Goal: Task Accomplishment & Management: Manage account settings

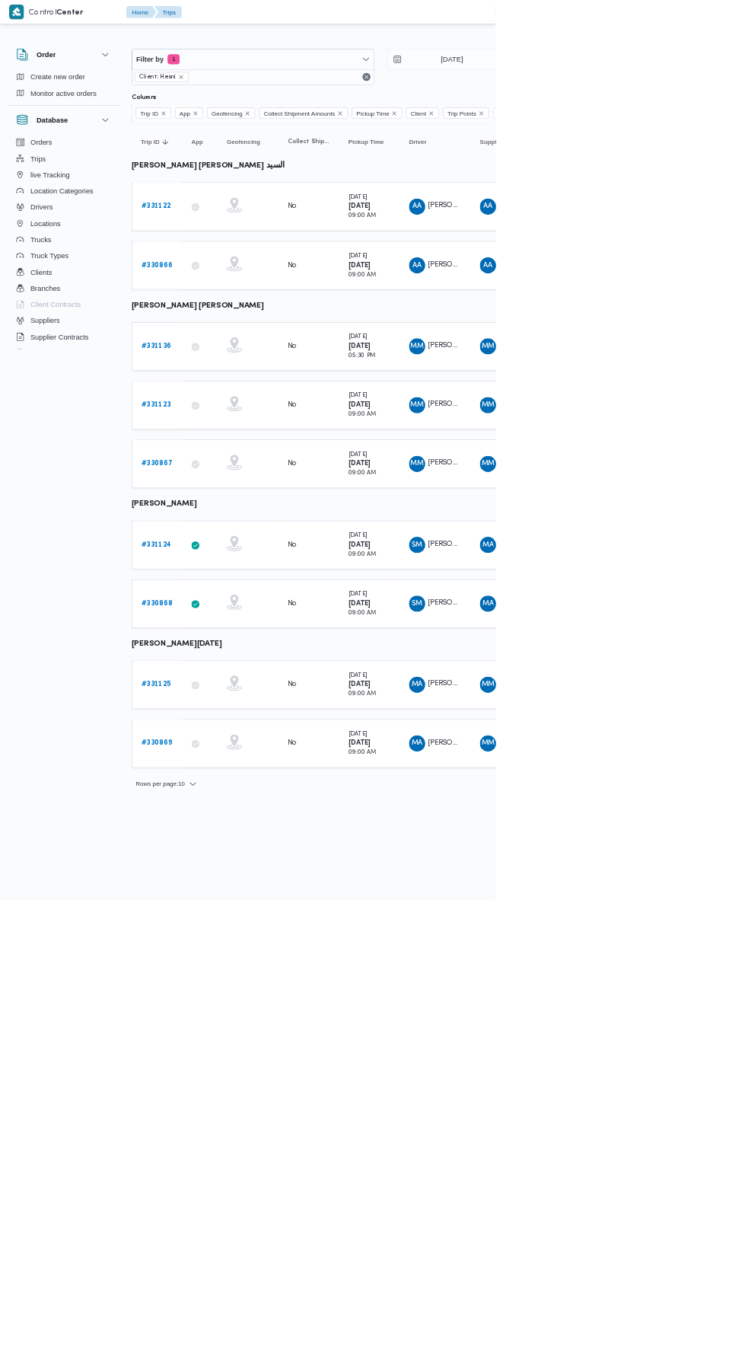
click at [239, 607] on b "# 331123" at bounding box center [234, 609] width 44 height 10
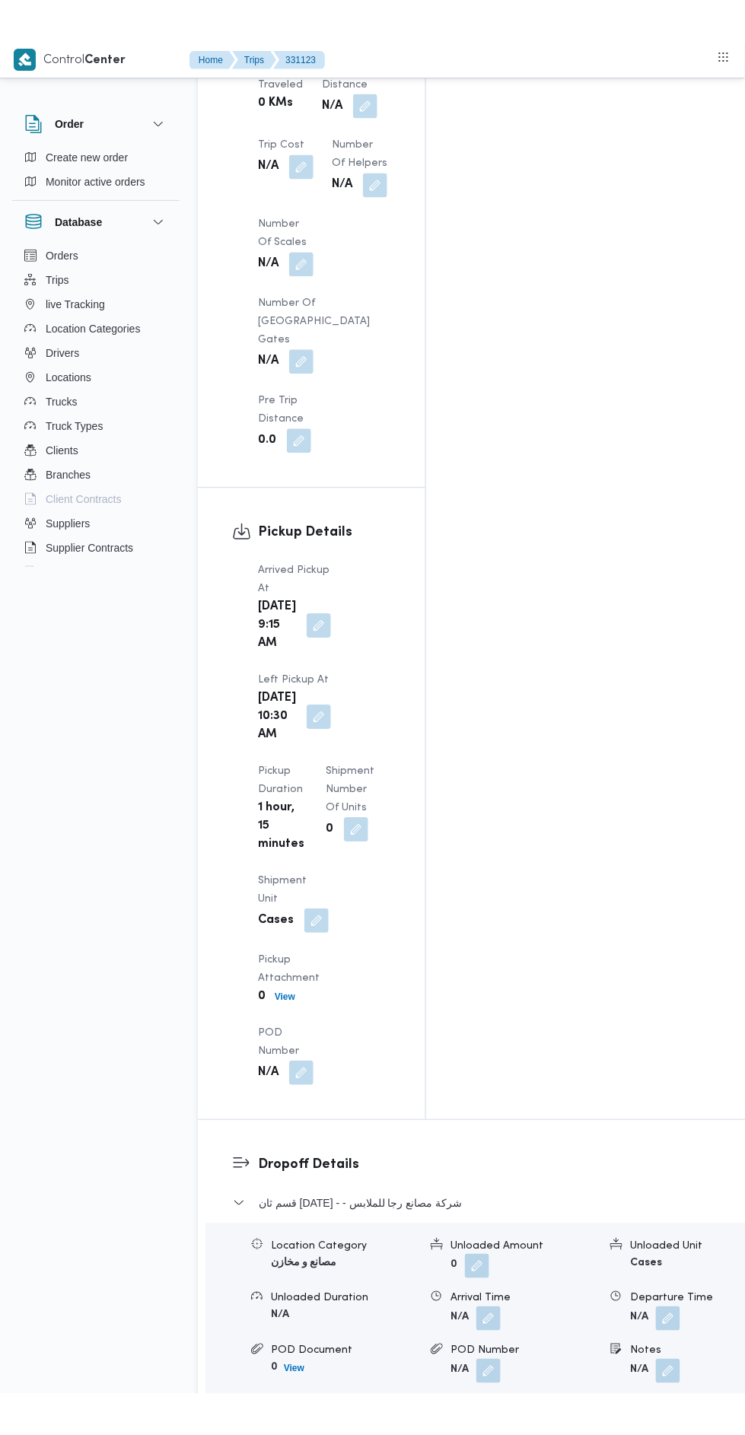
scroll to position [1612, 0]
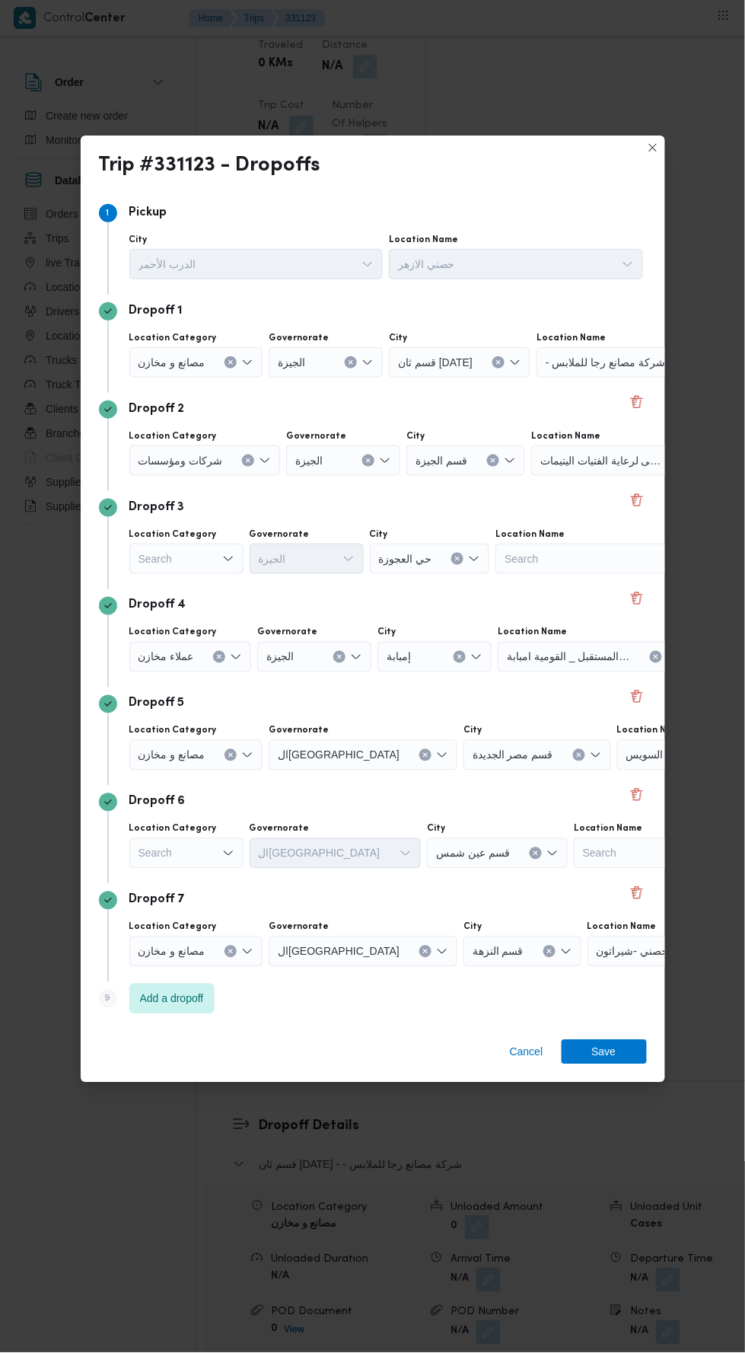
click at [225, 368] on button "Clear input" at bounding box center [231, 362] width 12 height 12
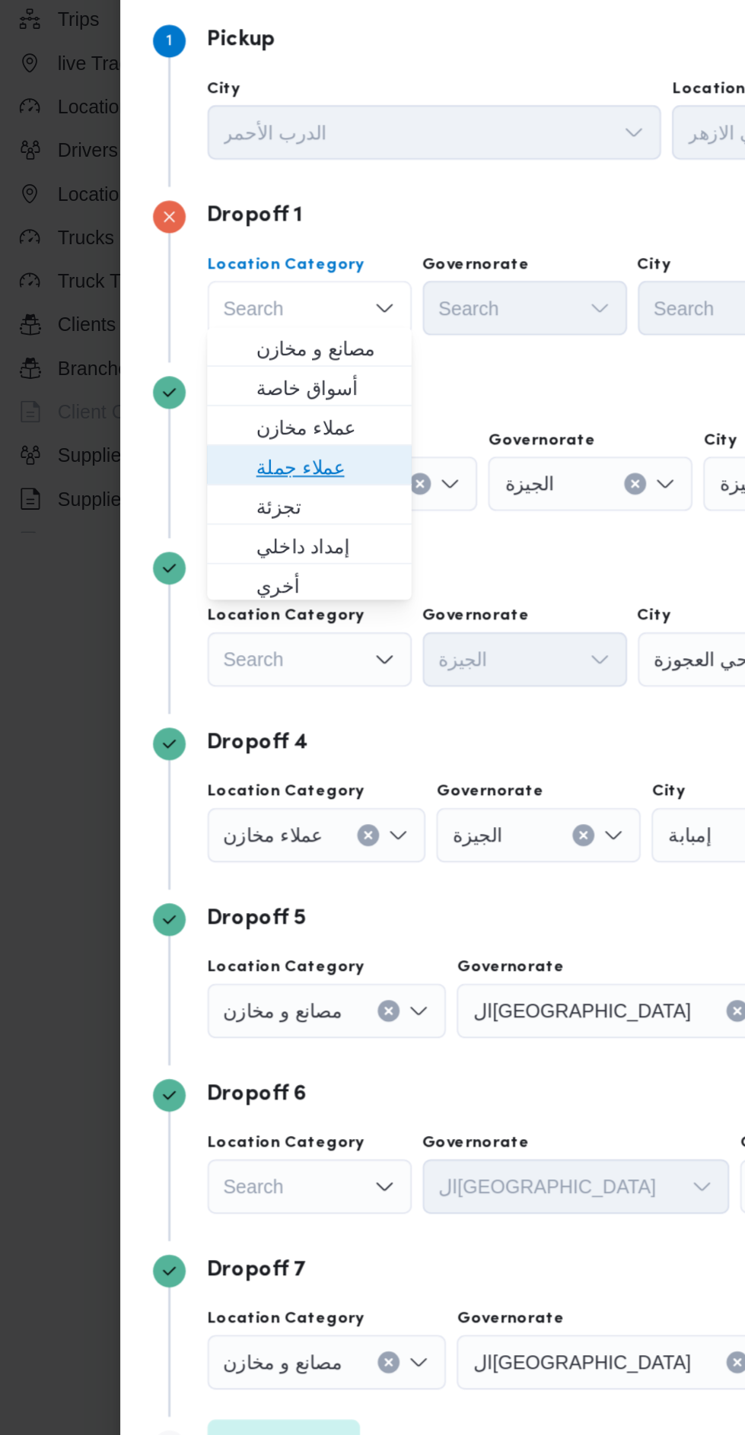
click at [202, 487] on span "عملاء جملة" at bounding box center [196, 489] width 78 height 18
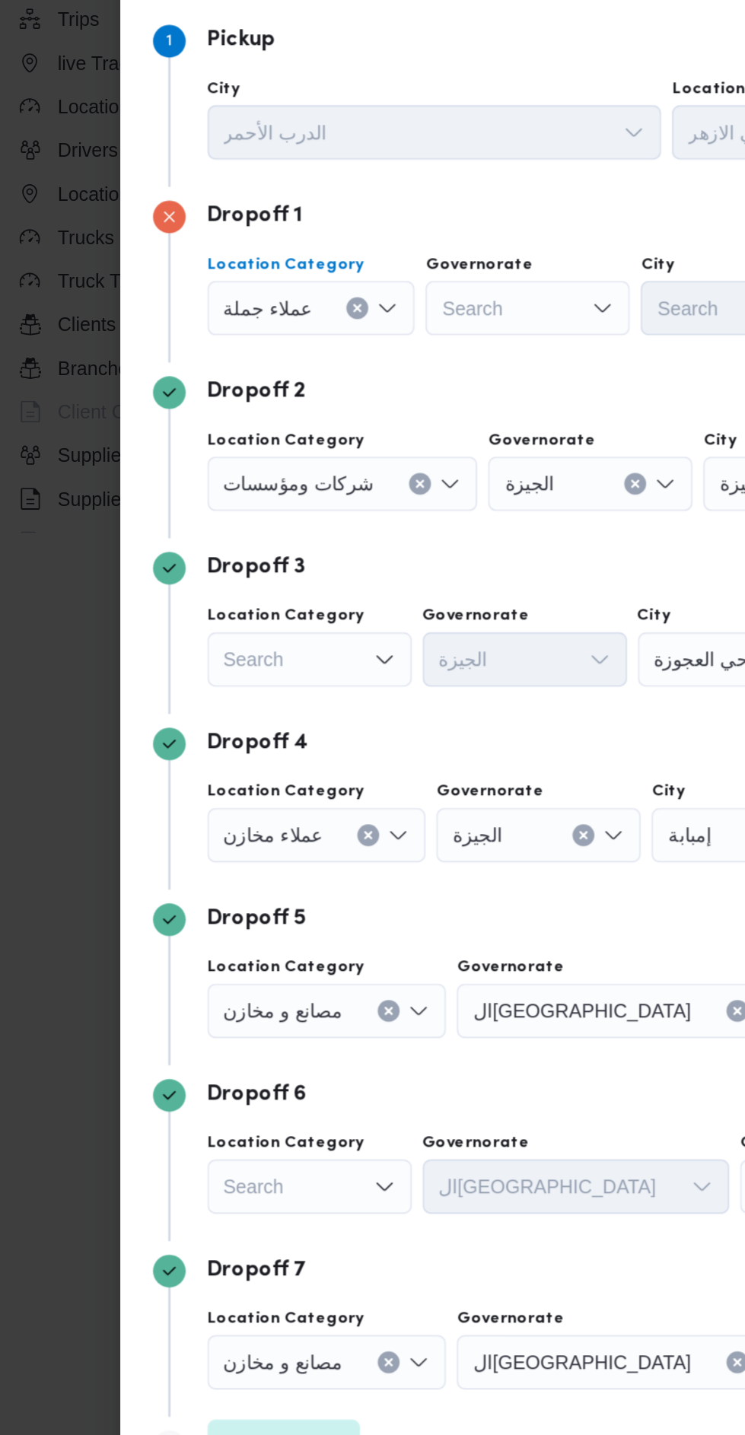
click at [326, 403] on div "Search" at bounding box center [308, 399] width 114 height 30
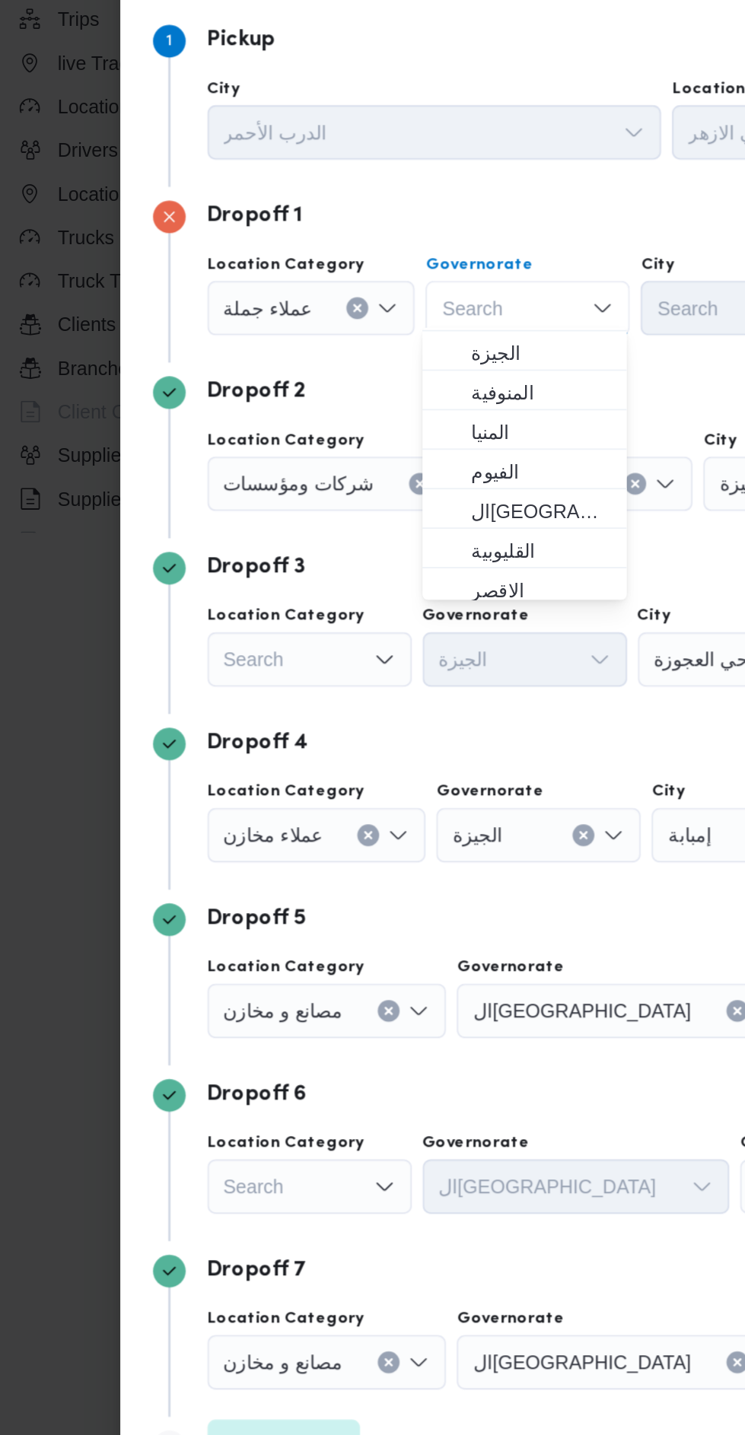
scroll to position [148, 0]
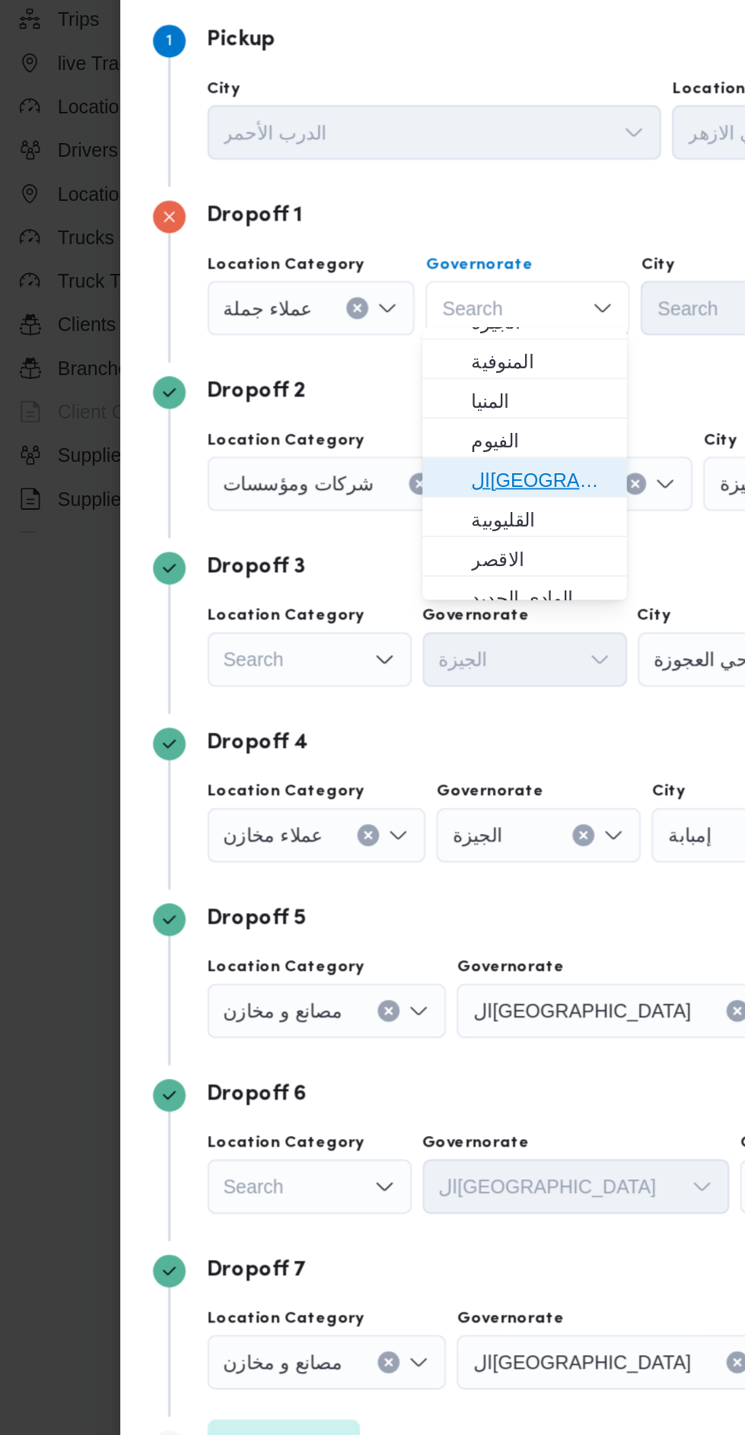
click at [328, 495] on span "القاهرة" at bounding box center [316, 495] width 78 height 18
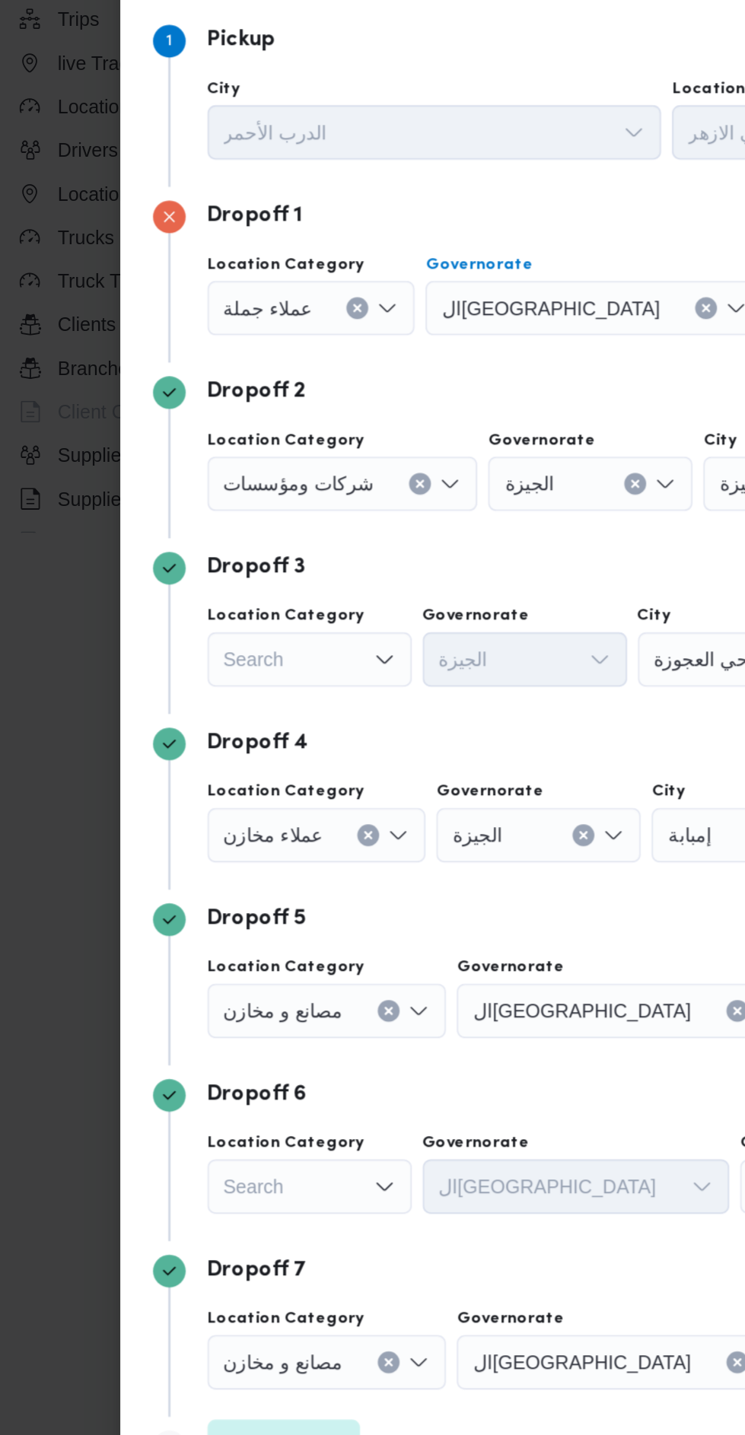
click at [446, 399] on div "Search" at bounding box center [503, 399] width 114 height 30
type input "قدي"
click at [398, 418] on span "مصر ال قدي مة" at bounding box center [436, 422] width 78 height 18
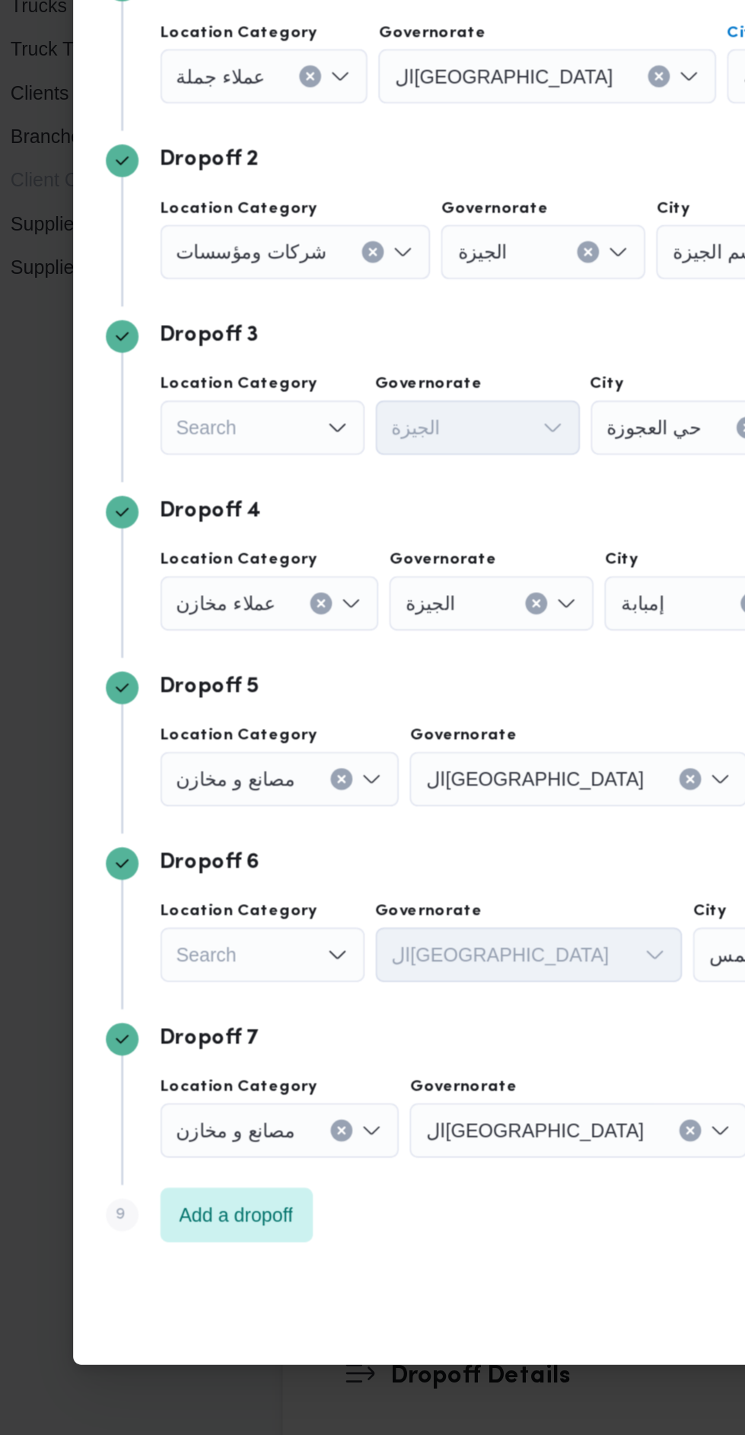
scroll to position [1612, 0]
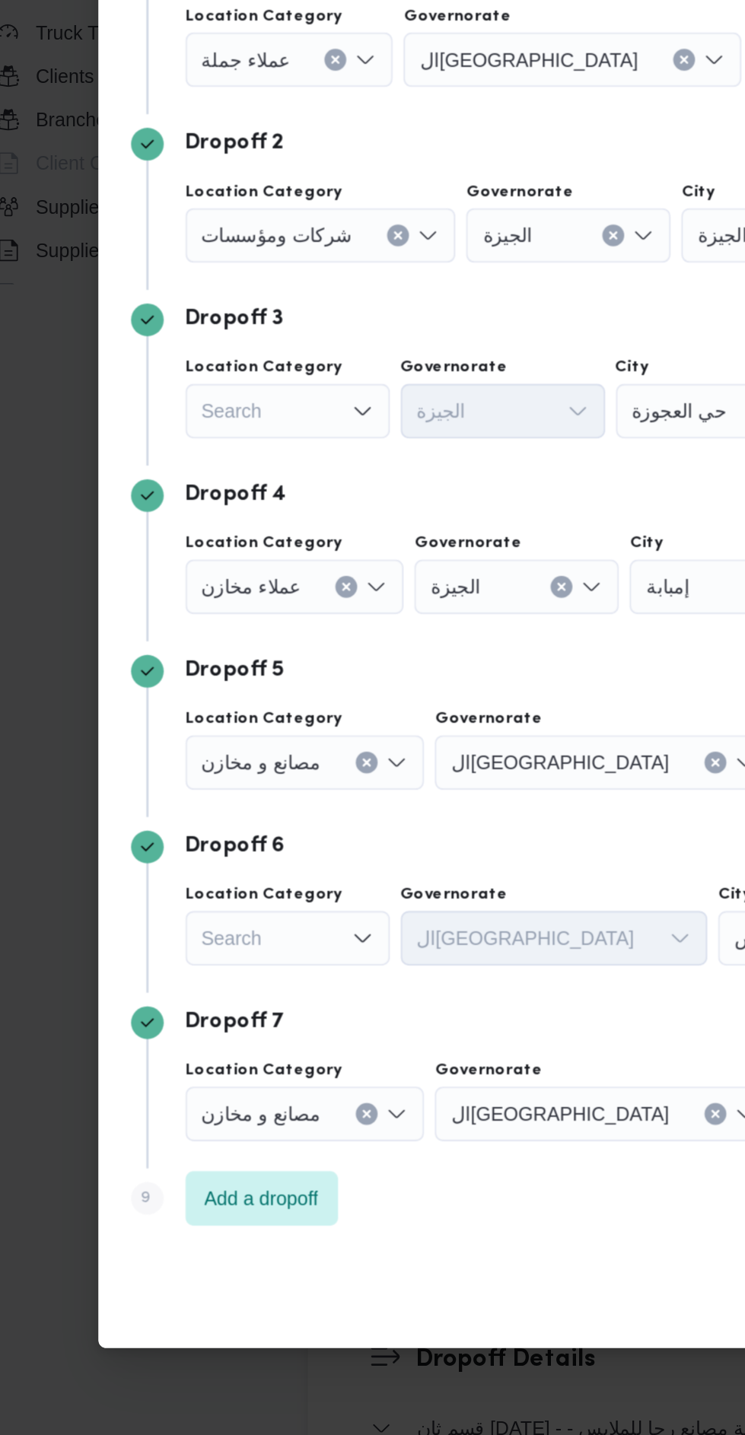
click at [216, 403] on icon "Clear input" at bounding box center [213, 400] width 6 height 6
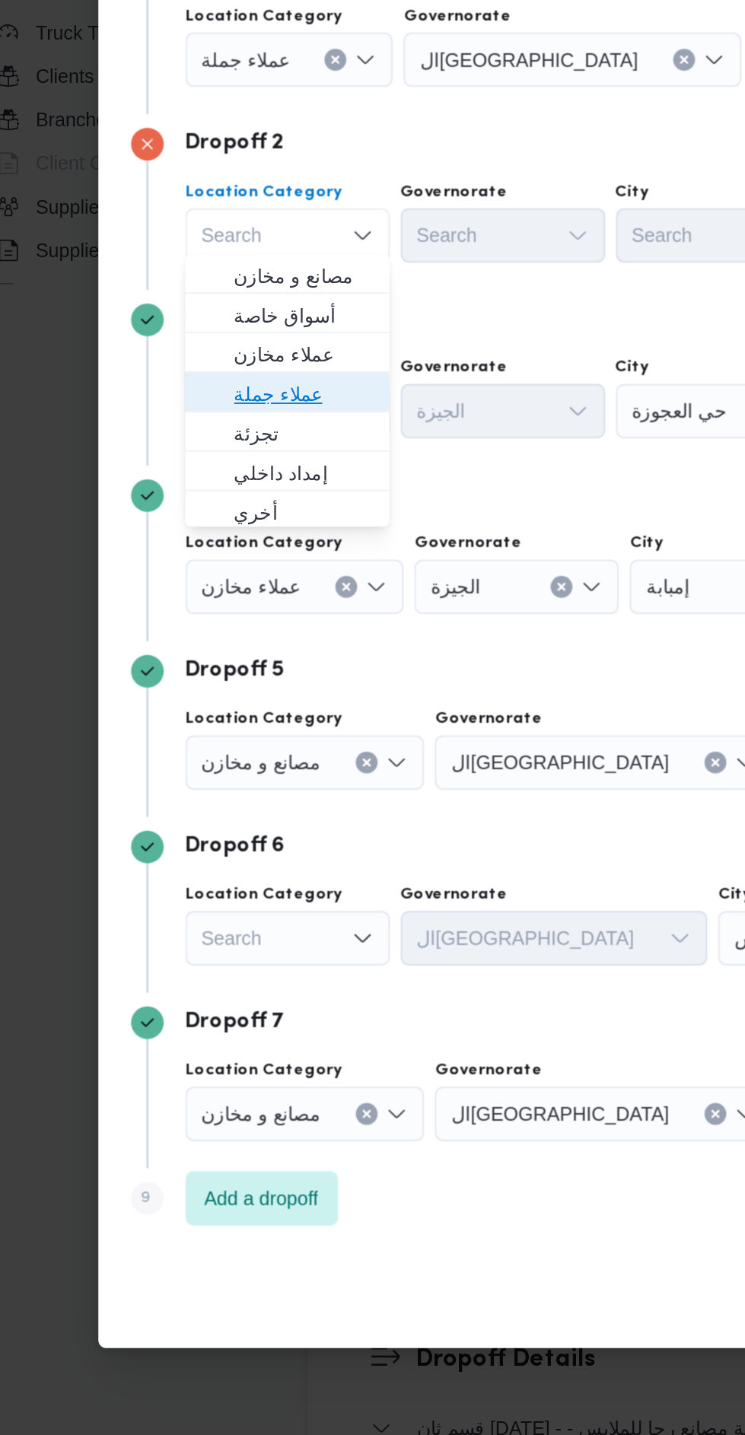
click at [215, 576] on span "عملاء جملة" at bounding box center [186, 587] width 102 height 24
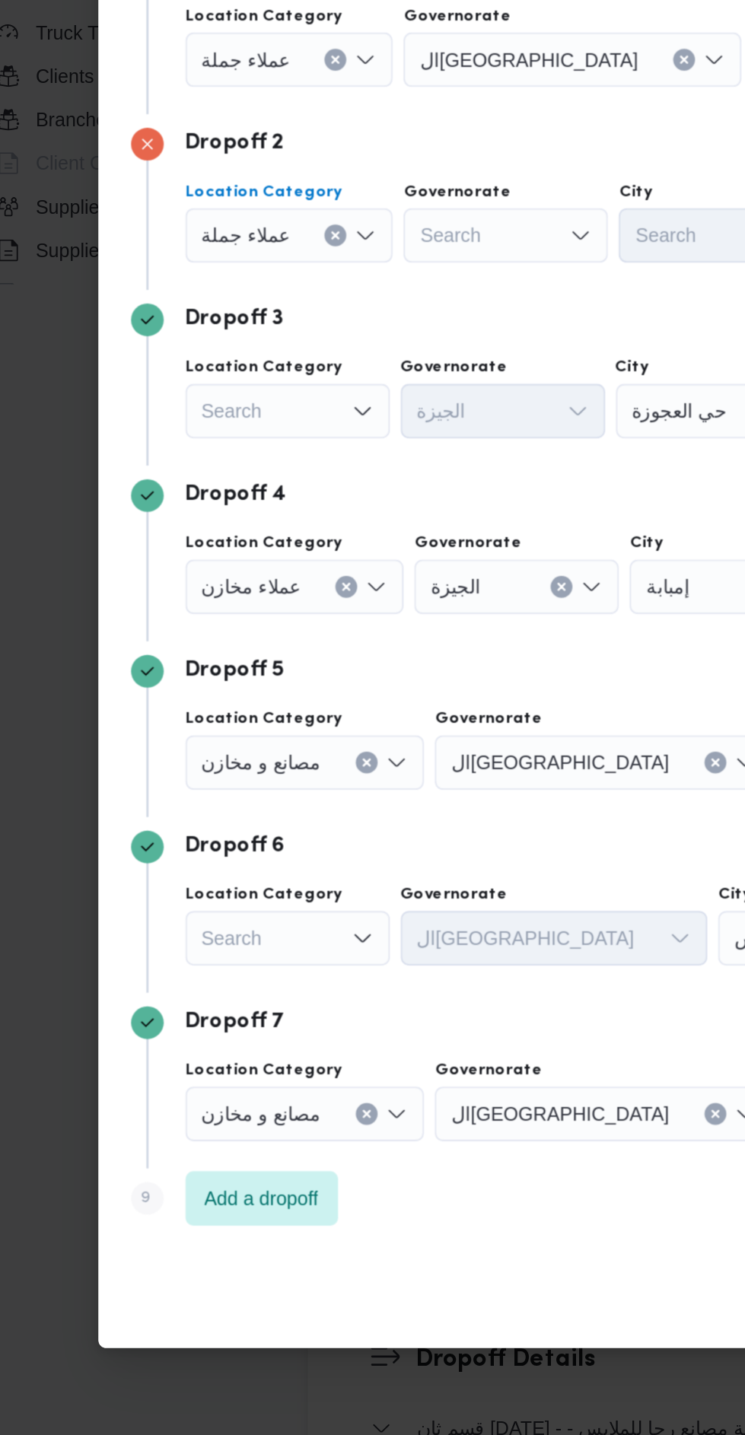
click at [321, 415] on div "Search" at bounding box center [345, 399] width 189 height 30
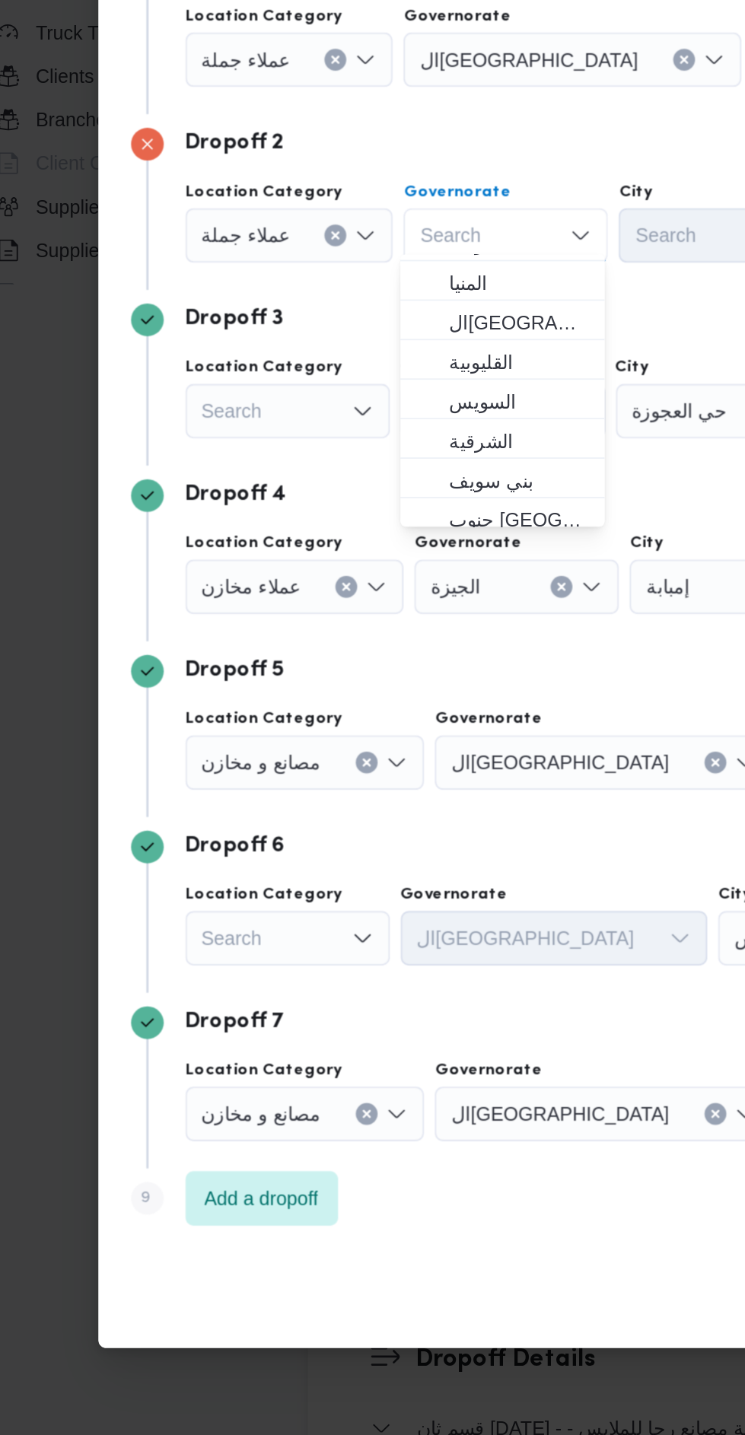
scroll to position [161, 0]
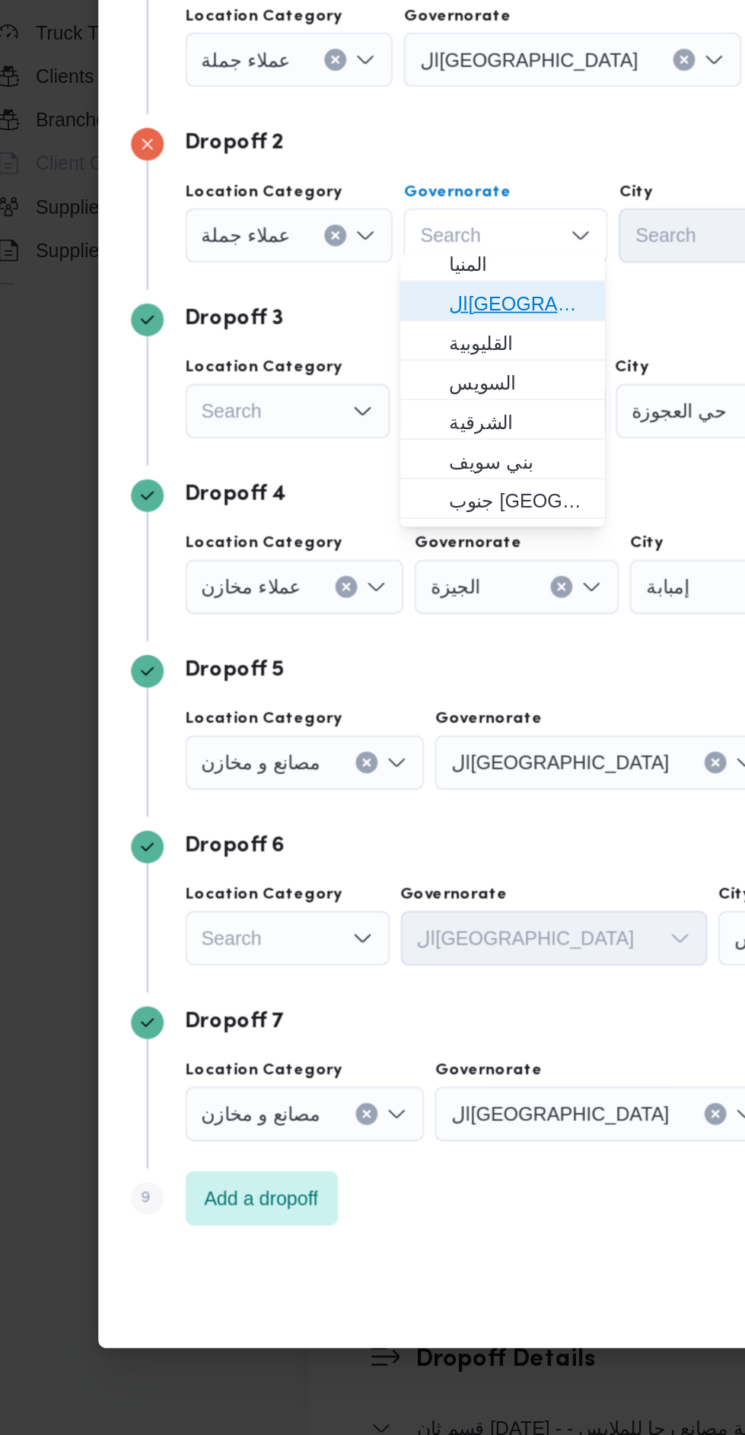
click at [325, 540] on span "القاهرة" at bounding box center [316, 536] width 78 height 18
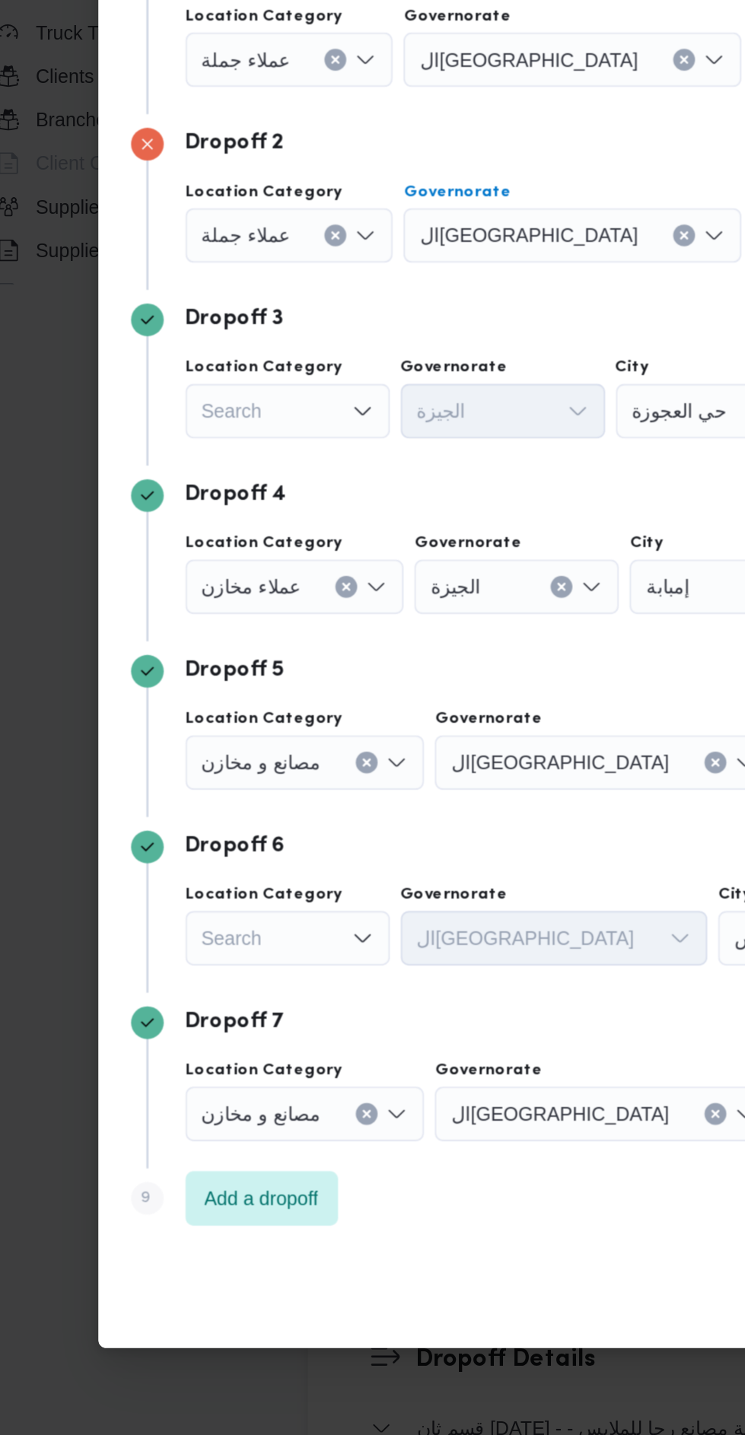
click at [446, 415] on div "Search" at bounding box center [507, 399] width 123 height 30
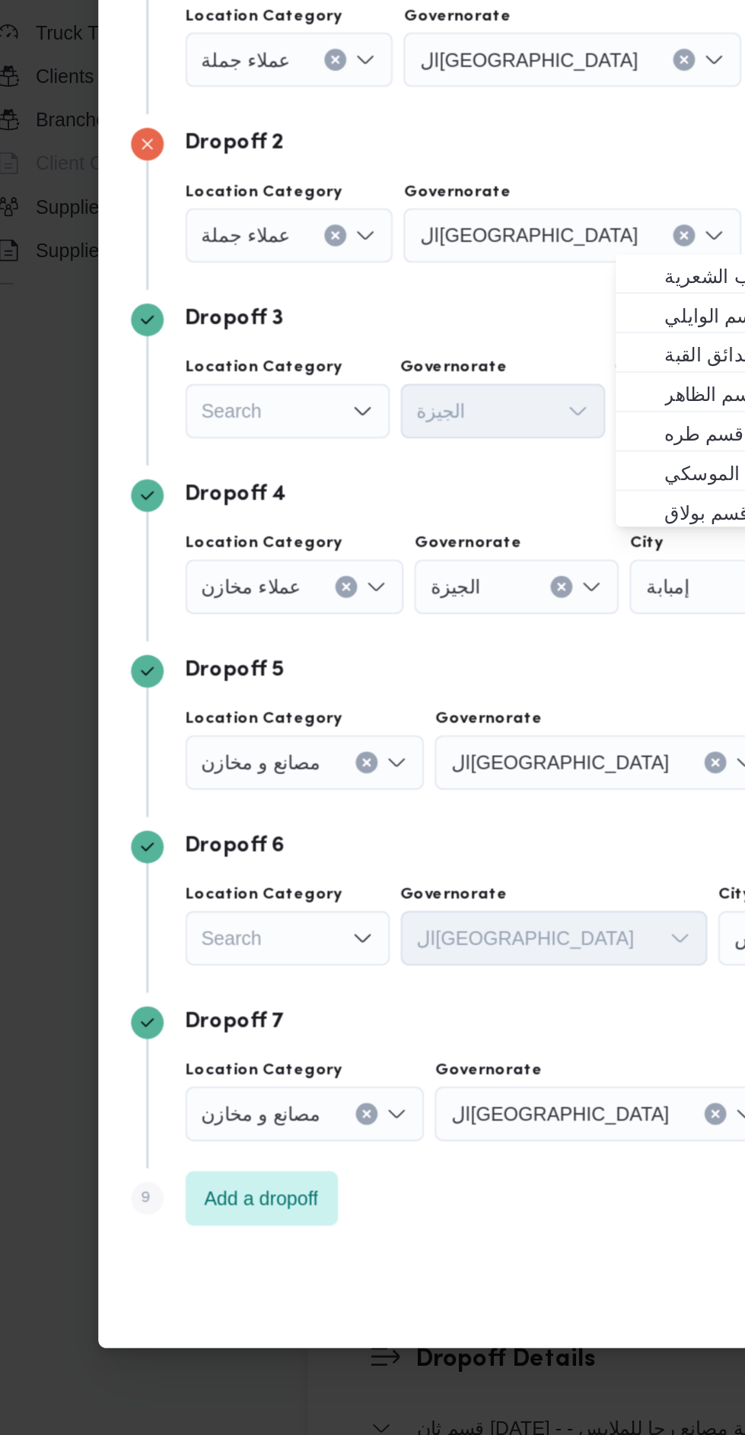
scroll to position [0, 0]
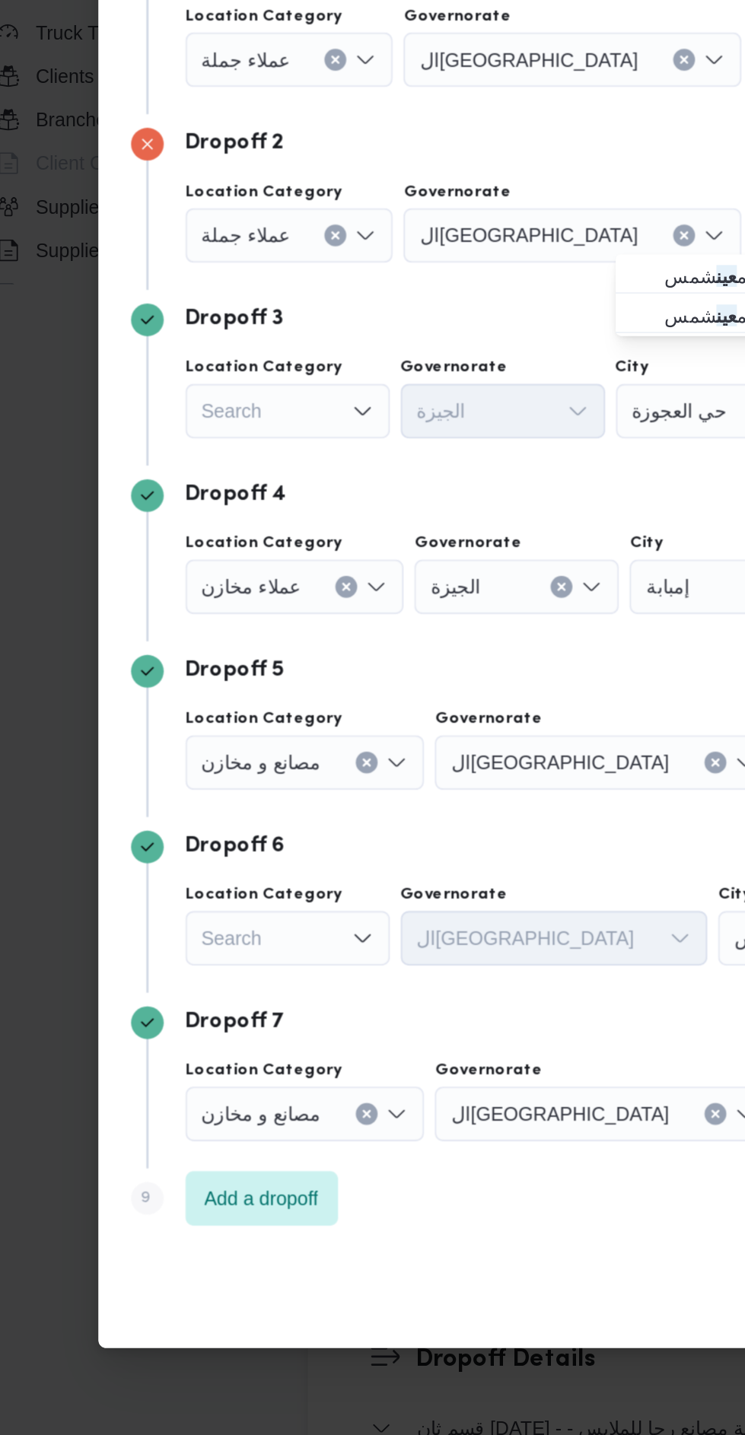
type input "عين"
click at [416, 524] on span "قسم عين شمس" at bounding box center [436, 520] width 78 height 18
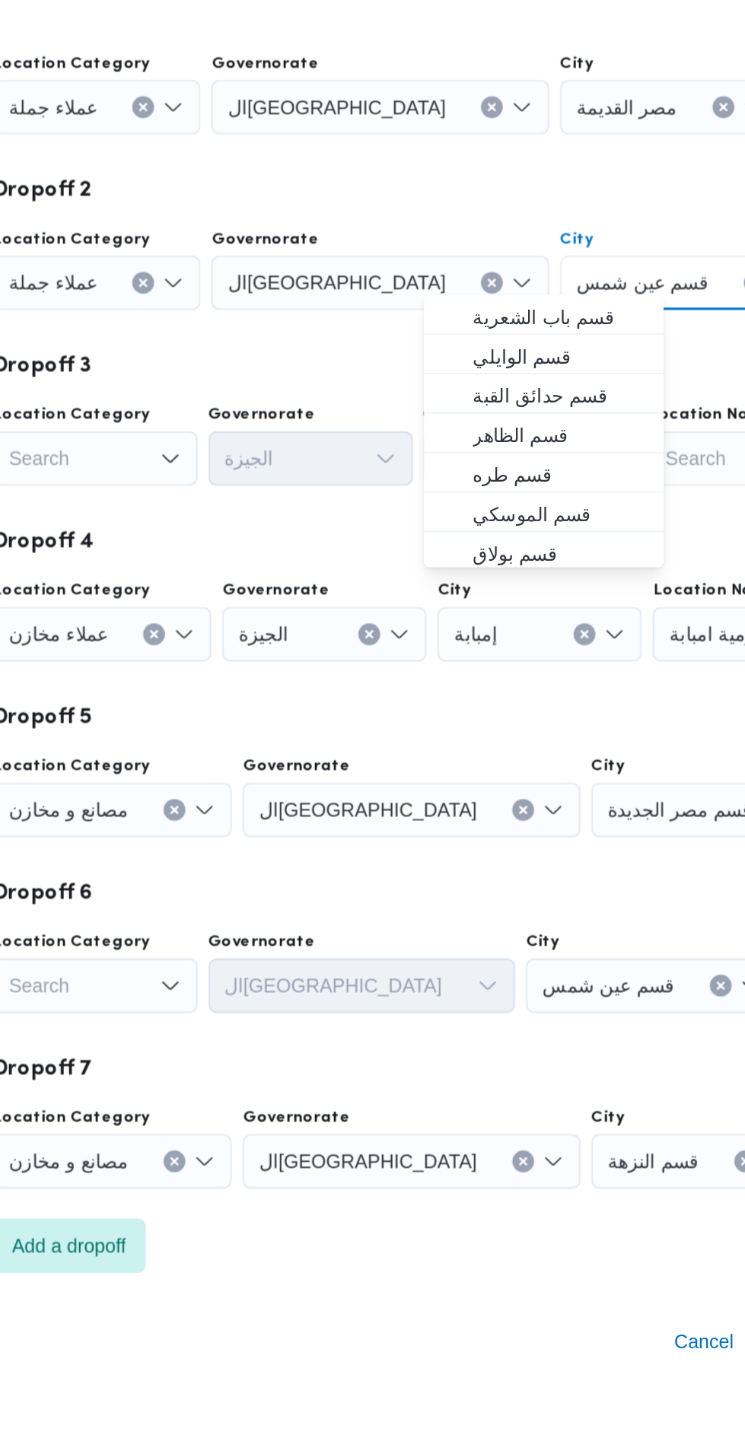
scroll to position [1612, 0]
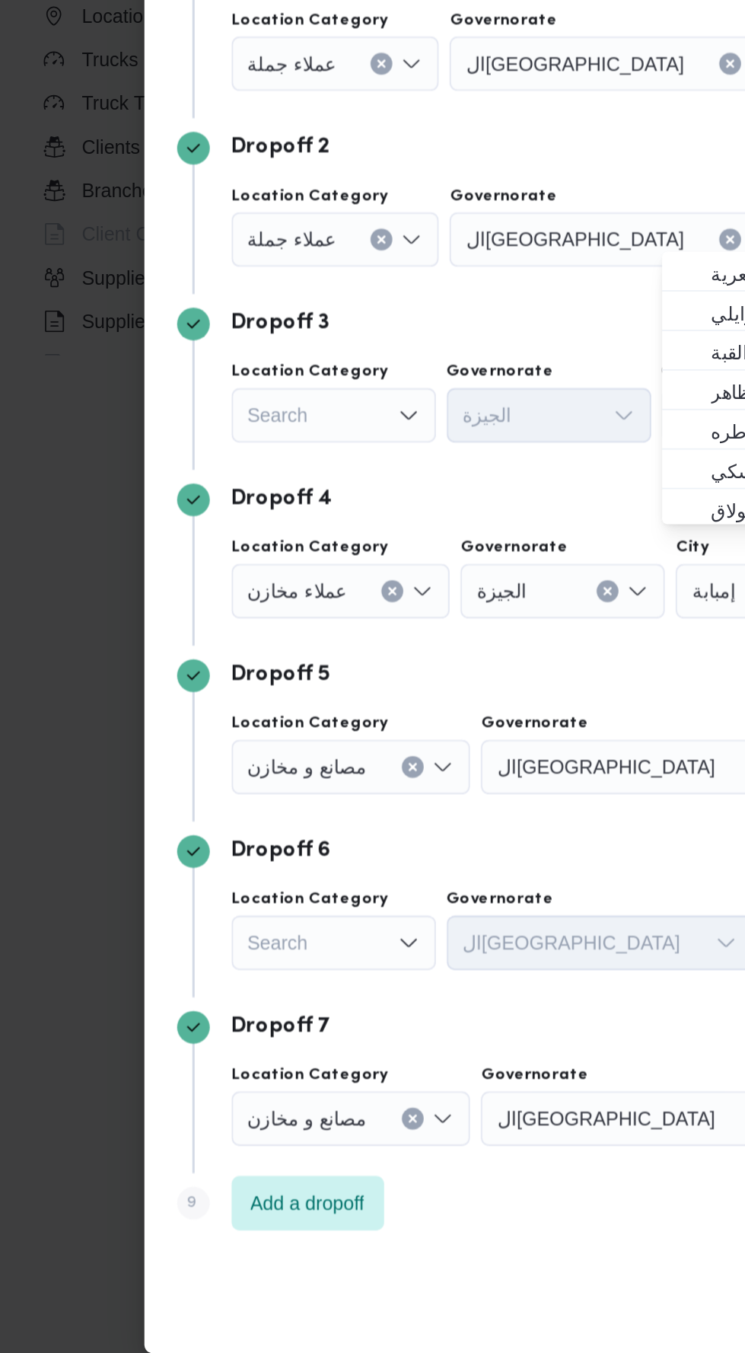
click at [193, 378] on div "Search" at bounding box center [187, 362] width 116 height 30
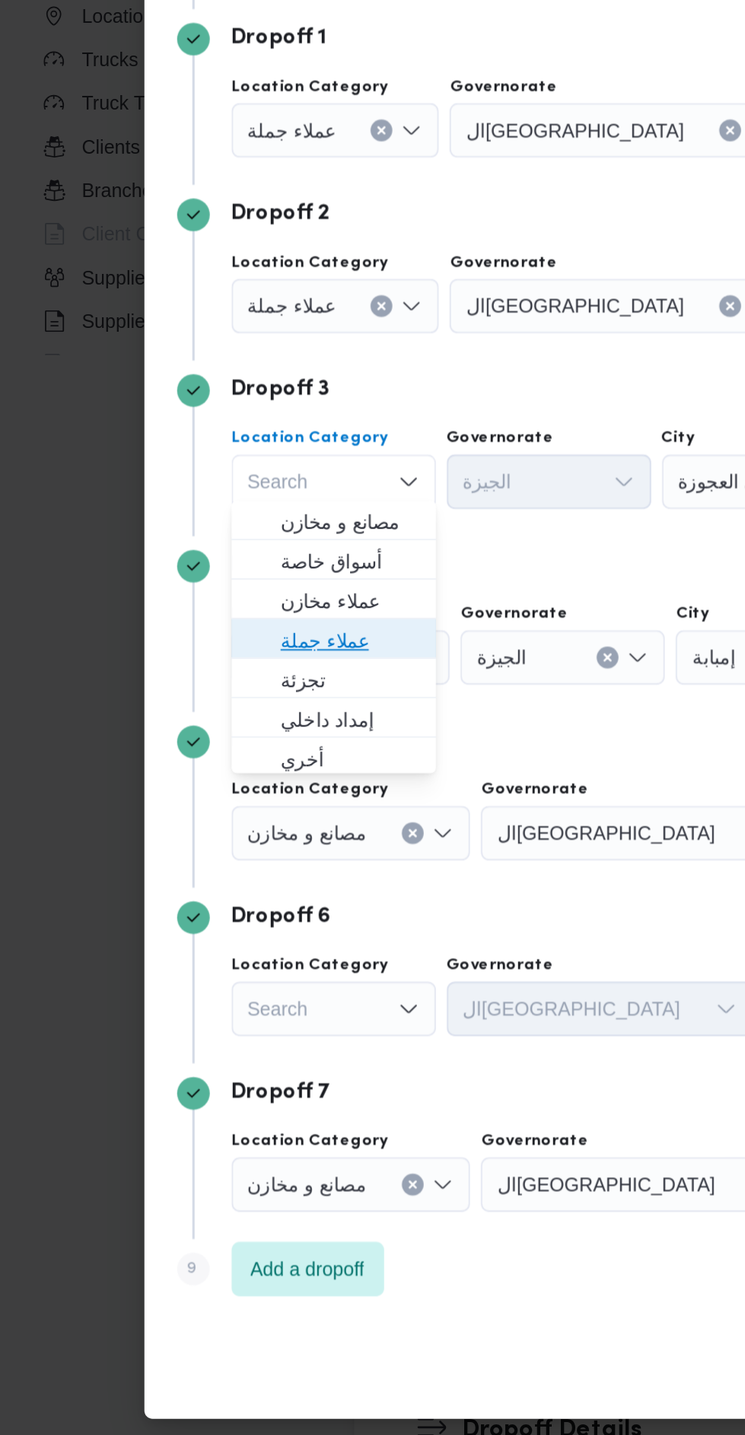
click at [221, 683] on span "عملاء جملة" at bounding box center [196, 685] width 78 height 18
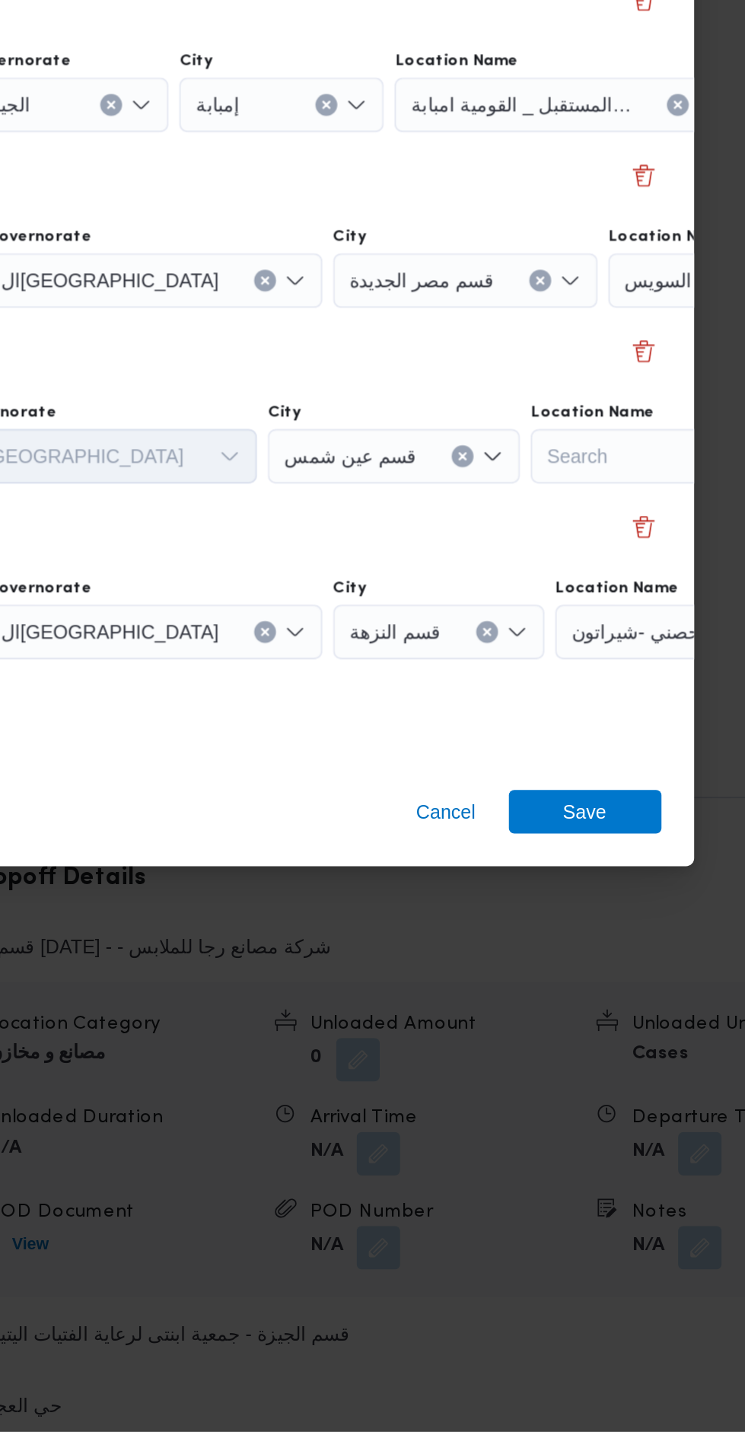
click at [613, 415] on div "مخزن المستقبل _ القومية امبابة" at bounding box center [670, 399] width 190 height 30
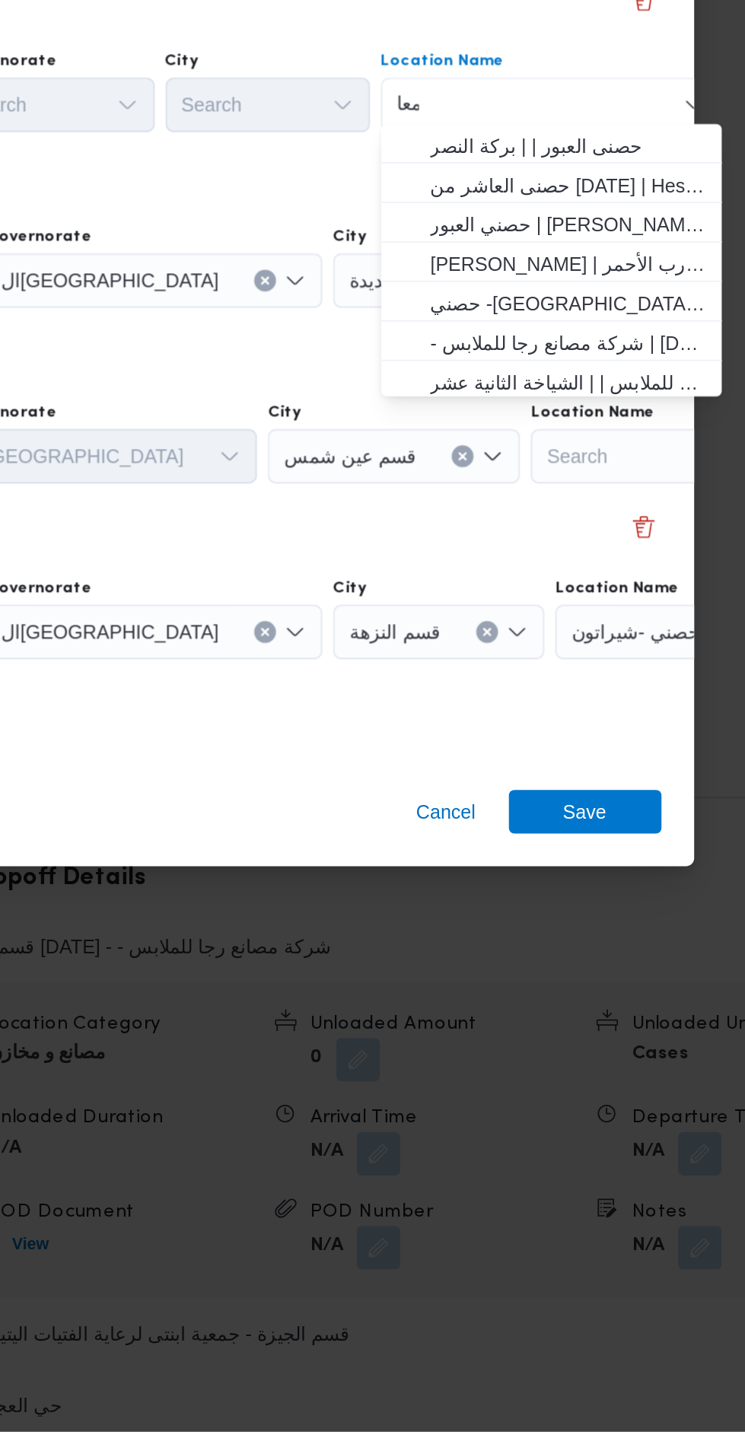
scroll to position [0, 0]
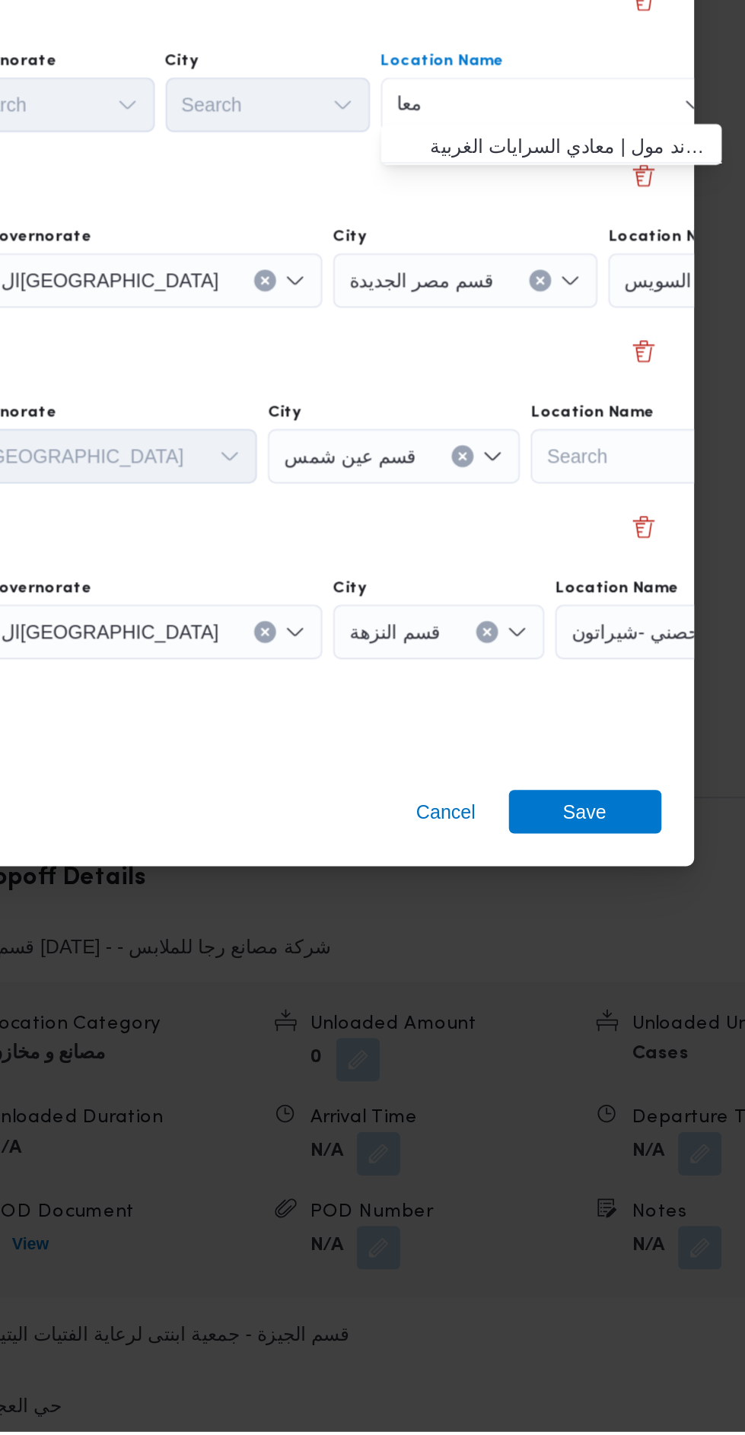
type input "معا"
click at [597, 710] on span "حصني -ال معا دي | ميدان المعادي جراند مول | معادي السرايات الغربية" at bounding box center [595, 717] width 154 height 18
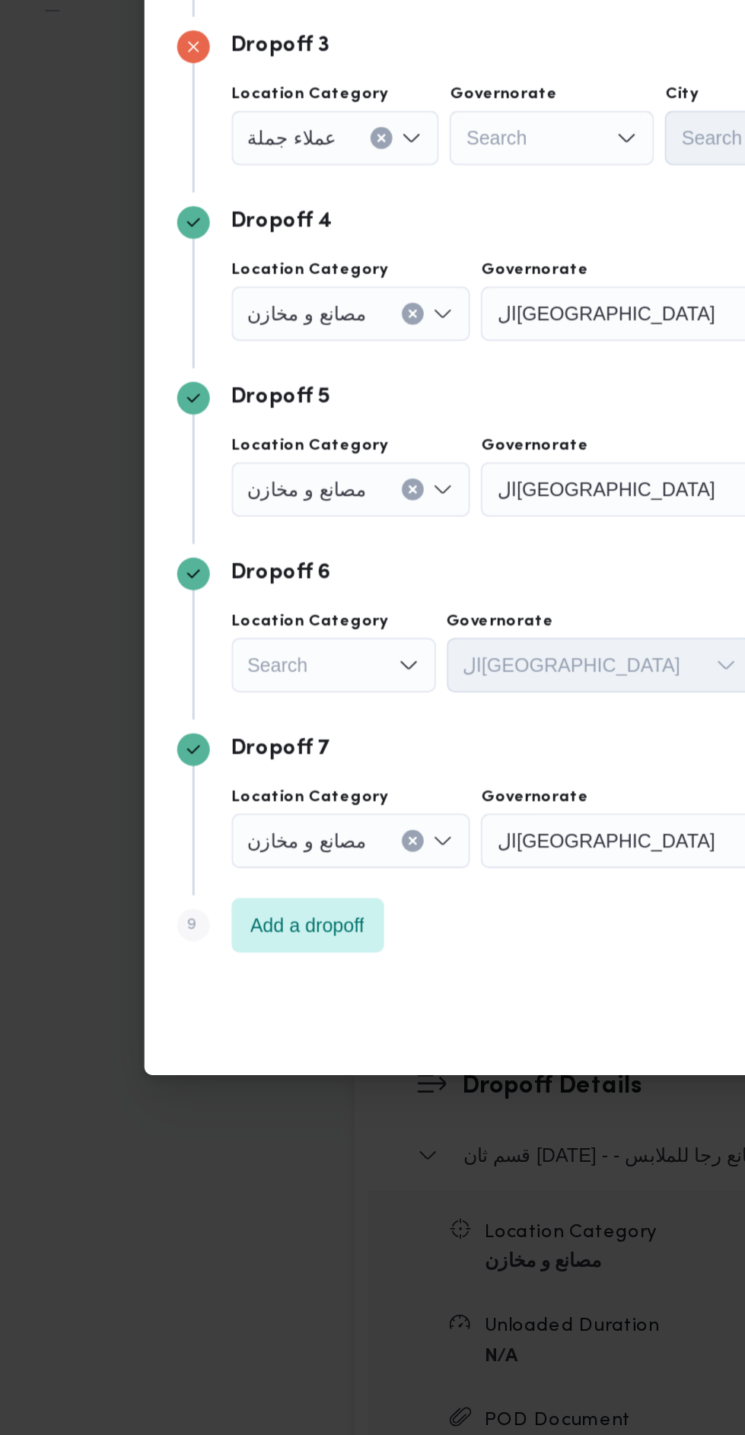
scroll to position [1612, 0]
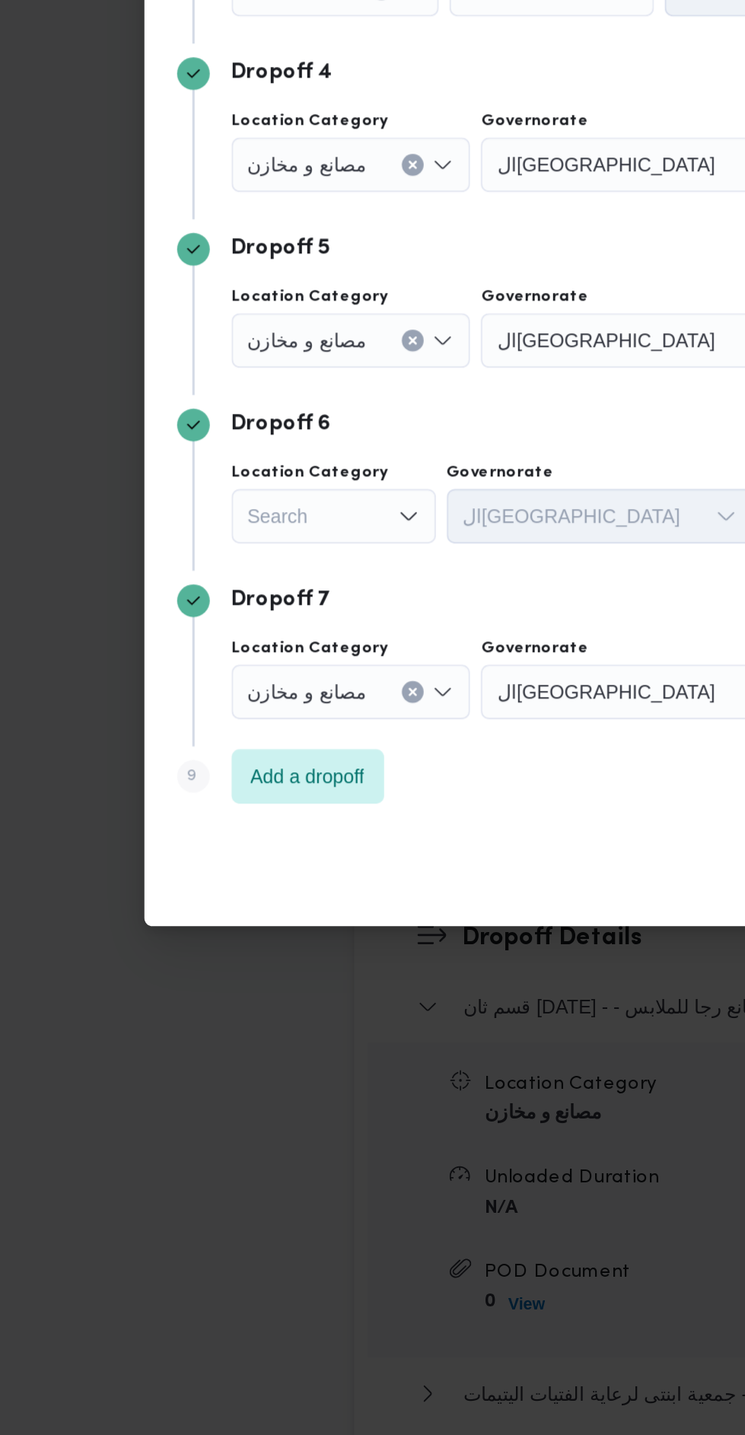
click at [227, 415] on div "مصانع و مخازن" at bounding box center [187, 399] width 116 height 30
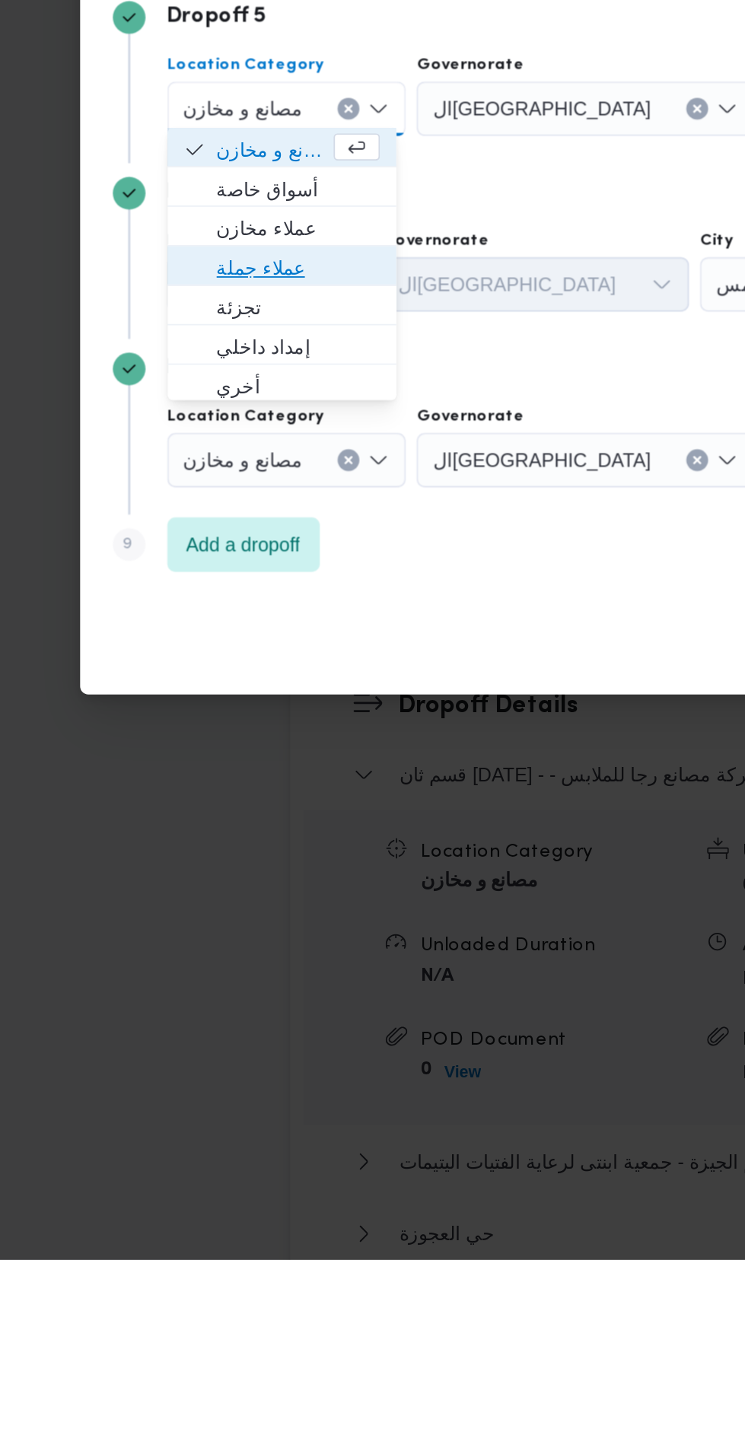
click at [225, 878] on span "عملاء جملة" at bounding box center [202, 881] width 91 height 18
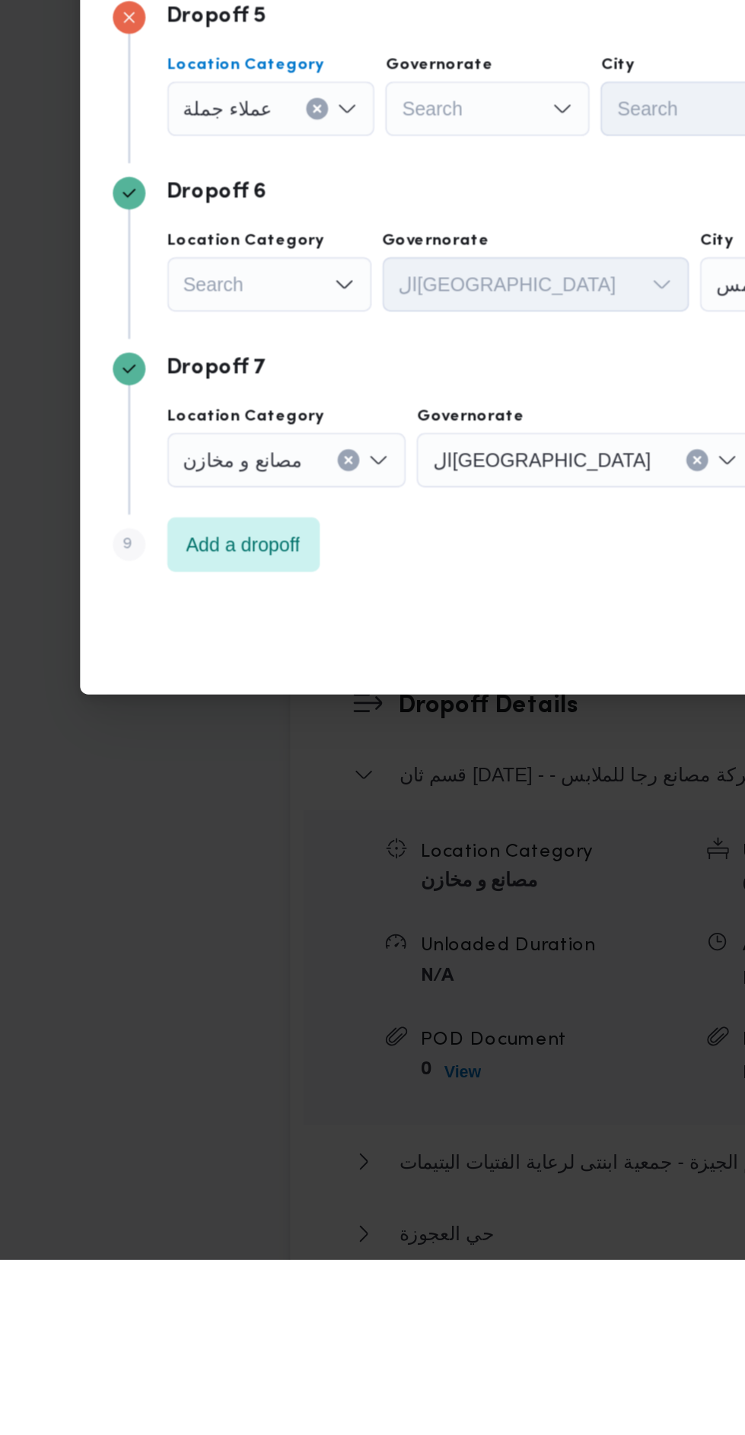
click at [330, 415] on div "Search" at bounding box center [345, 399] width 189 height 30
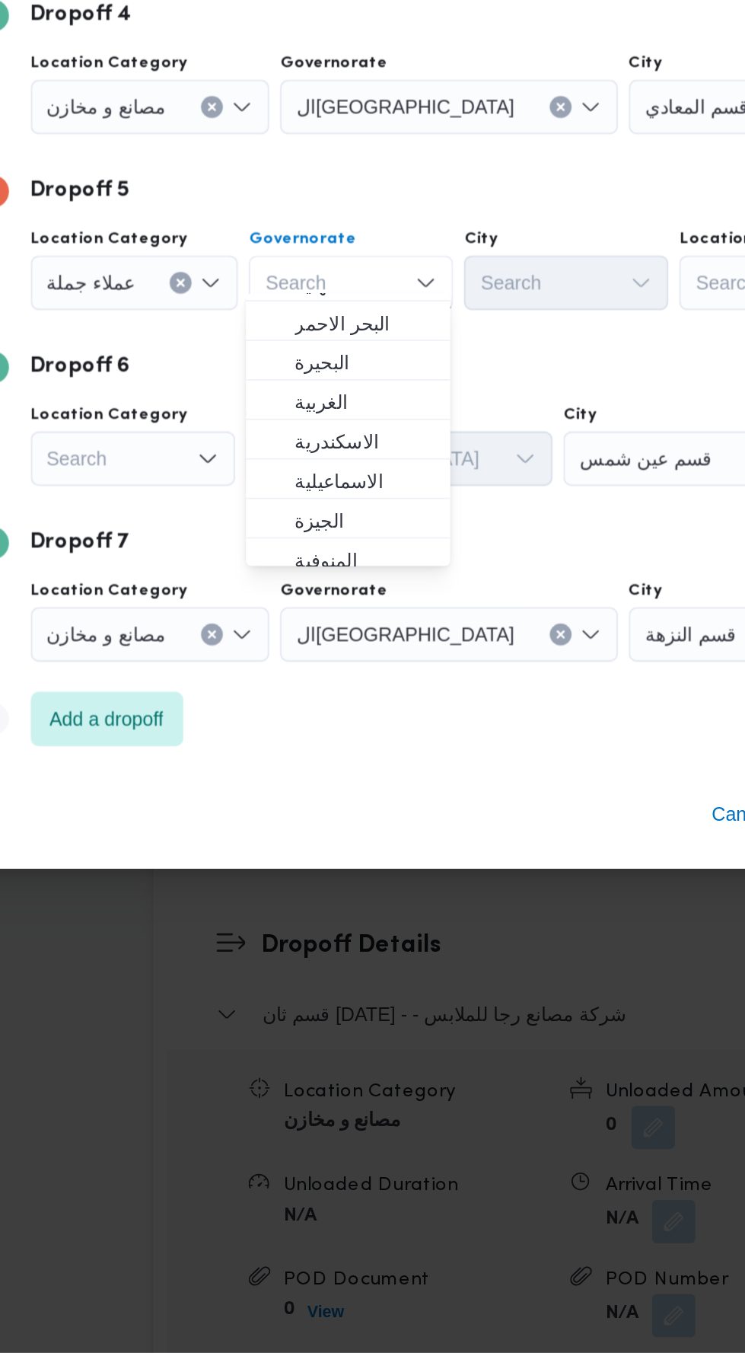
scroll to position [20, 0]
click at [347, 881] on span "الجيزة" at bounding box center [316, 886] width 78 height 18
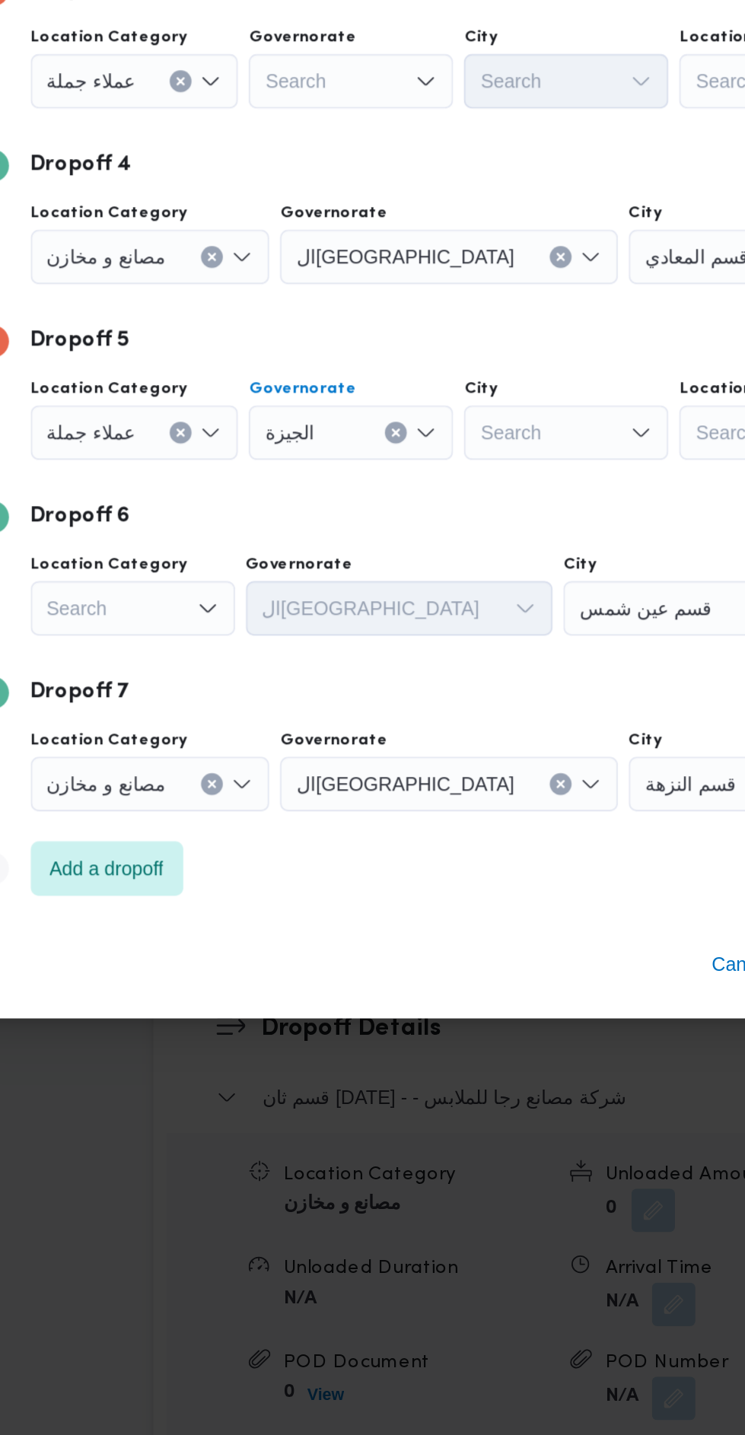
click at [518, 409] on input "City" at bounding box center [519, 399] width 2 height 18
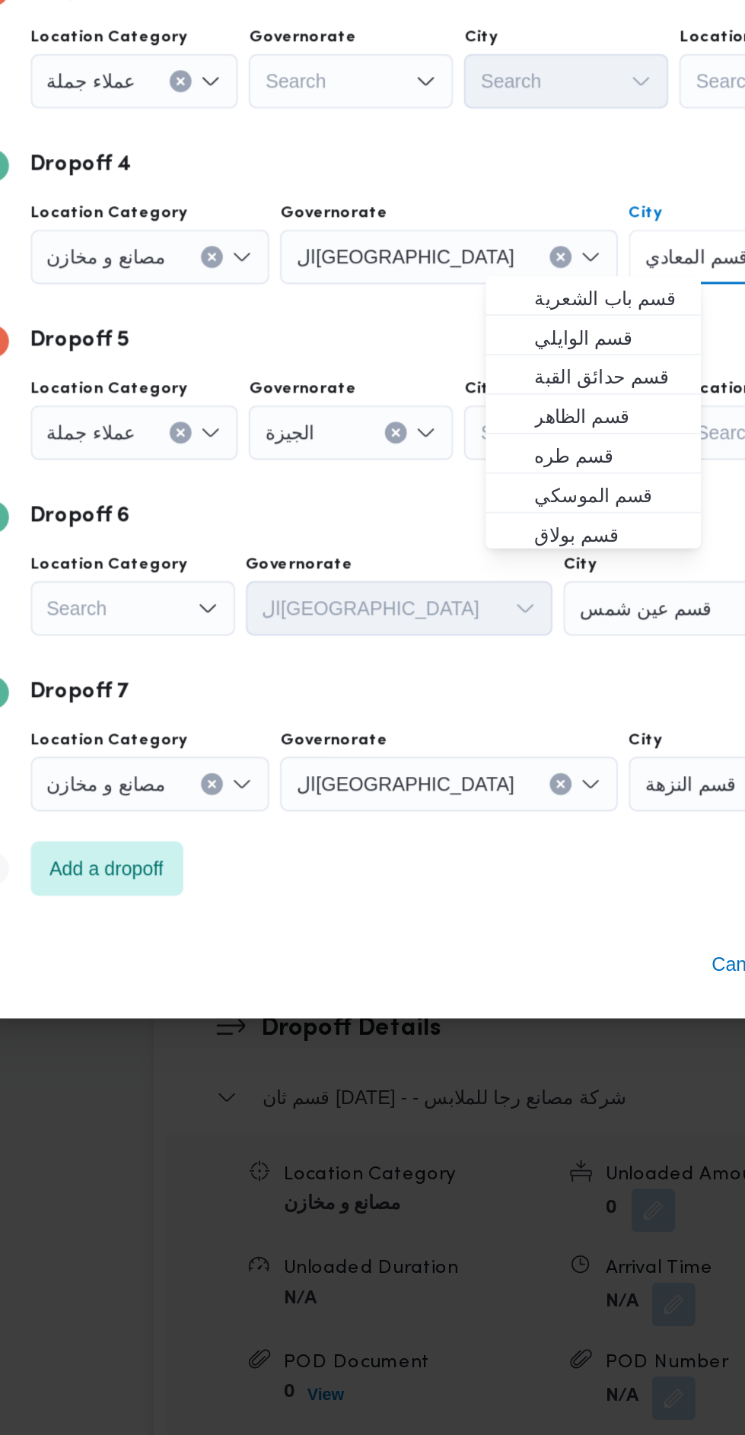
scroll to position [1613, 0]
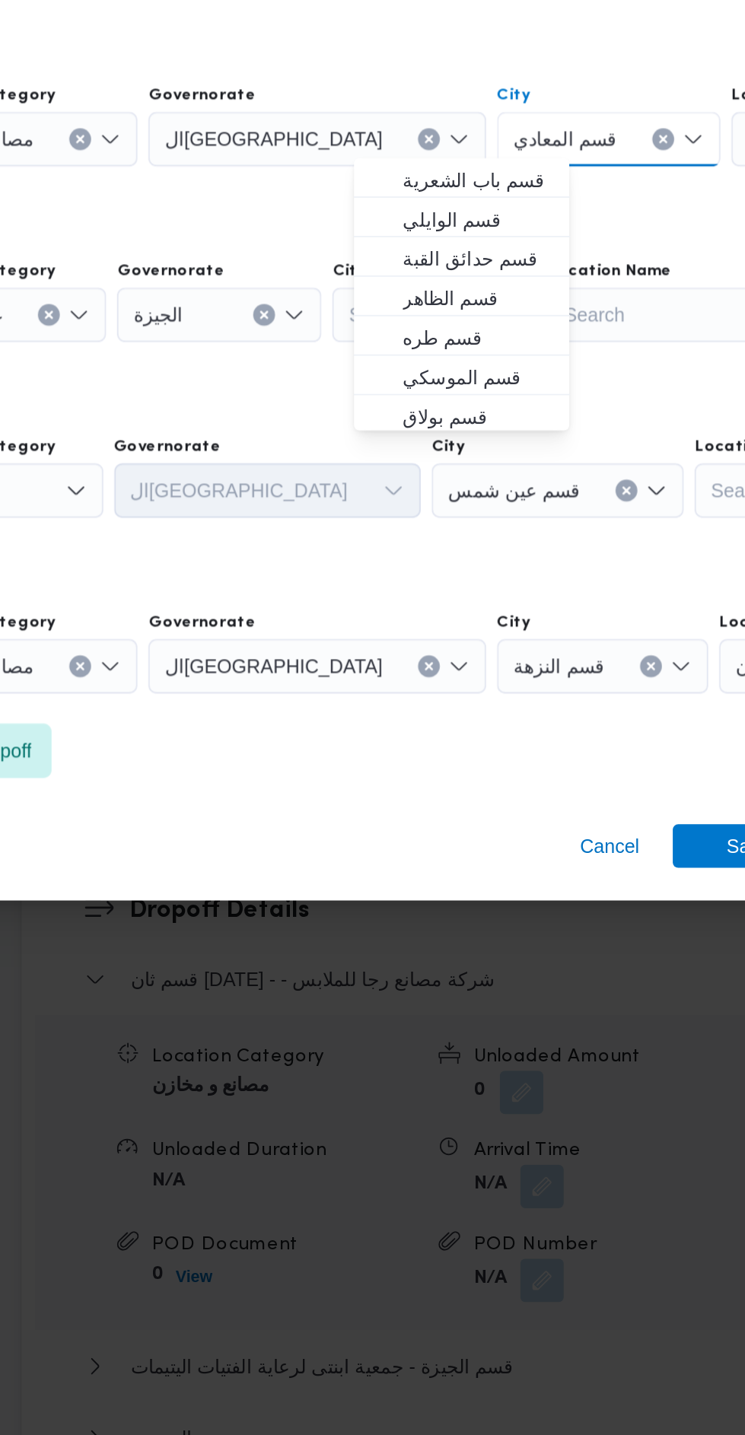
click at [508, 1028] on div "Step 9 is disabled 9 Add a dropoff" at bounding box center [373, 1039] width 548 height 40
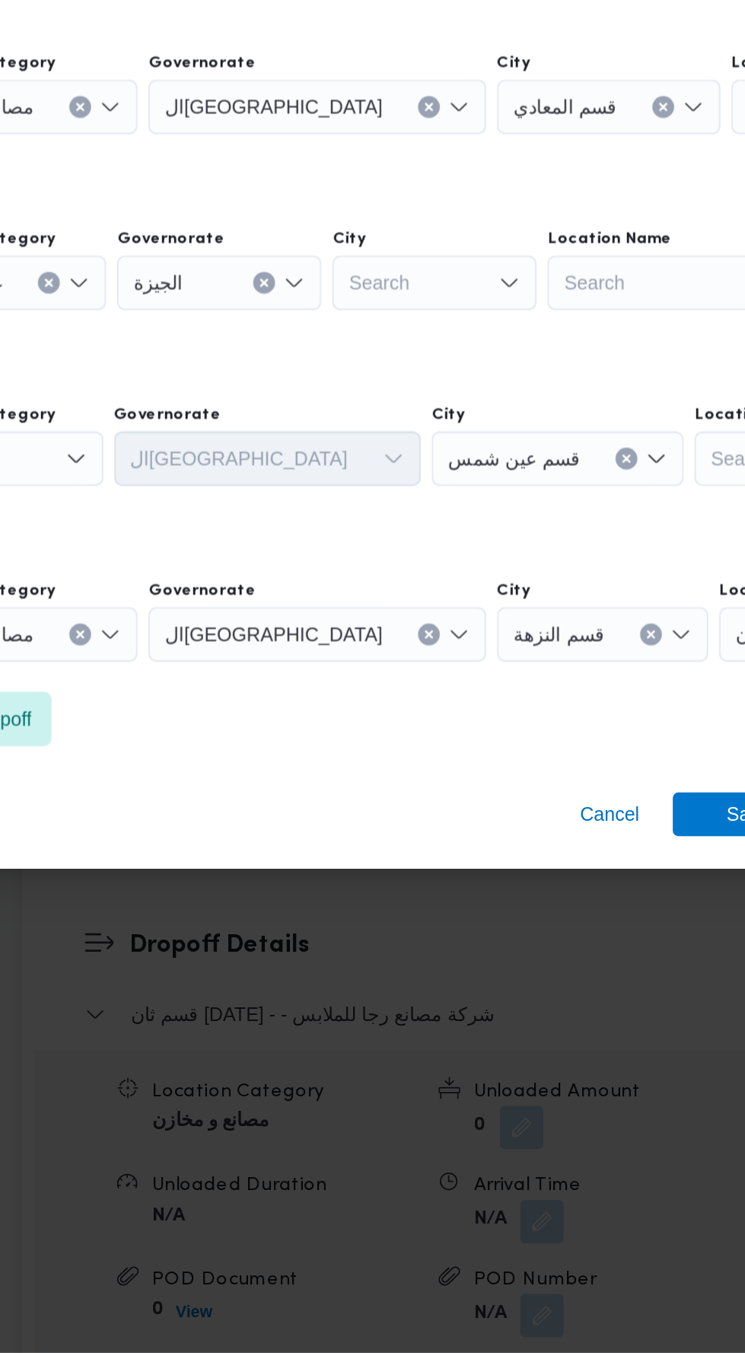
click at [456, 378] on div "Search" at bounding box center [507, 362] width 123 height 30
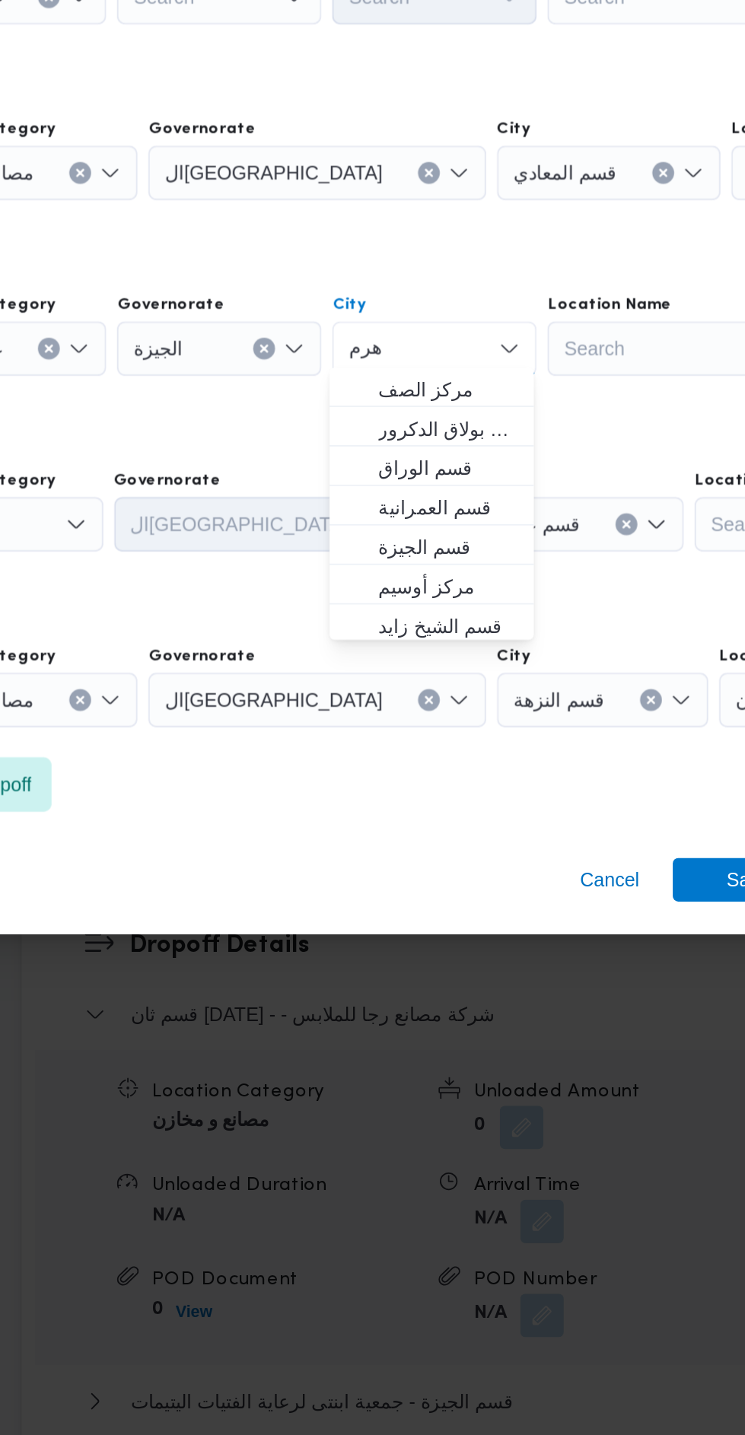
scroll to position [0, 0]
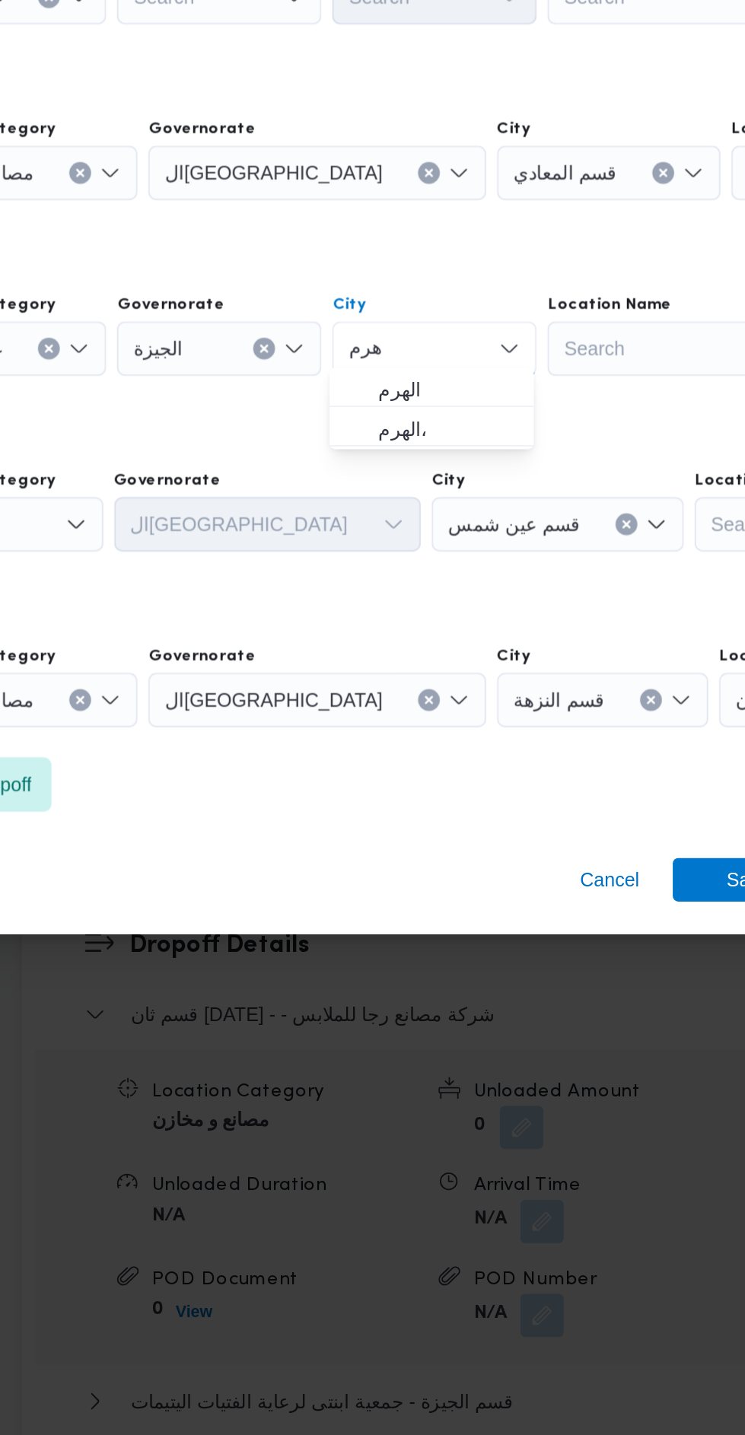
type input "هرم"
click at [452, 818] on span "الهرم" at bounding box center [436, 815] width 78 height 18
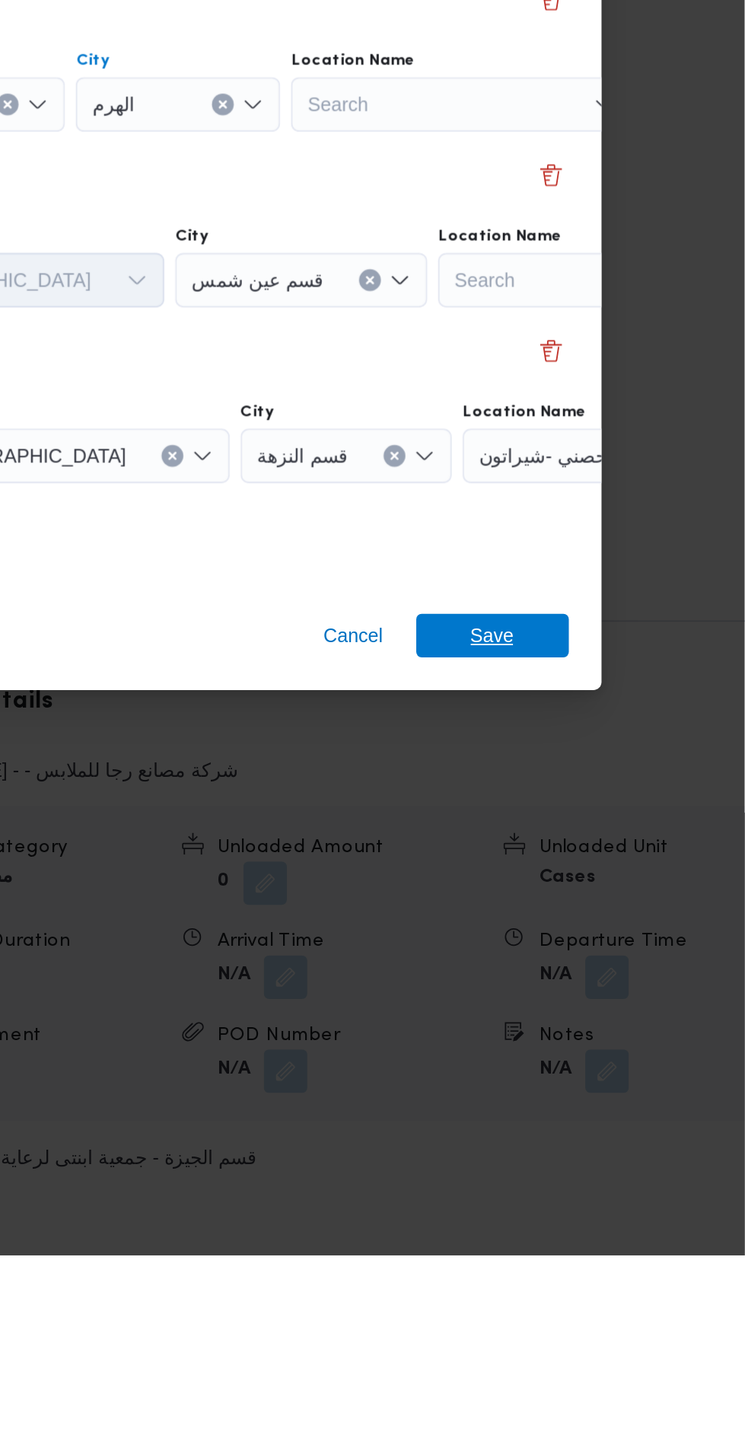
click at [617, 1077] on span "Save" at bounding box center [604, 1089] width 85 height 24
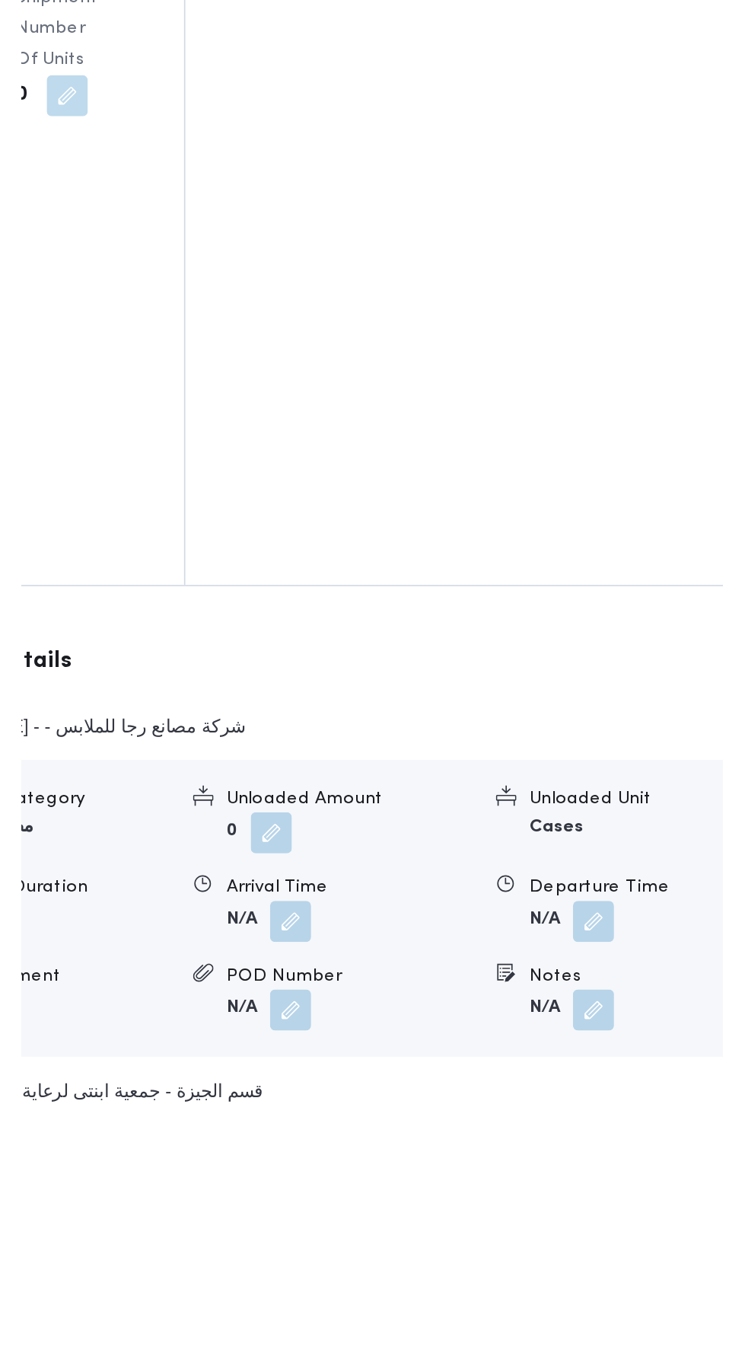
scroll to position [1612, 0]
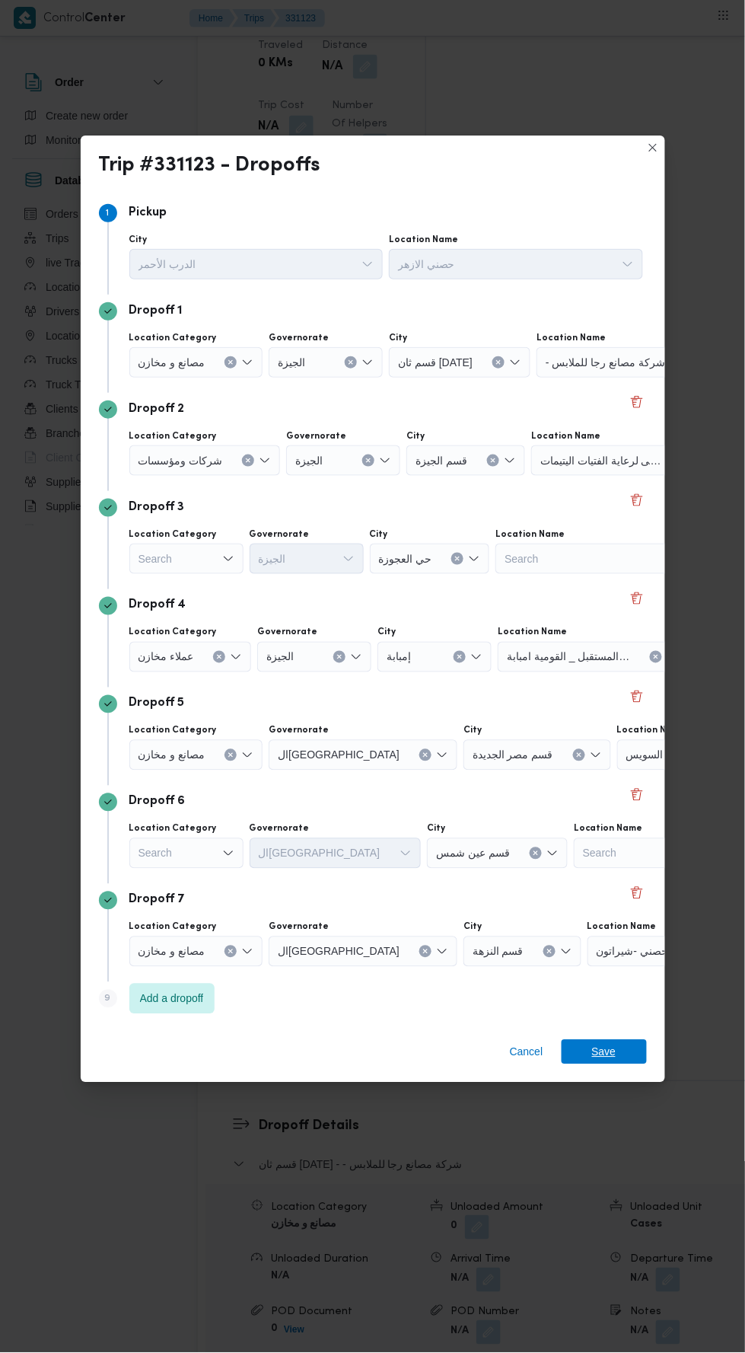
click at [623, 1040] on span "Save" at bounding box center [604, 1052] width 85 height 24
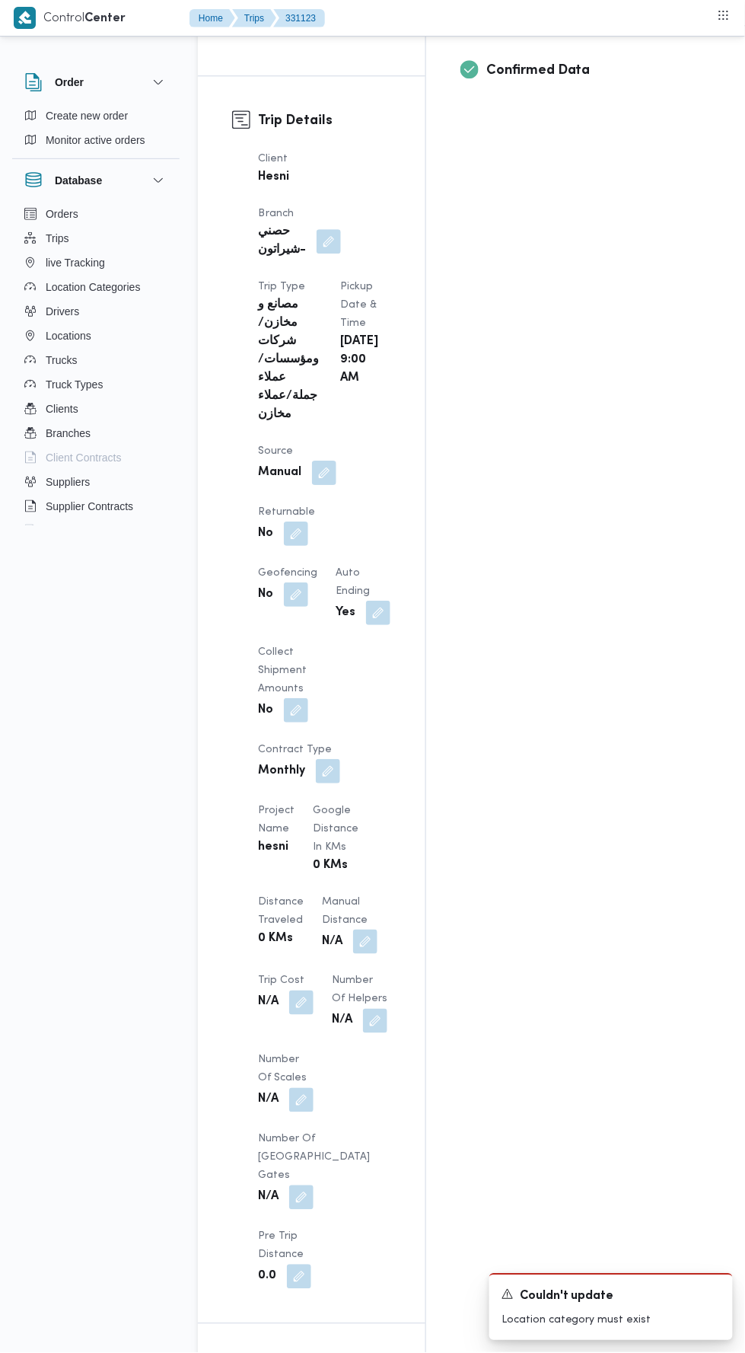
scroll to position [0, 0]
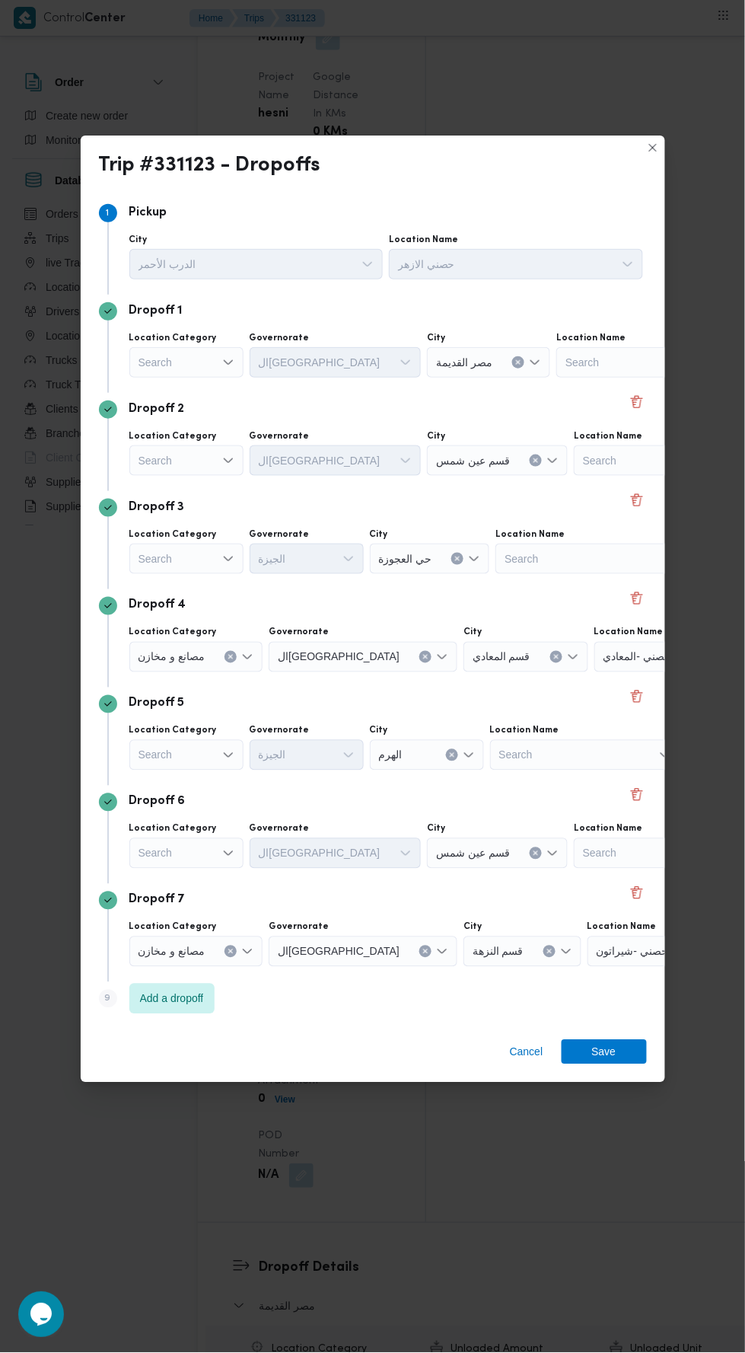
click at [168, 344] on label "Location Category" at bounding box center [173, 338] width 88 height 12
click at [140, 371] on input "Location Category" at bounding box center [140, 362] width 2 height 18
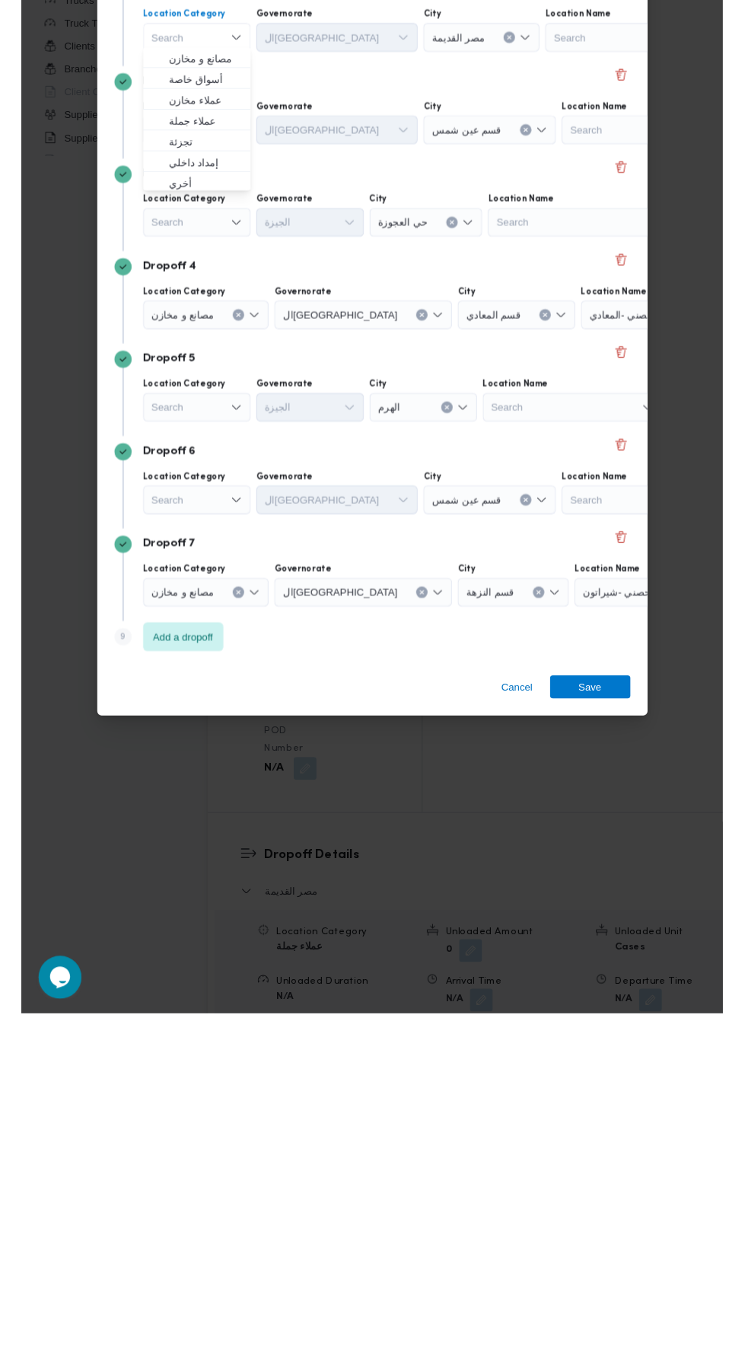
scroll to position [1452, 0]
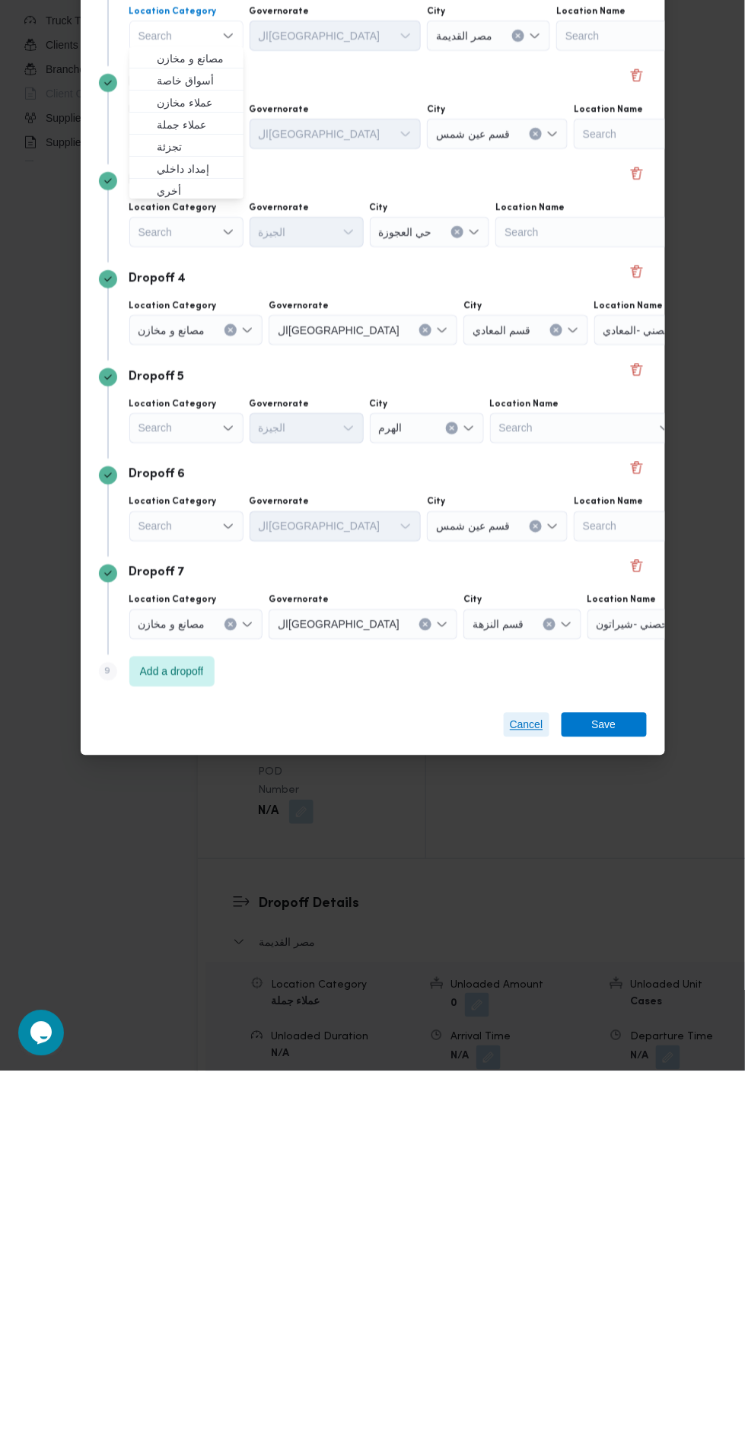
click at [515, 1082] on span "Cancel" at bounding box center [526, 1089] width 33 height 18
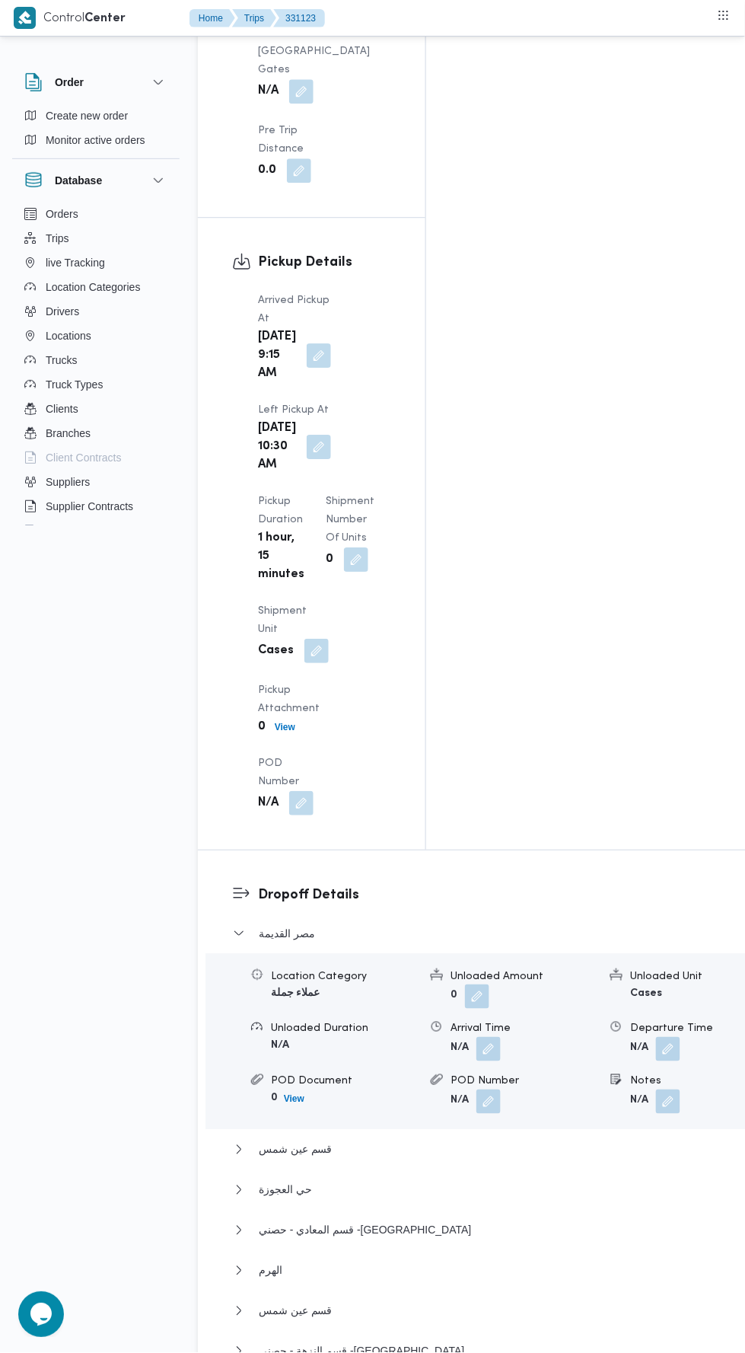
scroll to position [1841, 0]
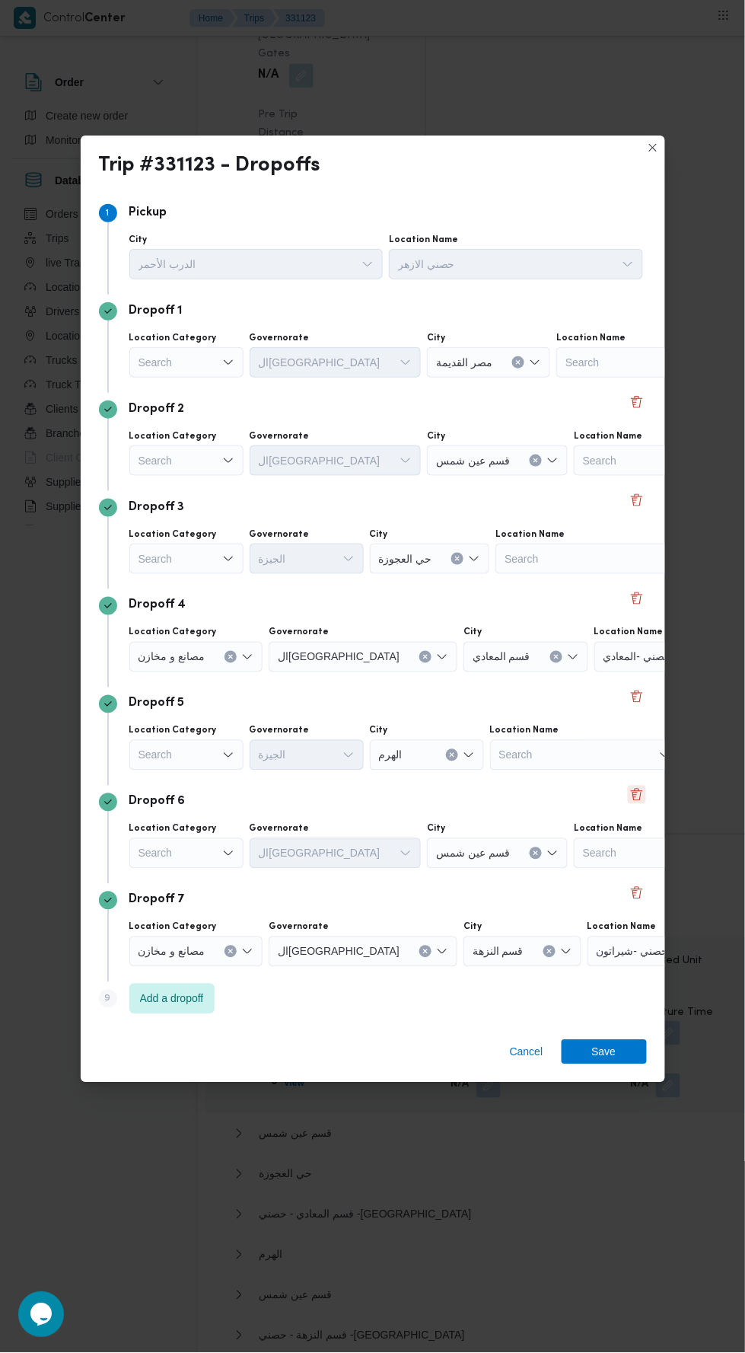
click at [631, 804] on button "Delete" at bounding box center [637, 794] width 18 height 18
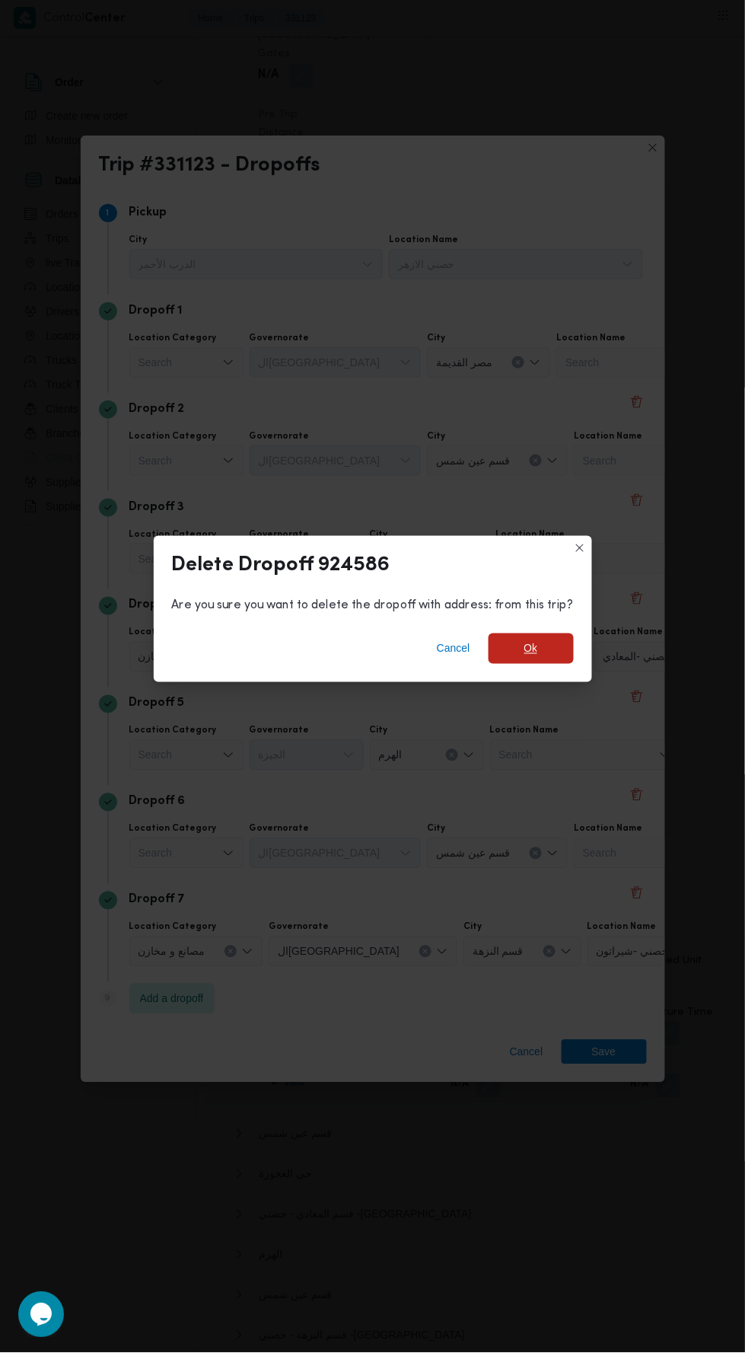
click at [524, 658] on span "Ok" at bounding box center [531, 648] width 14 height 18
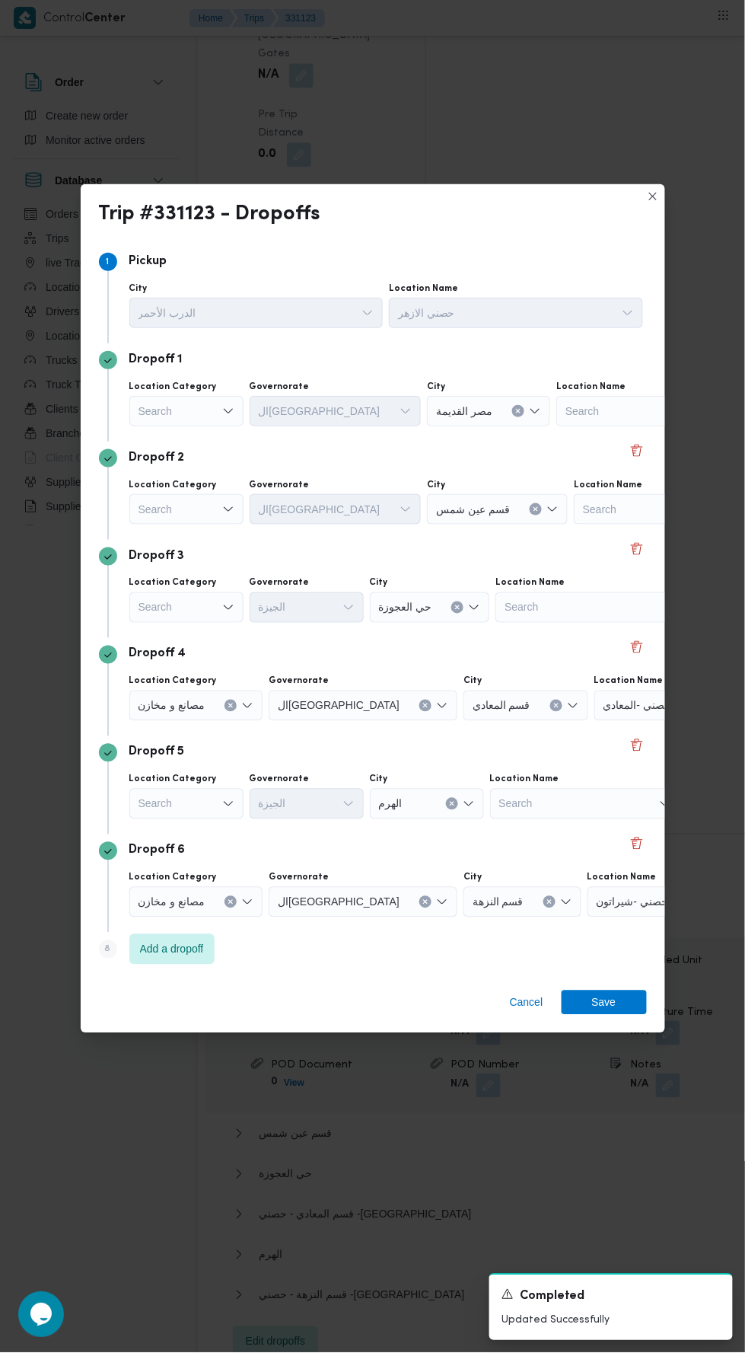
click at [186, 426] on div "Search" at bounding box center [186, 411] width 114 height 30
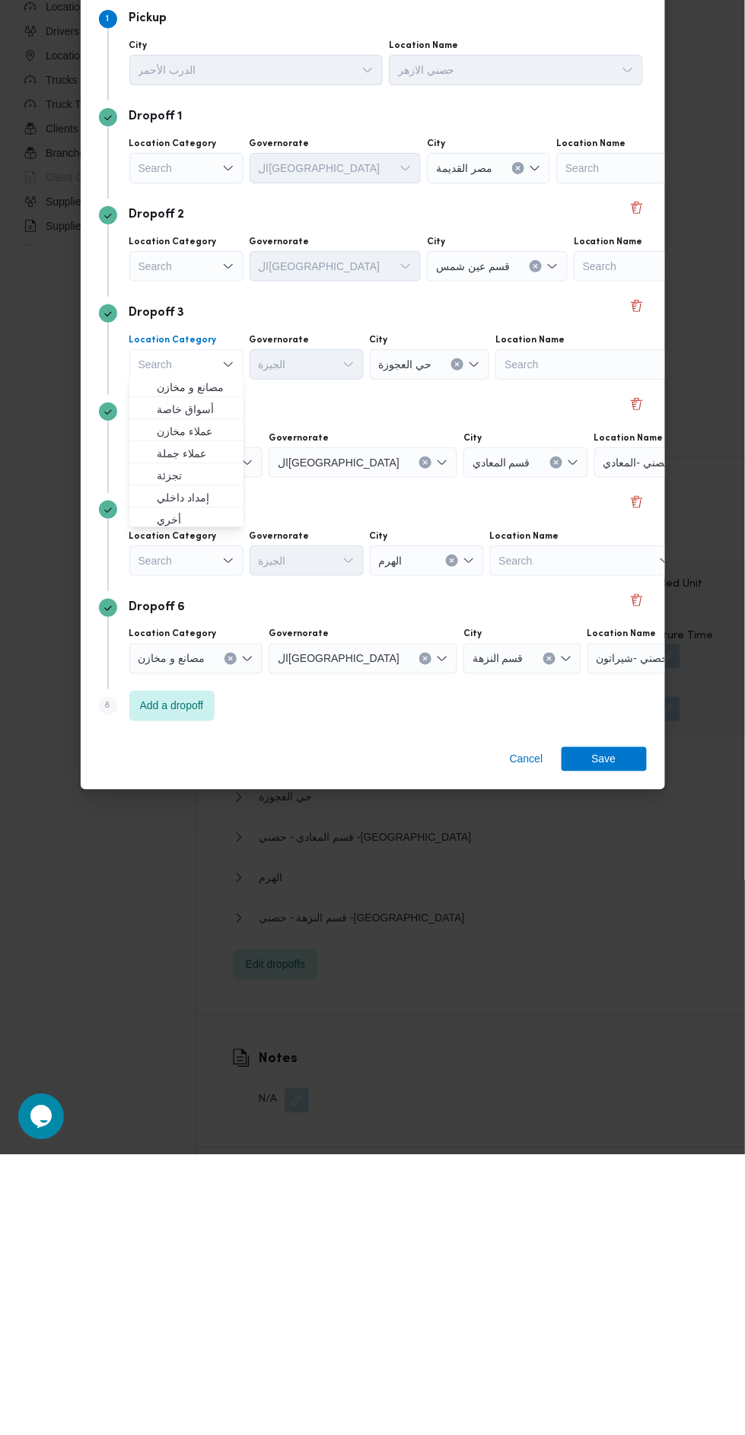
scroll to position [1937, 0]
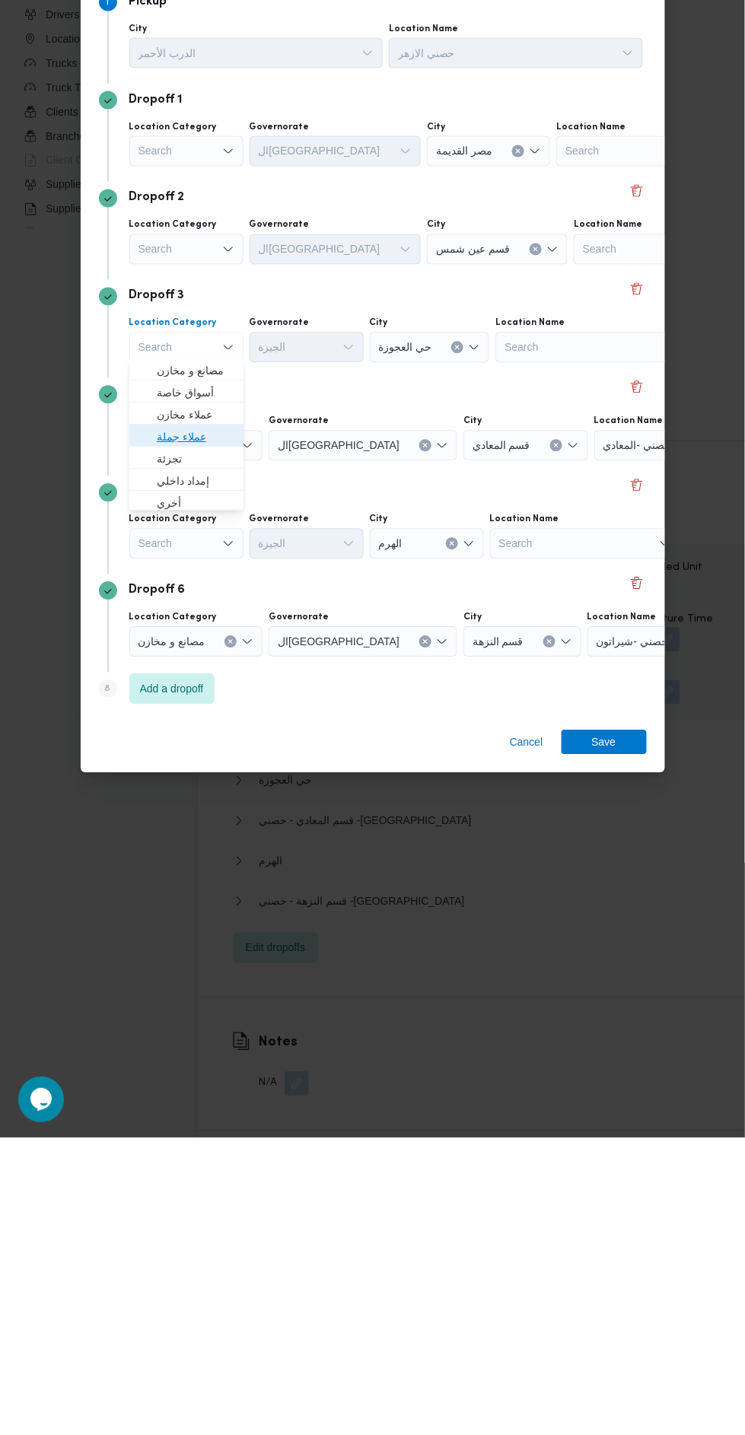
click at [204, 729] on span "عملاء جملة" at bounding box center [196, 734] width 78 height 18
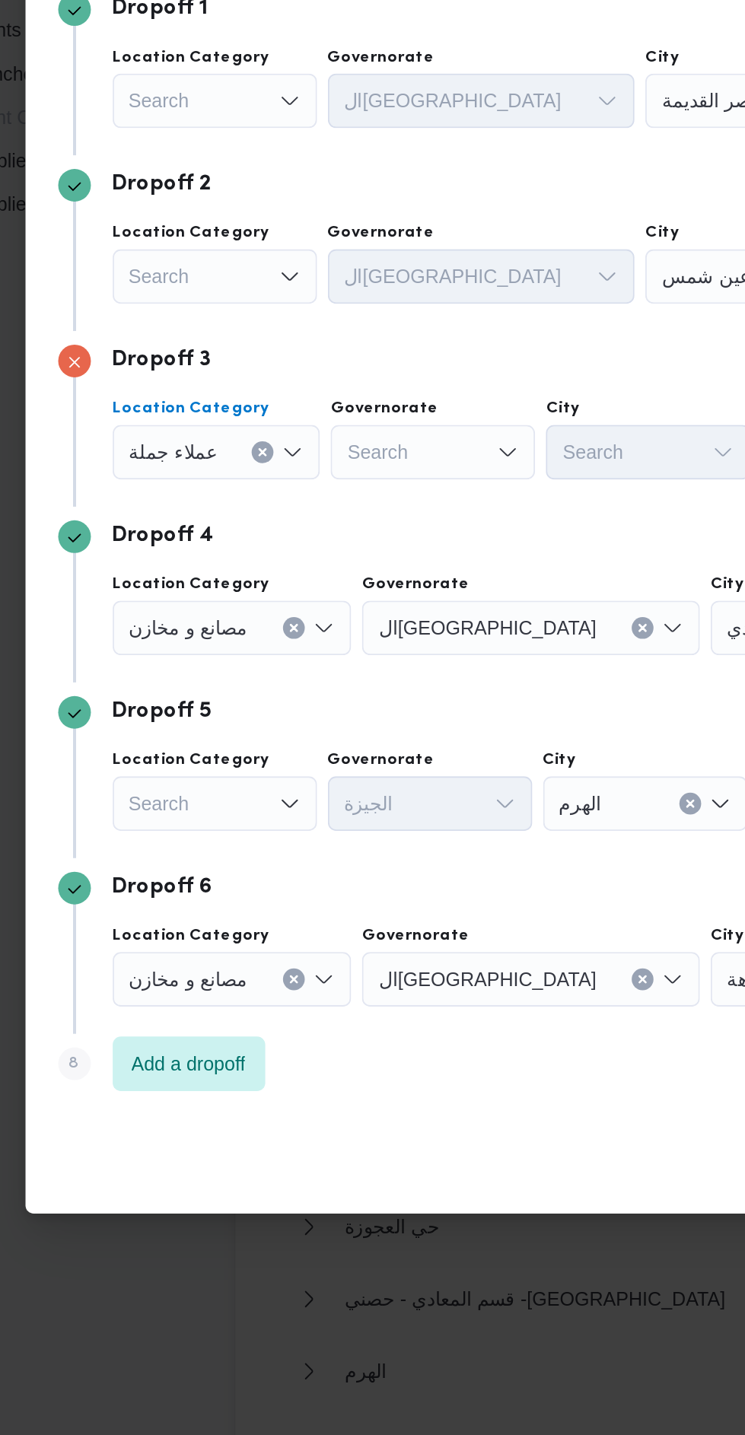
click at [333, 646] on div "Search" at bounding box center [308, 644] width 114 height 30
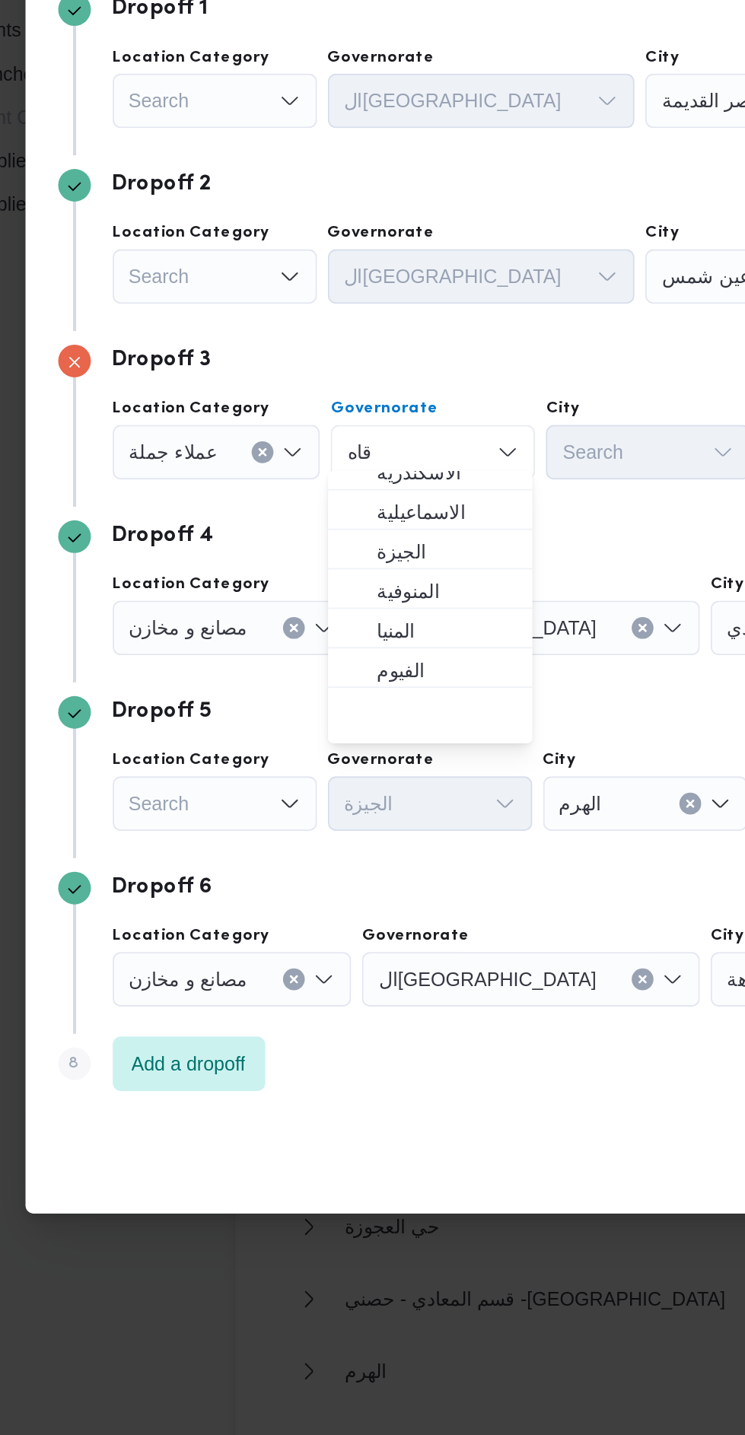
scroll to position [107, 0]
type input "قاه"
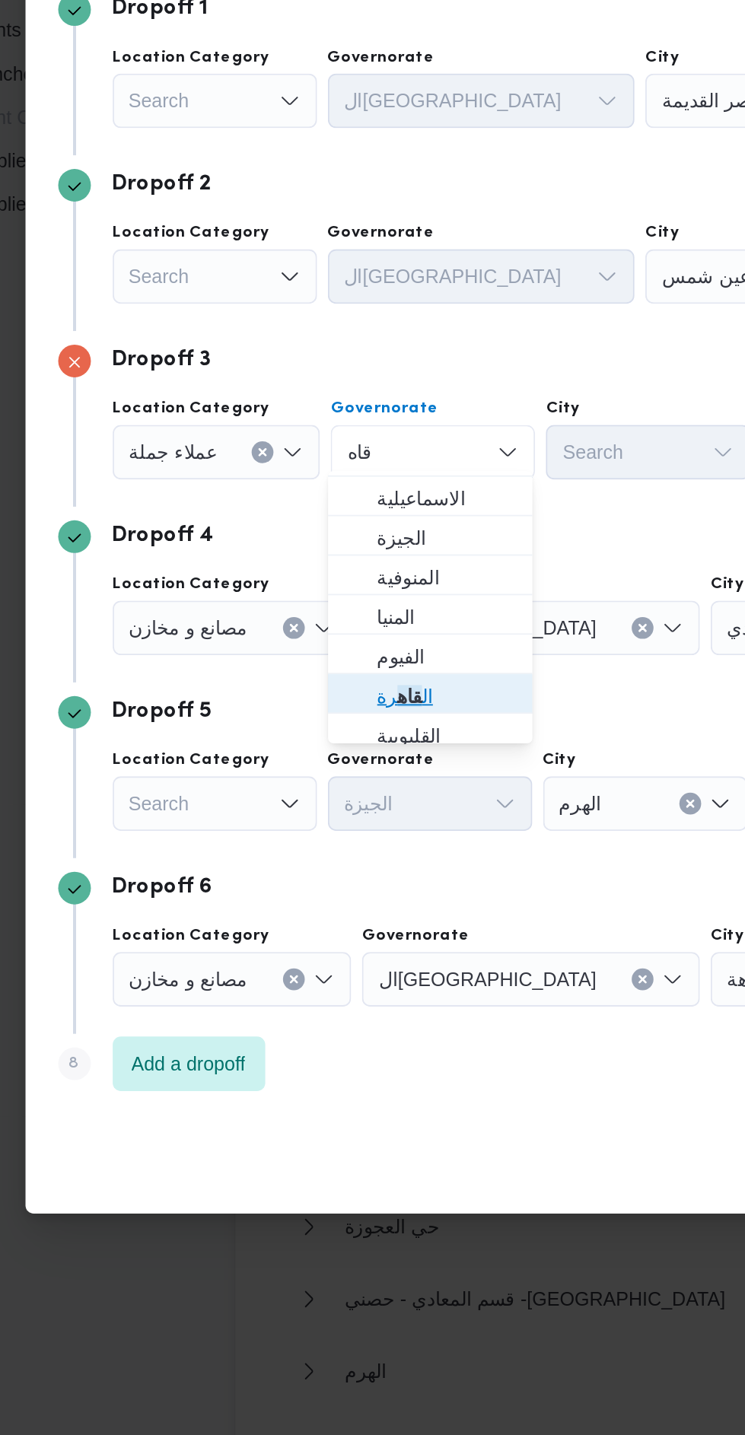
click at [338, 781] on span "ال قاه رة" at bounding box center [316, 781] width 78 height 18
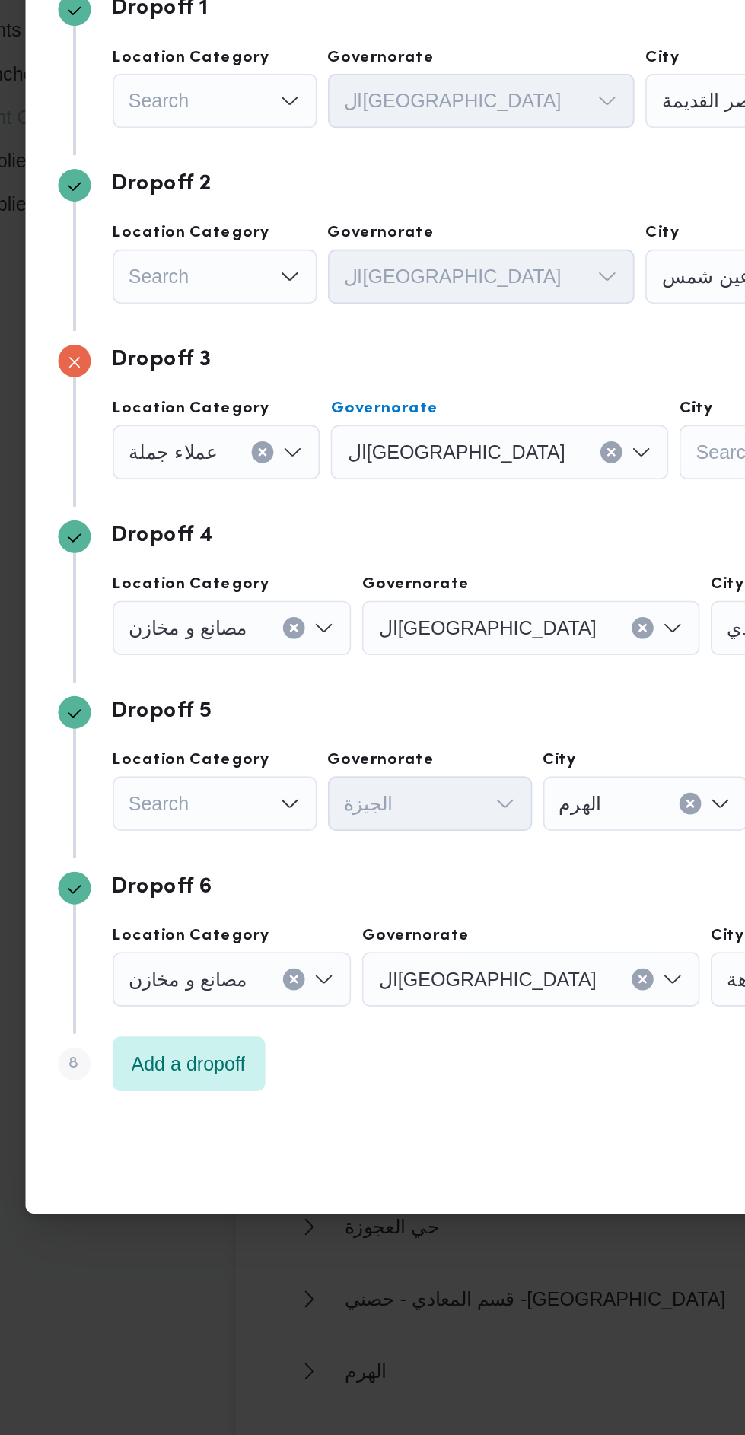
click at [427, 464] on div "Search" at bounding box center [488, 448] width 123 height 30
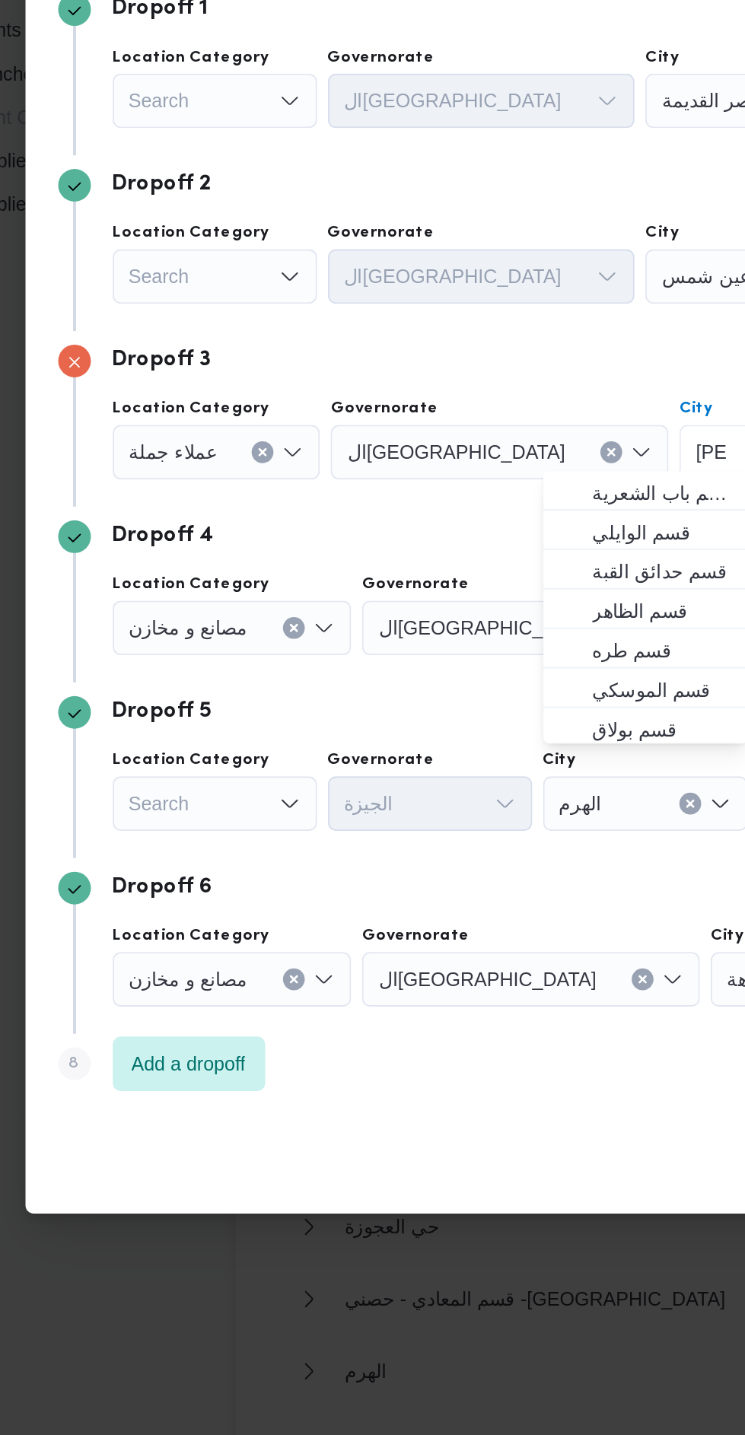
scroll to position [0, 0]
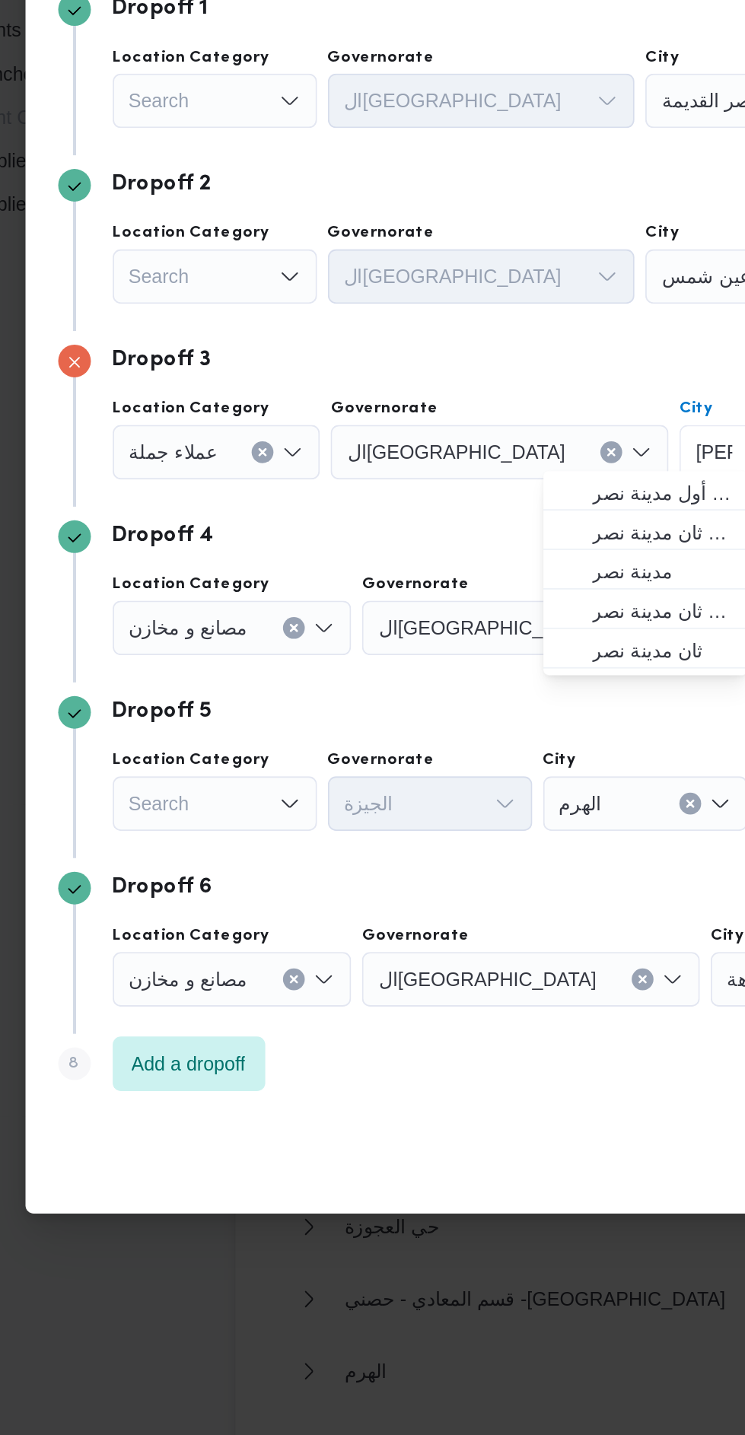
type input "نصر"
click at [441, 668] on span "قسم أول مدينة نصر" at bounding box center [436, 667] width 78 height 18
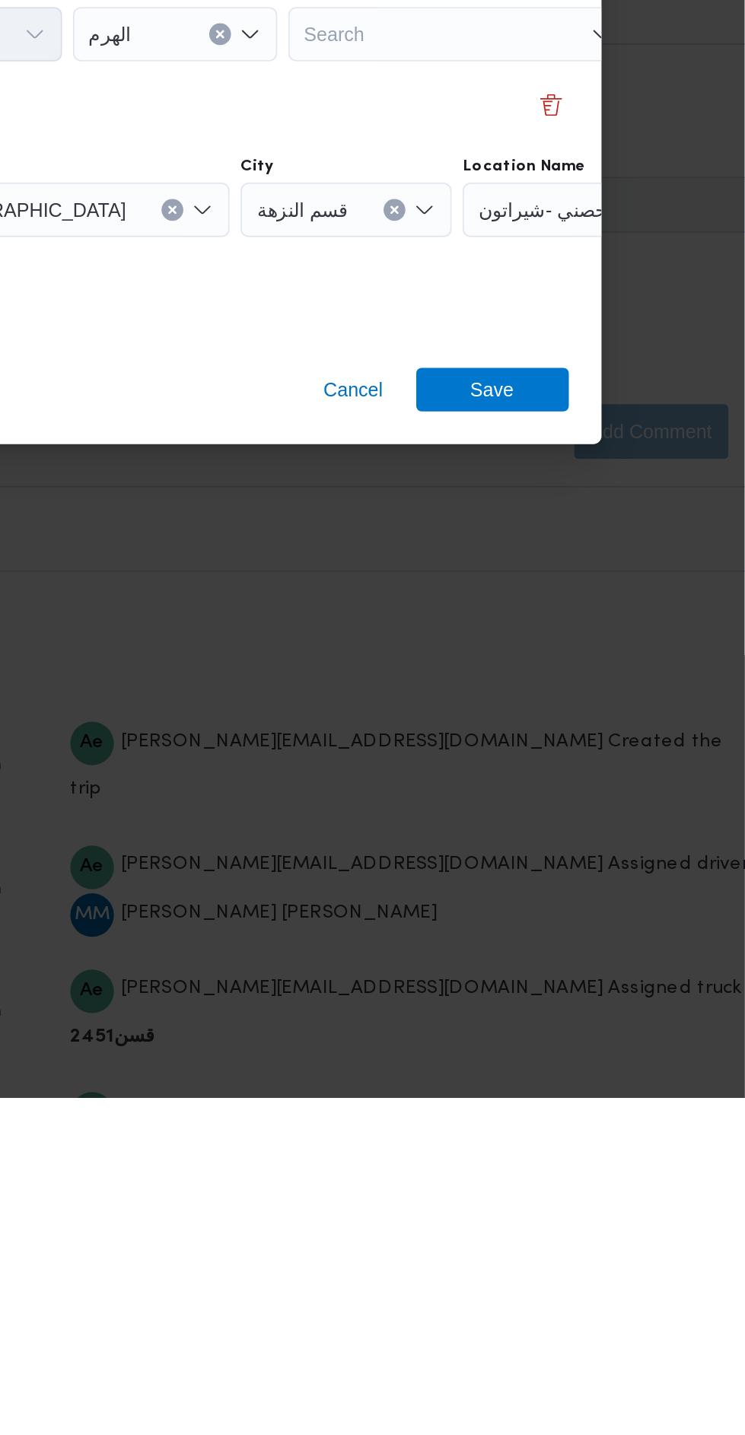
scroll to position [2519, 0]
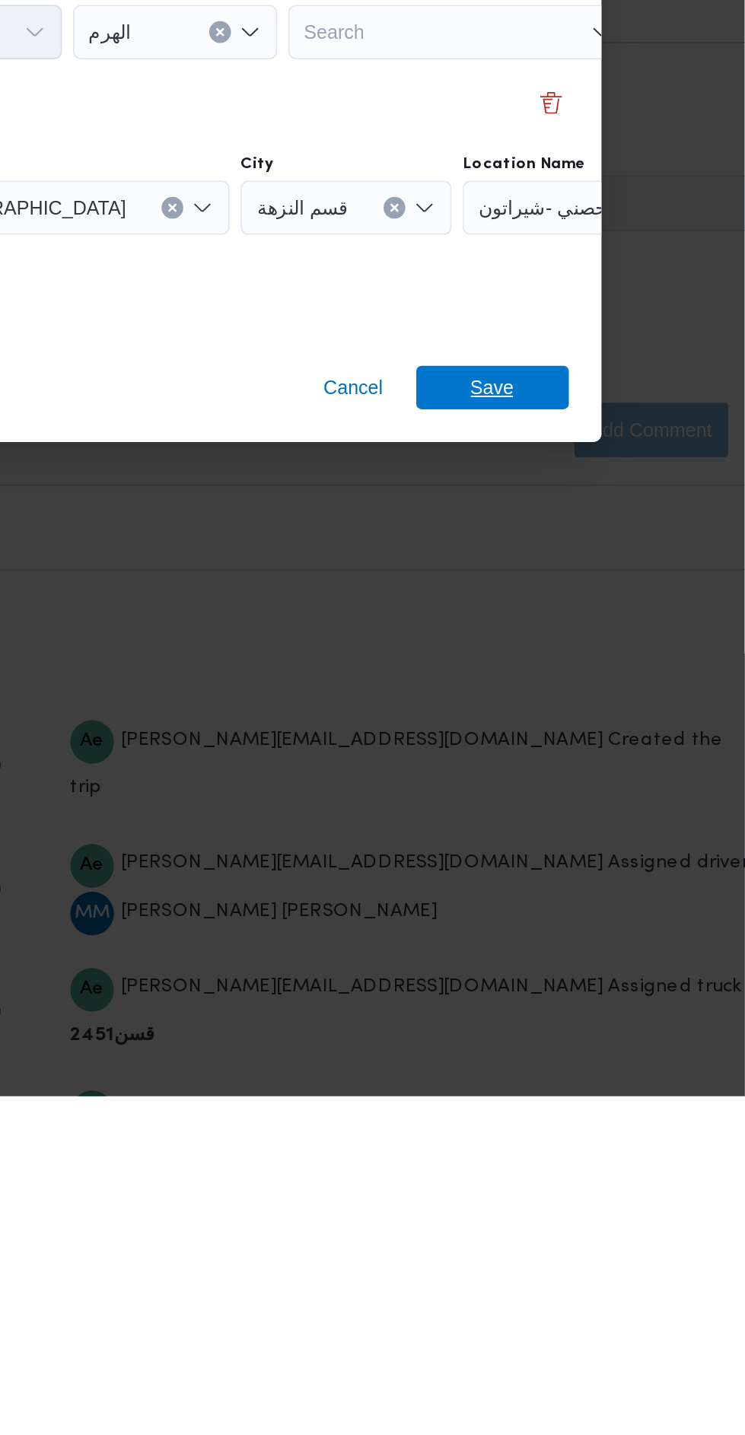
click at [623, 1028] on span "Save" at bounding box center [604, 1040] width 85 height 24
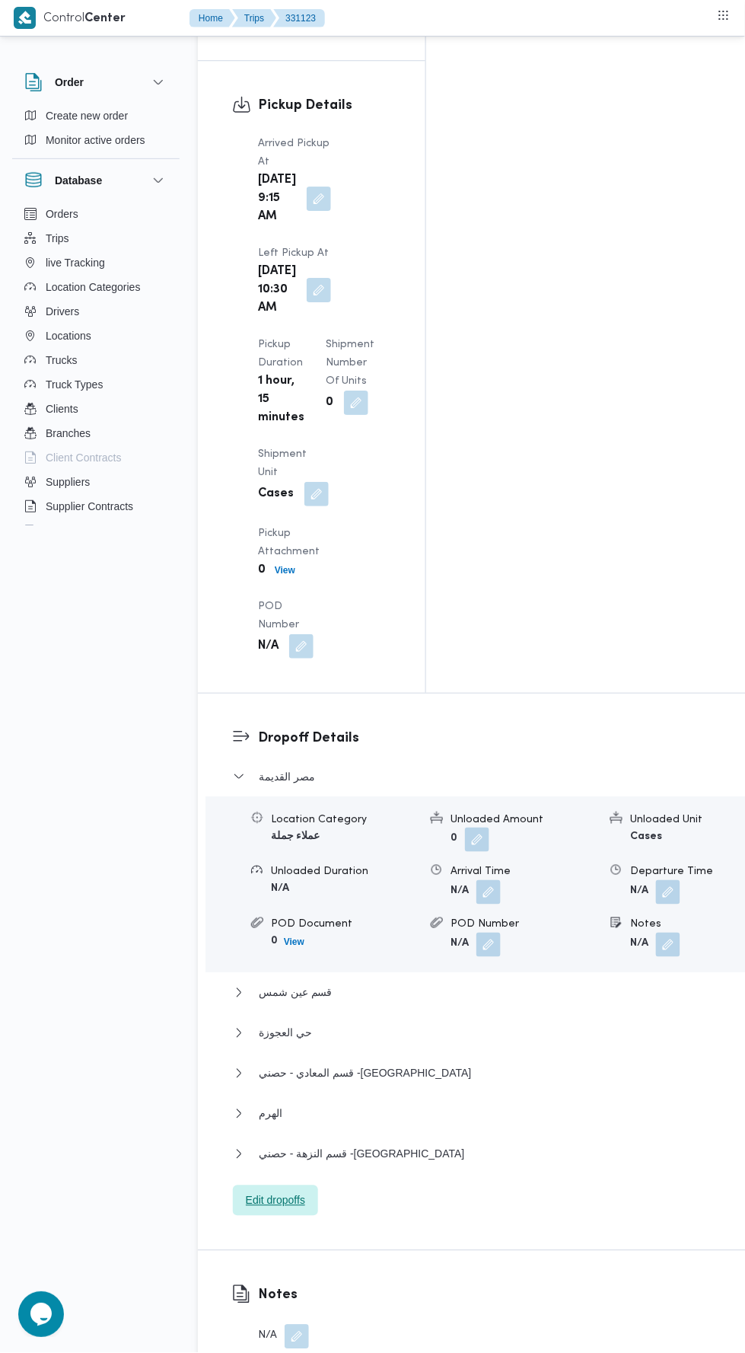
scroll to position [1996, 0]
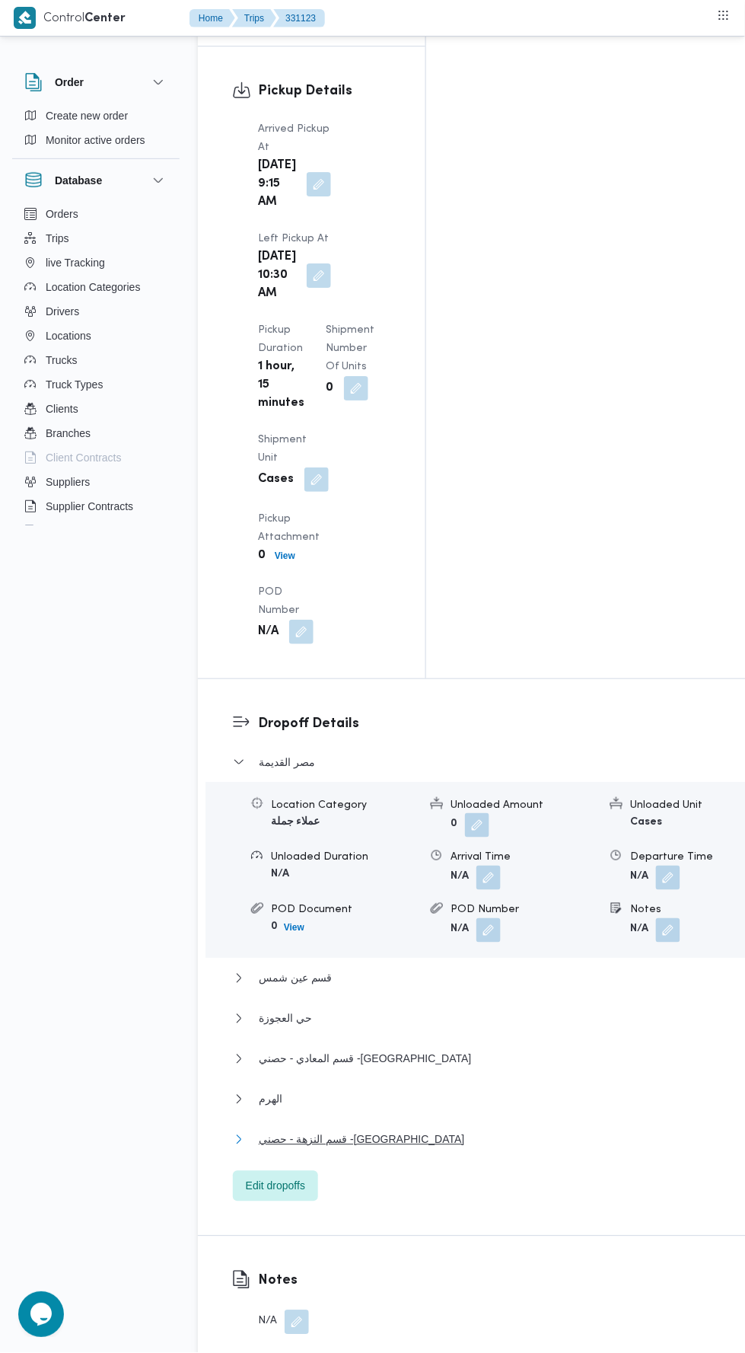
click at [551, 1130] on button "قسم النزهة - حصني -شيراتون" at bounding box center [492, 1139] width 519 height 18
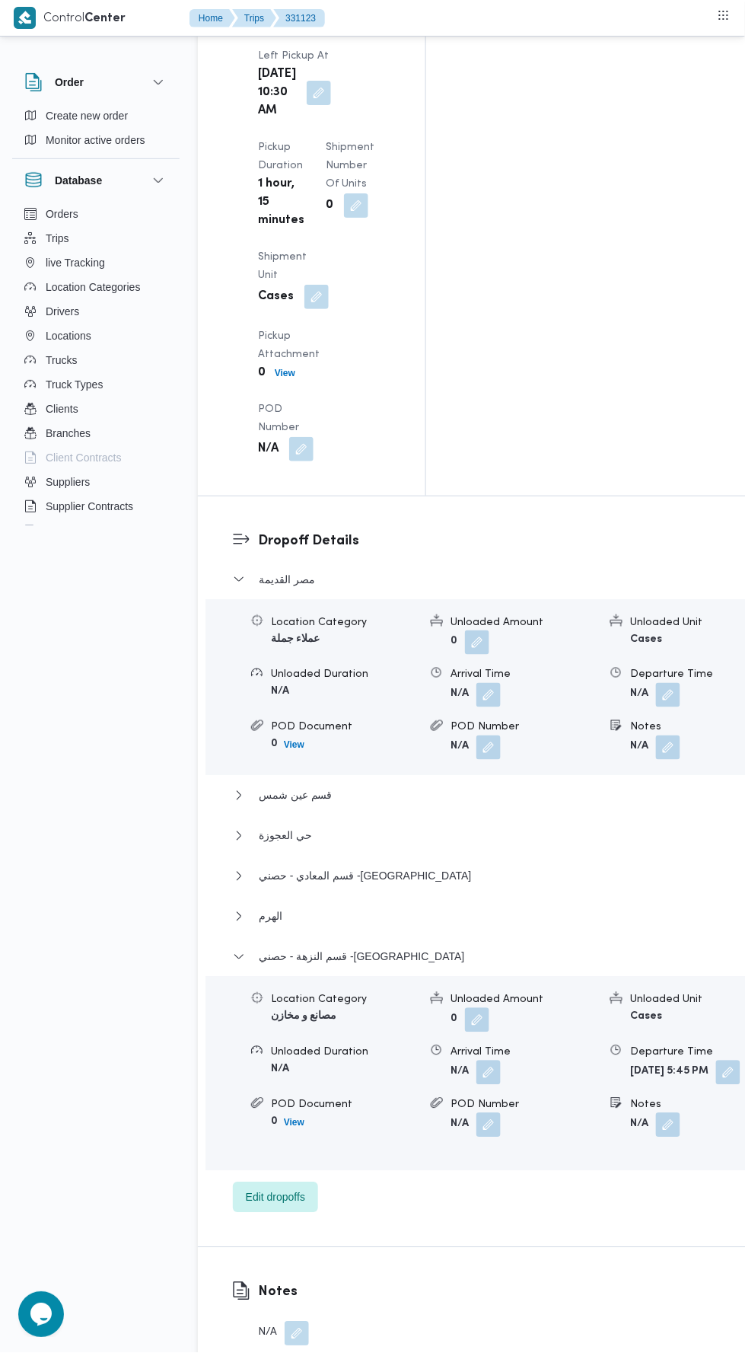
scroll to position [2183, 0]
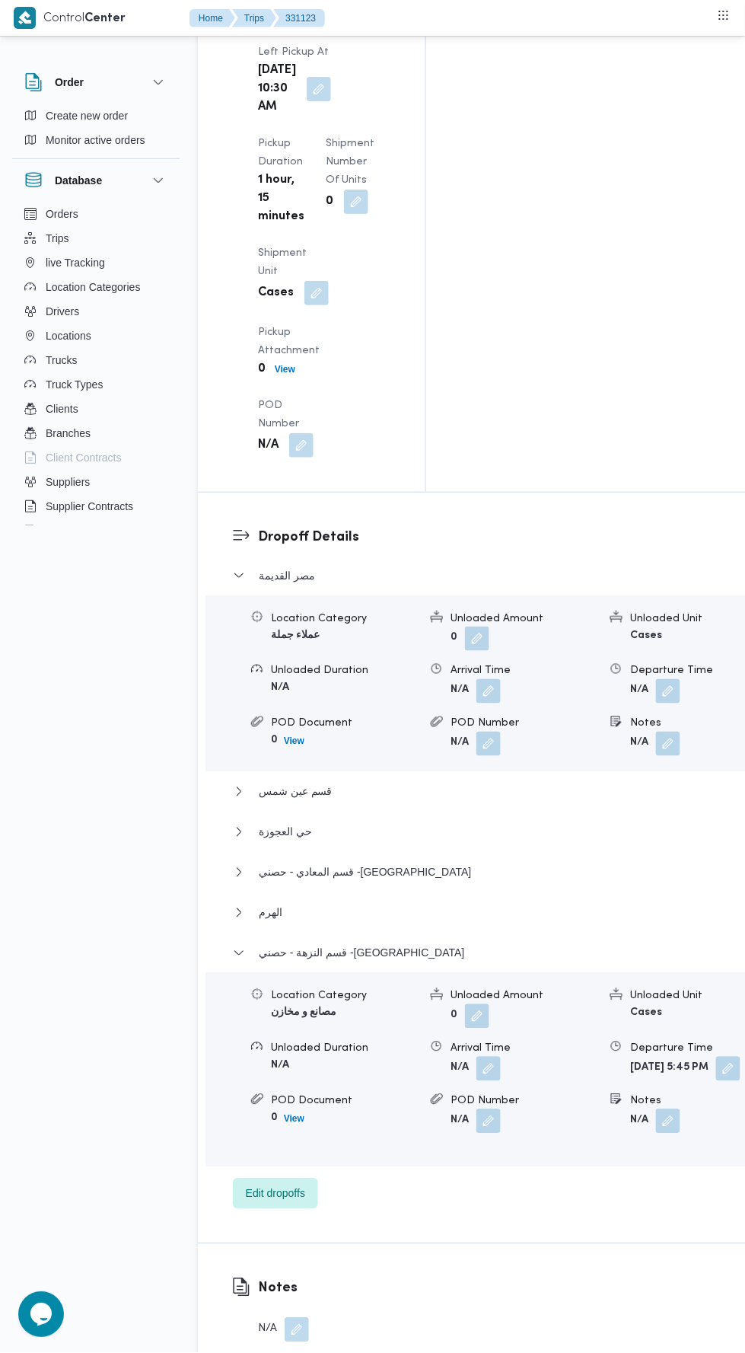
click at [716, 1056] on button "button" at bounding box center [728, 1068] width 24 height 24
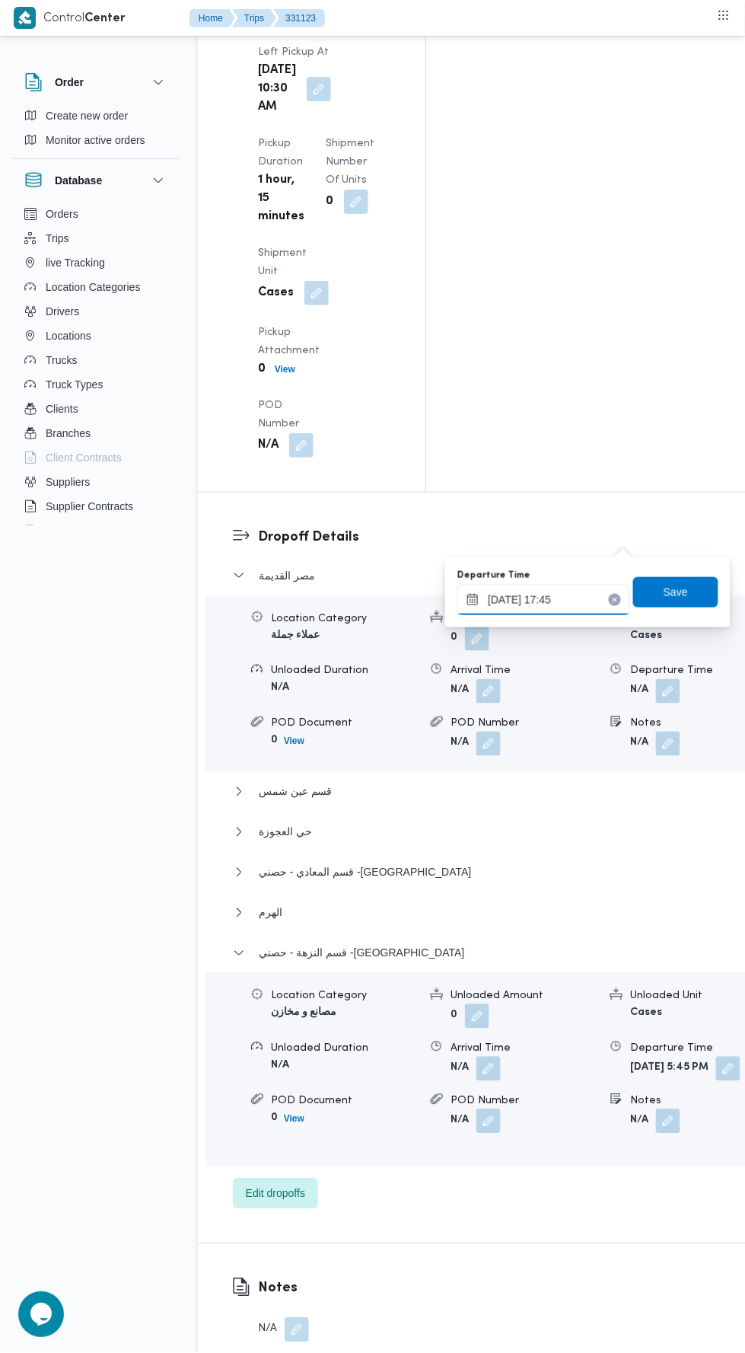
click at [581, 599] on input "13/08/2025 17:45" at bounding box center [543, 600] width 173 height 30
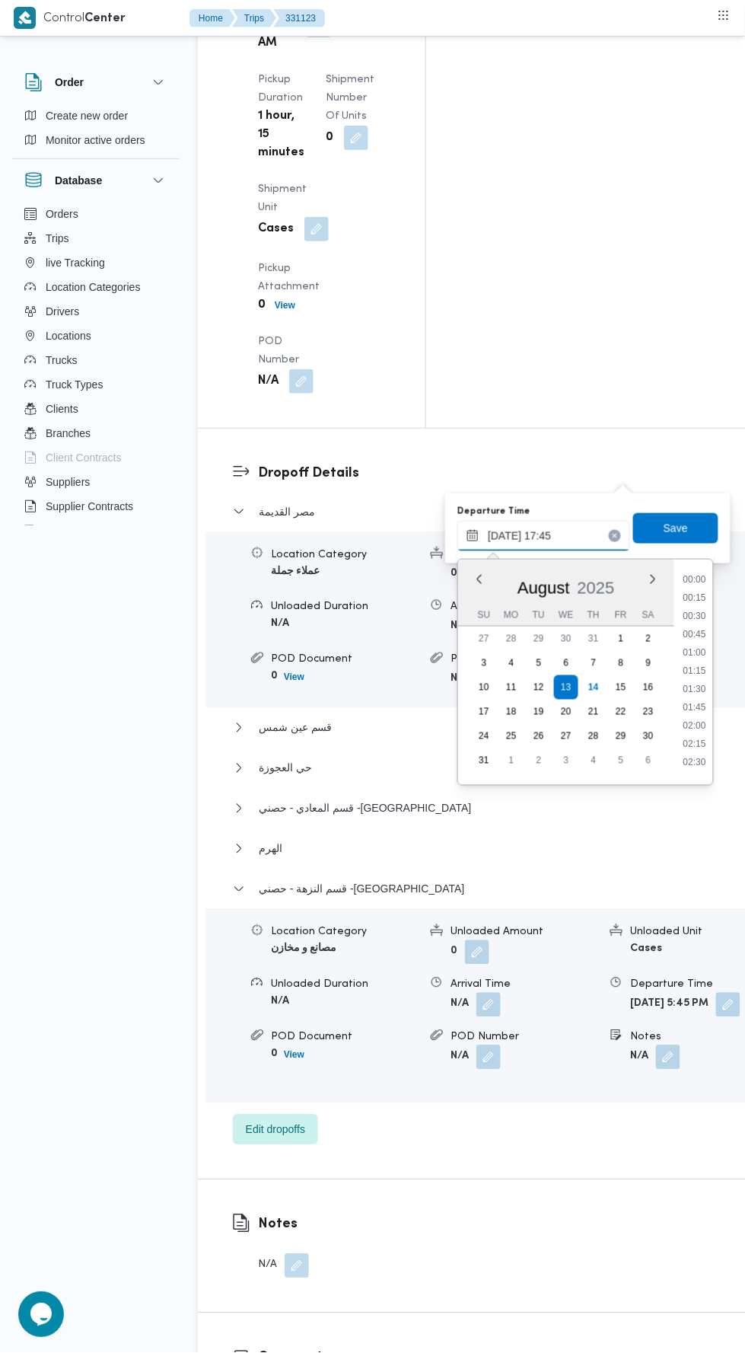
scroll to position [1192, 0]
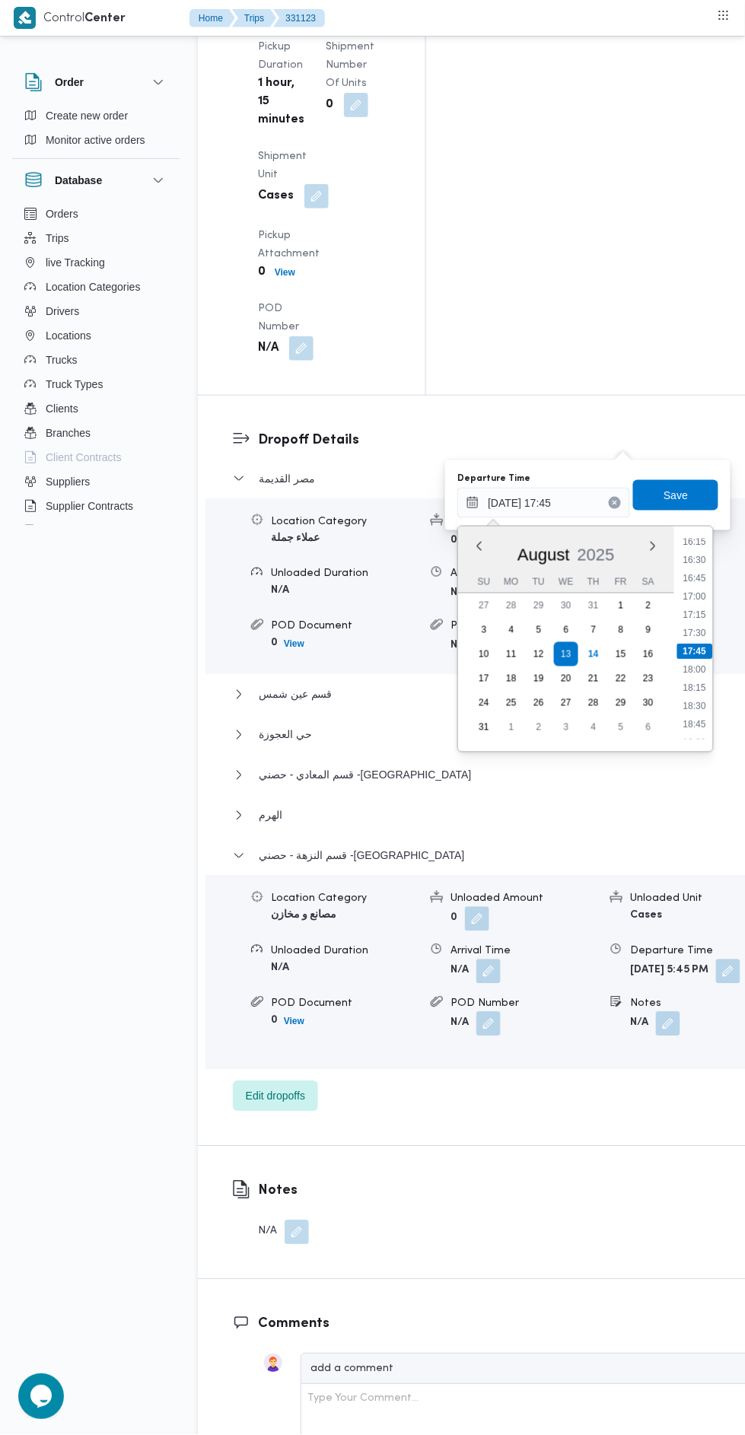
click at [696, 617] on li "17:15" at bounding box center [695, 614] width 35 height 15
type input "13/08/2025 17:15"
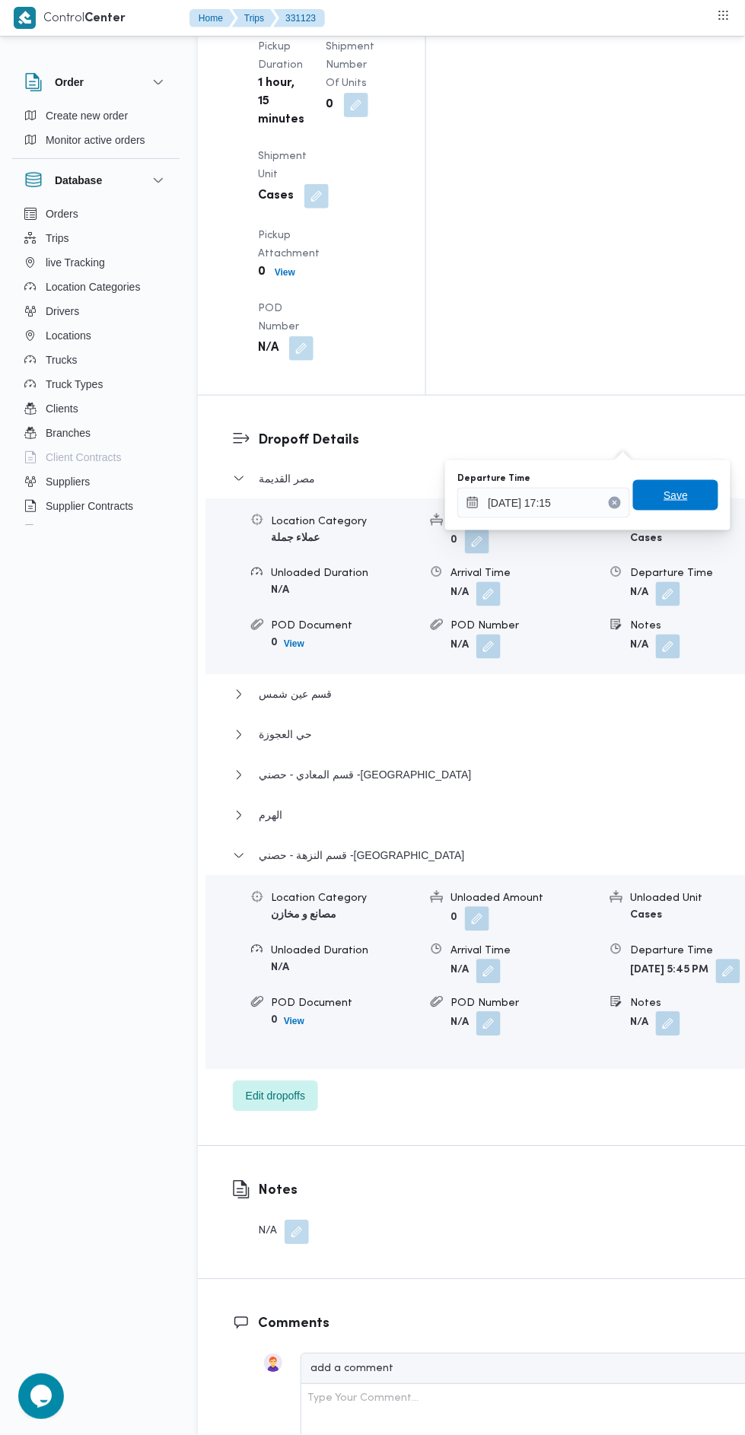
click at [703, 502] on span "Save" at bounding box center [675, 495] width 85 height 30
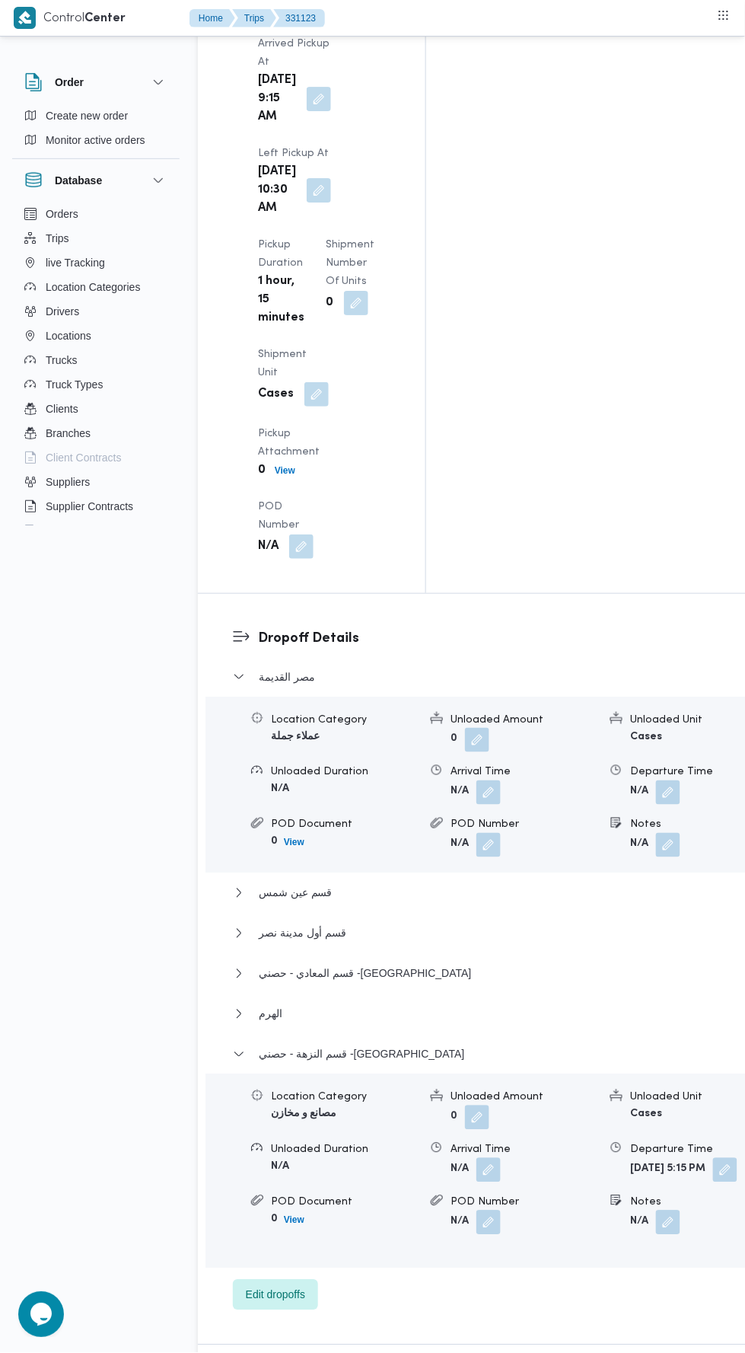
scroll to position [2070, 0]
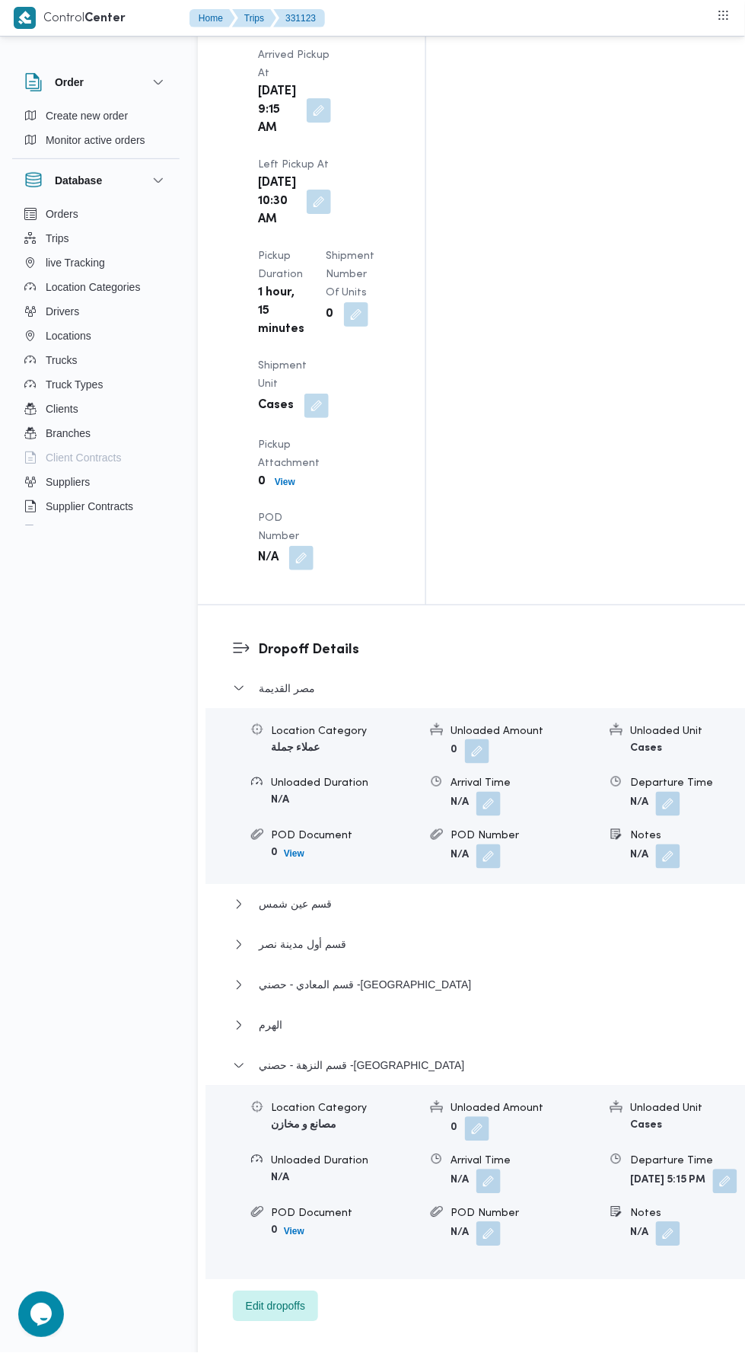
click at [713, 1169] on button "button" at bounding box center [725, 1181] width 24 height 24
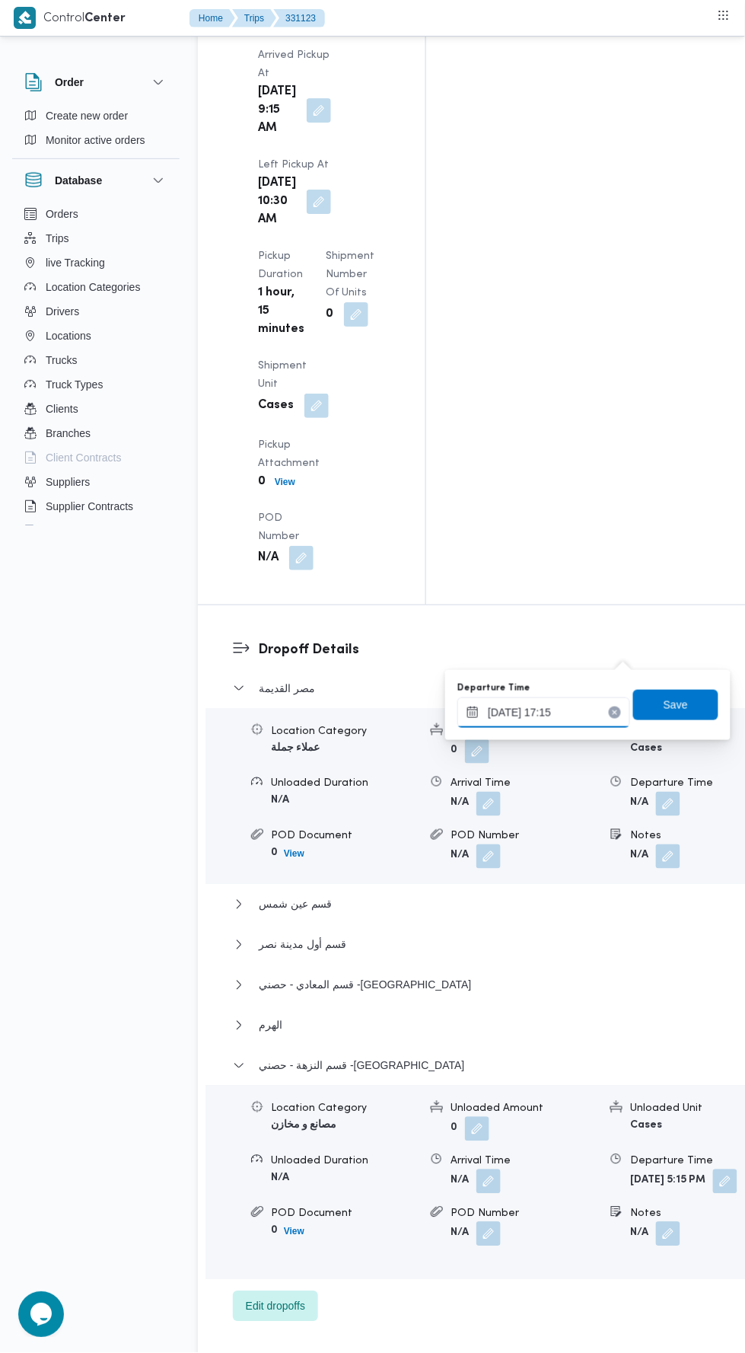
click at [566, 707] on input "13/08/2025 17:15" at bounding box center [543, 712] width 173 height 30
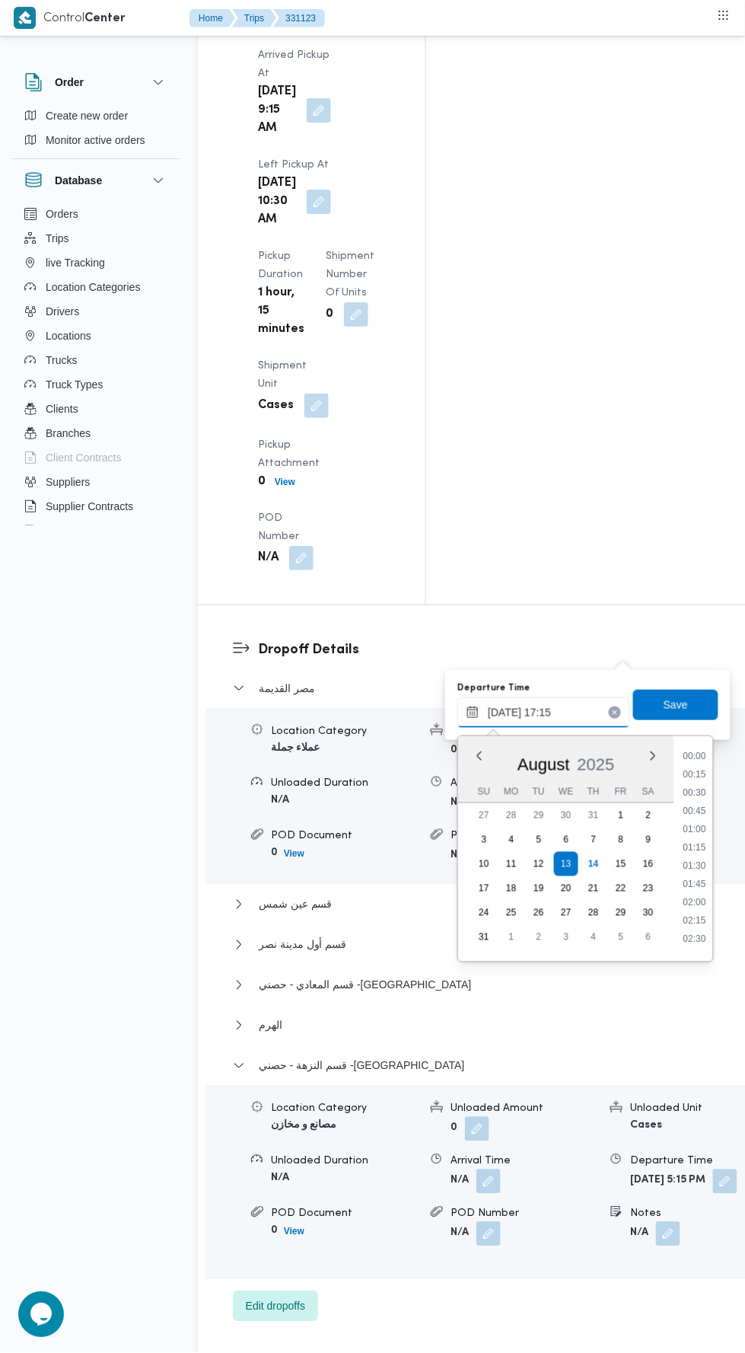
scroll to position [1155, 0]
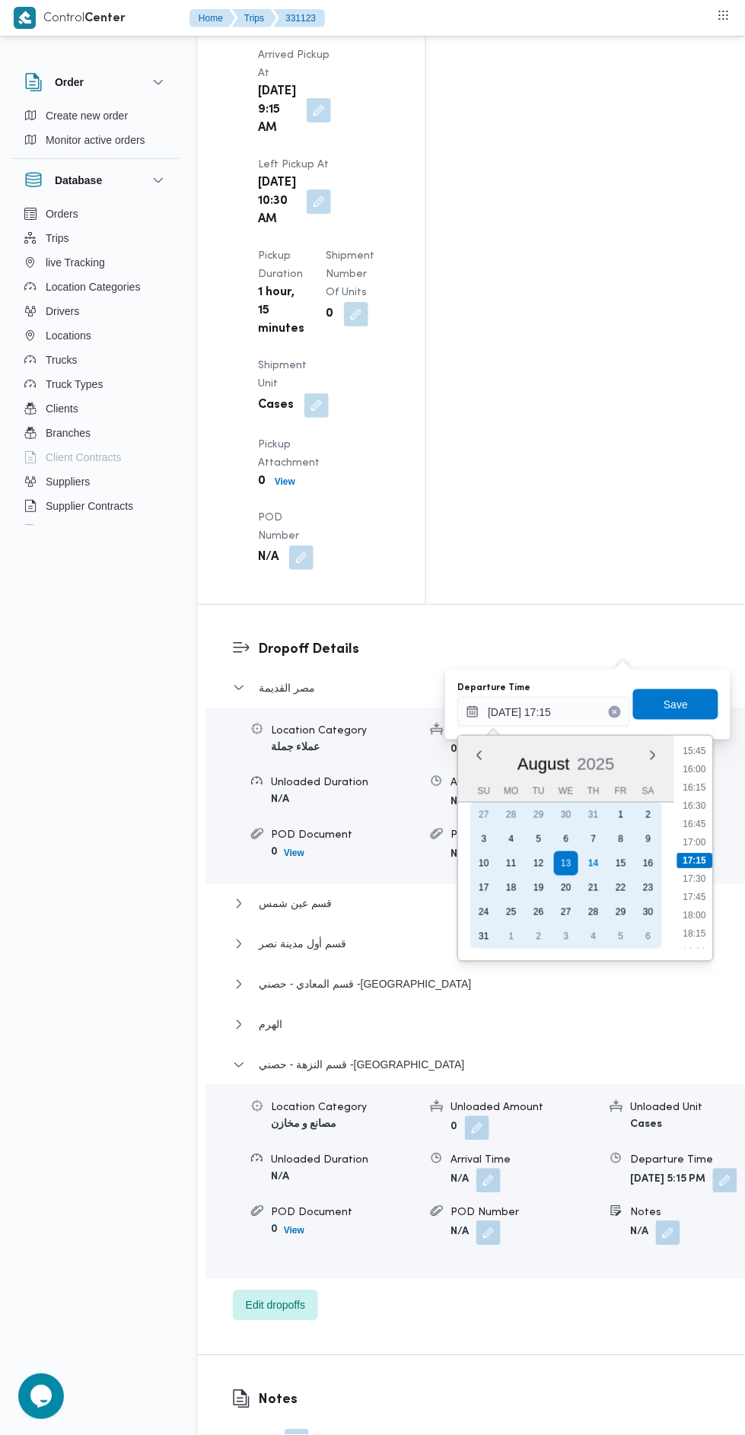
click at [595, 862] on div "14" at bounding box center [593, 864] width 24 height 24
type input "[DATE] 17:15"
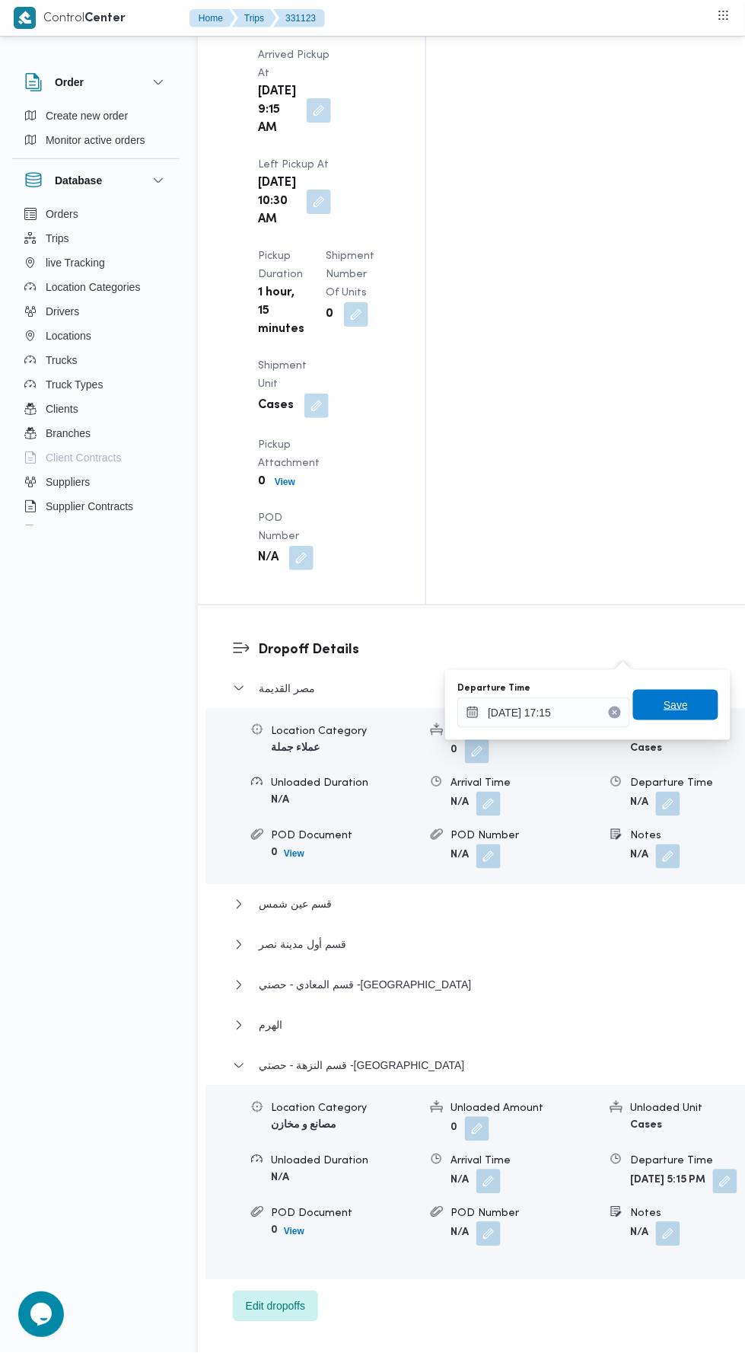
click at [678, 705] on span "Save" at bounding box center [676, 705] width 24 height 18
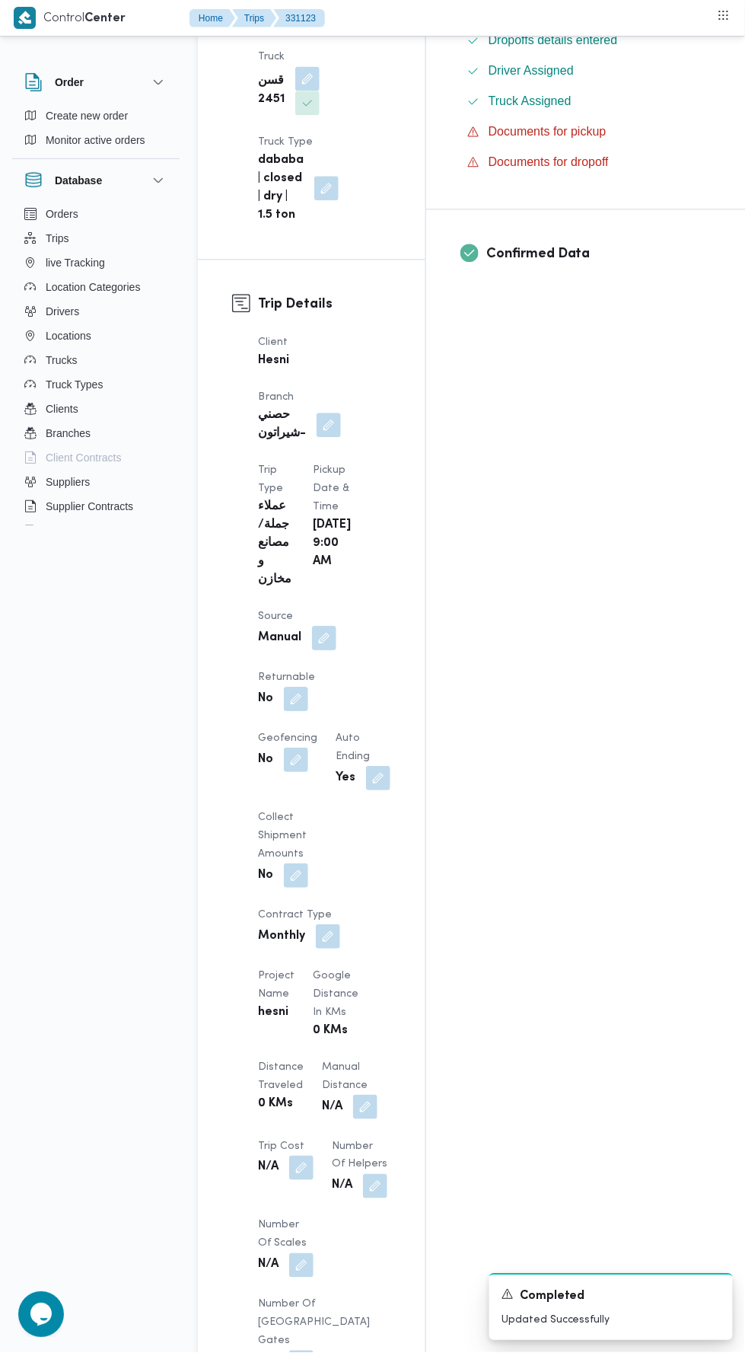
scroll to position [555, 0]
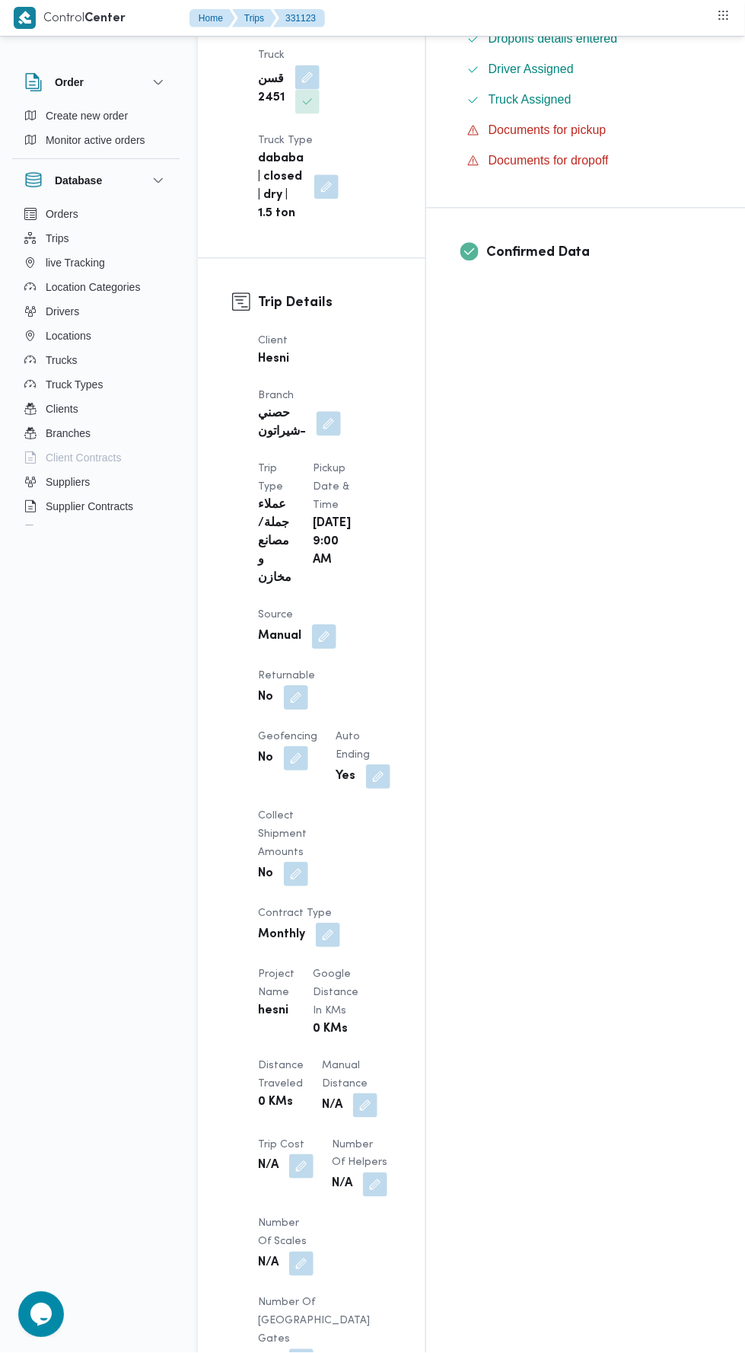
click at [353, 1094] on button "button" at bounding box center [365, 1106] width 24 height 24
click at [269, 887] on input "Manual Distance" at bounding box center [253, 893] width 151 height 30
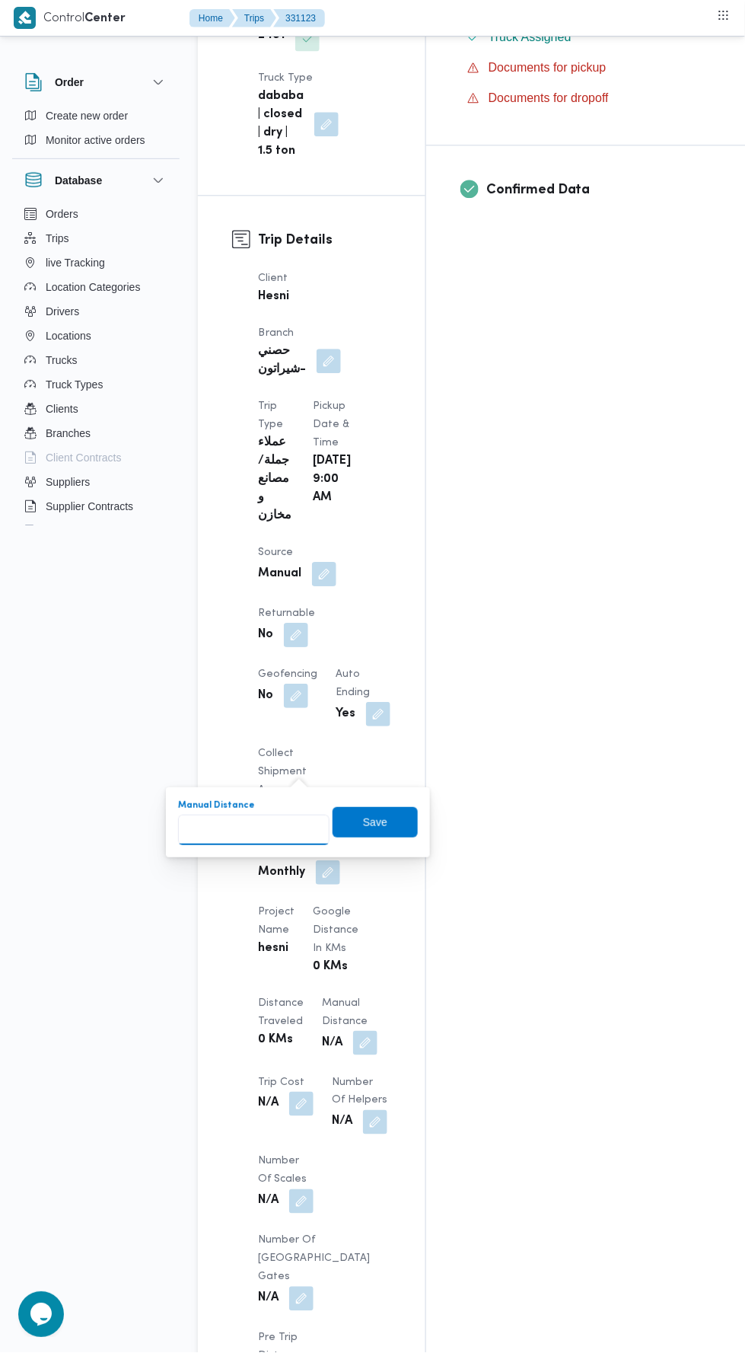
scroll to position [651, 0]
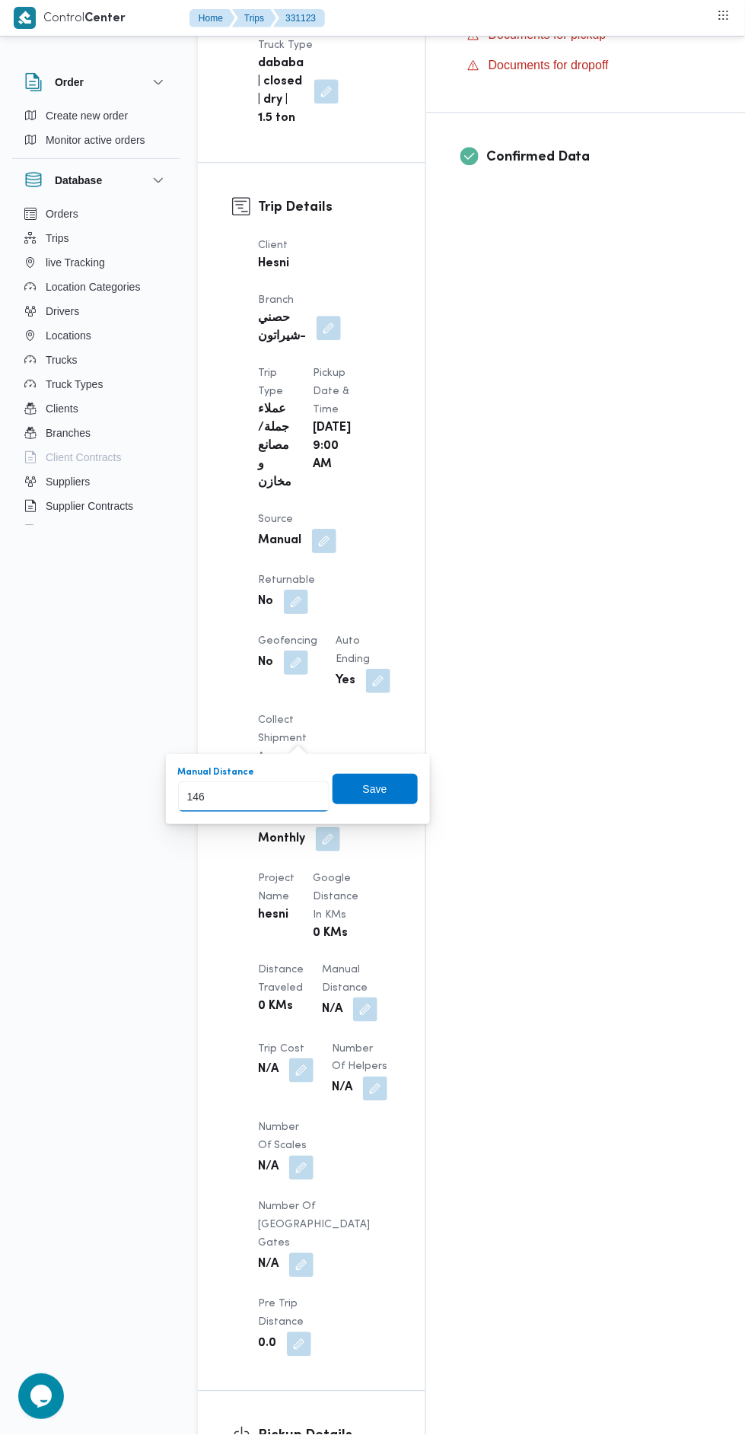
type input "146"
click at [385, 774] on div "Save" at bounding box center [375, 789] width 85 height 30
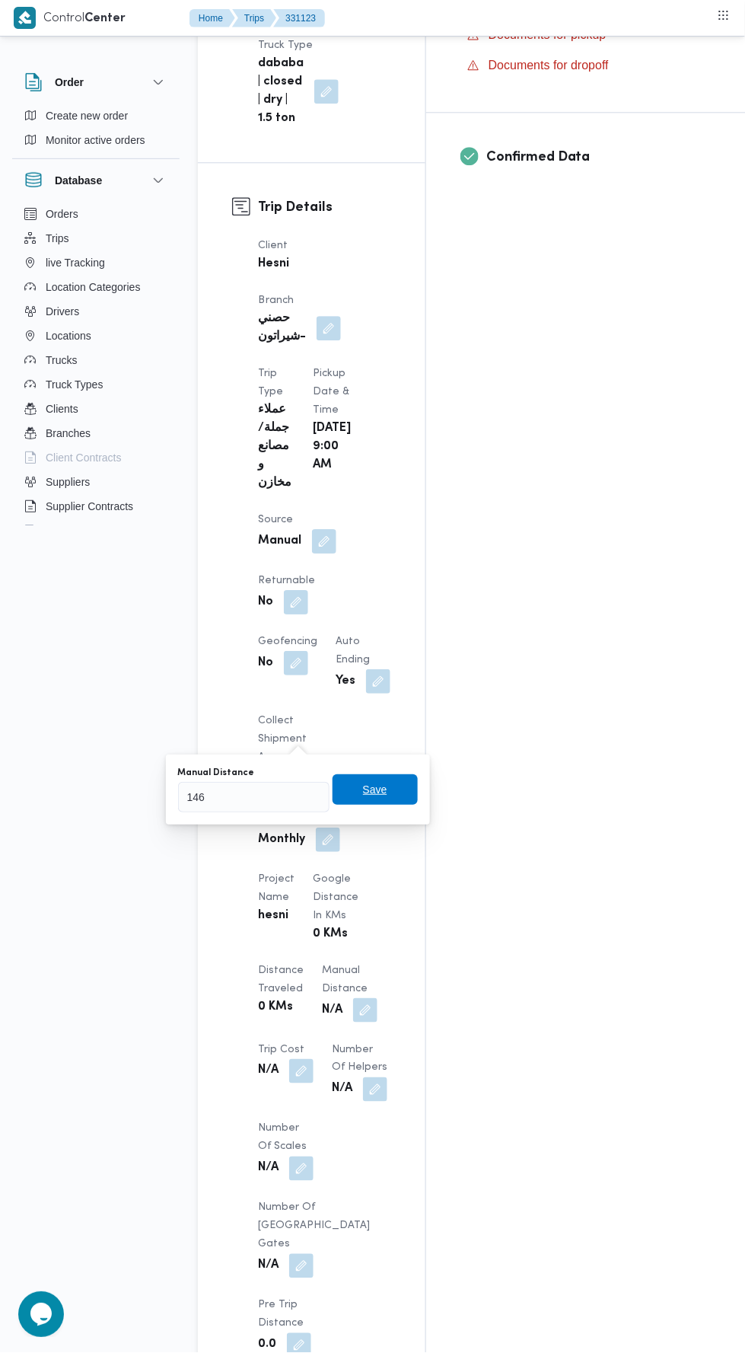
click at [406, 804] on div "Save" at bounding box center [375, 789] width 85 height 30
click at [398, 786] on span "Save" at bounding box center [375, 789] width 85 height 30
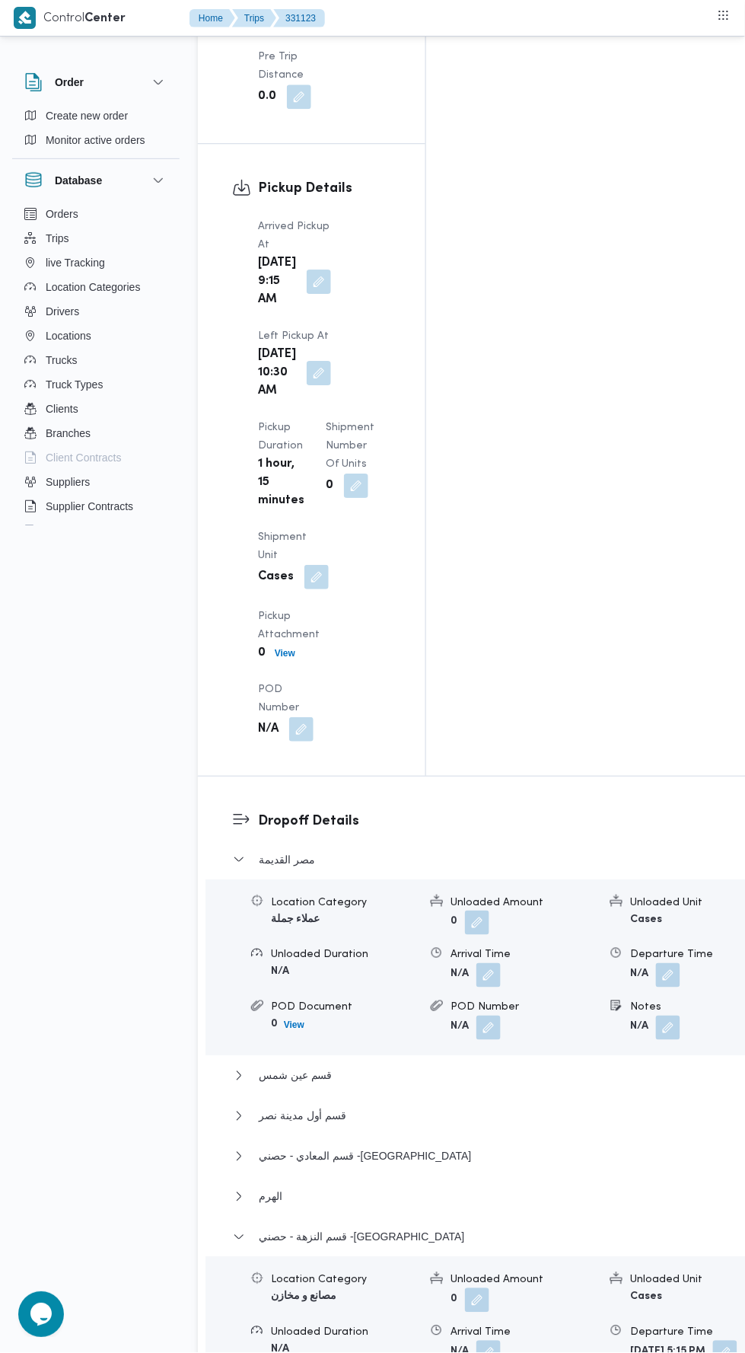
scroll to position [1979, 0]
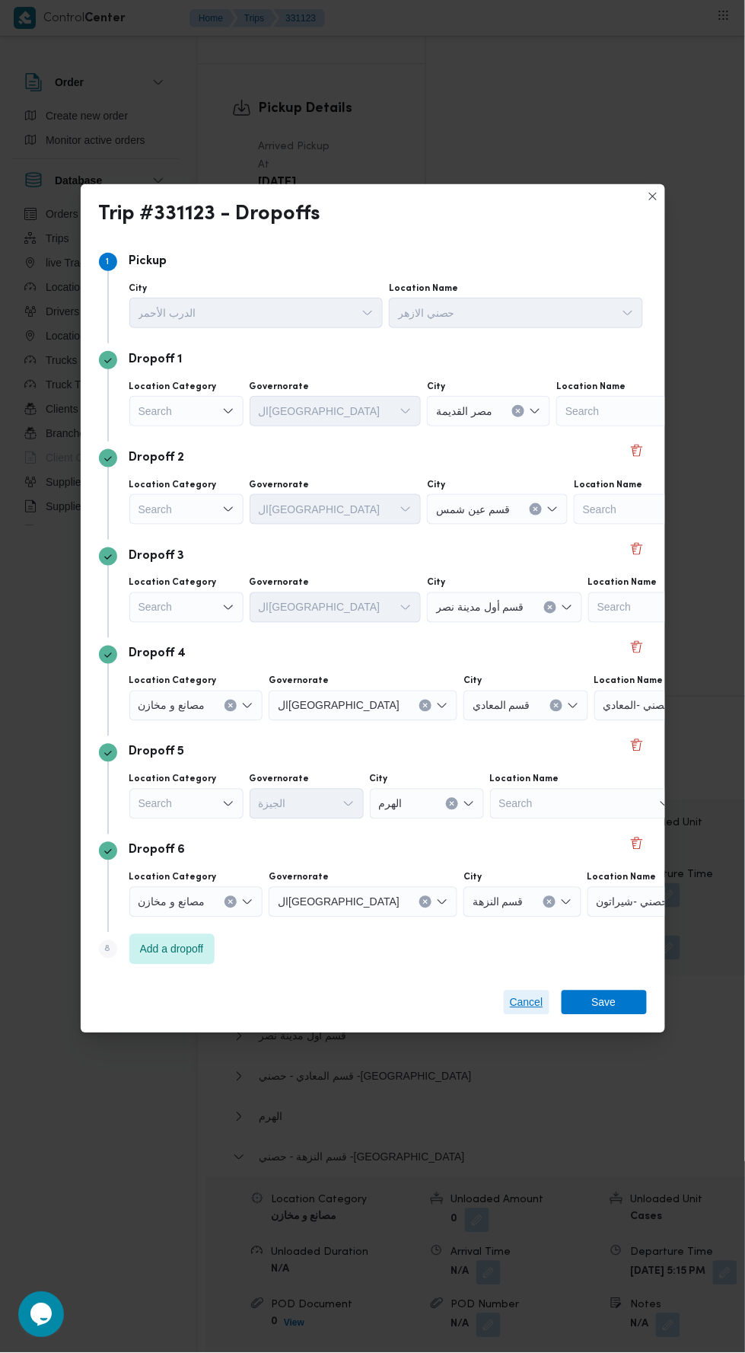
click at [516, 995] on span "Cancel" at bounding box center [526, 1002] width 33 height 18
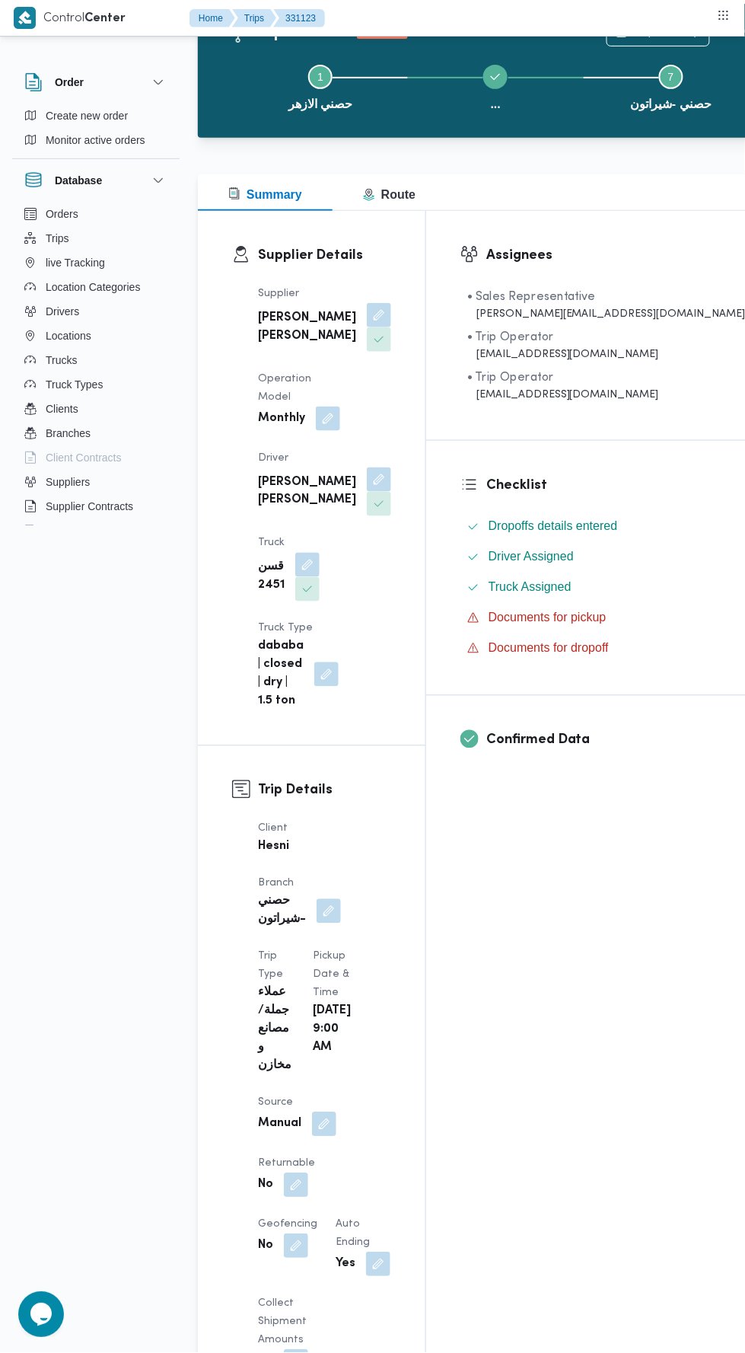
scroll to position [0, 0]
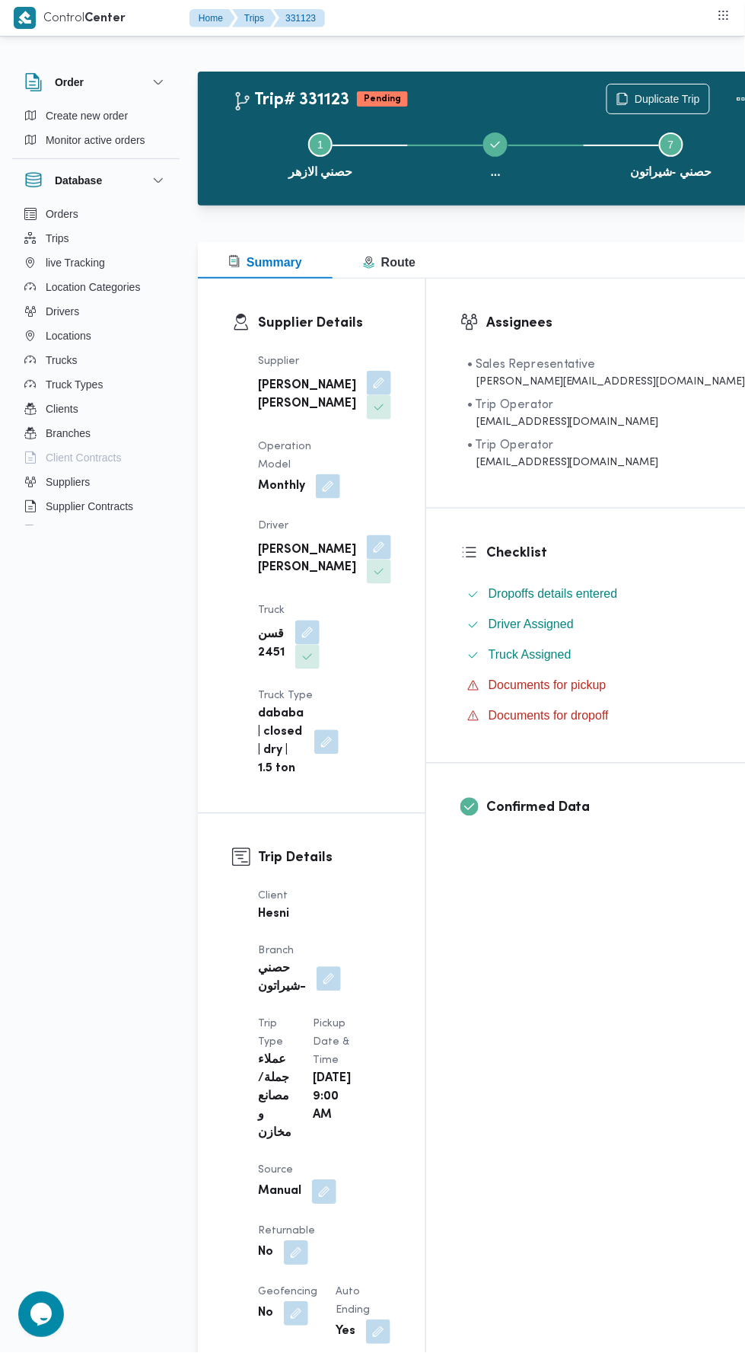
click at [728, 90] on button "Actions" at bounding box center [743, 99] width 30 height 30
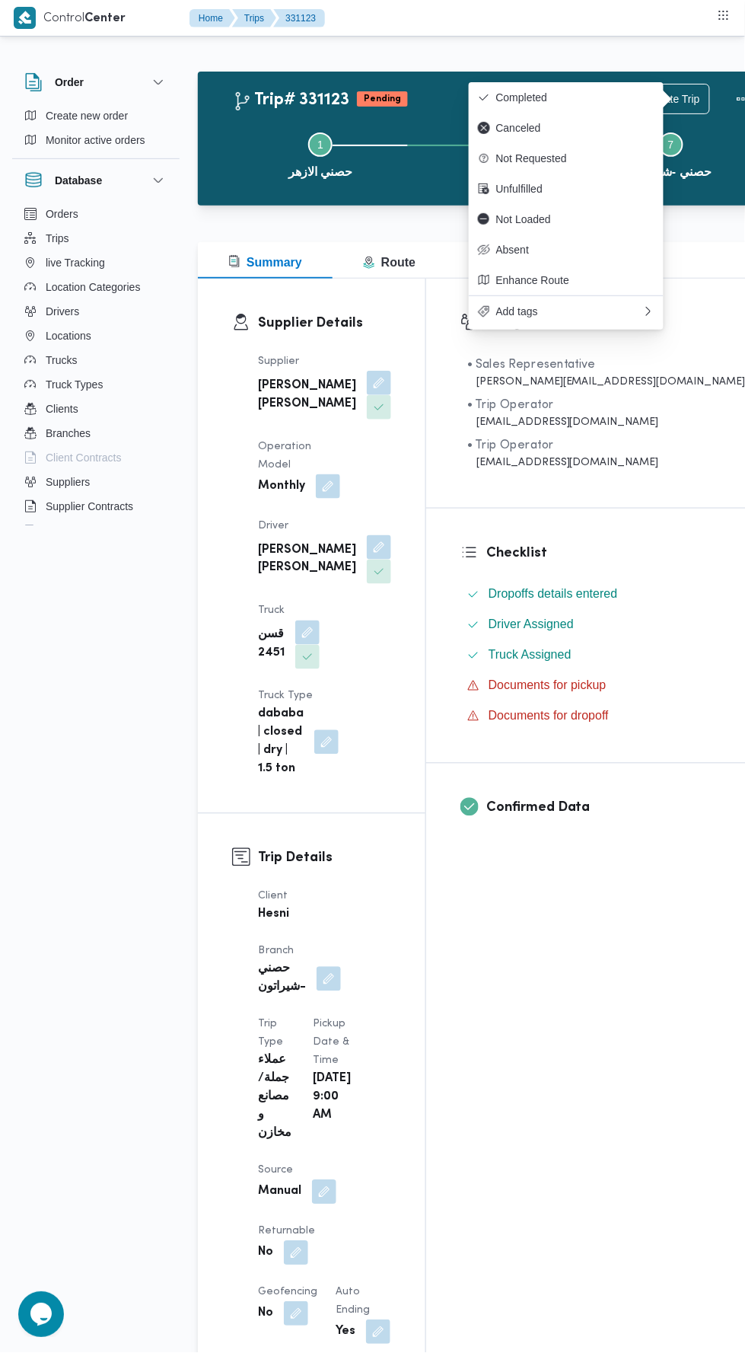
click at [601, 96] on span "Completed" at bounding box center [575, 97] width 158 height 12
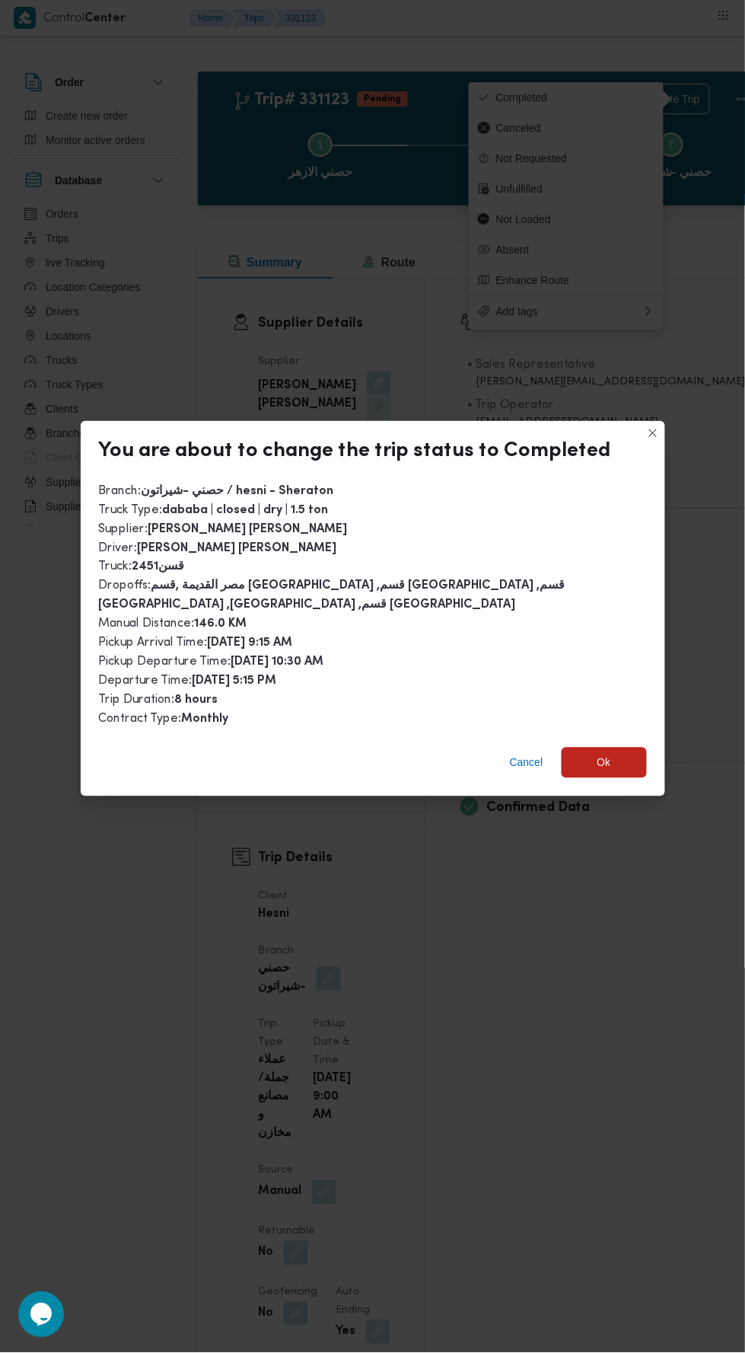
click at [612, 747] on span "Ok" at bounding box center [604, 762] width 85 height 30
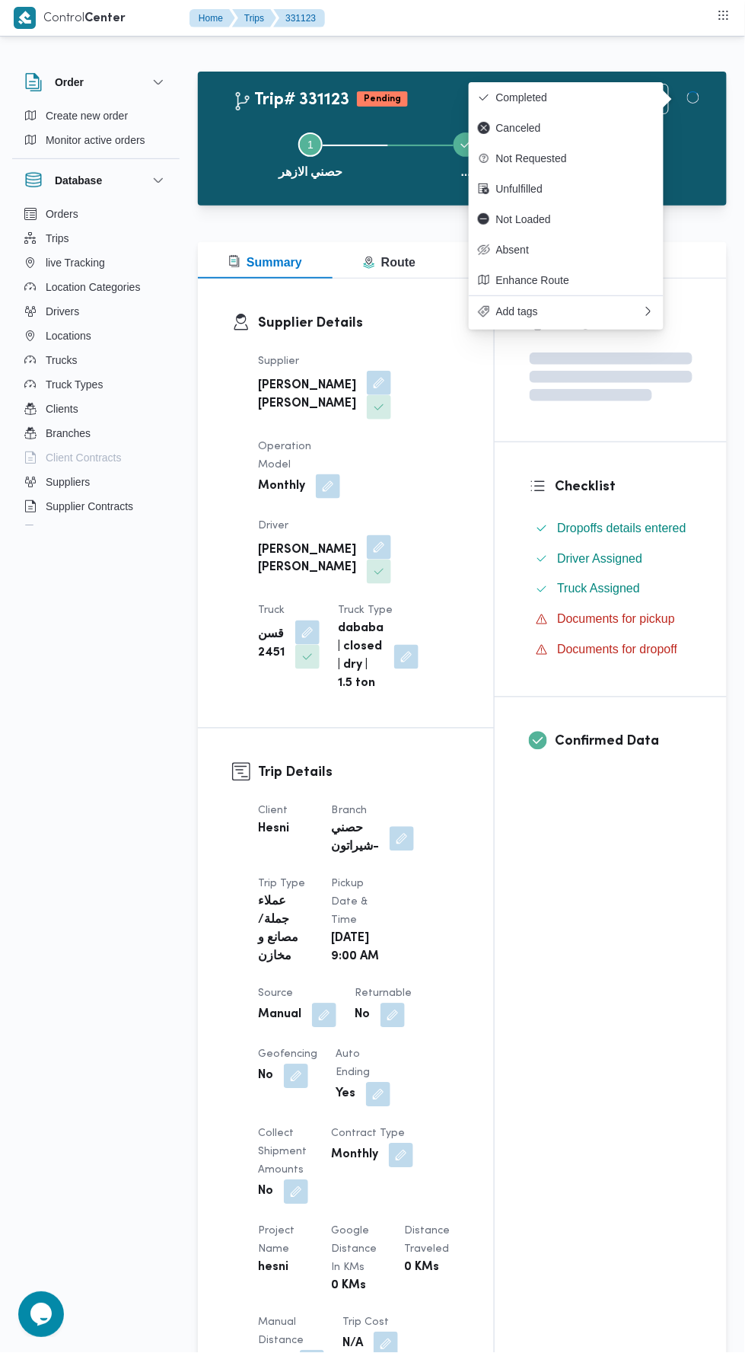
click at [573, 995] on div "Assignees Checklist Dropoffs details entered Driver Assigned Truck Assigned Doc…" at bounding box center [611, 1160] width 232 height 1763
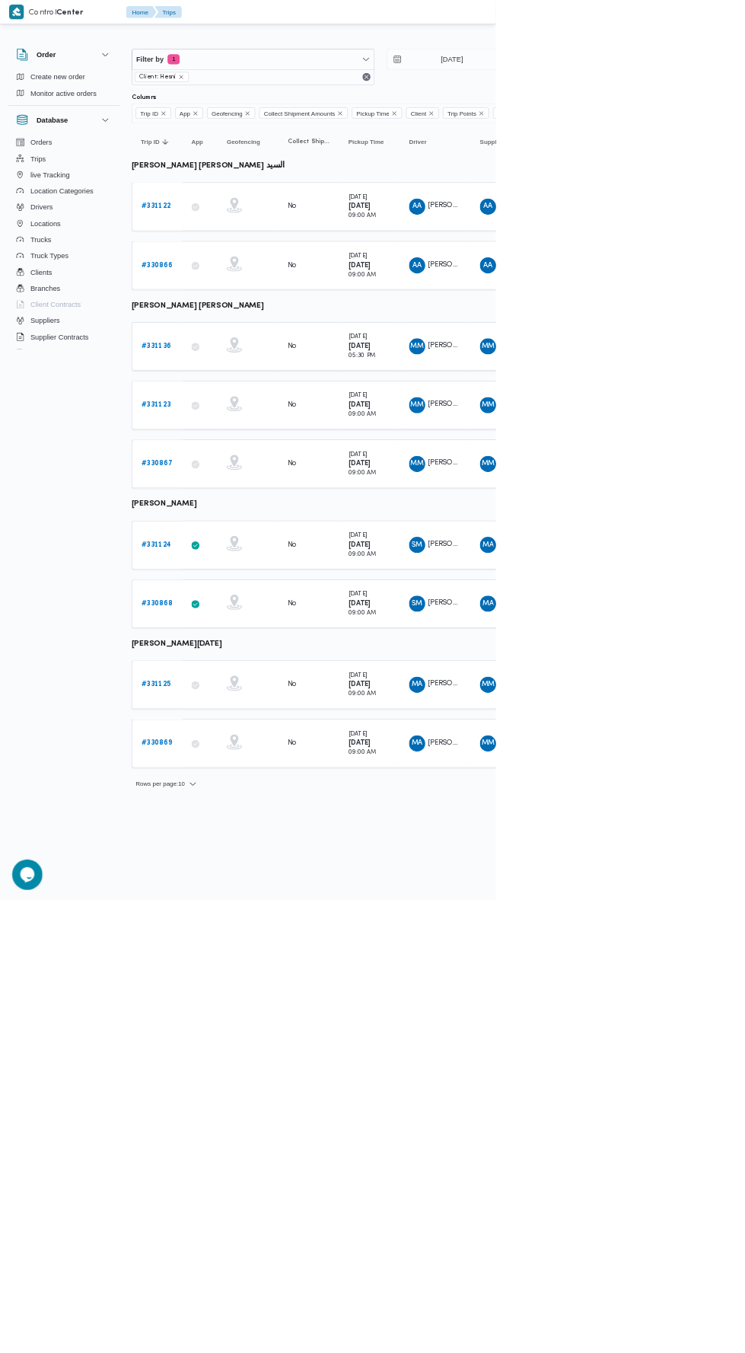
click at [236, 1024] on b "# 331125" at bounding box center [234, 1029] width 44 height 10
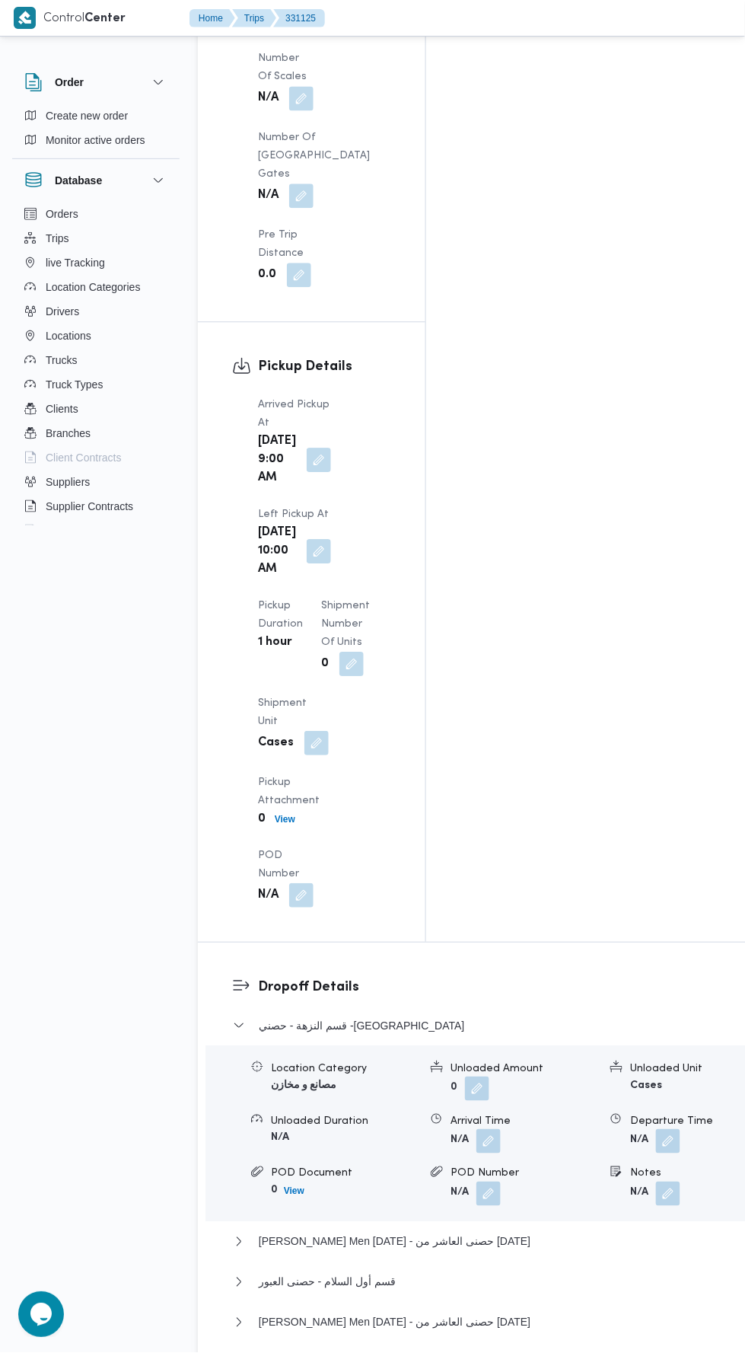
scroll to position [1707, 0]
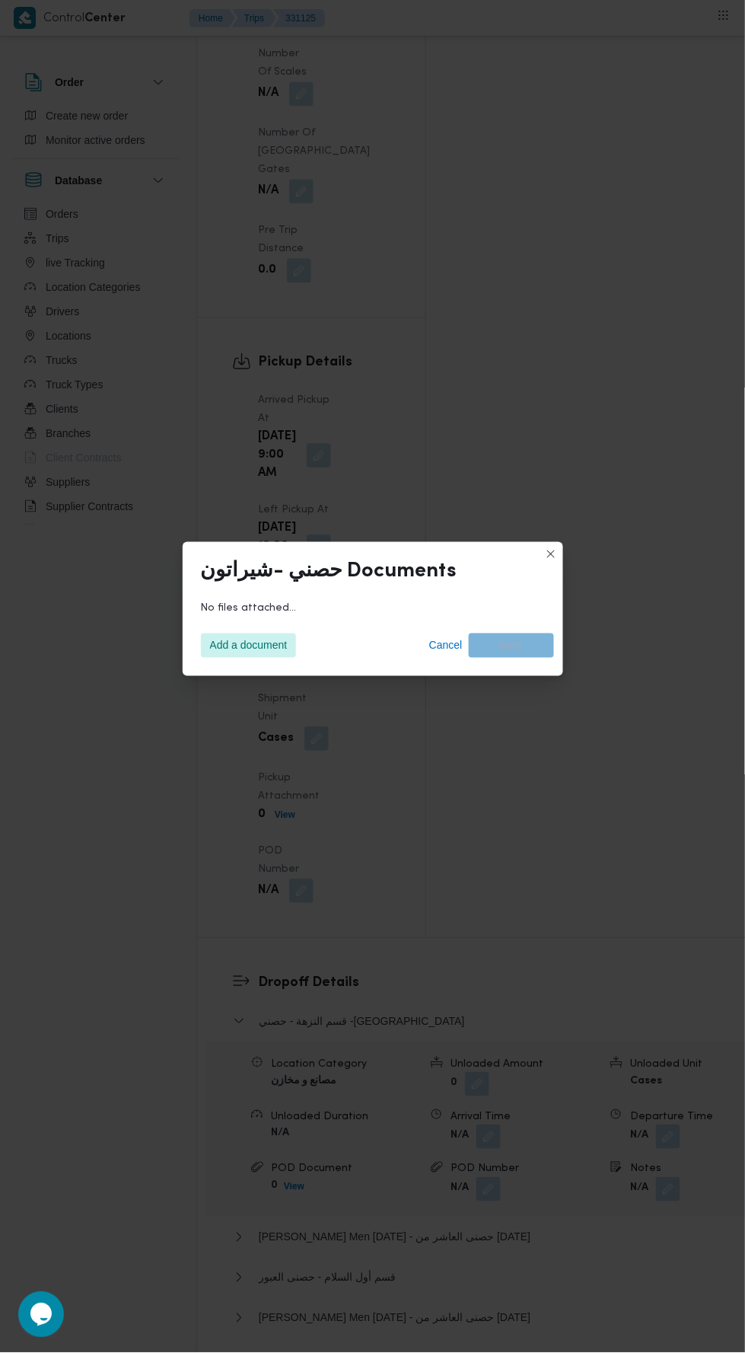
click at [283, 1117] on div "حصني -شيراتون Documents No files attached... Add a document Cancel Save" at bounding box center [372, 676] width 745 height 1353
click at [451, 655] on span "Cancel" at bounding box center [445, 645] width 33 height 18
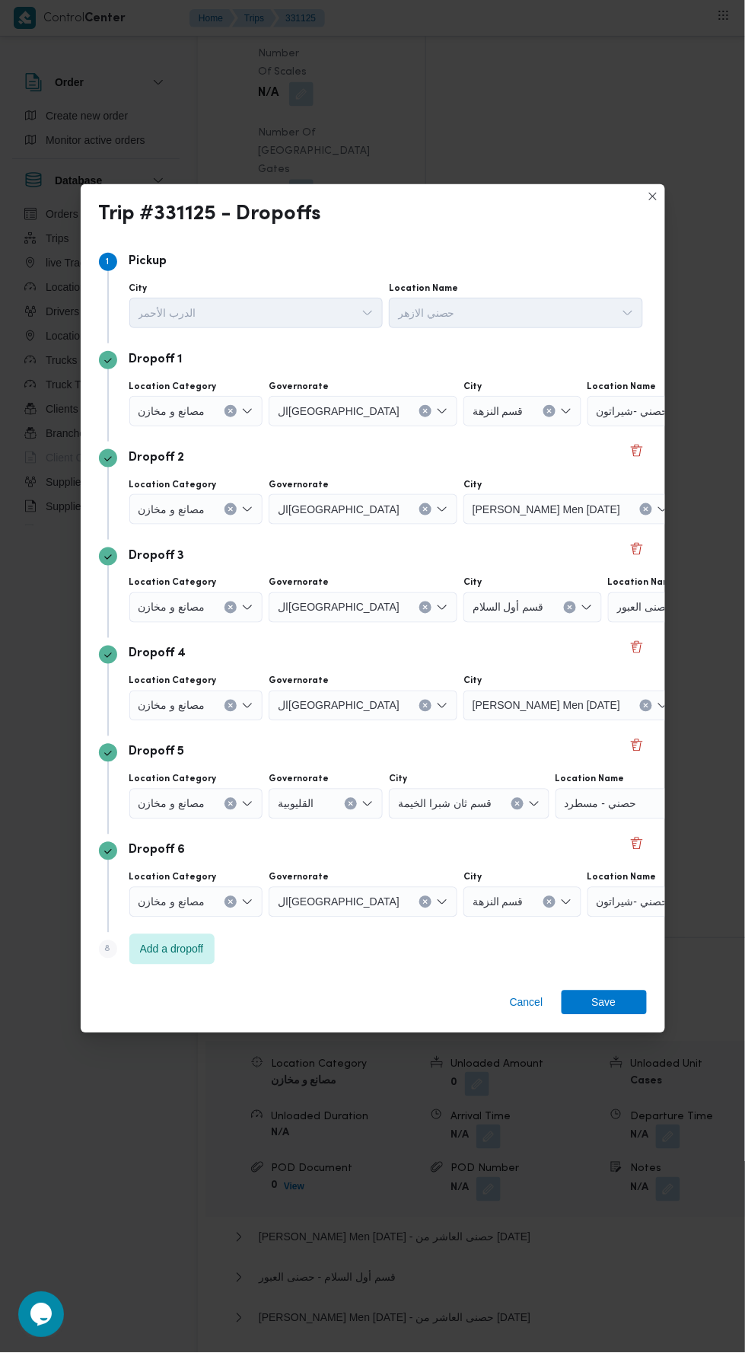
click at [636, 558] on button "Delete" at bounding box center [637, 549] width 18 height 18
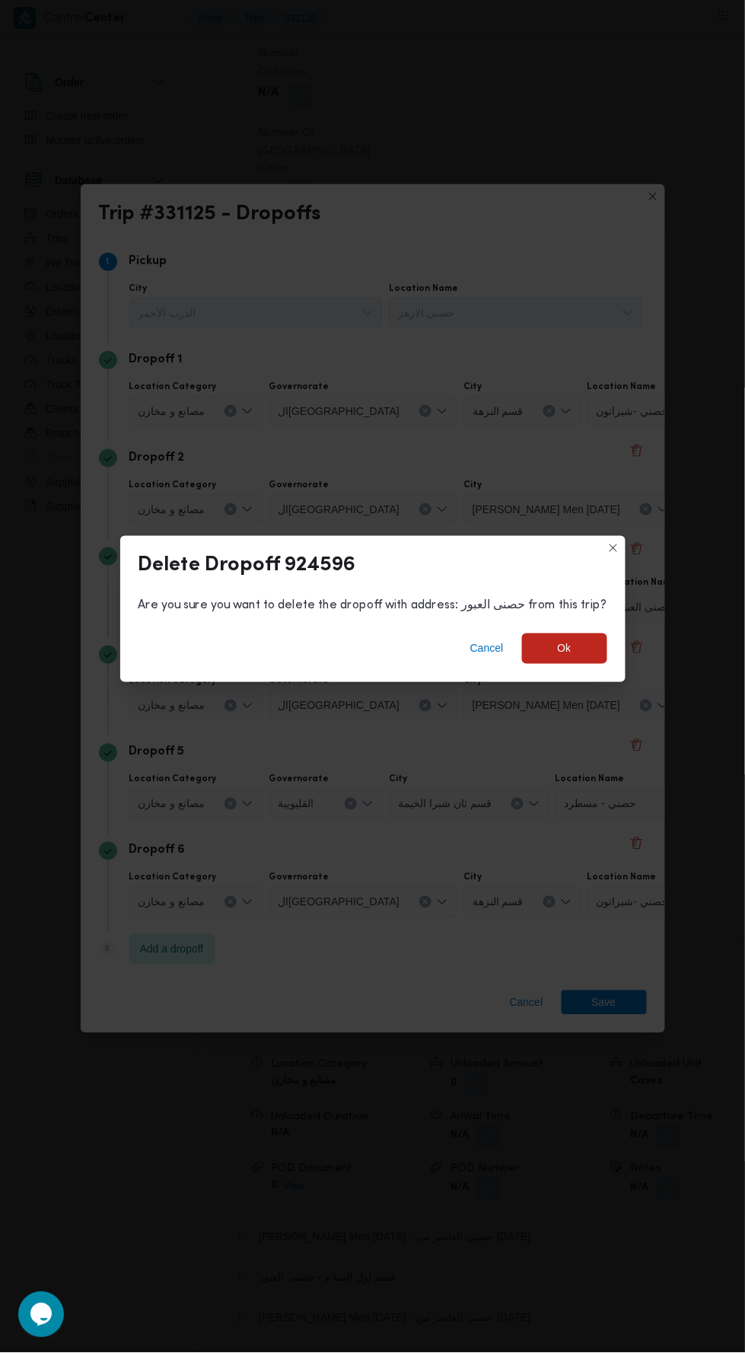
click at [483, 658] on span "Cancel" at bounding box center [486, 648] width 33 height 18
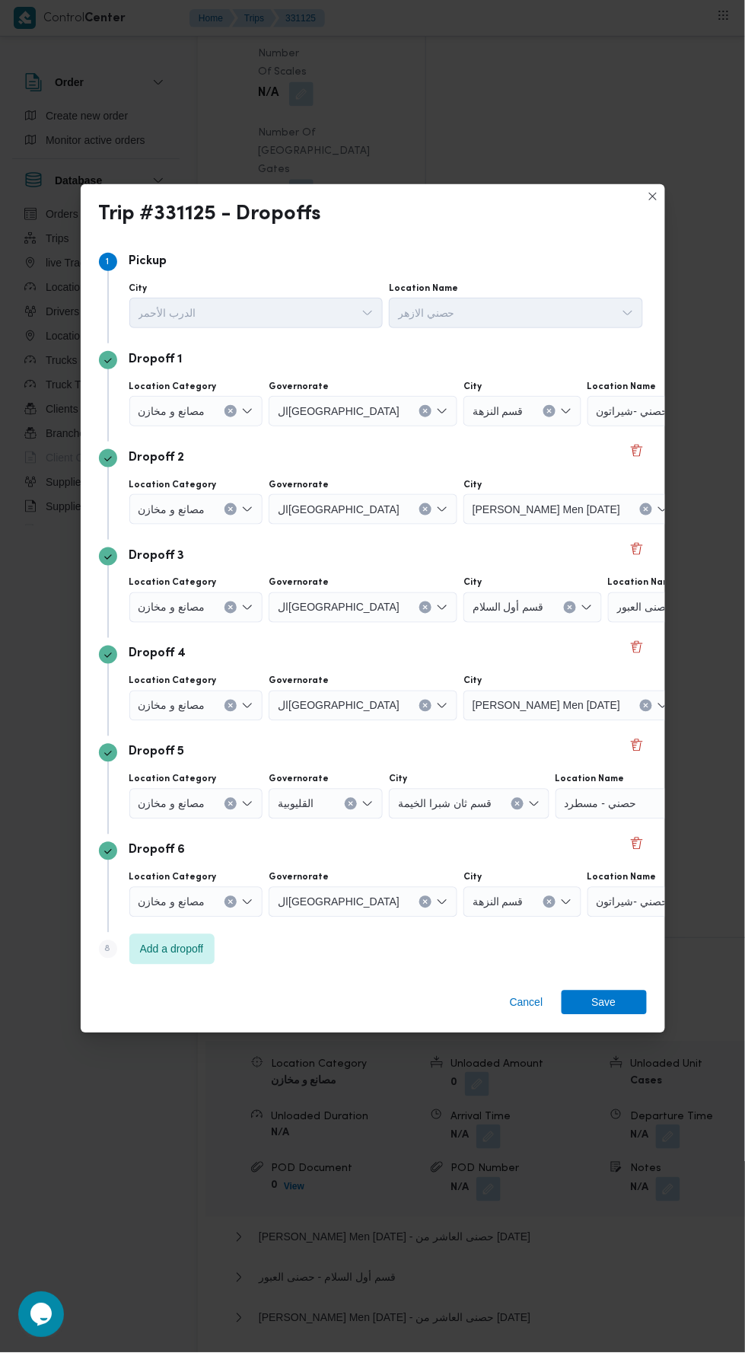
click at [644, 419] on span "حصنى العاشر من رمضان" at bounding box center [633, 410] width 72 height 17
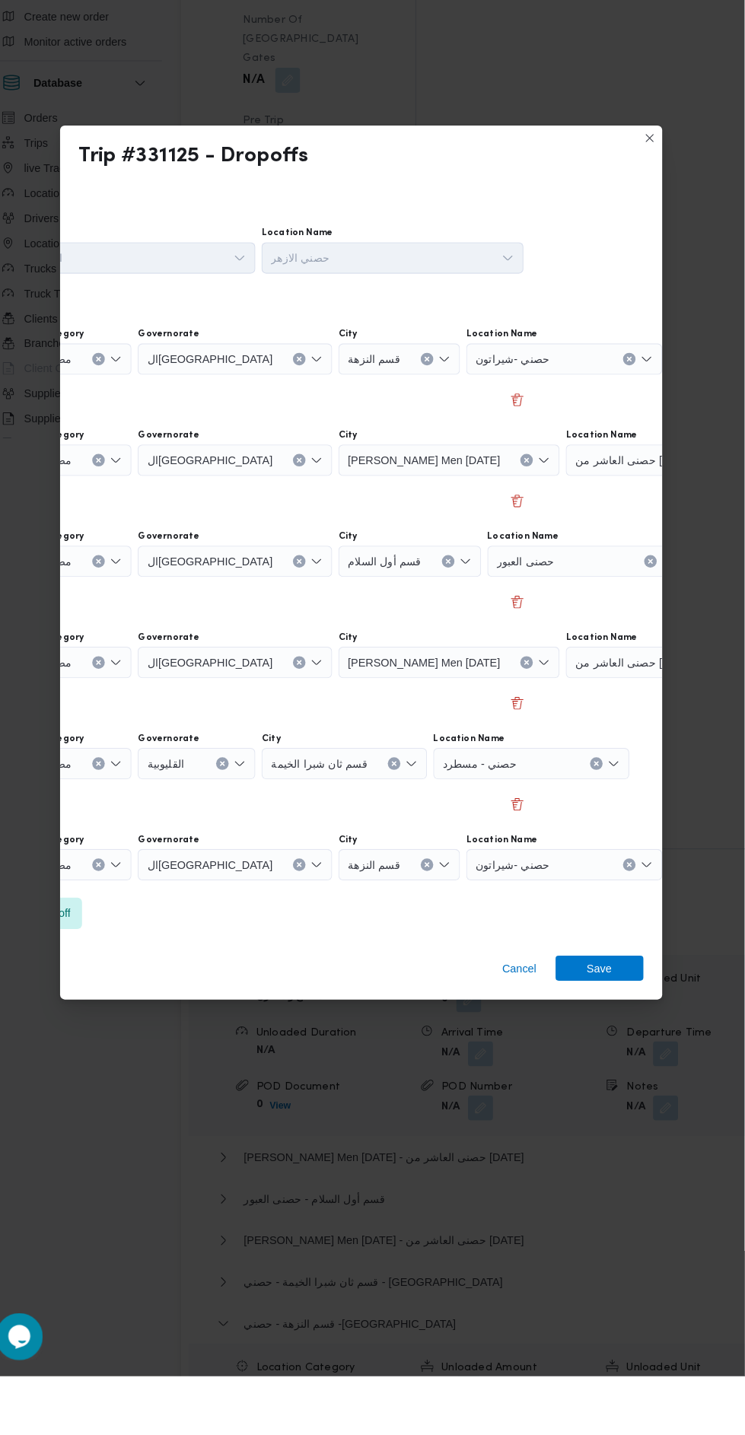
scroll to position [1721, 0]
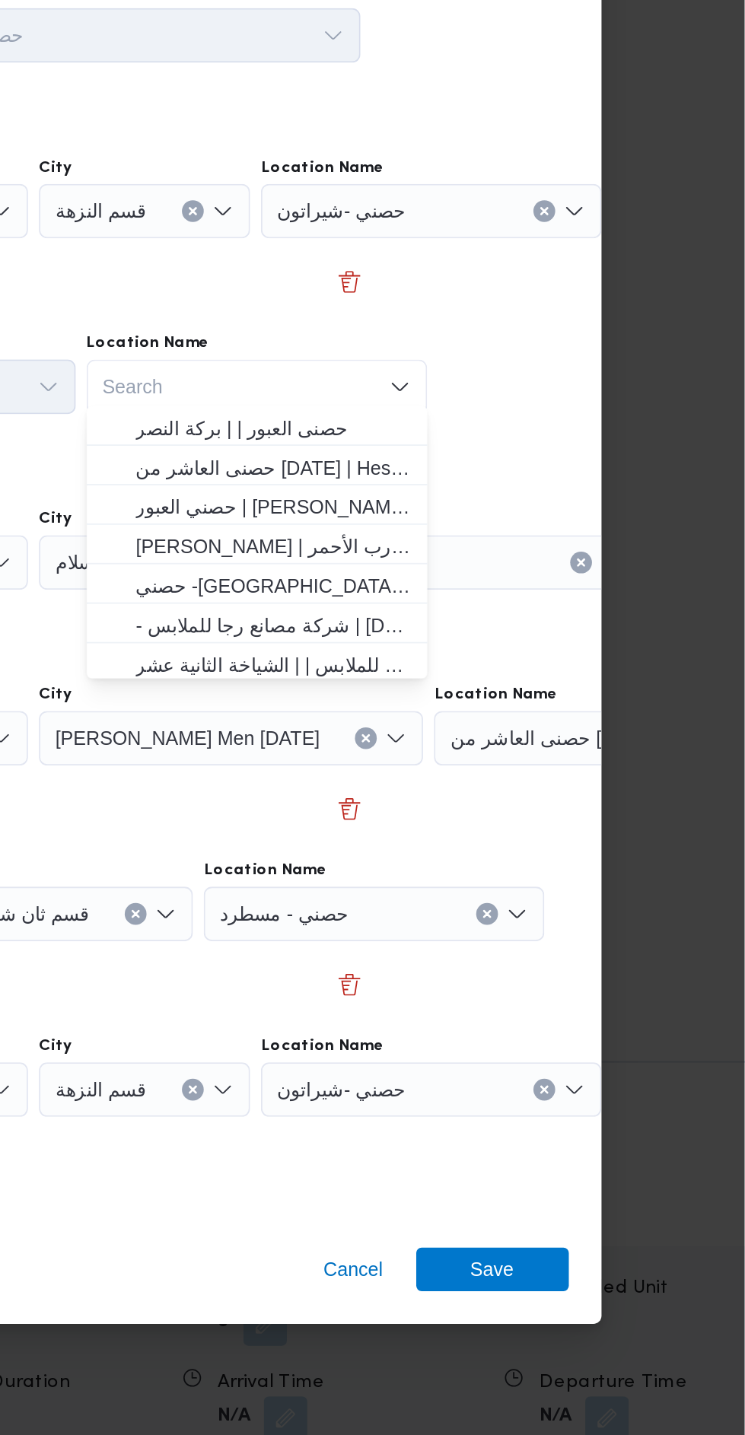
click at [524, 636] on span "حصني الازهر | سوق الازهر كل انواع القماش السواريه | الدرب الأحمر" at bounding box center [482, 635] width 154 height 18
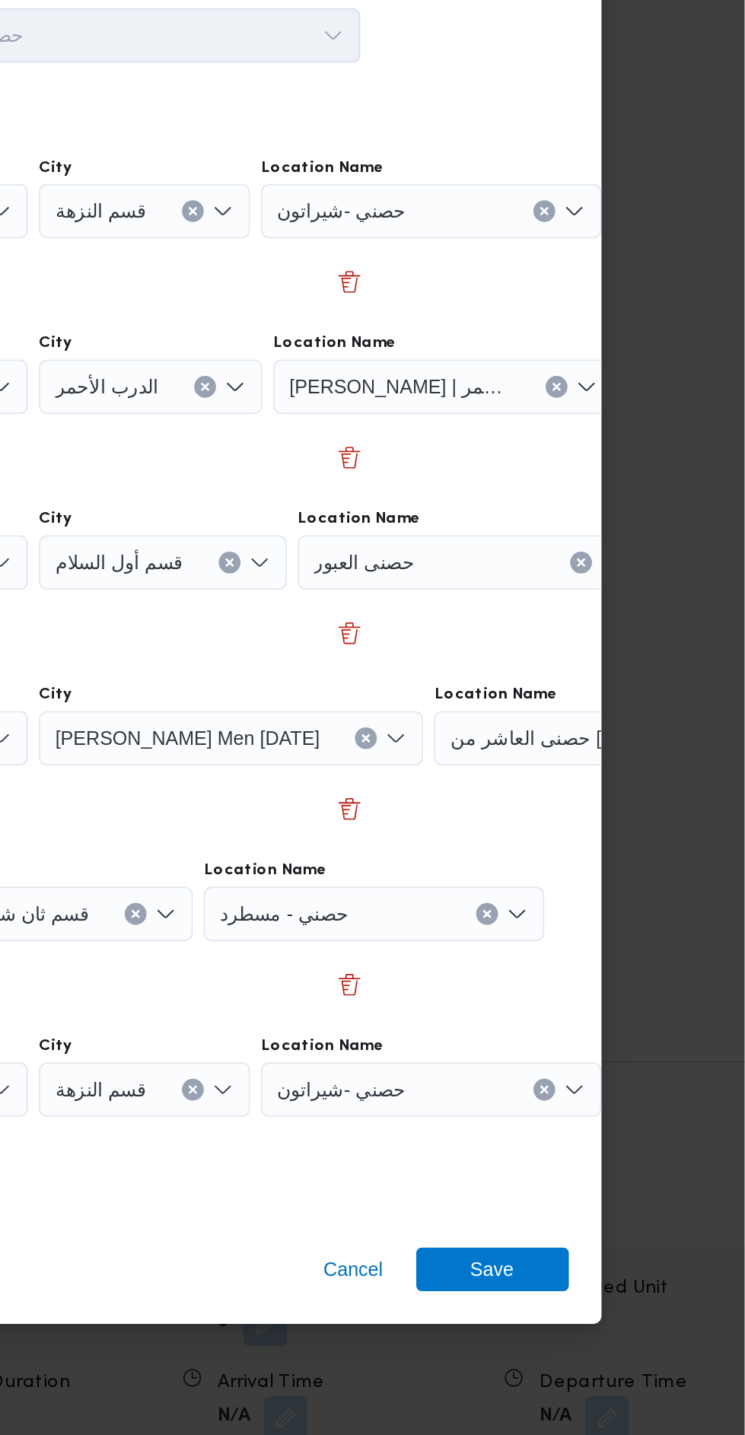
click at [560, 464] on div "حصنى العبور" at bounding box center [570, 448] width 190 height 30
click at [631, 451] on icon "Clear input" at bounding box center [633, 449] width 4 height 4
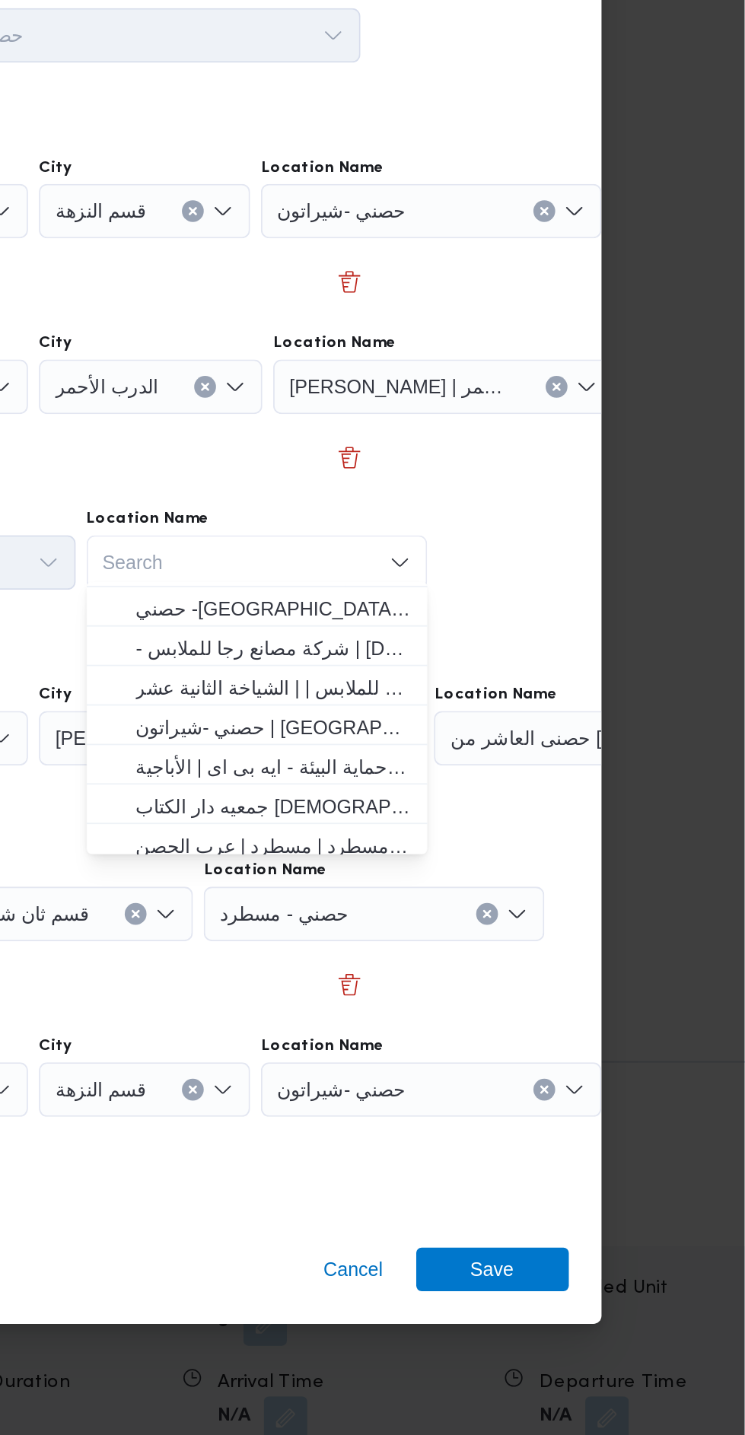
scroll to position [86, 0]
click at [541, 689] on span "- شركة مصانع رجا للملابس | Raja Clothing Co. | الشياخة الثانية عشر" at bounding box center [482, 692] width 154 height 18
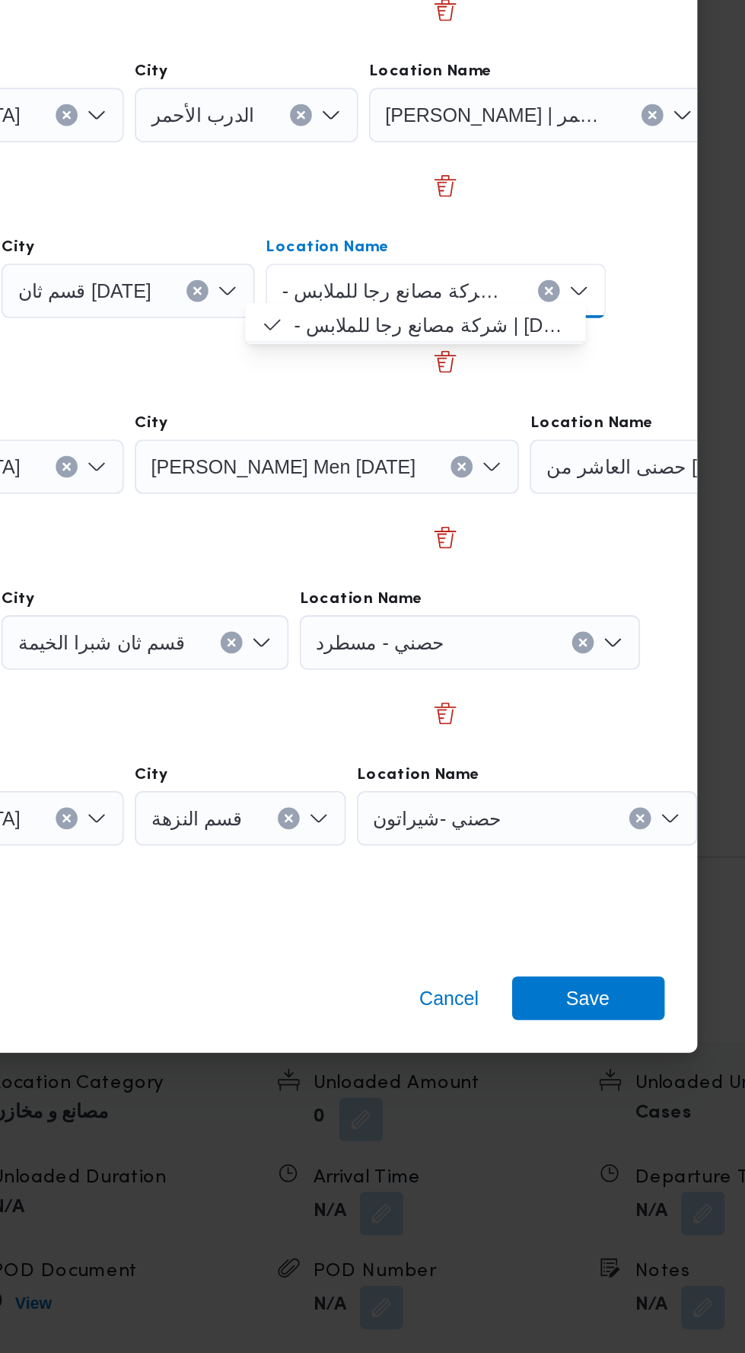
scroll to position [1721, 0]
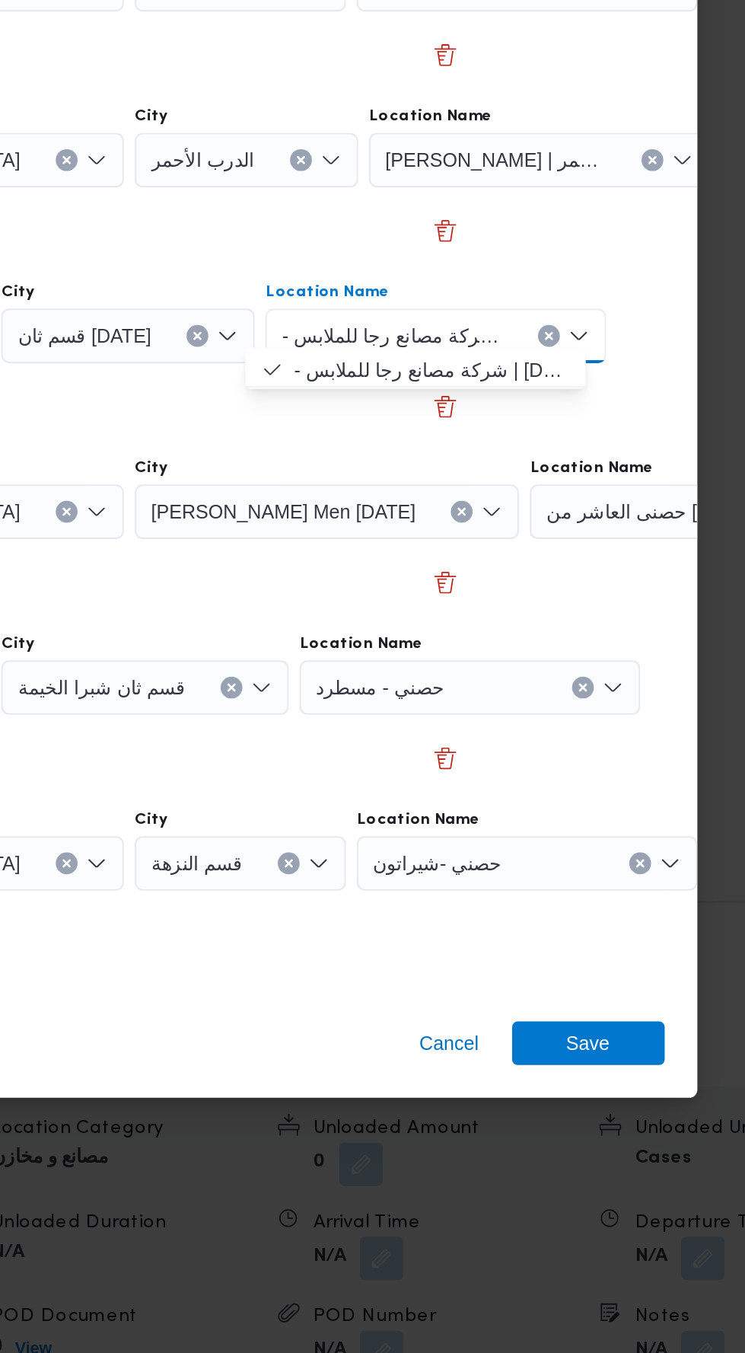
click at [635, 414] on icon "Clear input" at bounding box center [633, 411] width 6 height 6
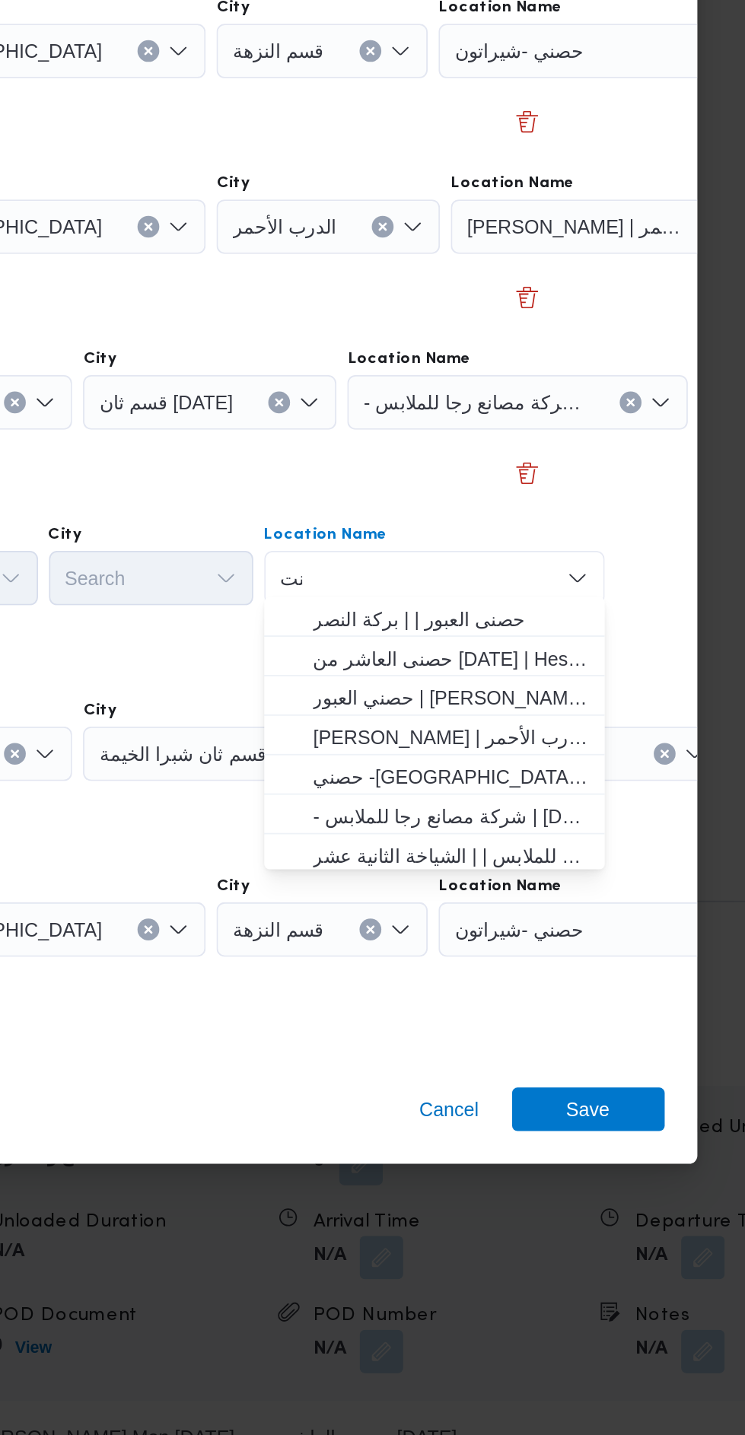
scroll to position [0, 0]
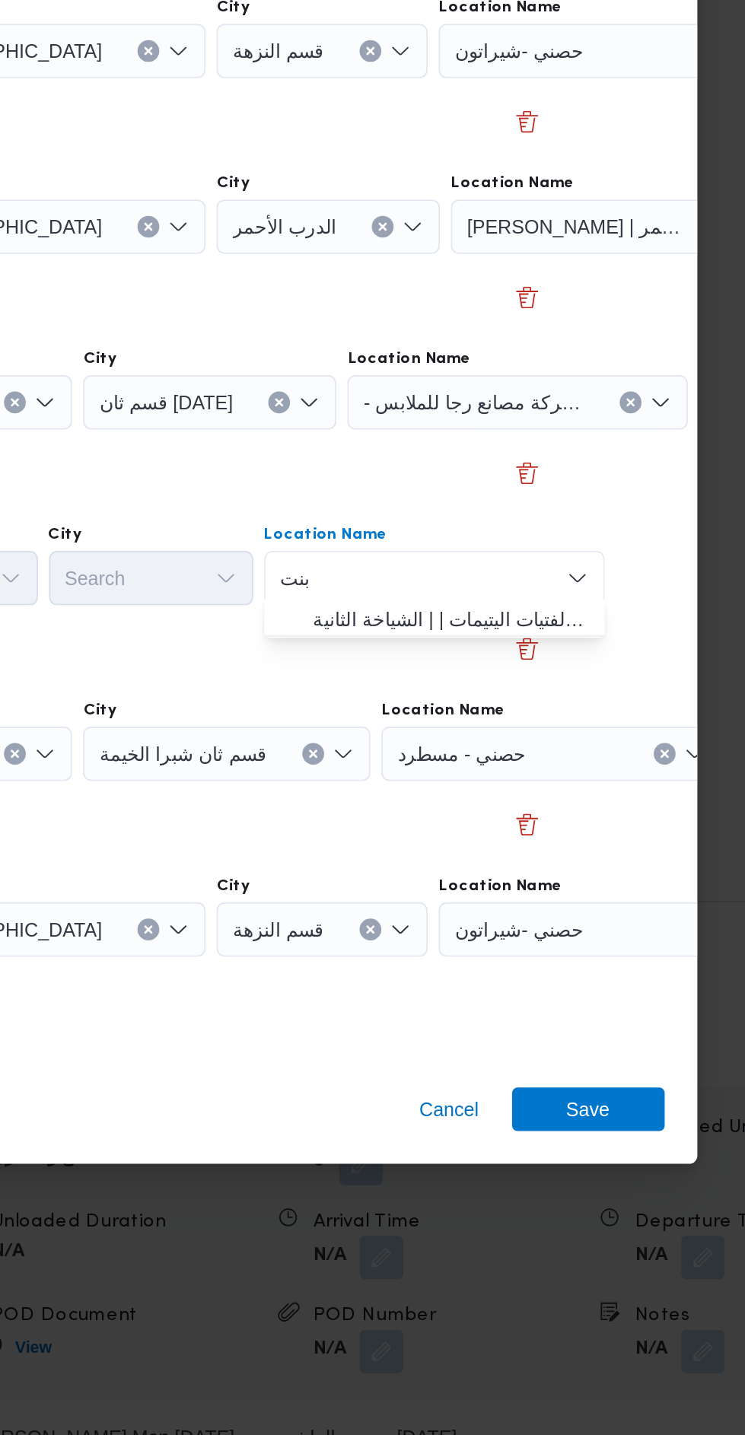
type input "بنت"
click at [537, 766] on span "جمعية ا بنت ى لرعاية الفتيات اليتيمات | | الشياخة الثانية" at bounding box center [528, 766] width 154 height 18
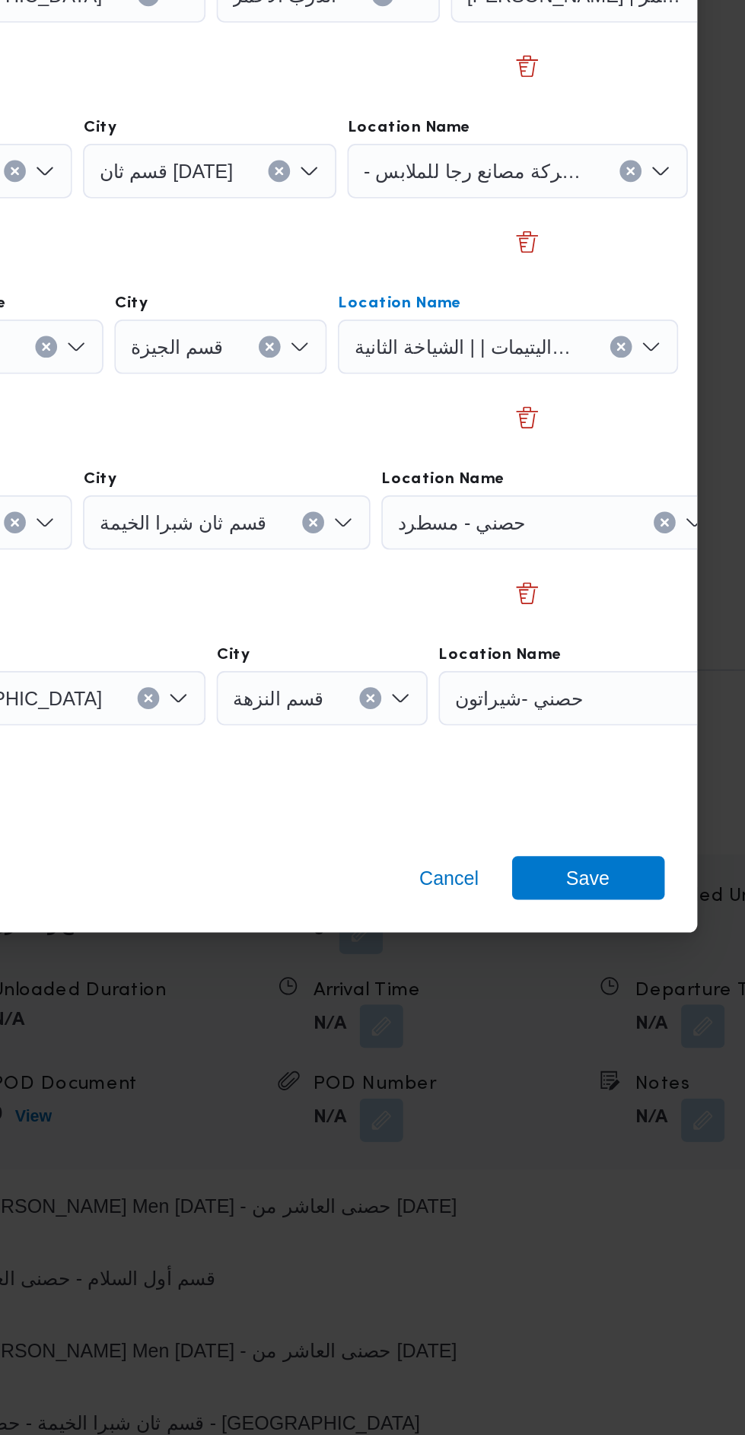
scroll to position [1721, 0]
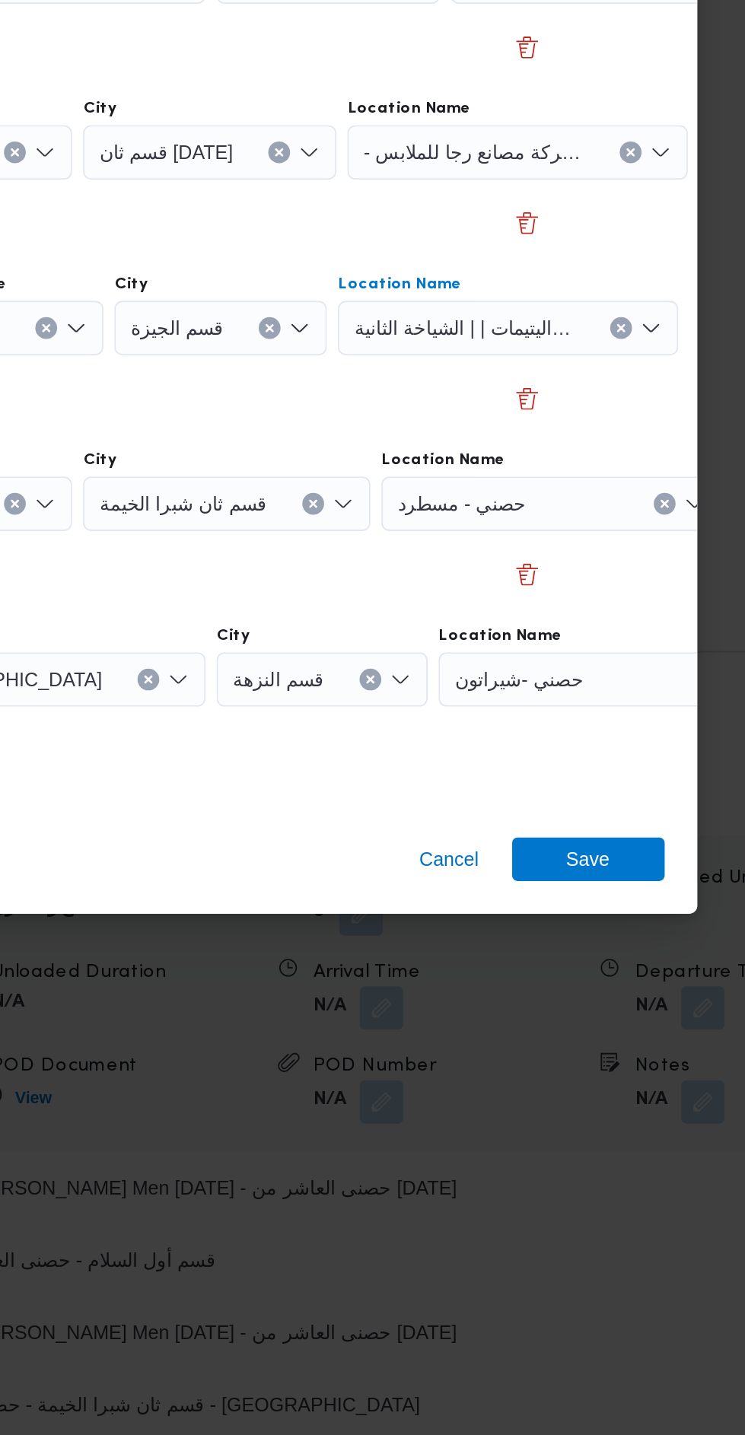
click at [627, 464] on div "حصني - مسطرد" at bounding box center [616, 448] width 190 height 30
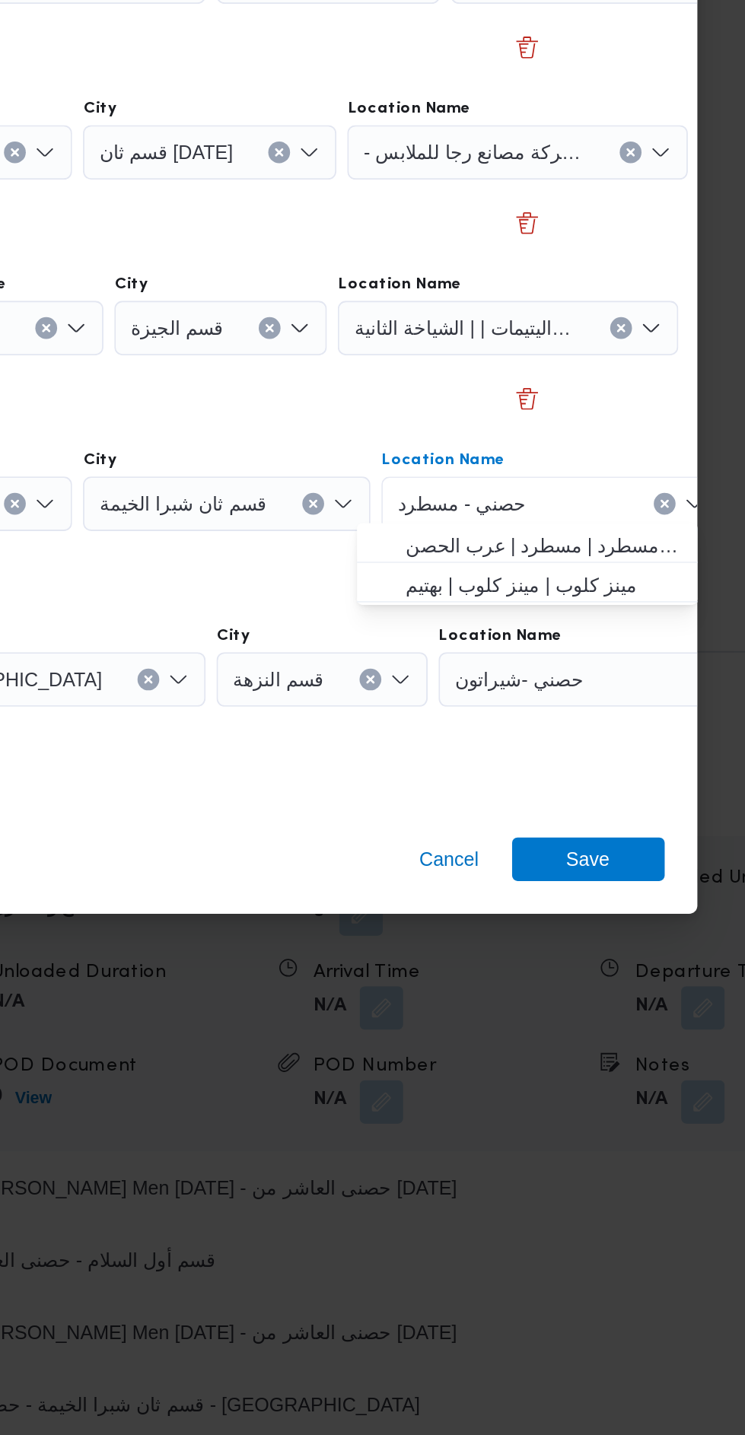
click at [632, 843] on div "حصني - مسطرد Combo box. Selected. حصني - مسطرد . Press Backspace to delete حصني…" at bounding box center [584, 841] width 190 height 30
click at [645, 840] on icon "Clear input" at bounding box center [647, 842] width 4 height 4
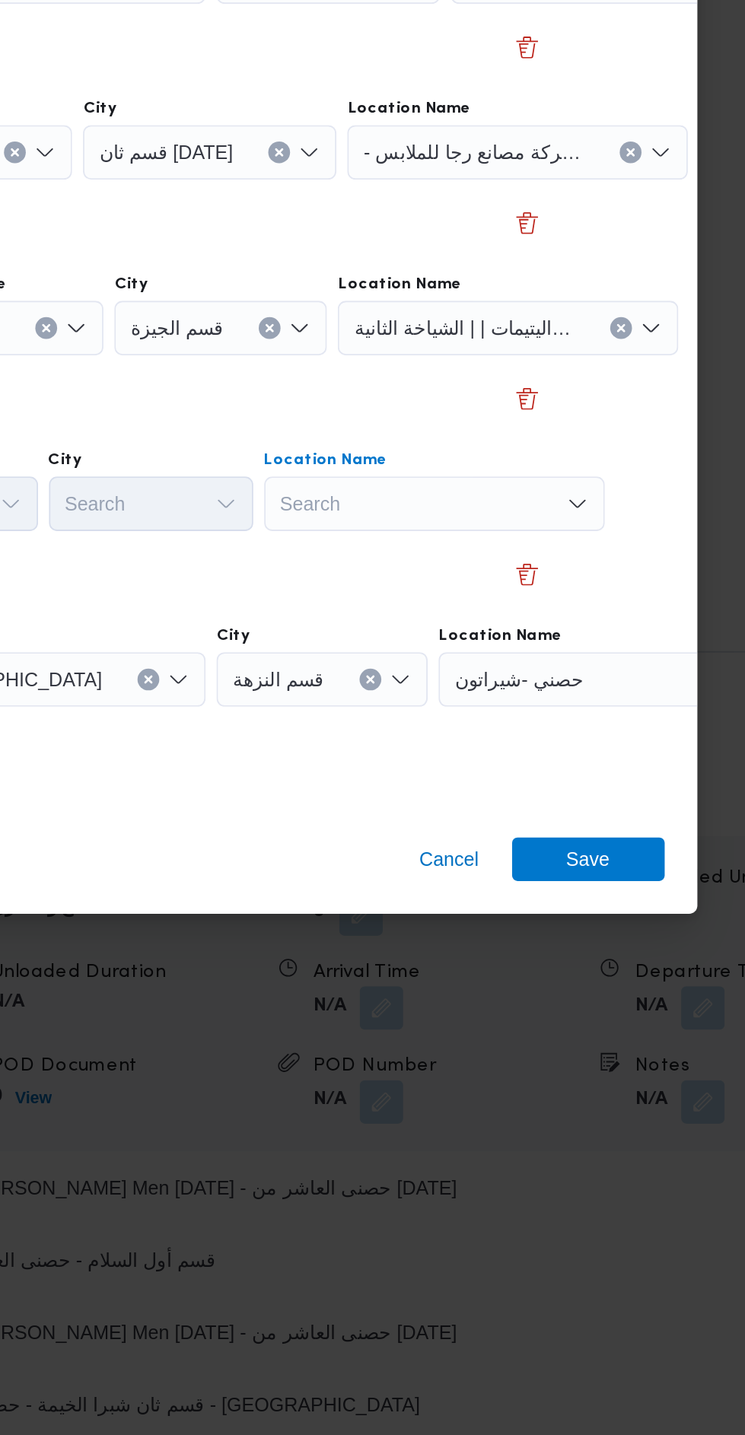
scroll to position [0, 50]
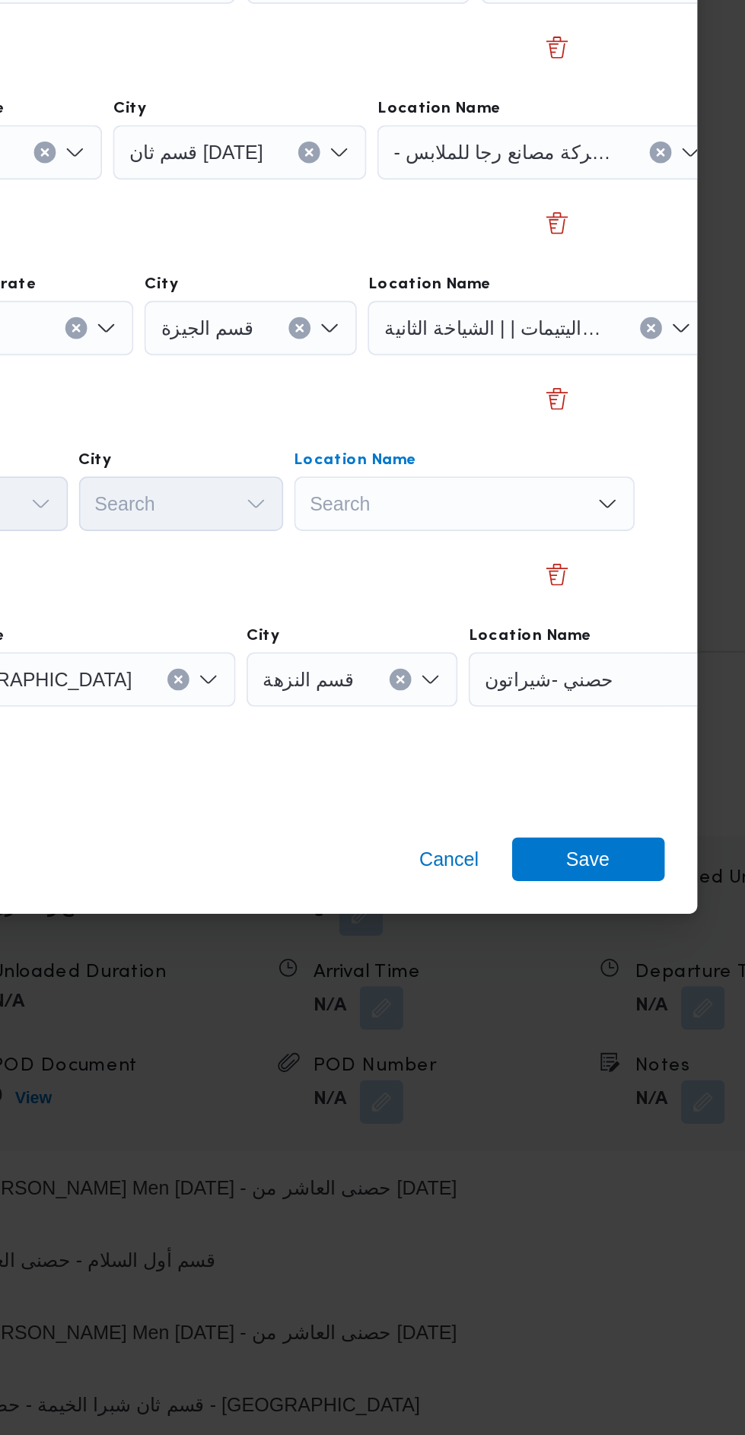
click at [575, 464] on div "Search Combo box. Selected. Combo box input. Search. Type some text or, to disp…" at bounding box center [632, 448] width 190 height 30
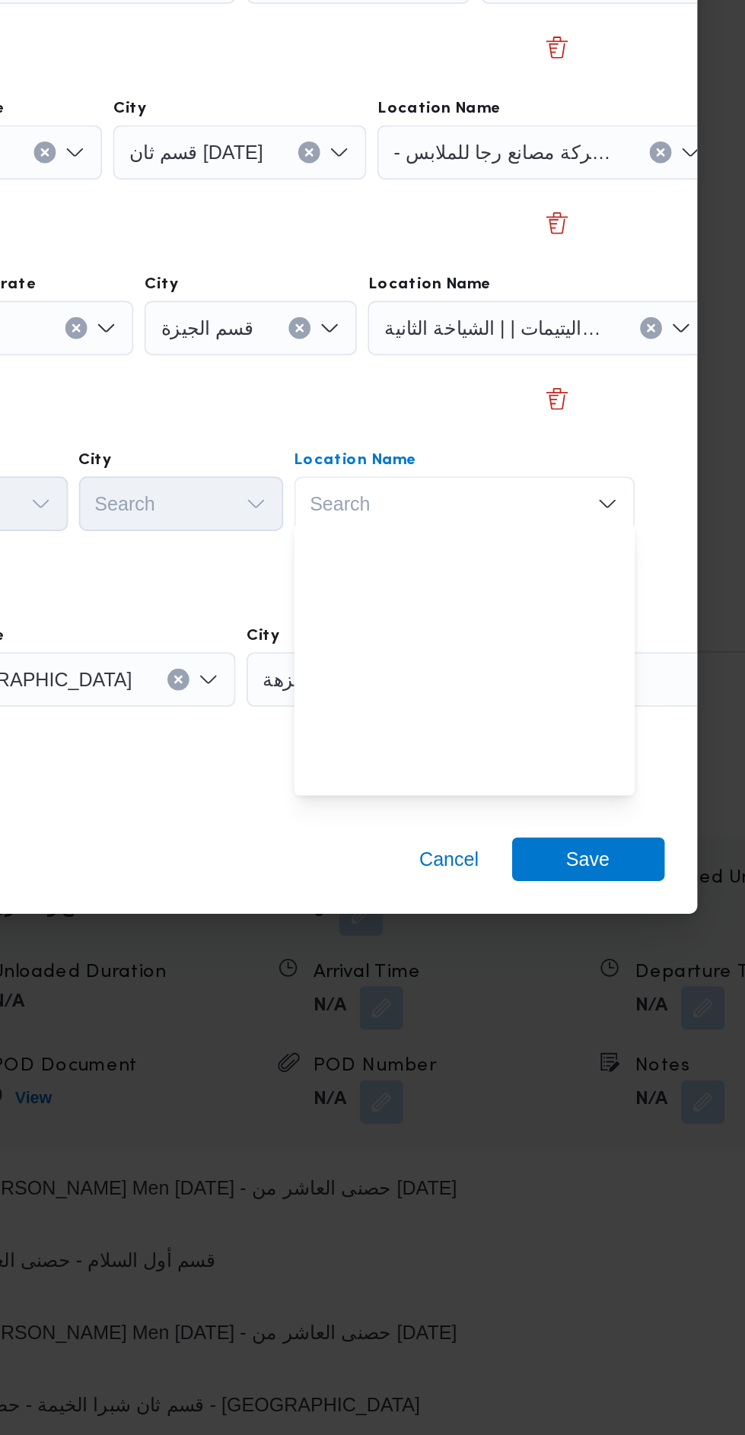
scroll to position [399, 0]
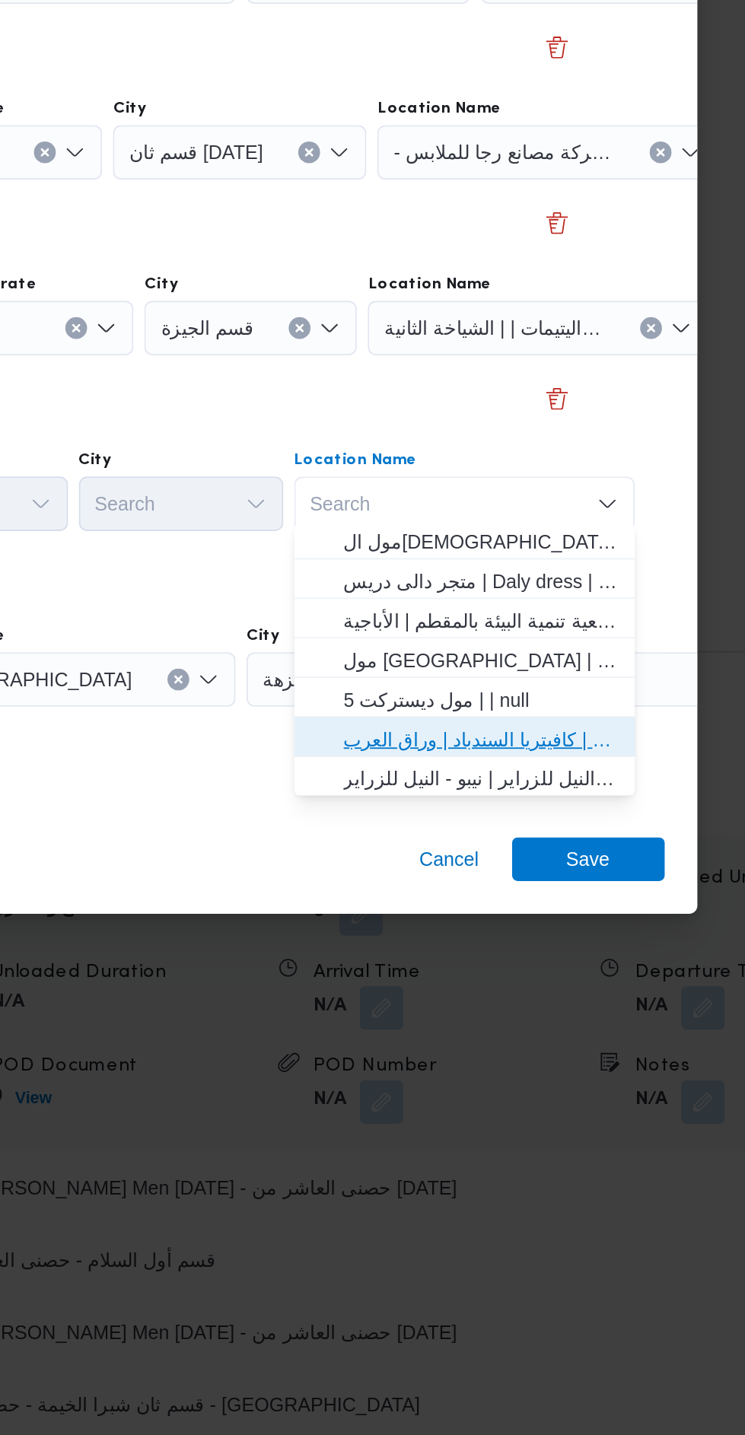
click at [574, 972] on span "مخزن المستقبل _ القومية امبابة | كافيتريا السندباد | وراق العرب" at bounding box center [544, 973] width 154 height 18
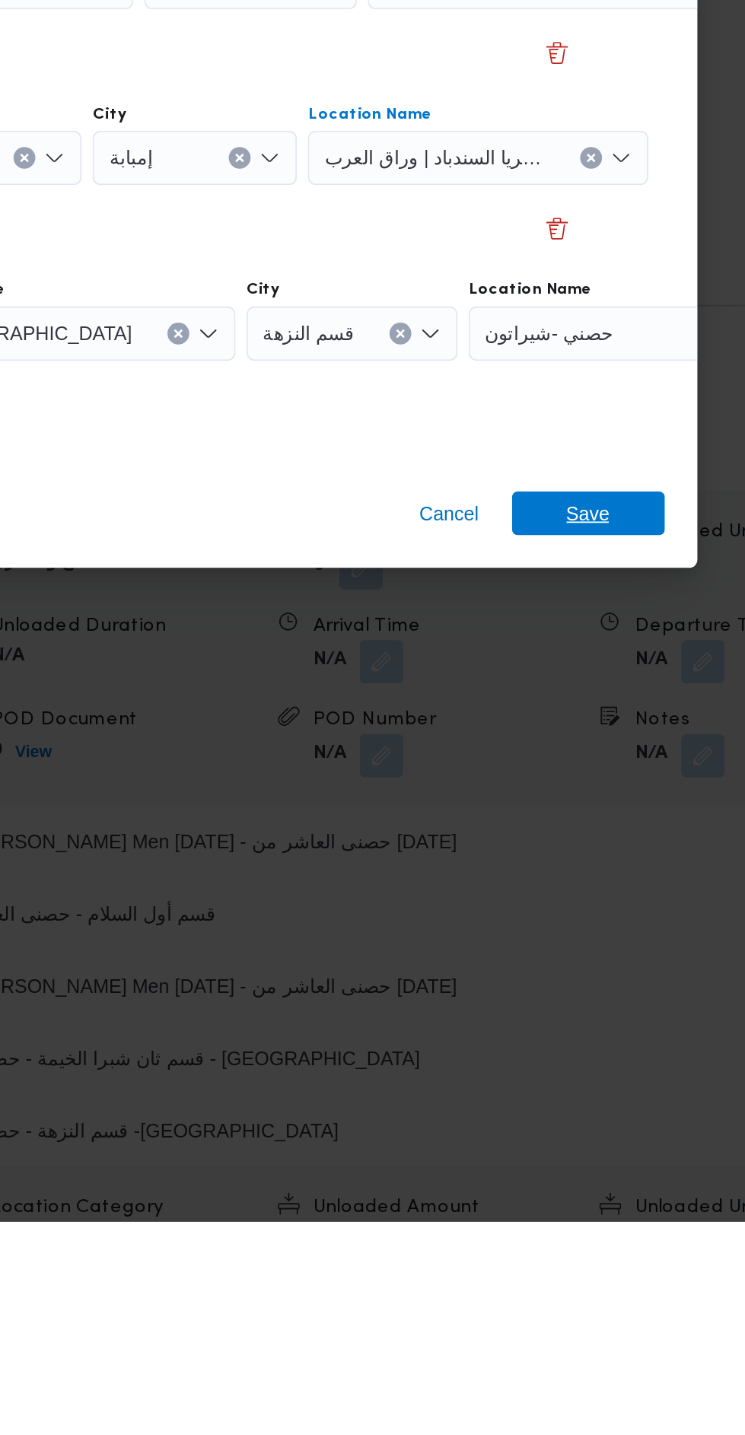
click at [623, 1034] on span "Save" at bounding box center [604, 1040] width 85 height 24
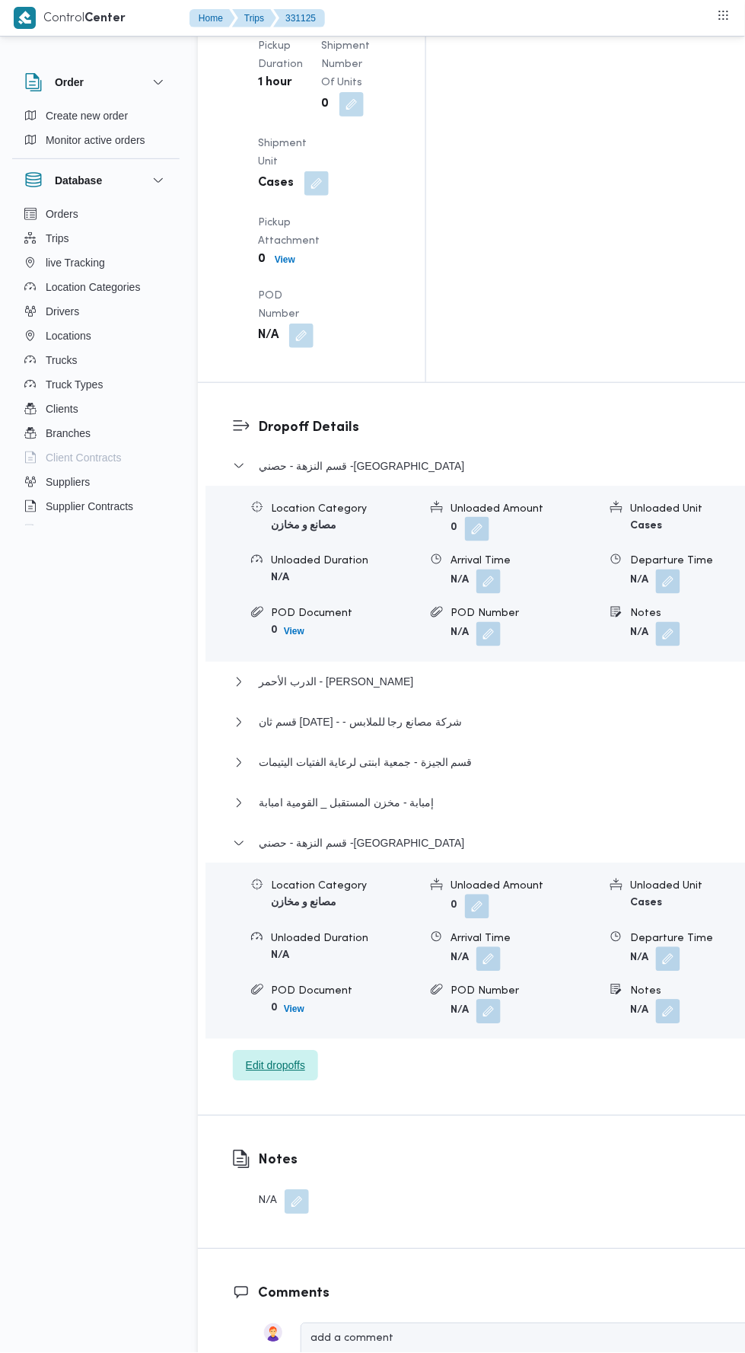
scroll to position [2283, 0]
click at [656, 944] on button "button" at bounding box center [668, 956] width 24 height 24
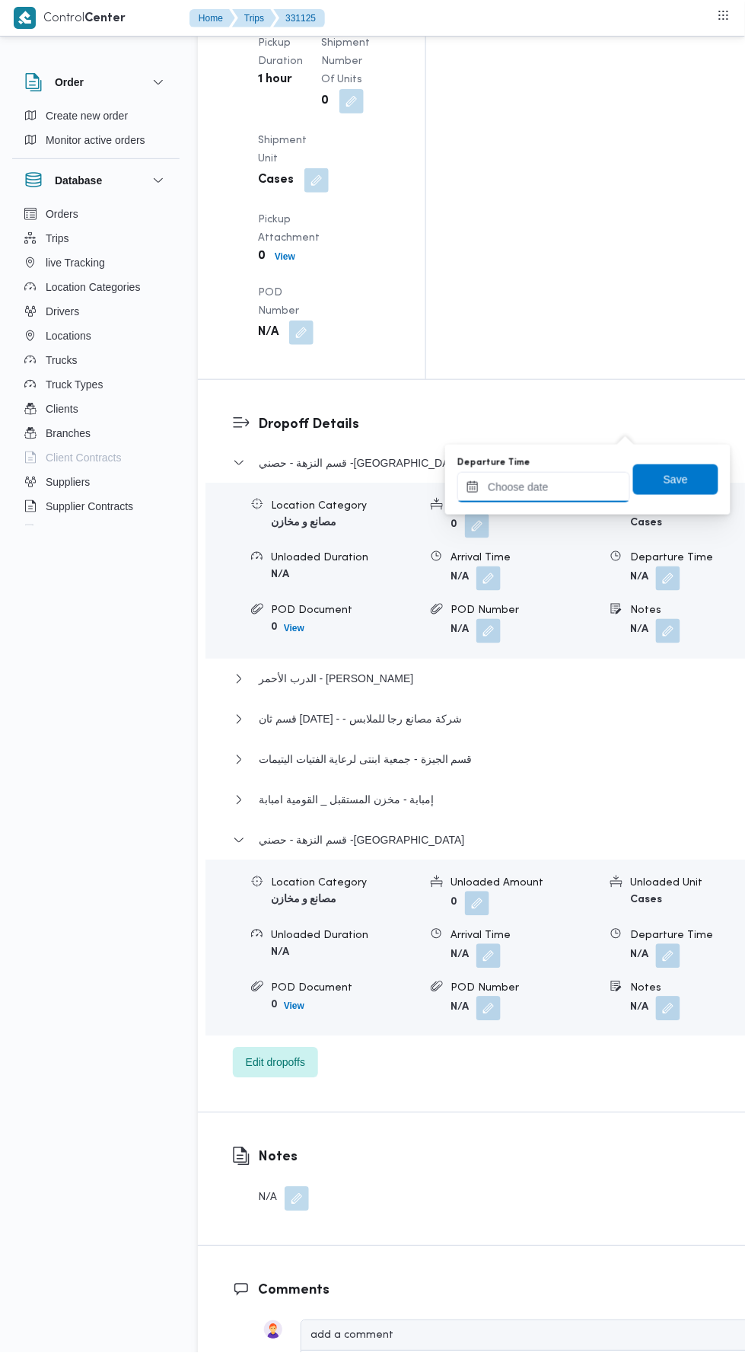
click at [594, 486] on input "Departure Time" at bounding box center [543, 487] width 173 height 30
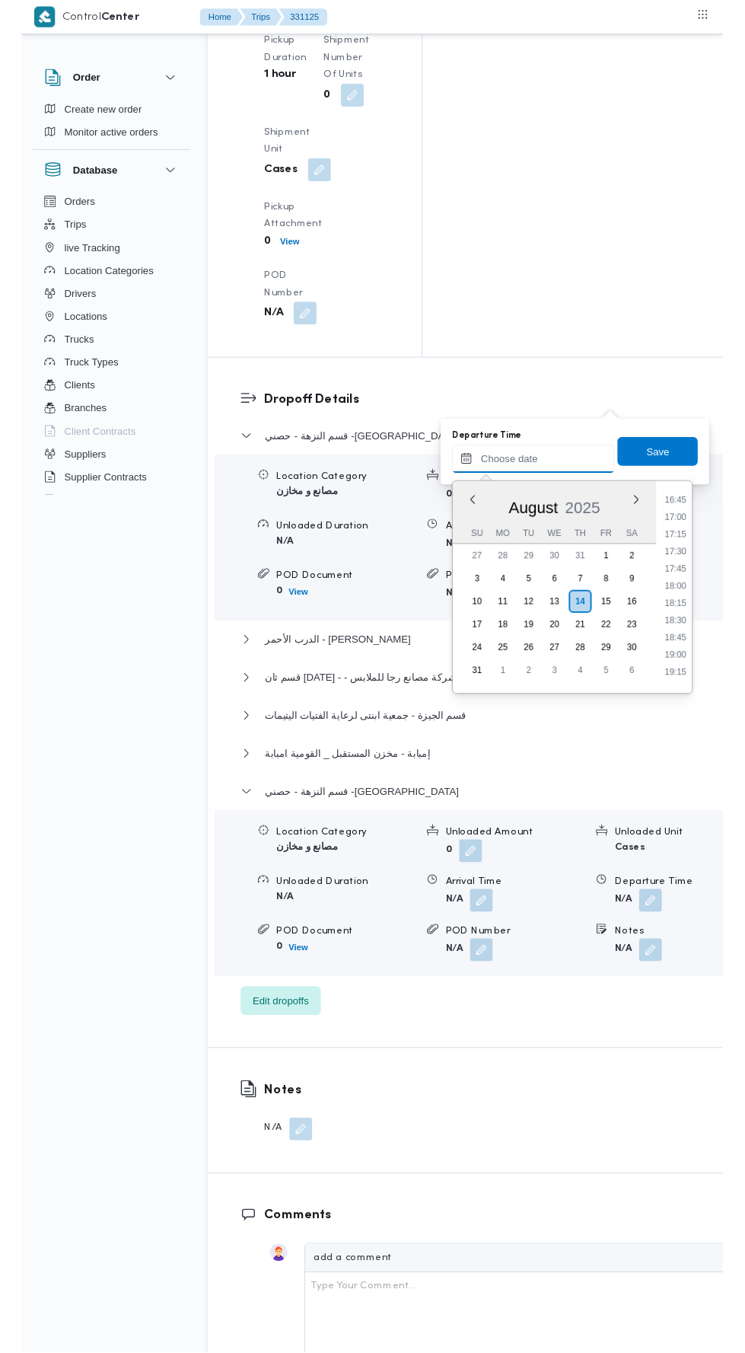
scroll to position [1220, 0]
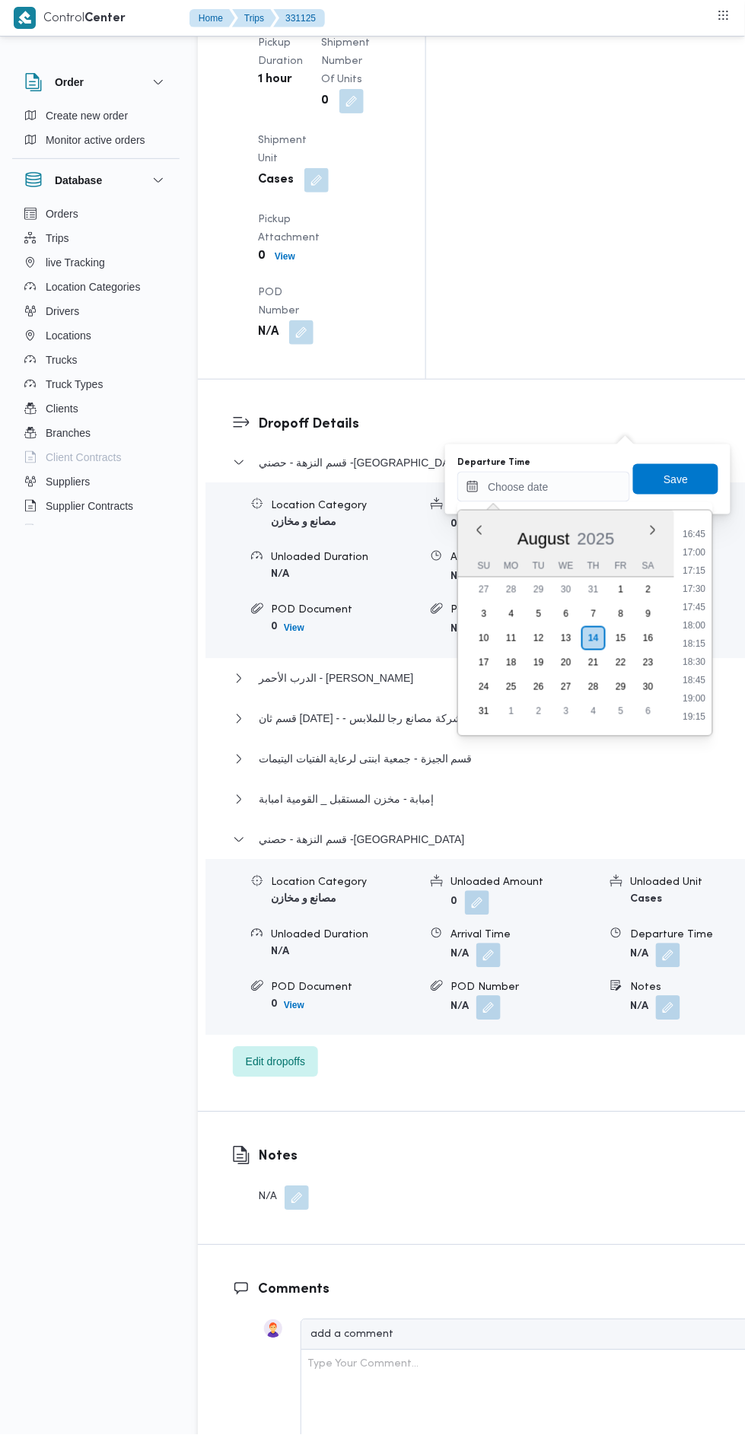
click at [694, 607] on li "17:45" at bounding box center [694, 607] width 35 height 15
type input "14/08/2025 17:45"
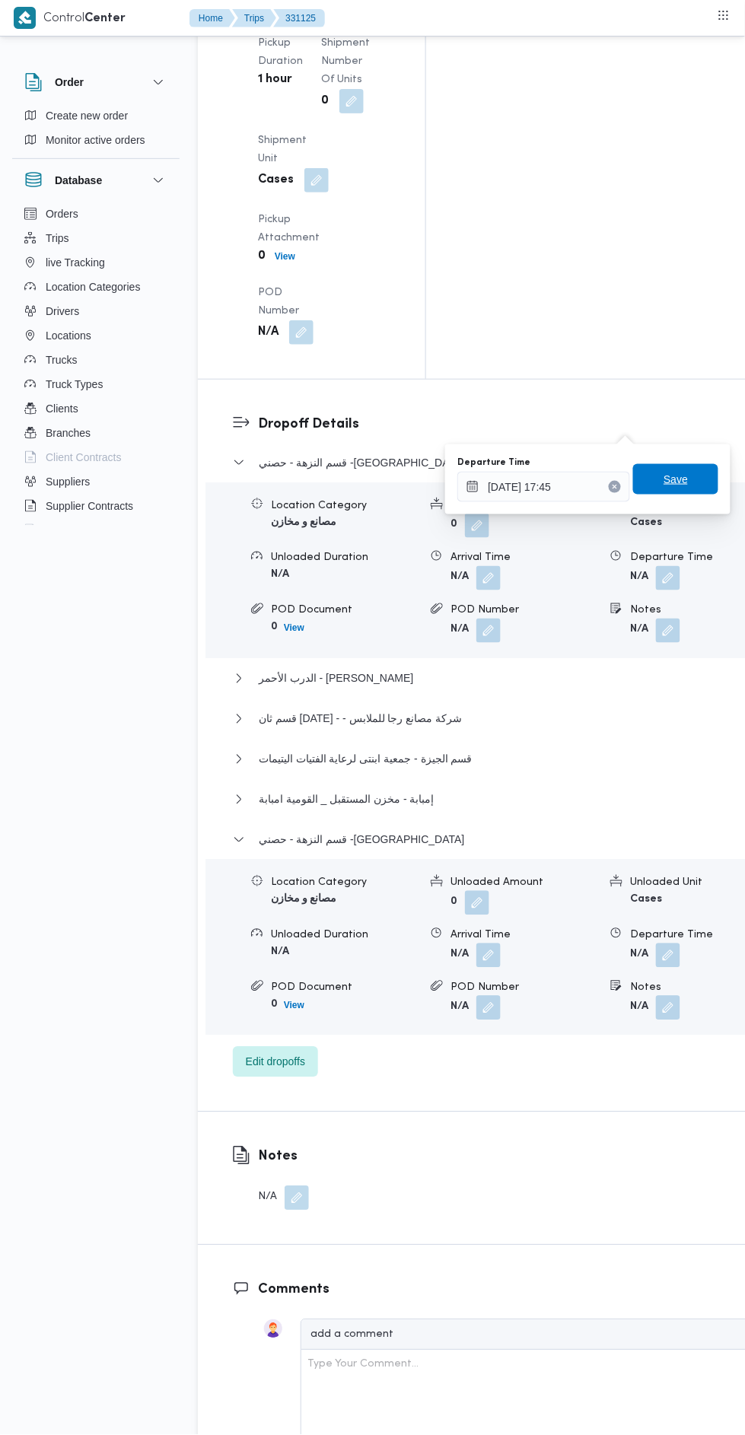
click at [688, 479] on span "Save" at bounding box center [676, 479] width 24 height 18
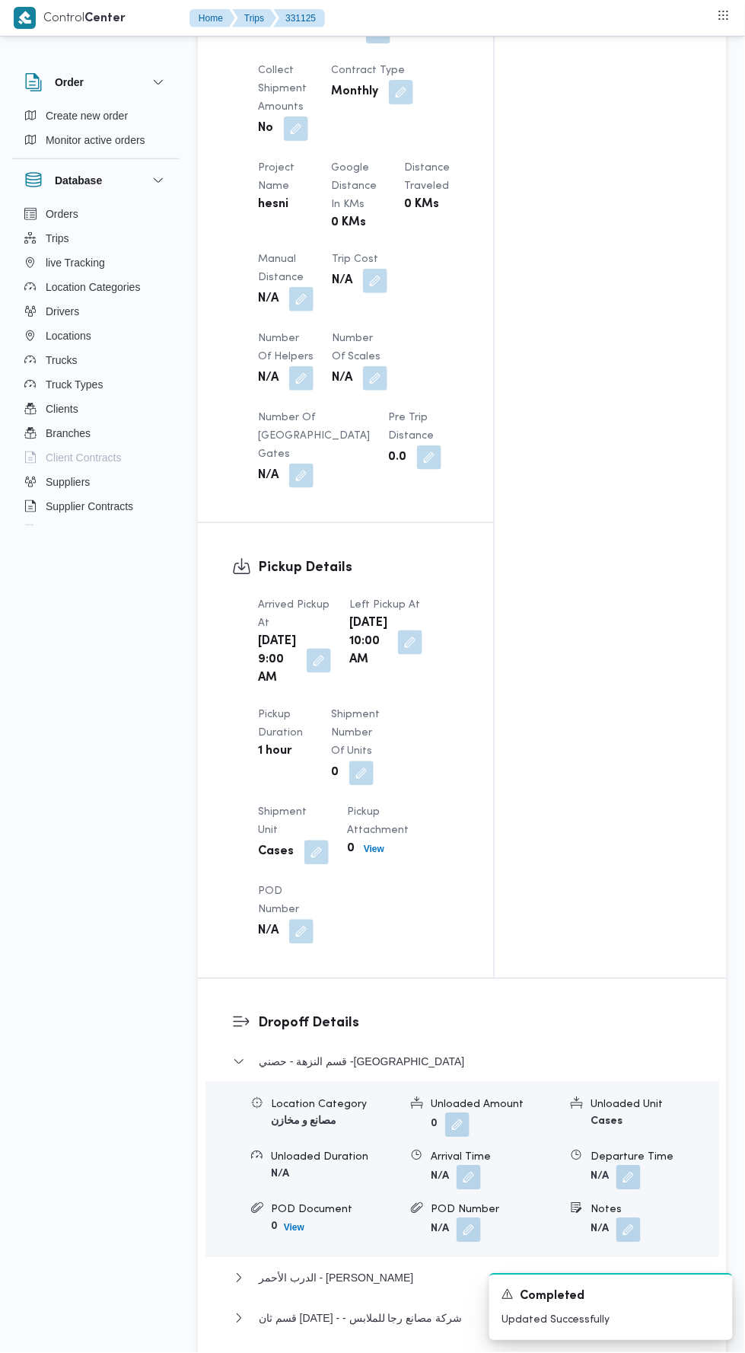
scroll to position [1052, 0]
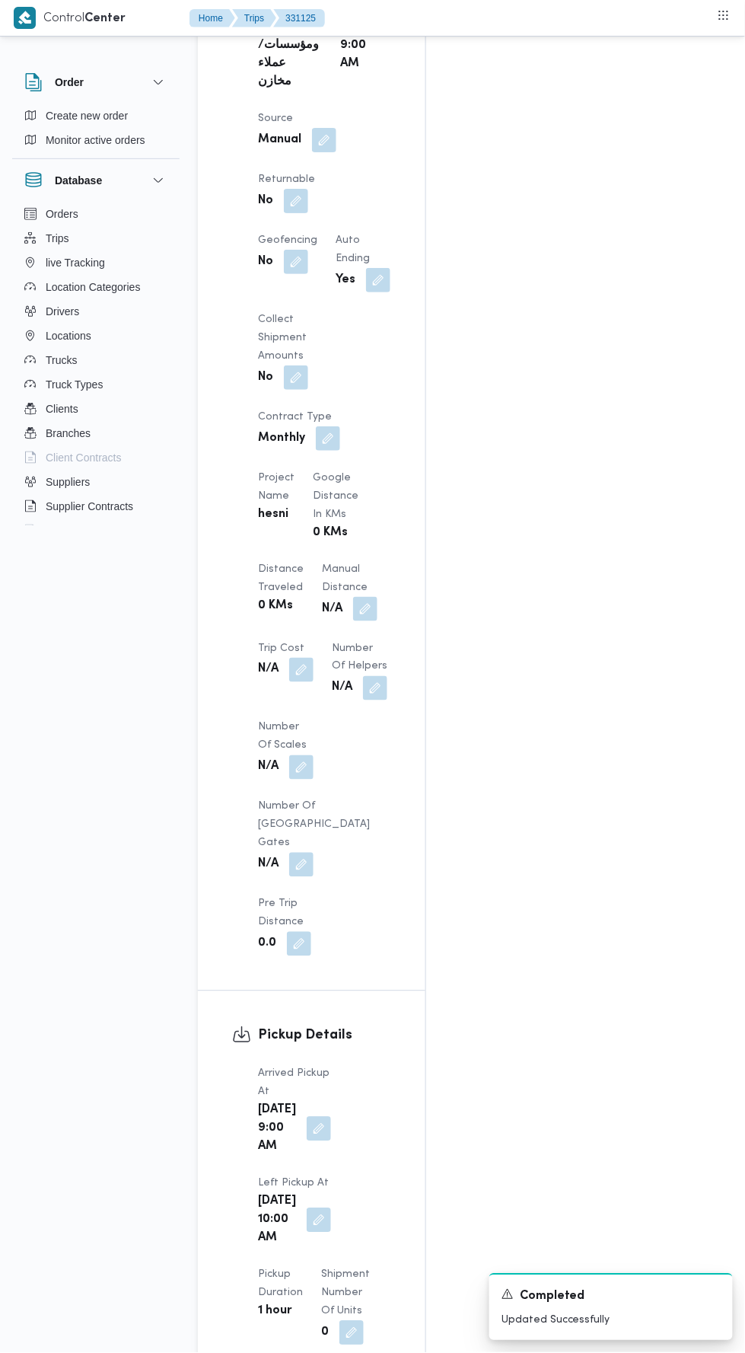
click at [353, 597] on button "button" at bounding box center [365, 609] width 24 height 24
click at [276, 413] on input "Manual Distance" at bounding box center [253, 414] width 151 height 30
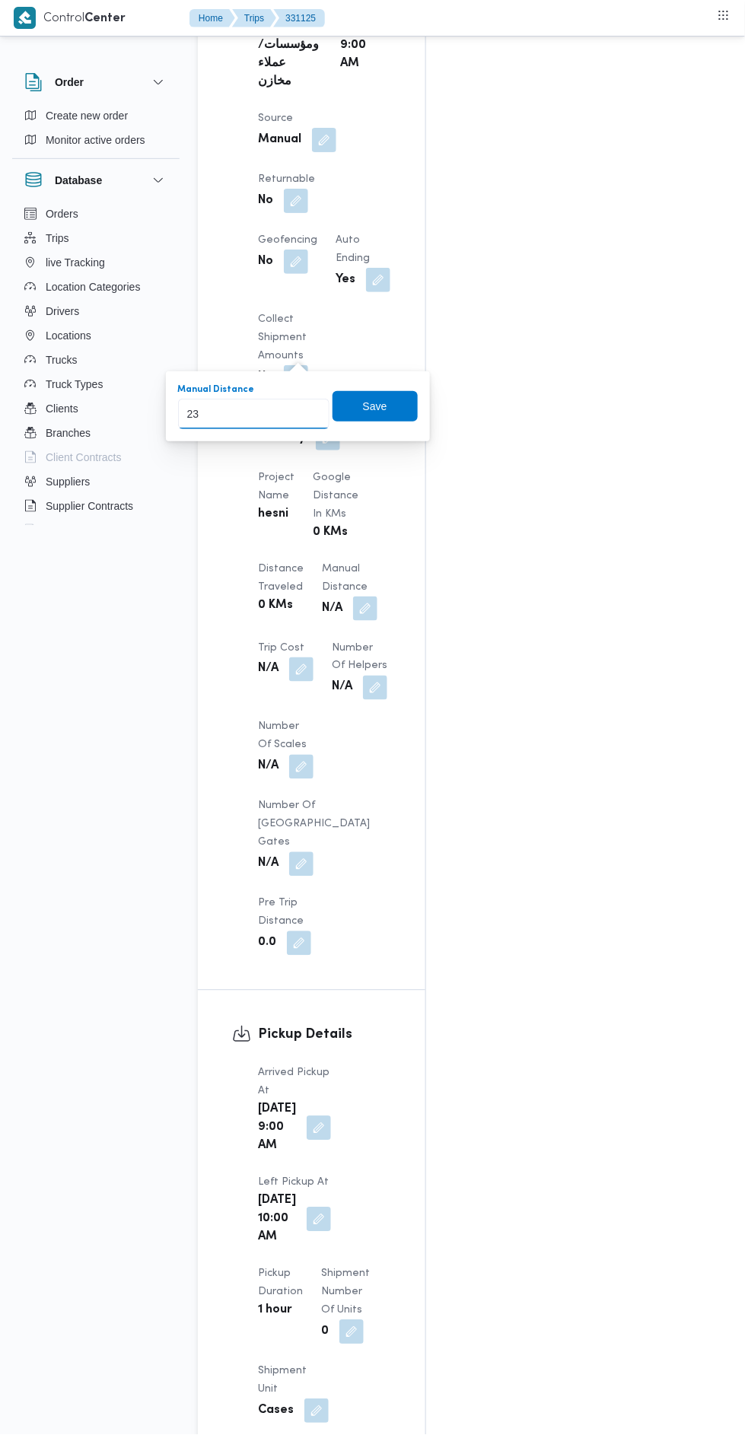
type input "233"
click at [379, 406] on span "Save" at bounding box center [375, 406] width 24 height 18
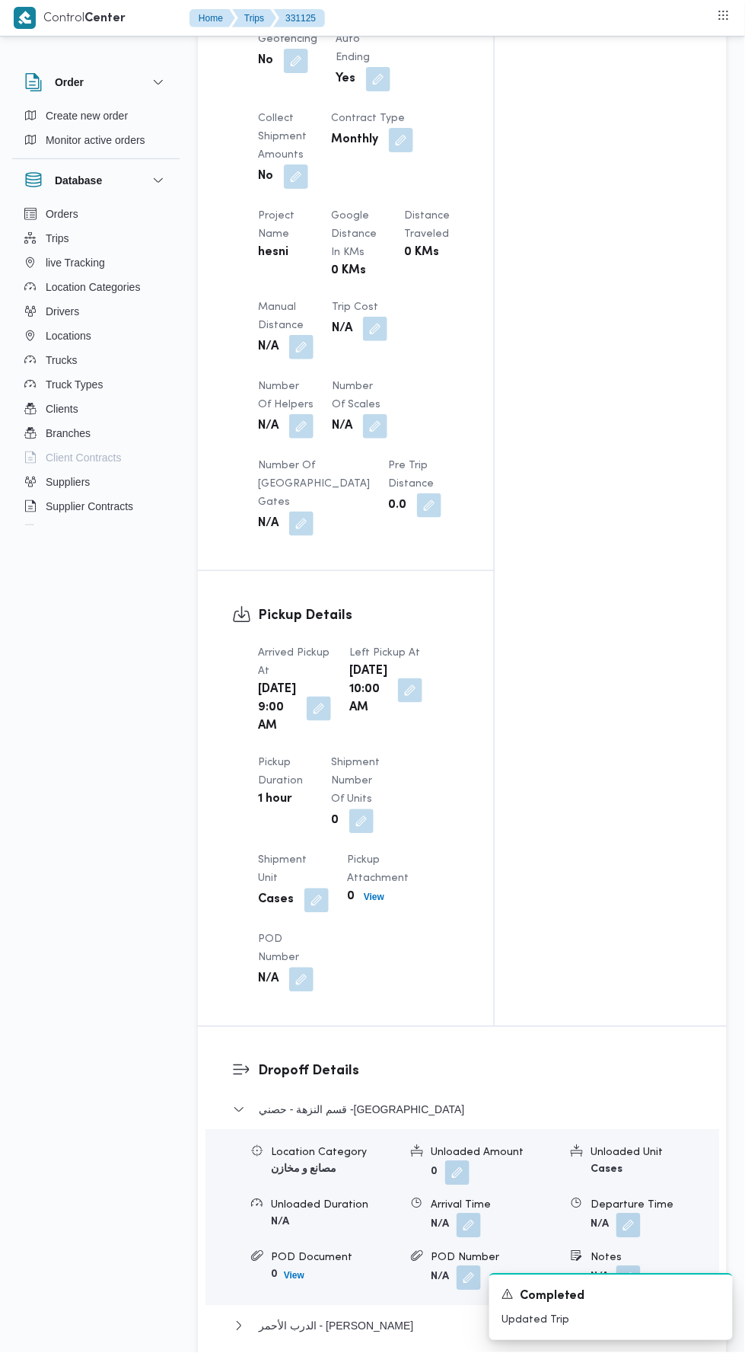
scroll to position [0, 0]
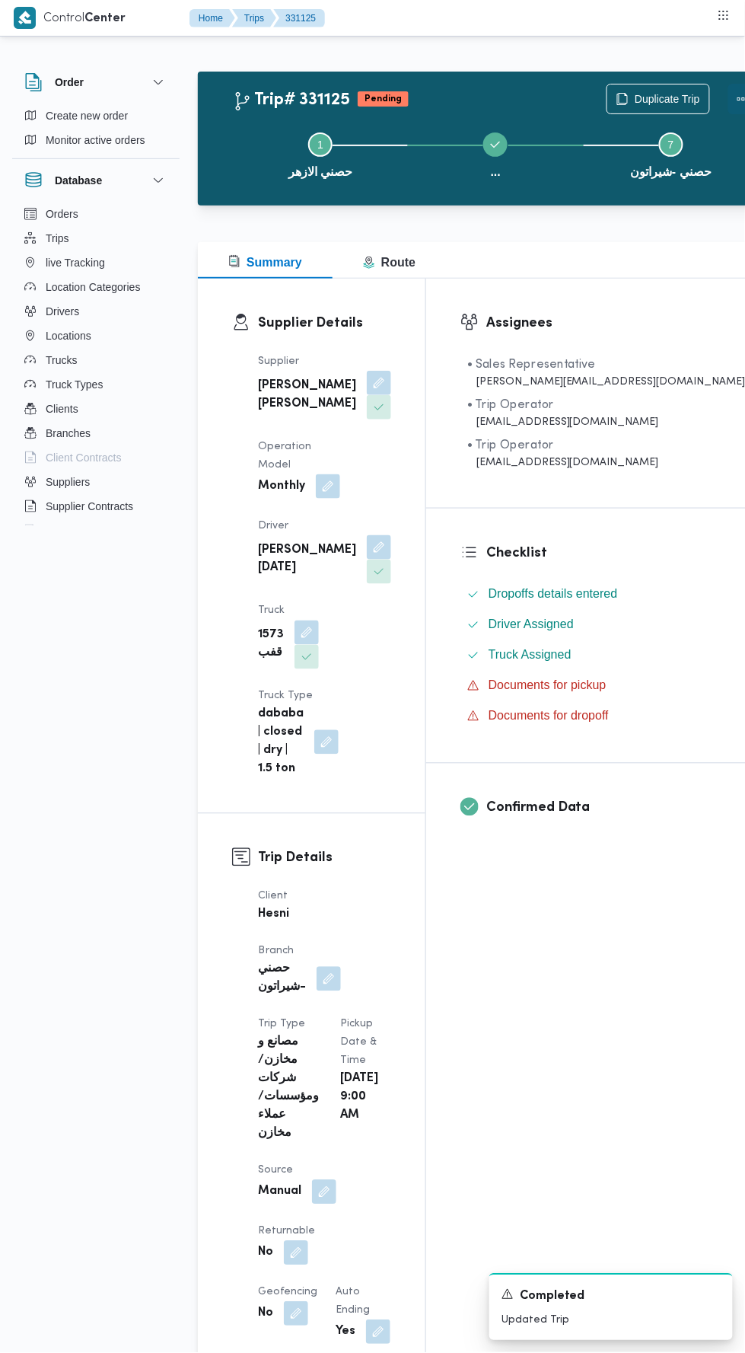
click at [728, 95] on button "Actions" at bounding box center [743, 99] width 30 height 30
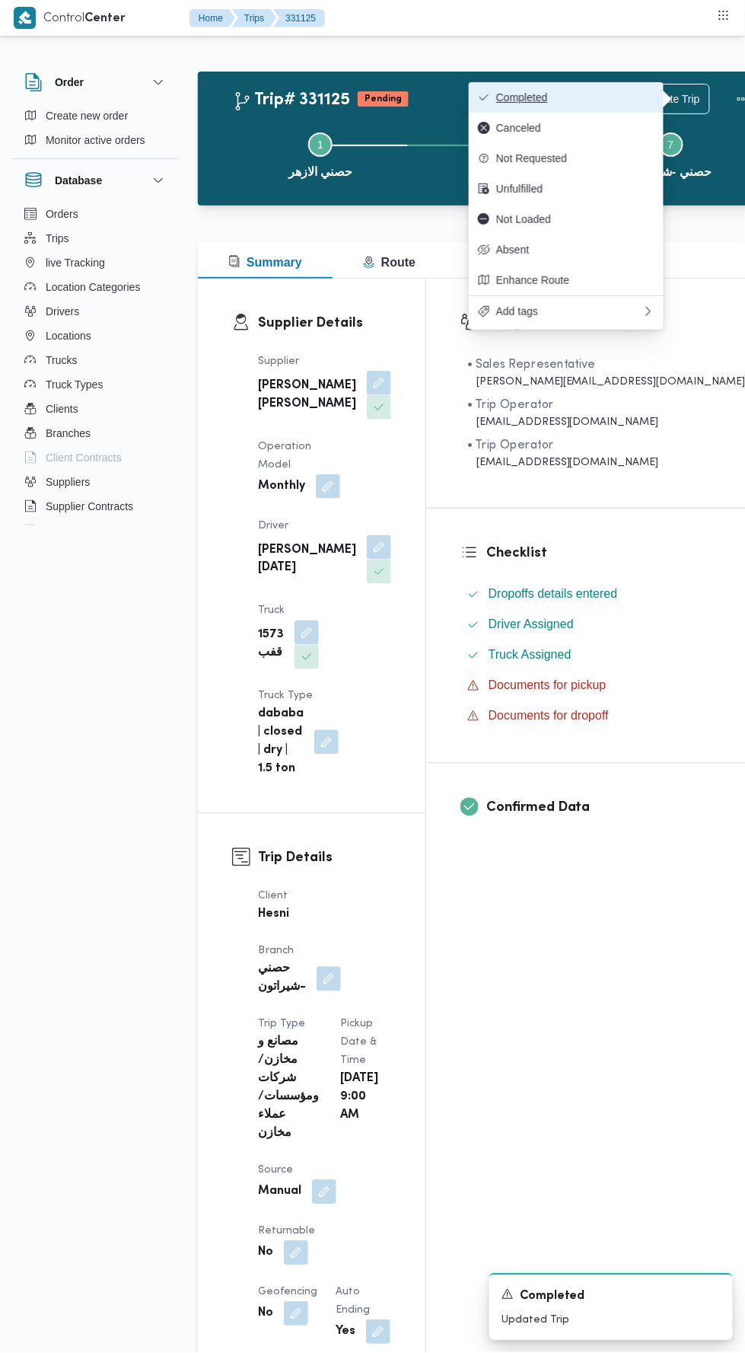
click at [621, 91] on span "Completed" at bounding box center [575, 97] width 158 height 12
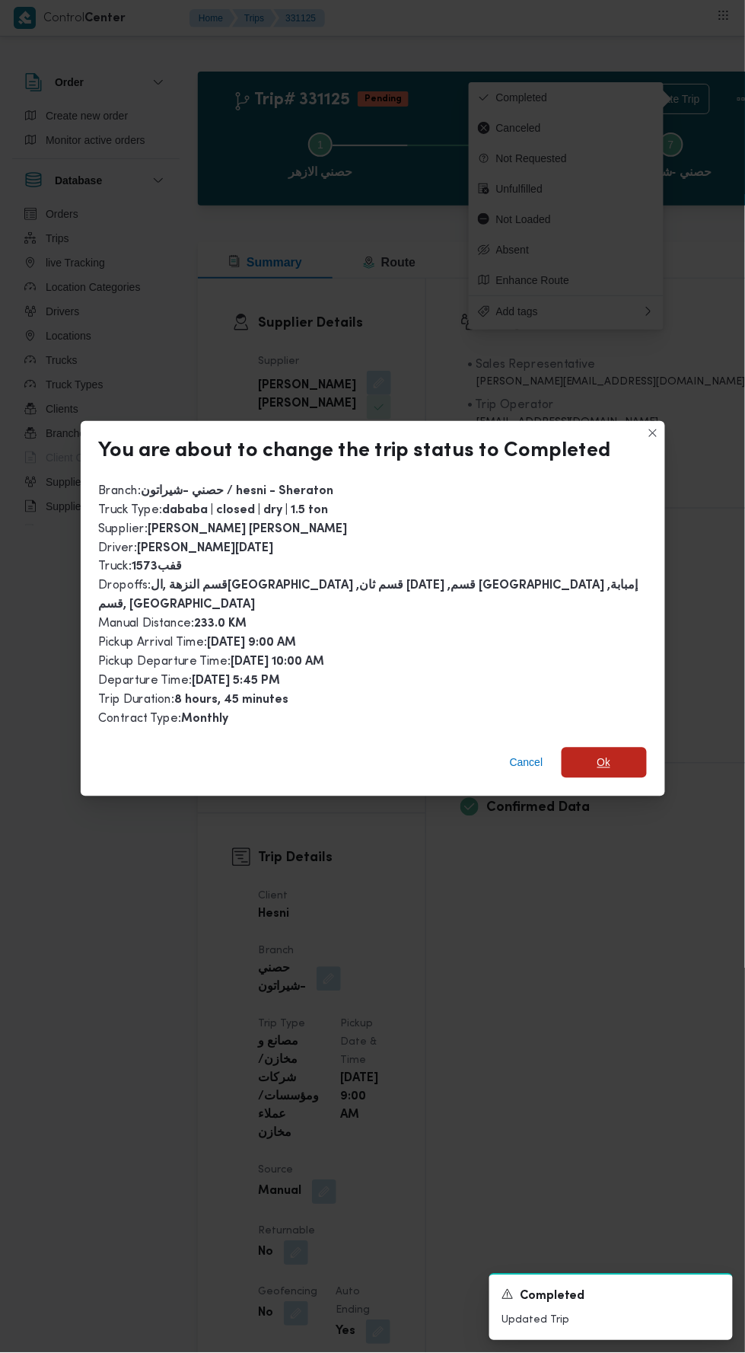
click at [597, 754] on span "Ok" at bounding box center [604, 763] width 14 height 18
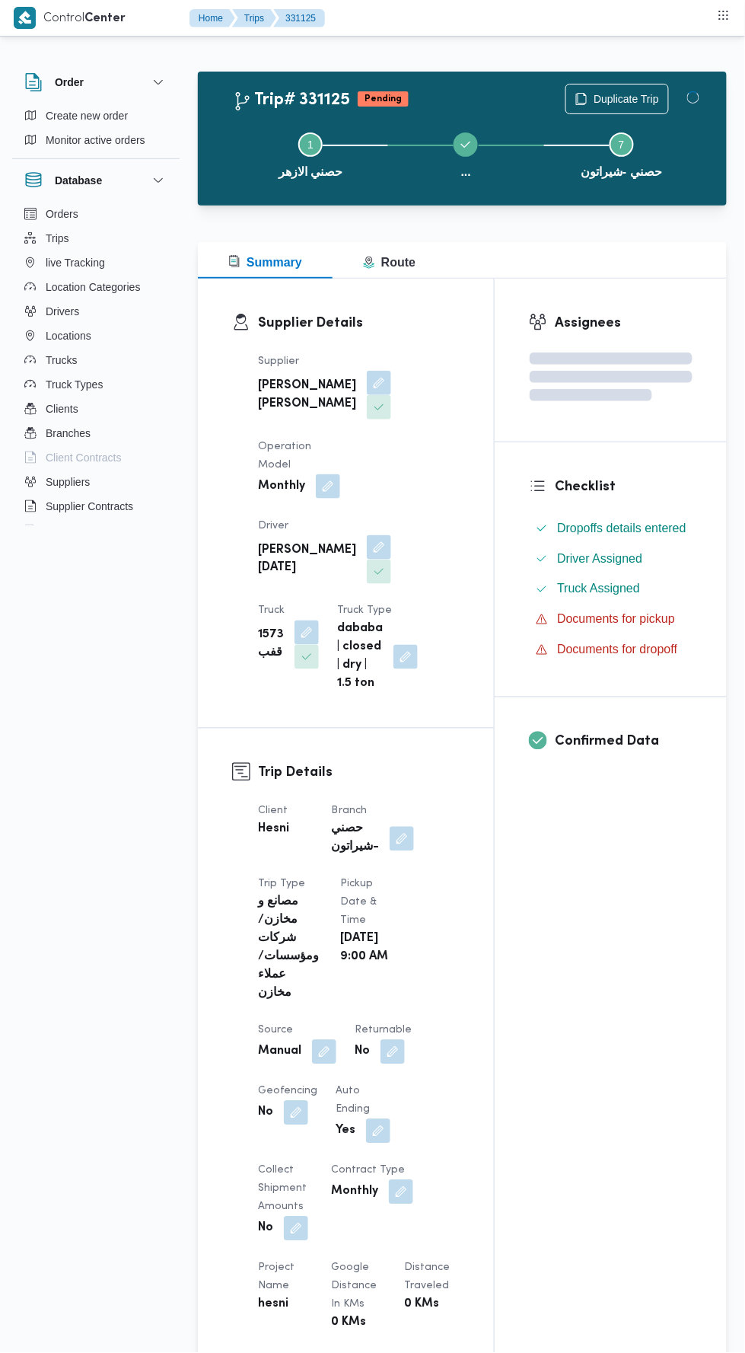
click at [577, 989] on div "Assignees Checklist Dropoffs details entered Driver Assigned Truck Assigned Doc…" at bounding box center [611, 1178] width 232 height 1799
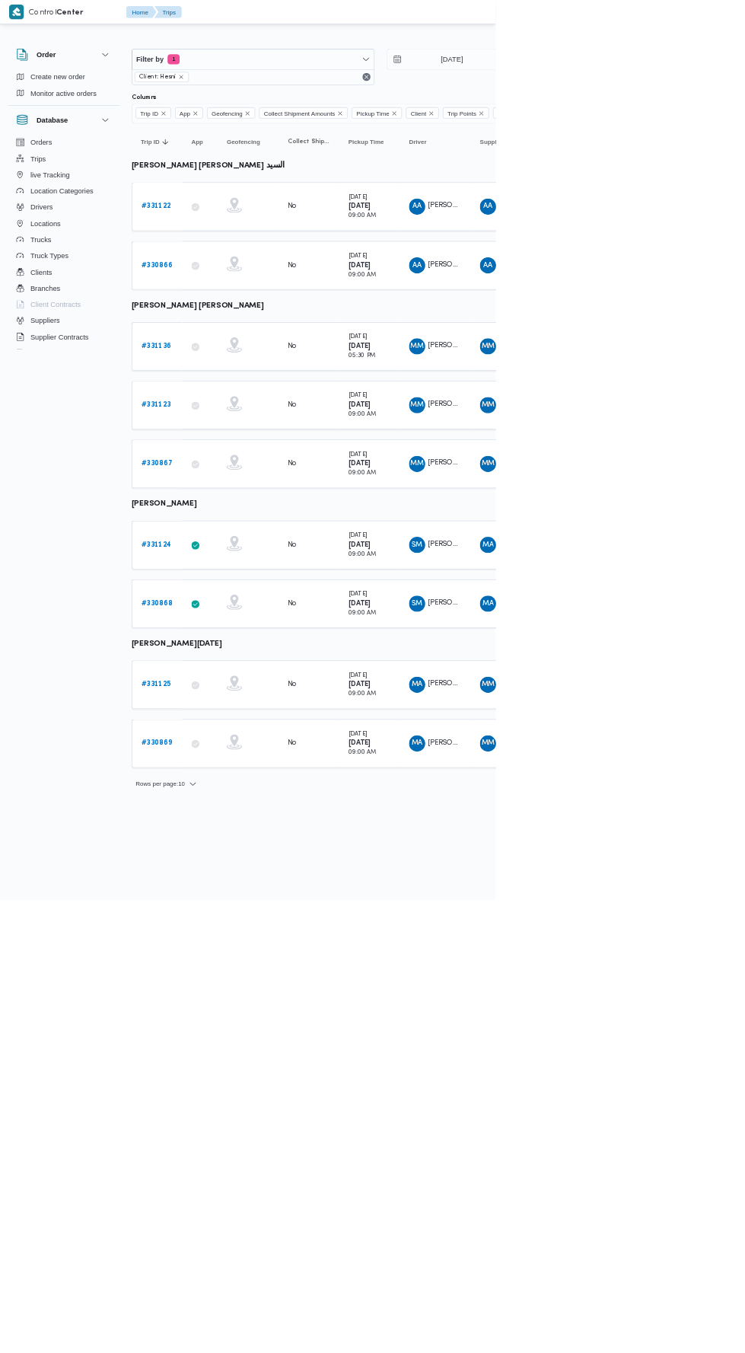
click at [247, 308] on b "# 331122" at bounding box center [234, 310] width 44 height 10
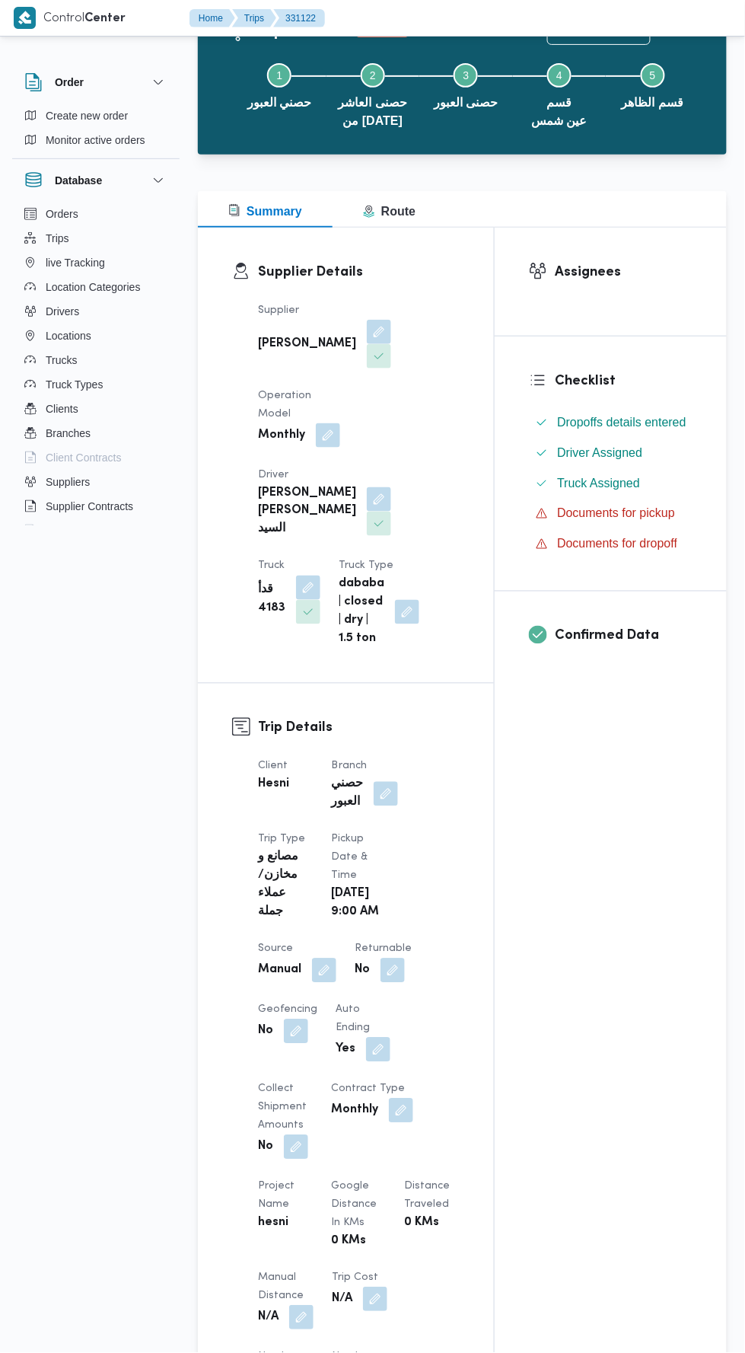
scroll to position [88, 0]
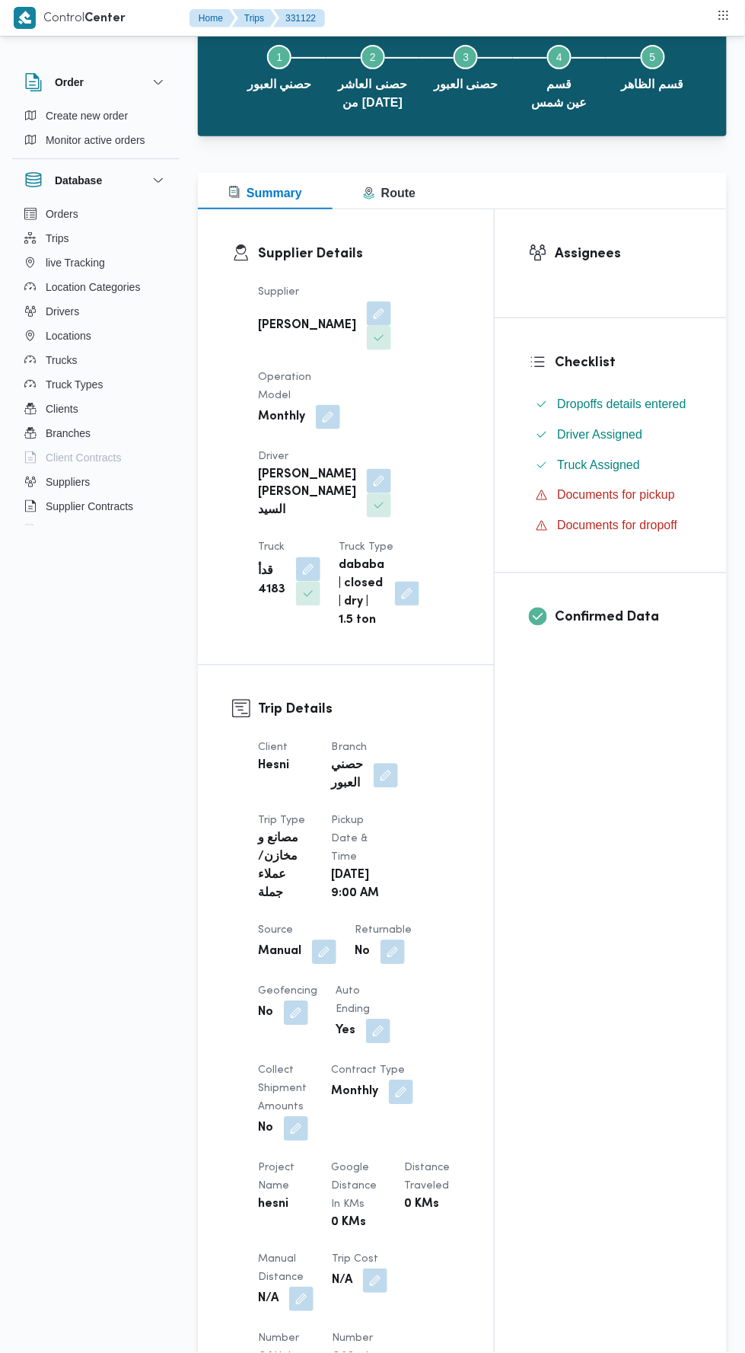
click at [388, 763] on button "button" at bounding box center [386, 775] width 24 height 24
click at [366, 817] on icon "Clear input" at bounding box center [368, 818] width 4 height 4
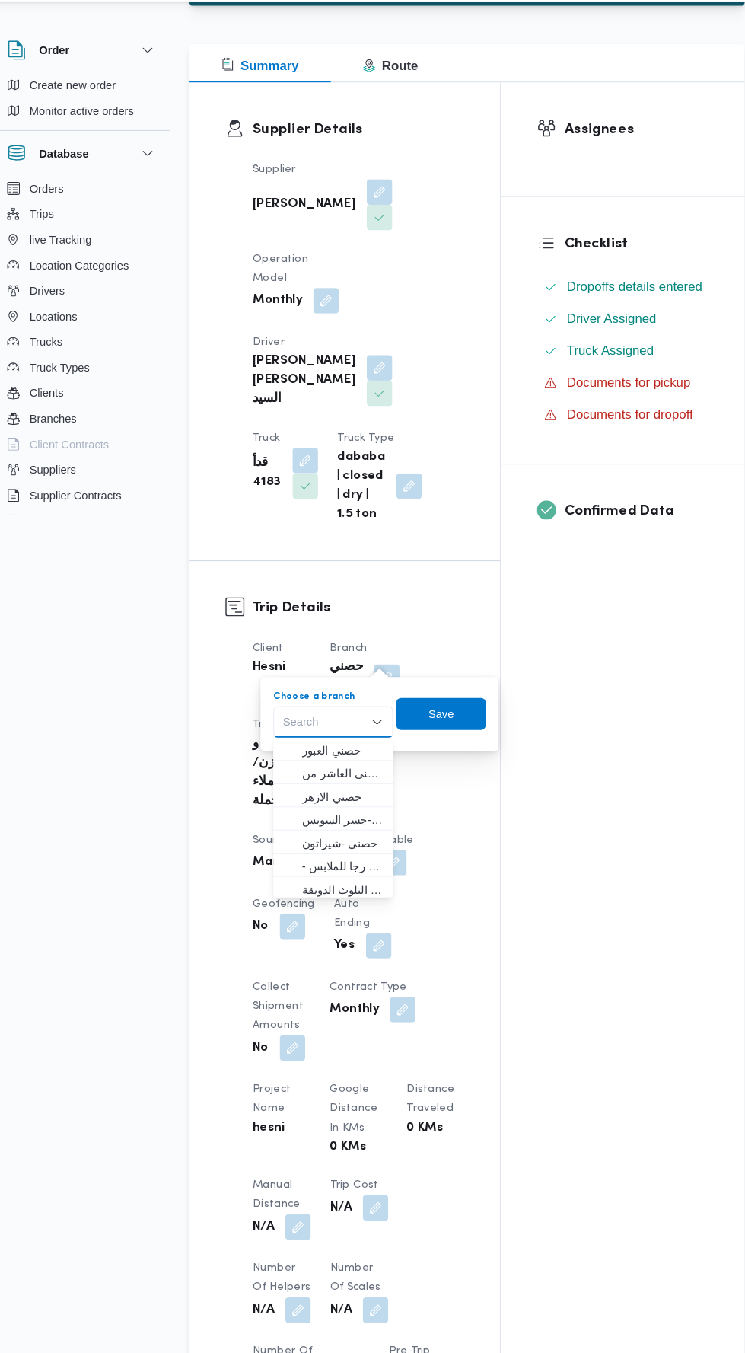
scroll to position [184, 0]
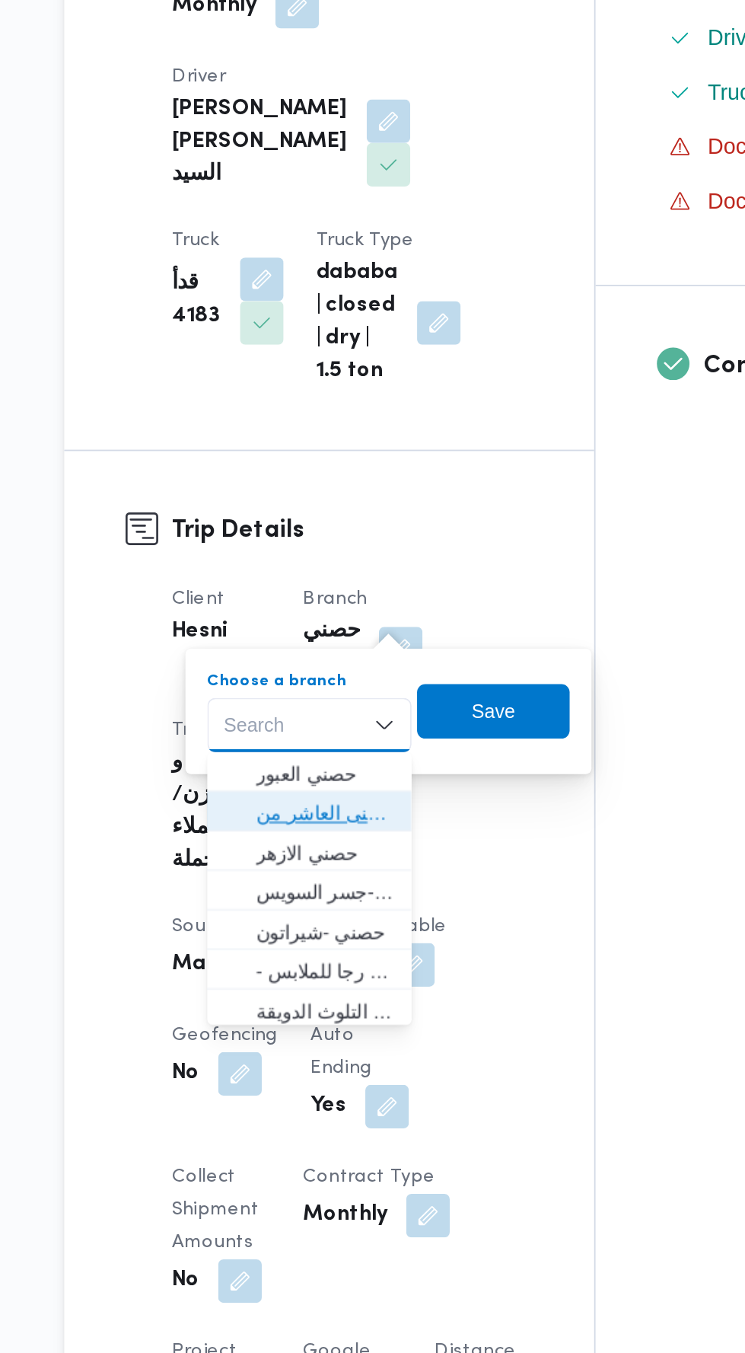
click at [352, 771] on span "حصنى العاشر من رمضان" at bounding box center [344, 771] width 78 height 18
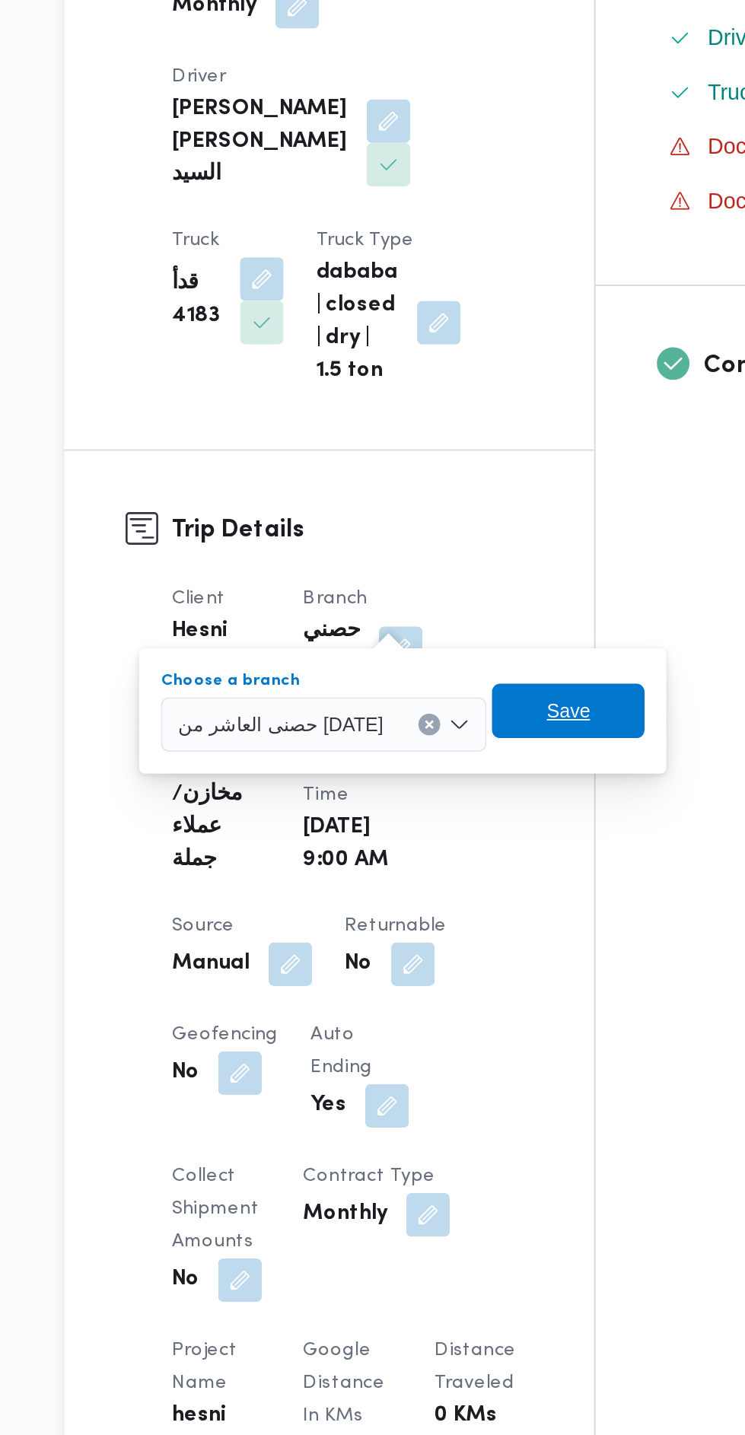
click at [467, 709] on span "Save" at bounding box center [479, 714] width 24 height 18
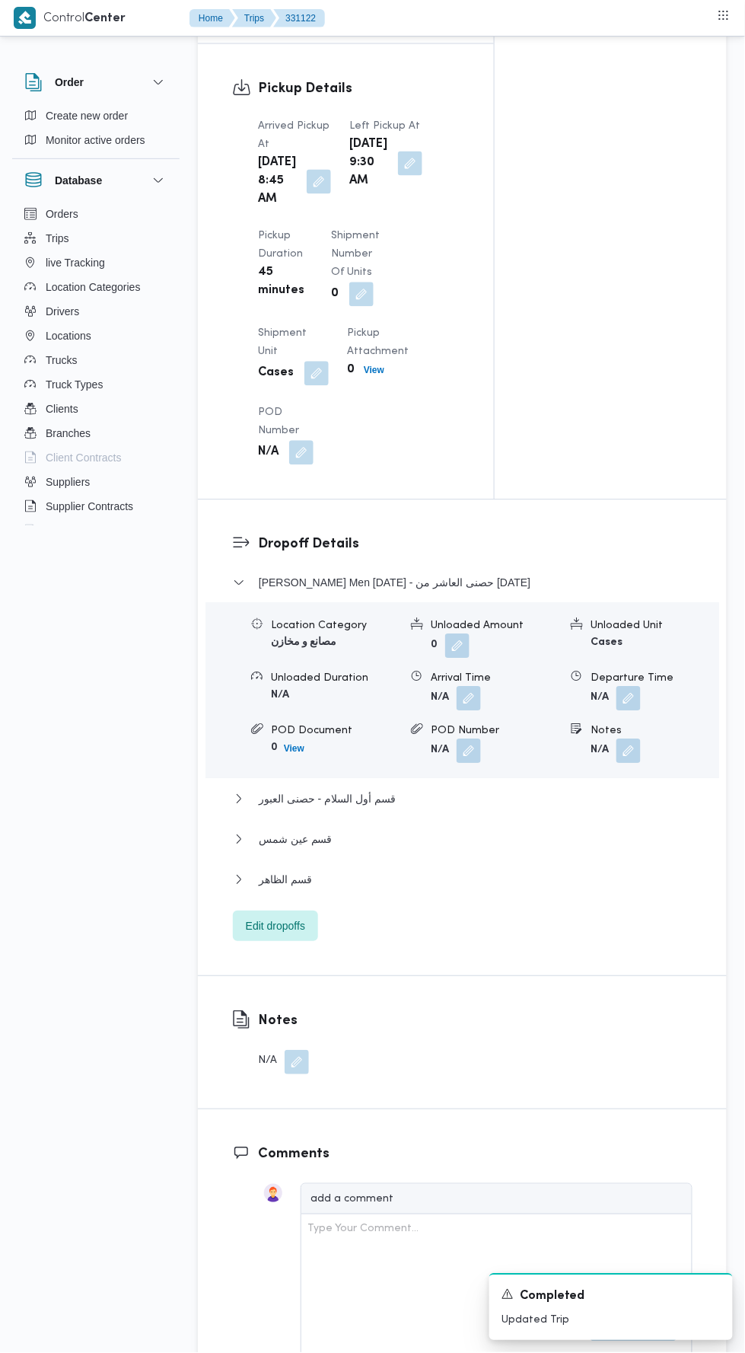
scroll to position [1614, 0]
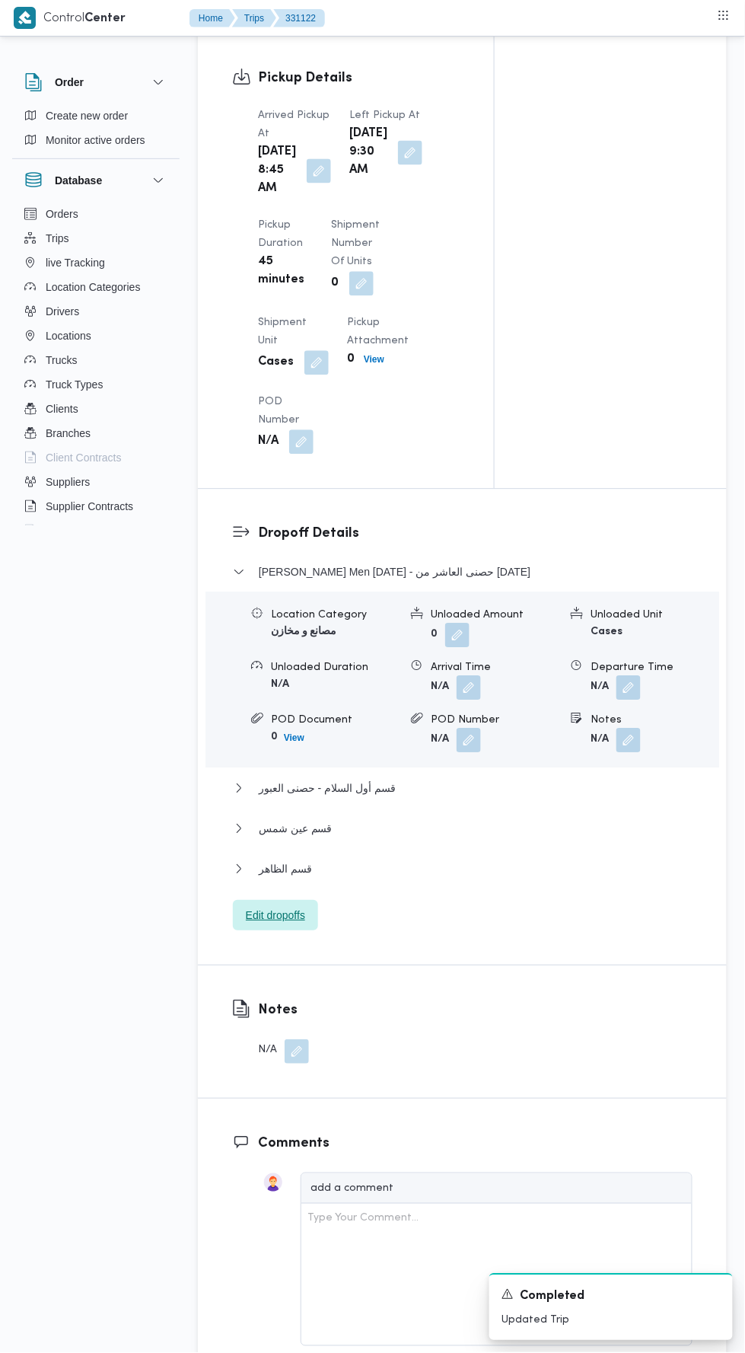
click at [291, 925] on span "Edit dropoffs" at bounding box center [275, 915] width 59 height 18
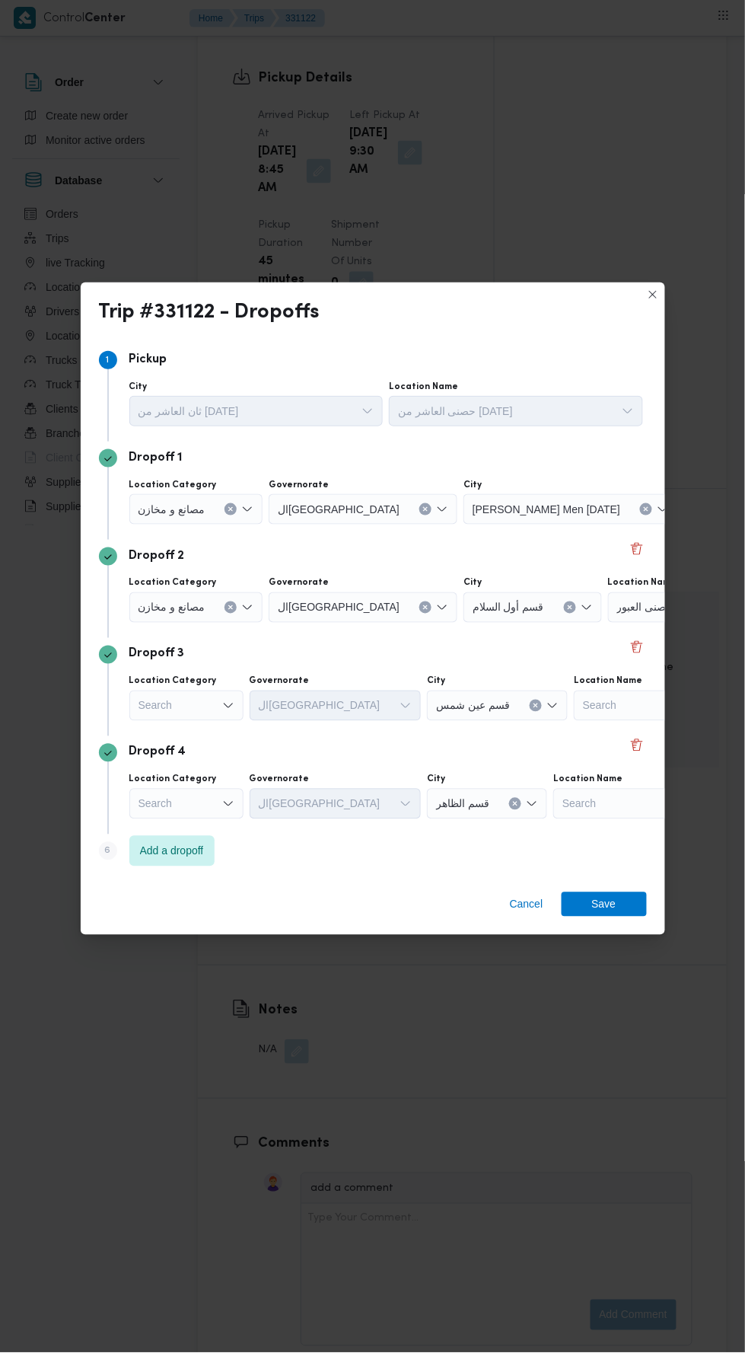
click at [693, 517] on span "حصنى العاشر من رمضان" at bounding box center [750, 508] width 115 height 17
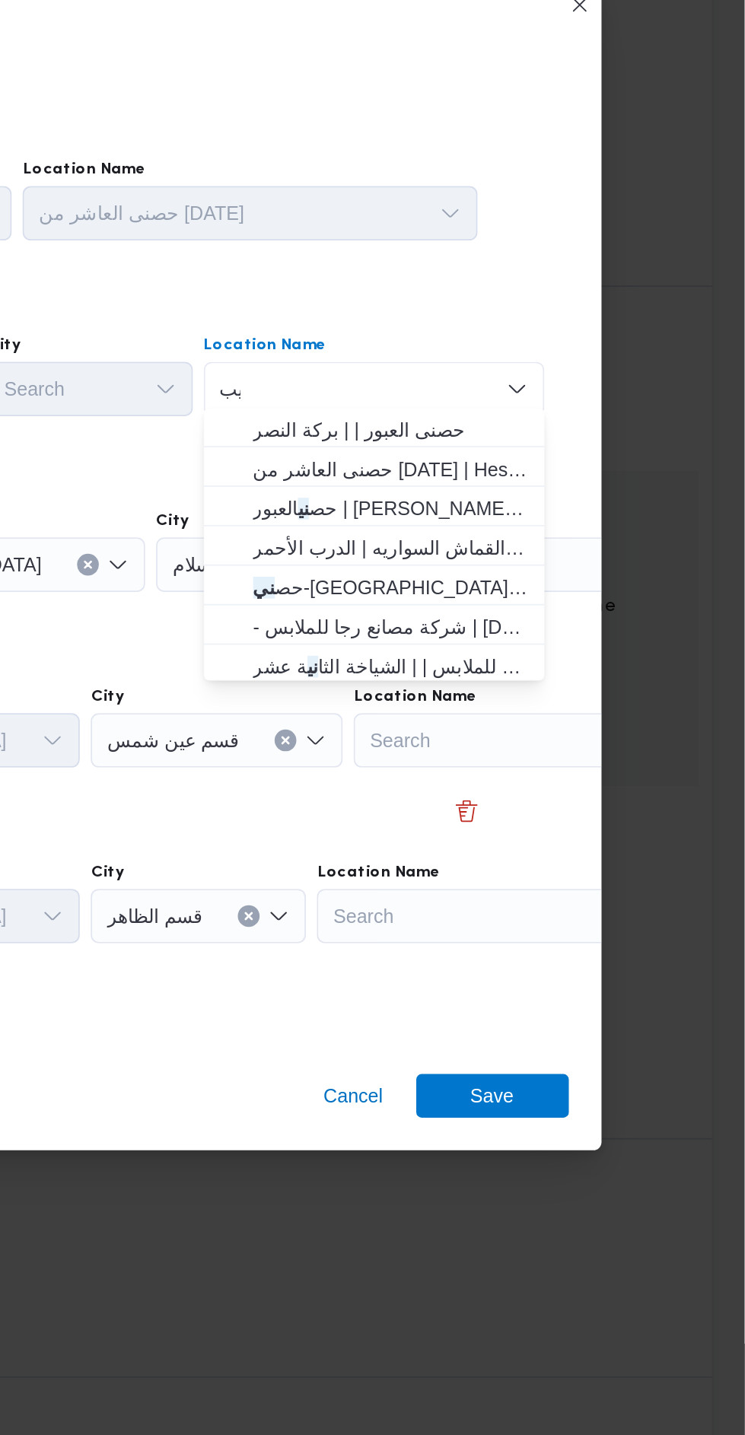
scroll to position [0, 0]
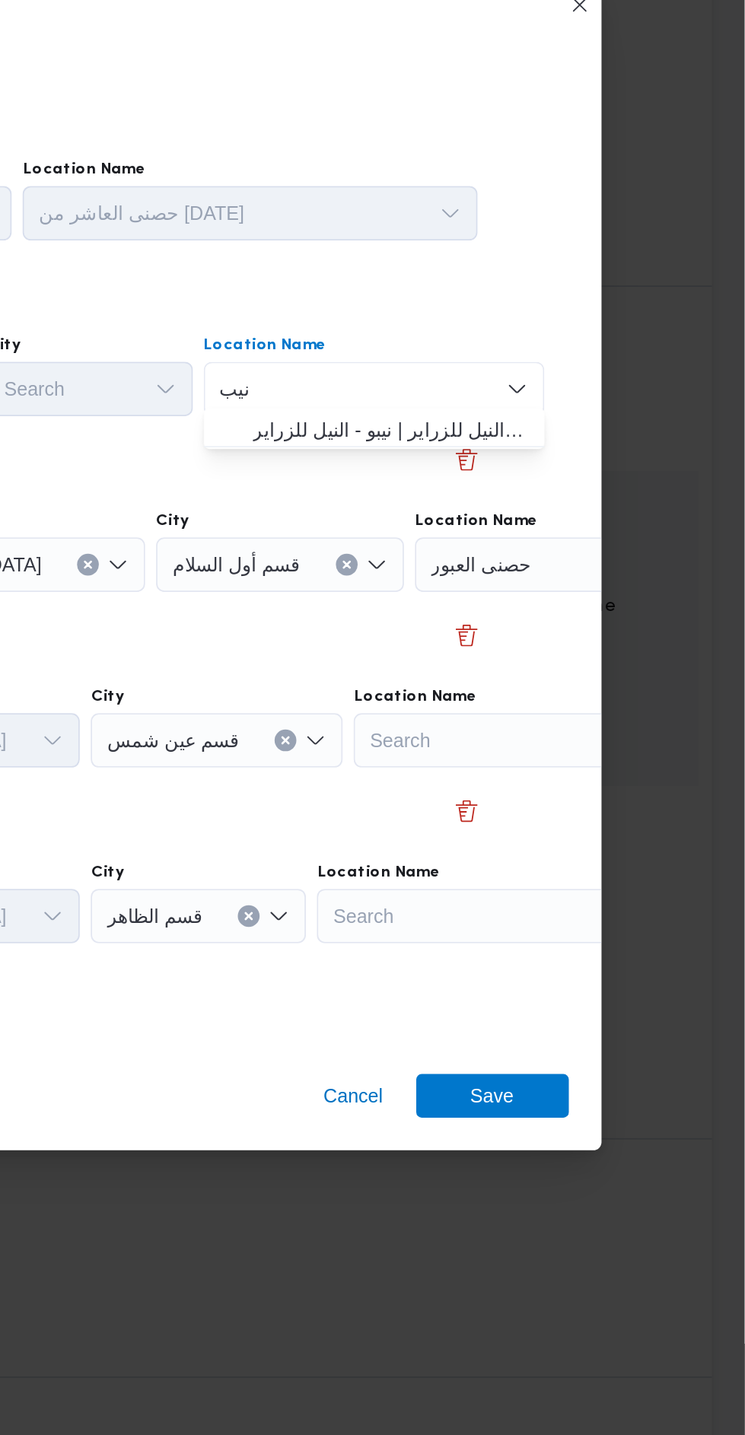
type input "نيب"
click at [577, 570] on span "نيب و _ النيل للزراير | نيبو - النيل للزراير | null" at bounding box center [547, 569] width 154 height 18
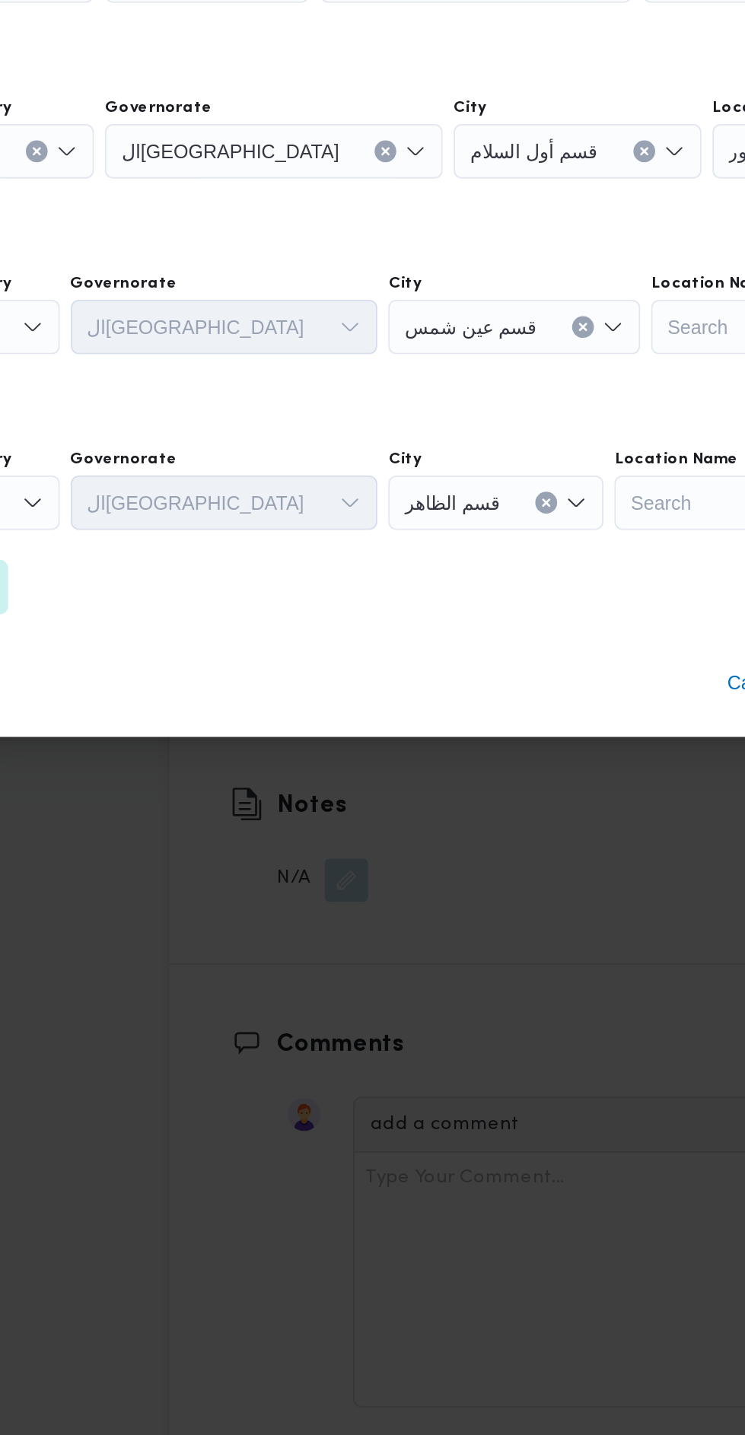
scroll to position [1614, 0]
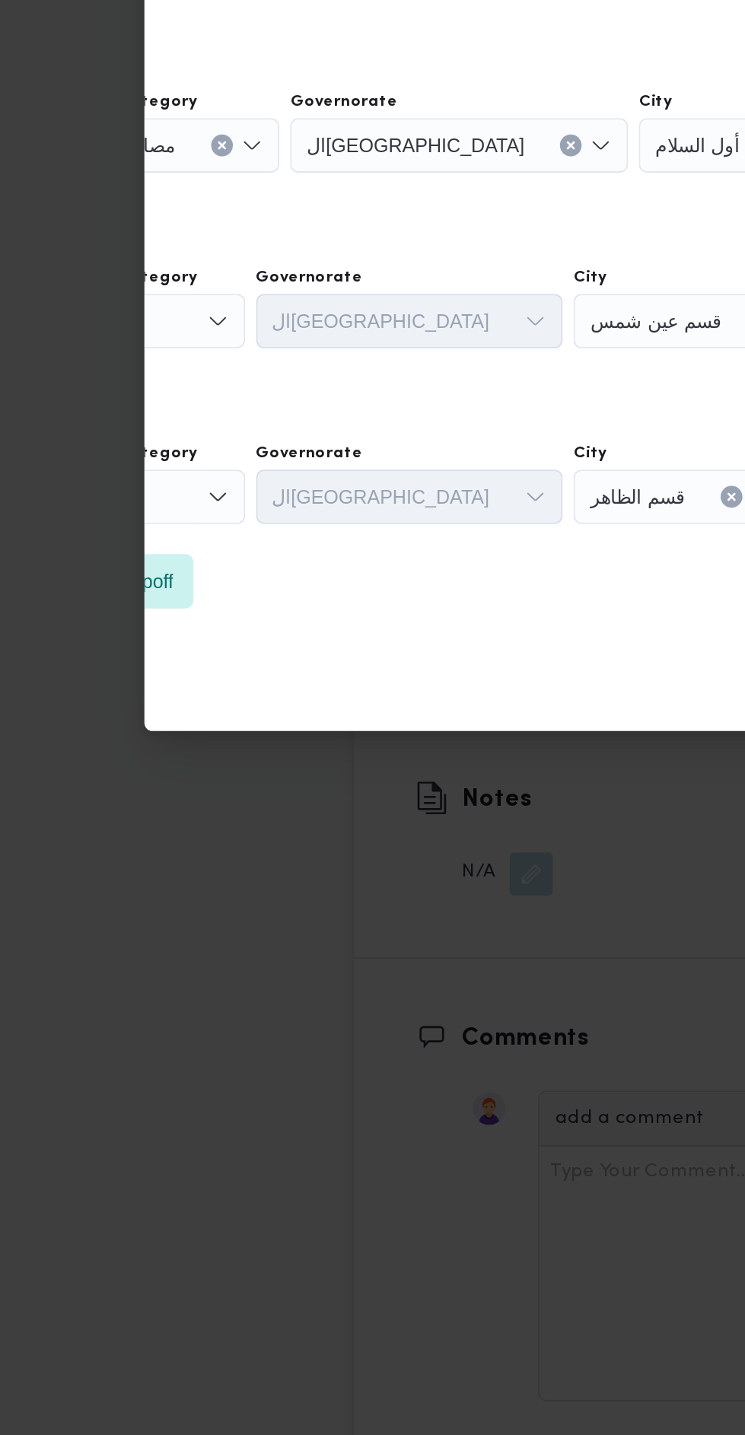
click at [121, 745] on icon "Open list of options" at bounding box center [120, 743] width 9 height 5
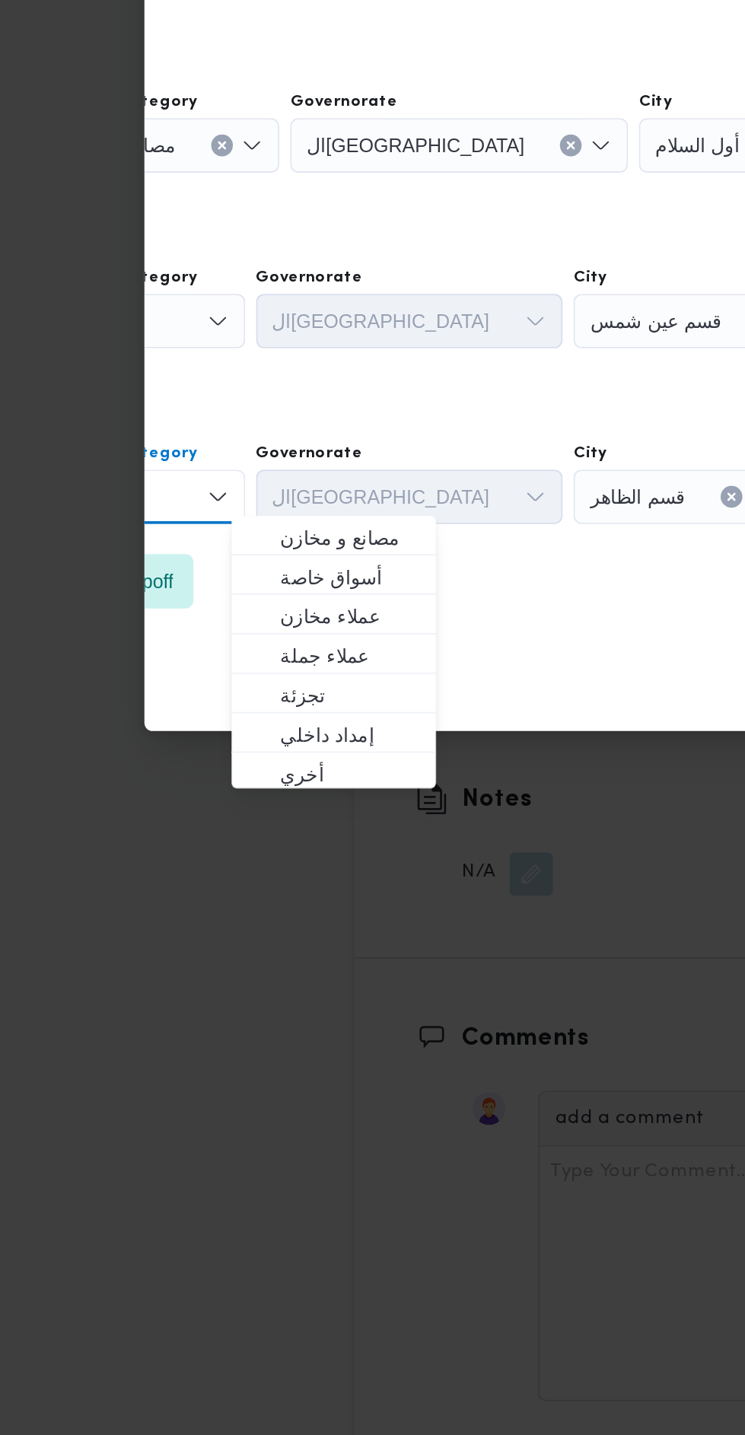
scroll to position [0, 0]
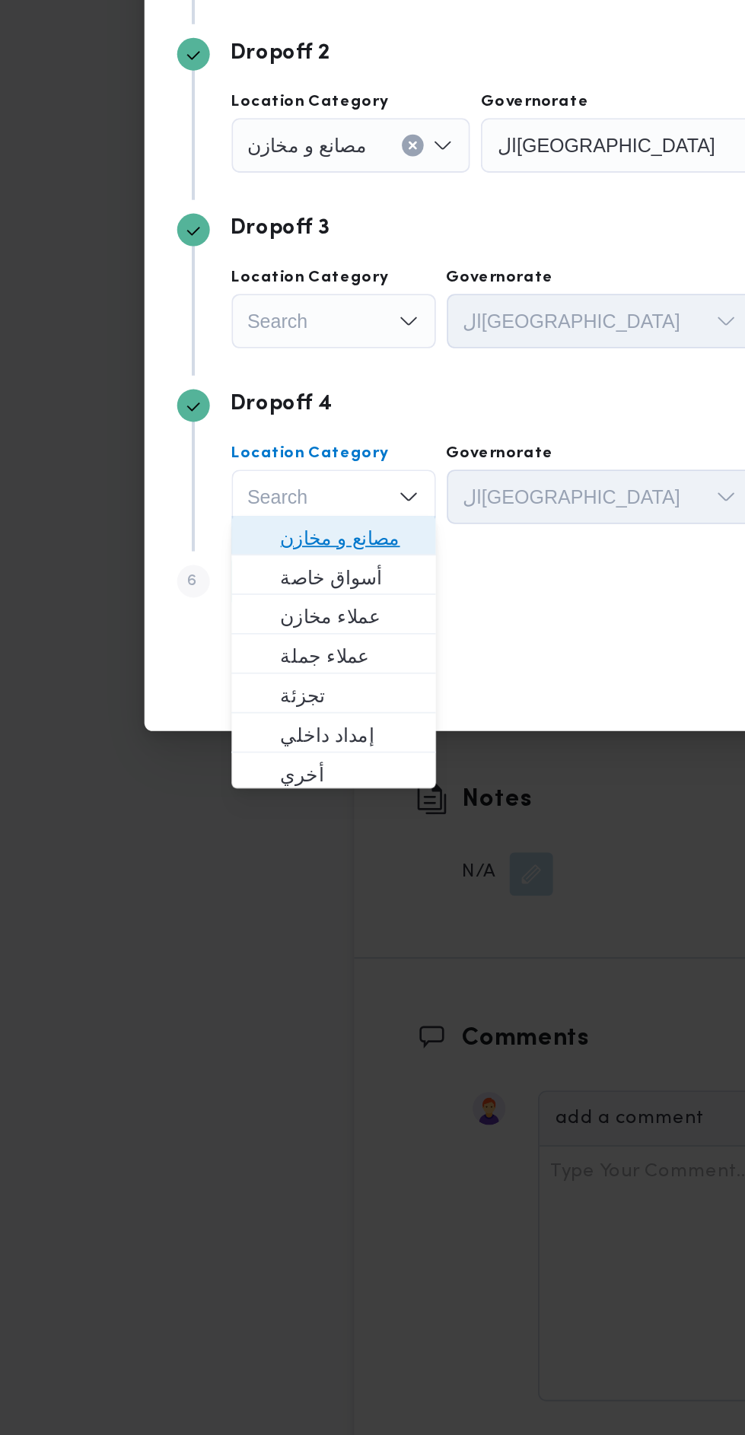
click at [202, 869] on span "مصانع و مخازن" at bounding box center [196, 864] width 78 height 18
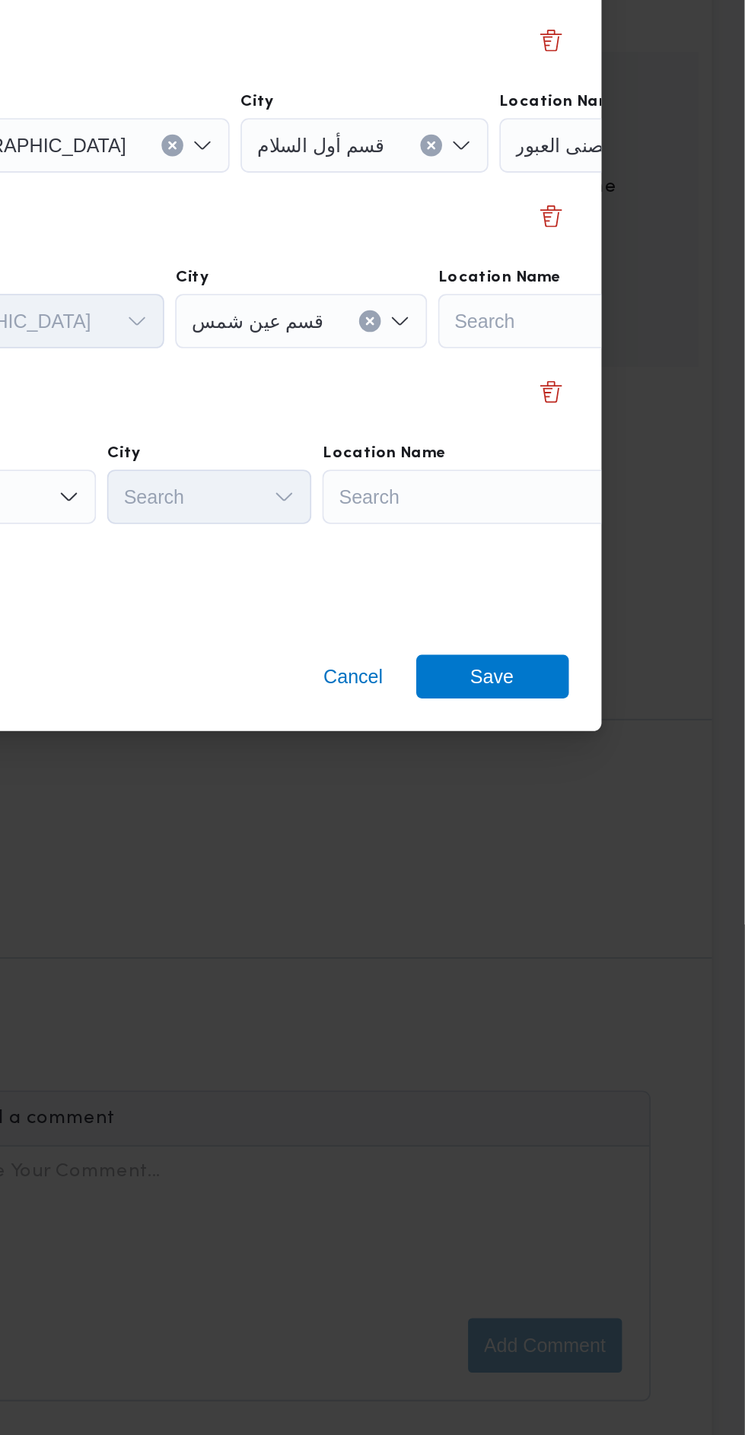
click at [617, 562] on div "Search" at bounding box center [664, 546] width 190 height 30
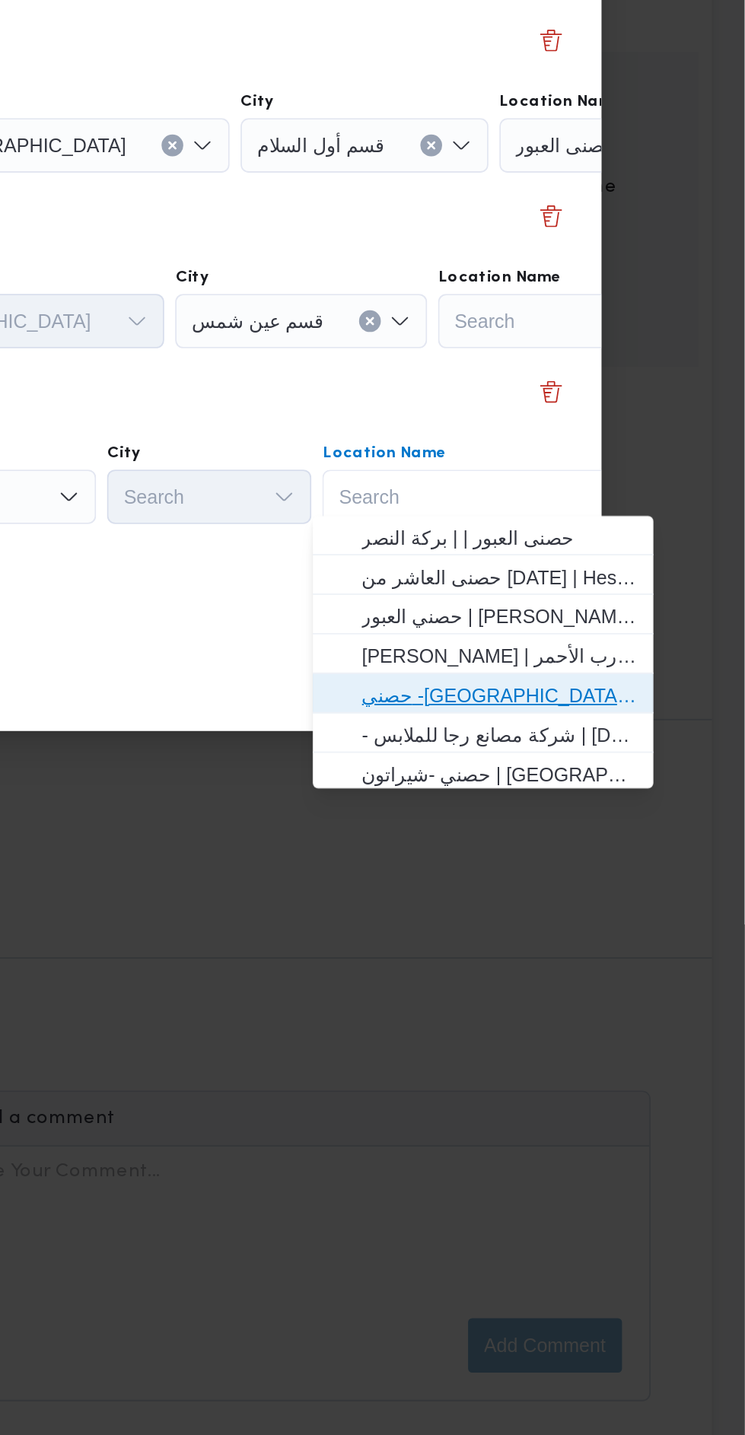
click at [629, 953] on span "حصني -جسر السويس | جسر السويس | المنتزه" at bounding box center [608, 952] width 154 height 18
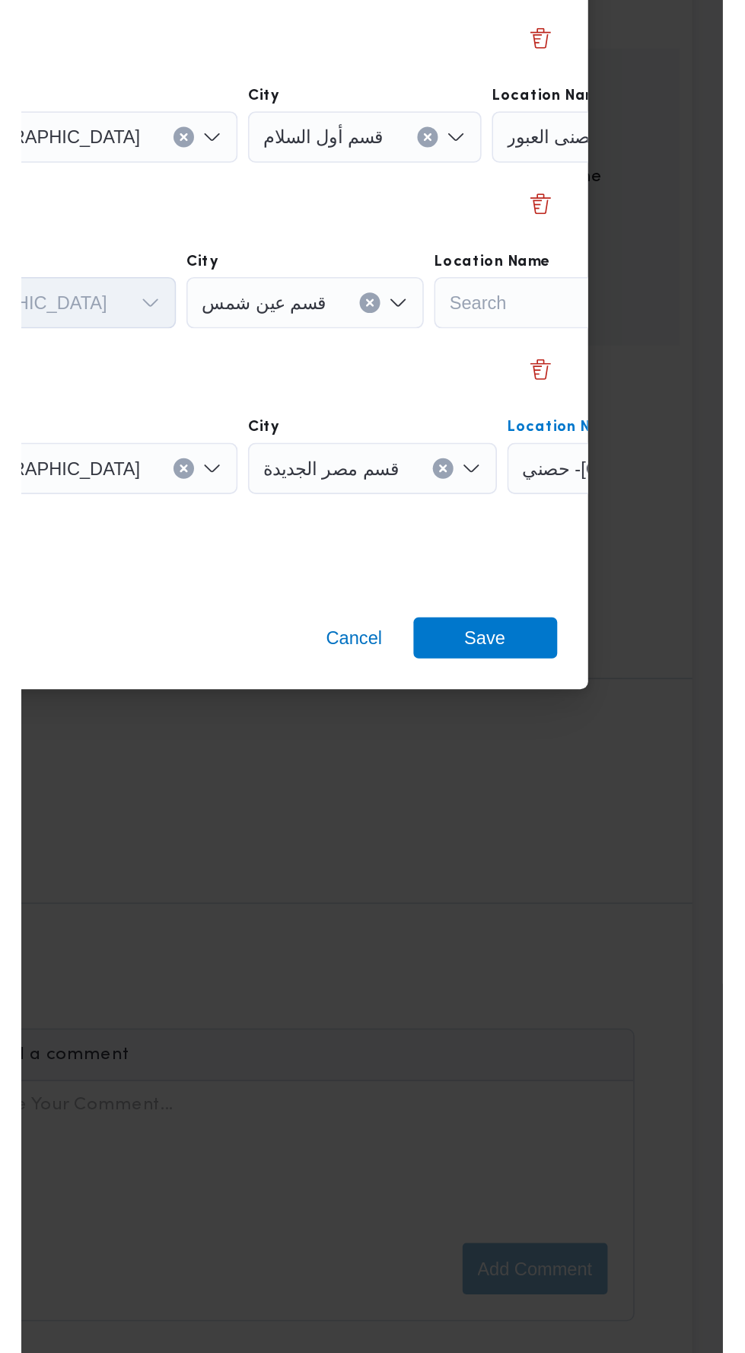
scroll to position [0, 107]
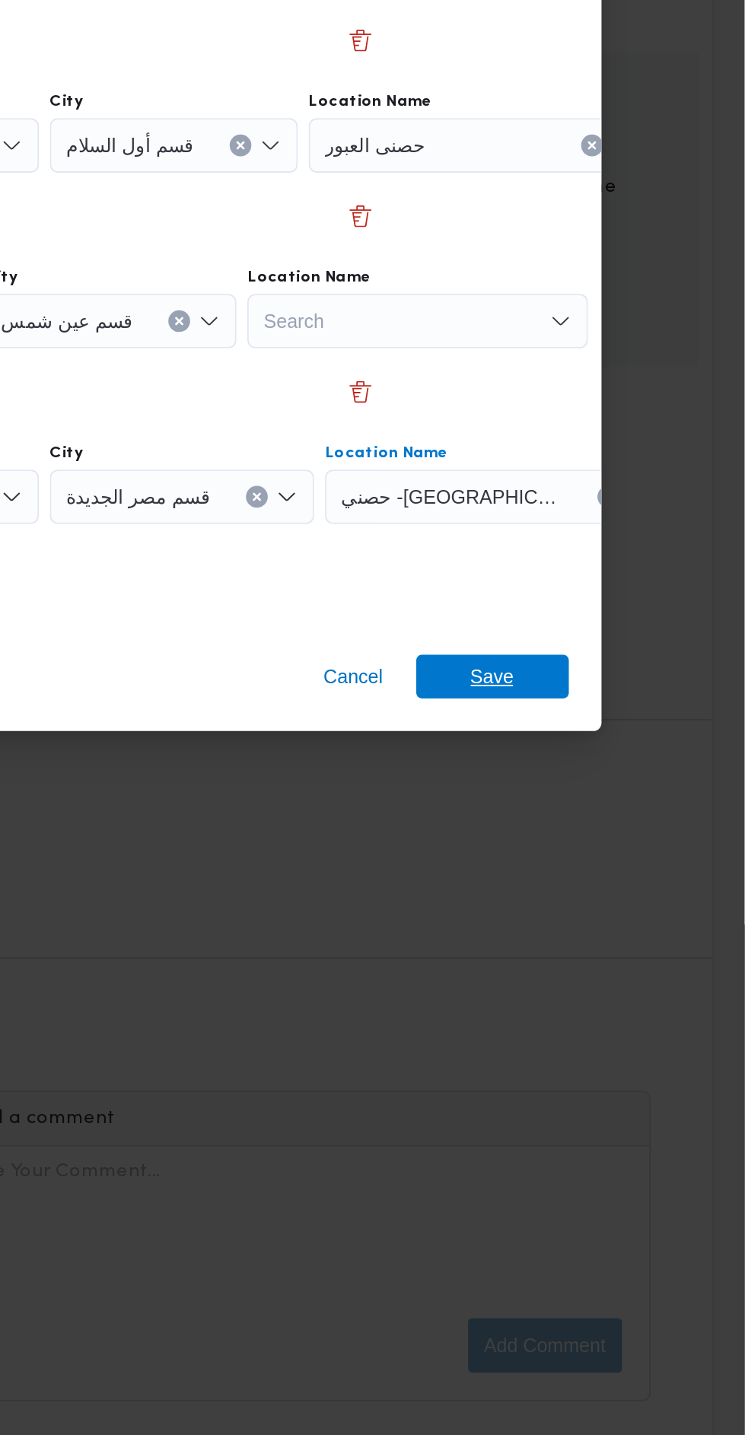
click at [613, 935] on span "Save" at bounding box center [604, 941] width 24 height 24
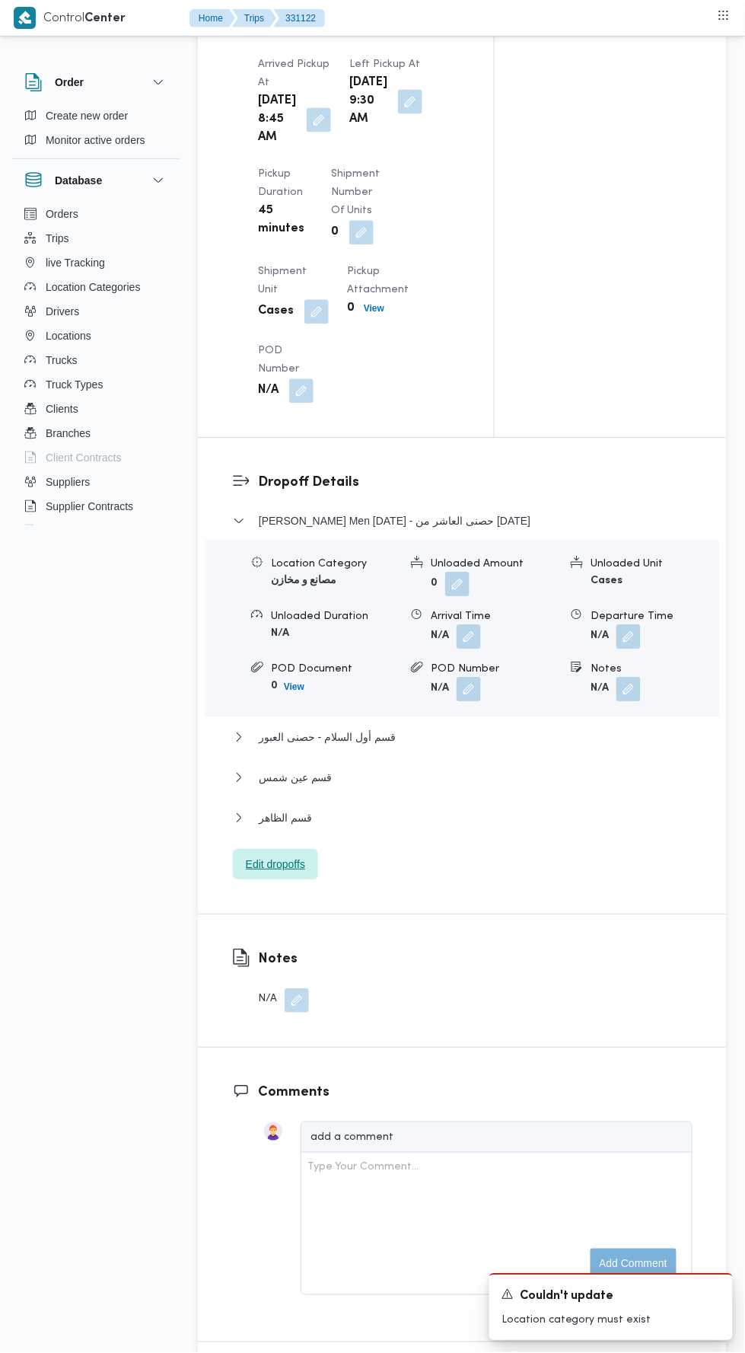
scroll to position [1655, 0]
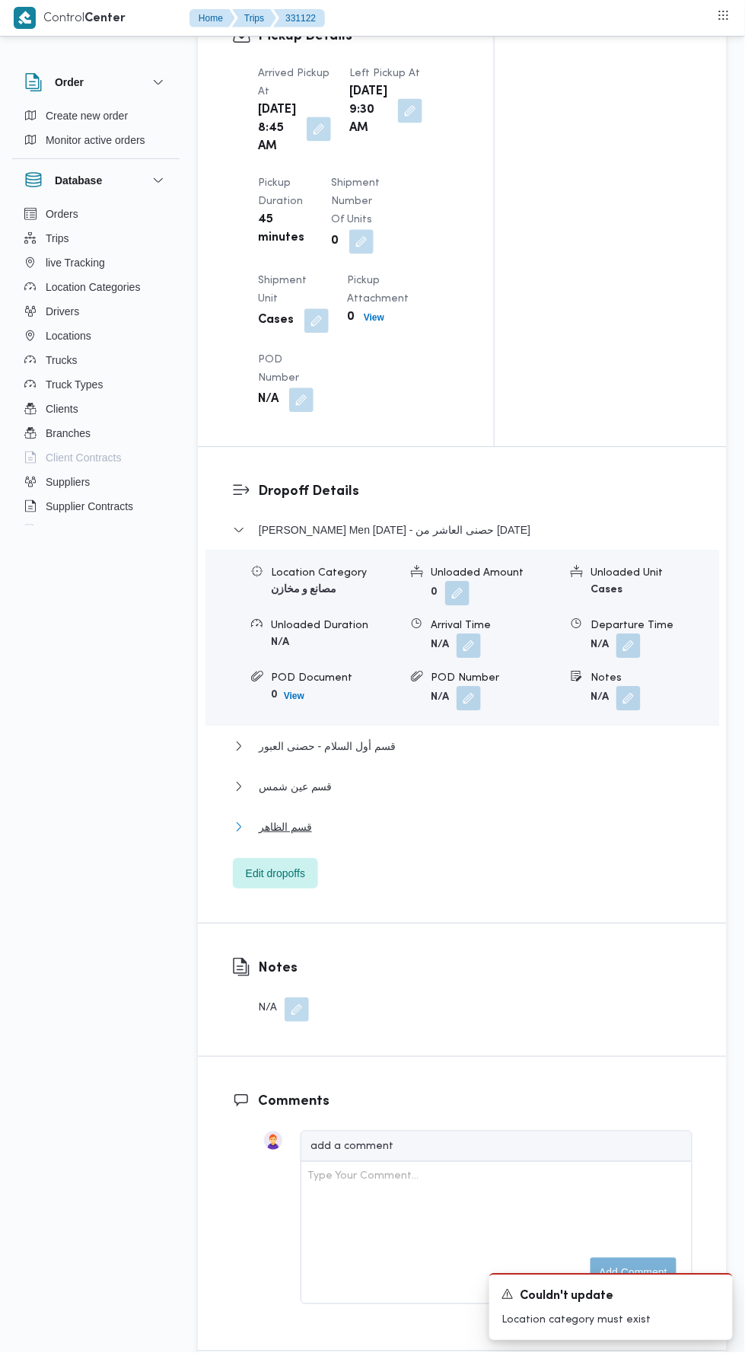
click at [444, 836] on button "قسم الظاهر" at bounding box center [463, 827] width 460 height 18
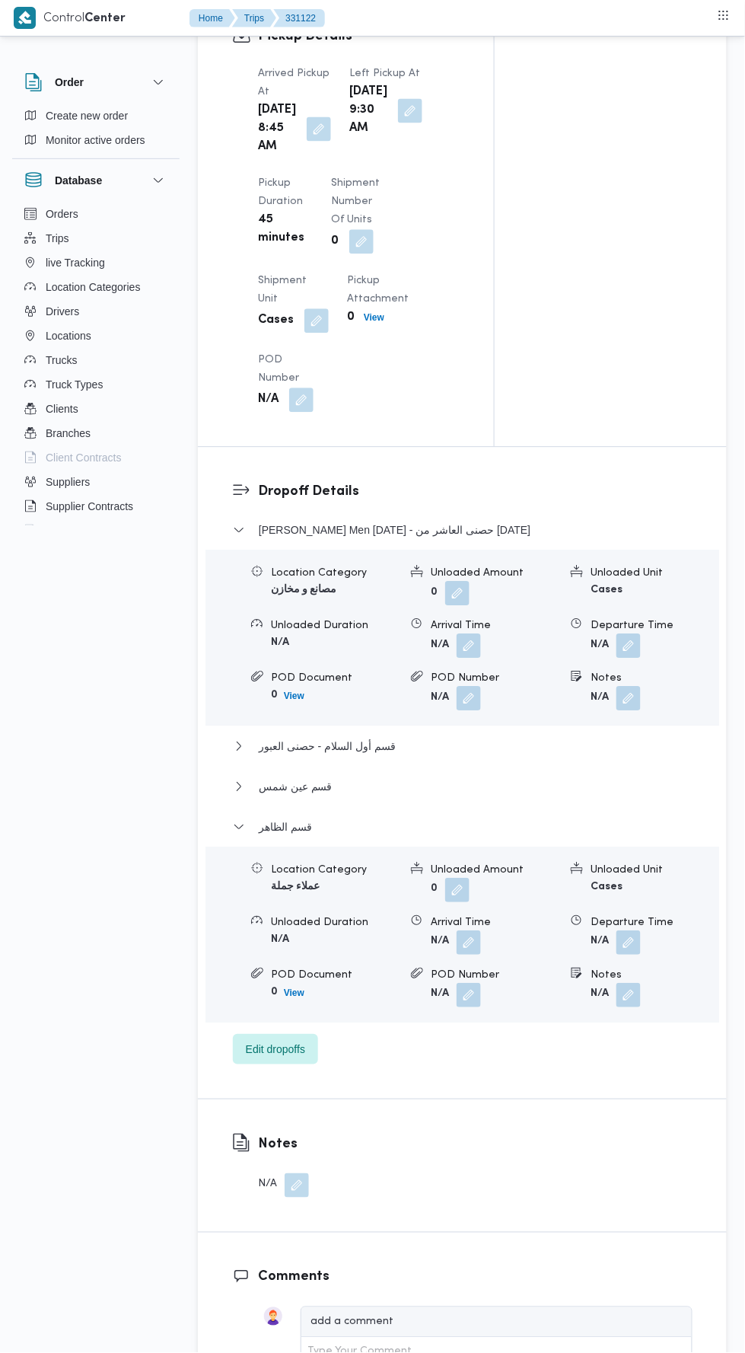
click at [622, 955] on button "button" at bounding box center [629, 943] width 24 height 24
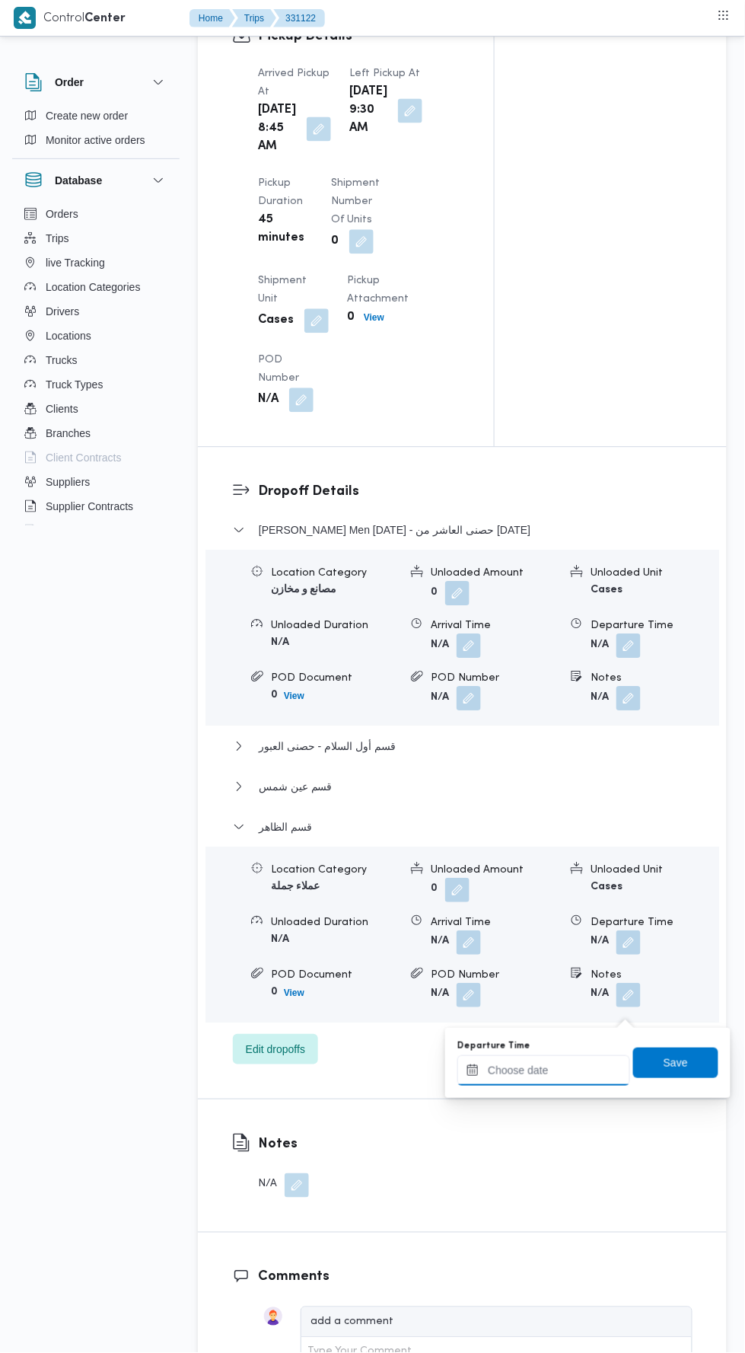
click at [565, 1069] on input "Departure Time" at bounding box center [543, 1071] width 173 height 30
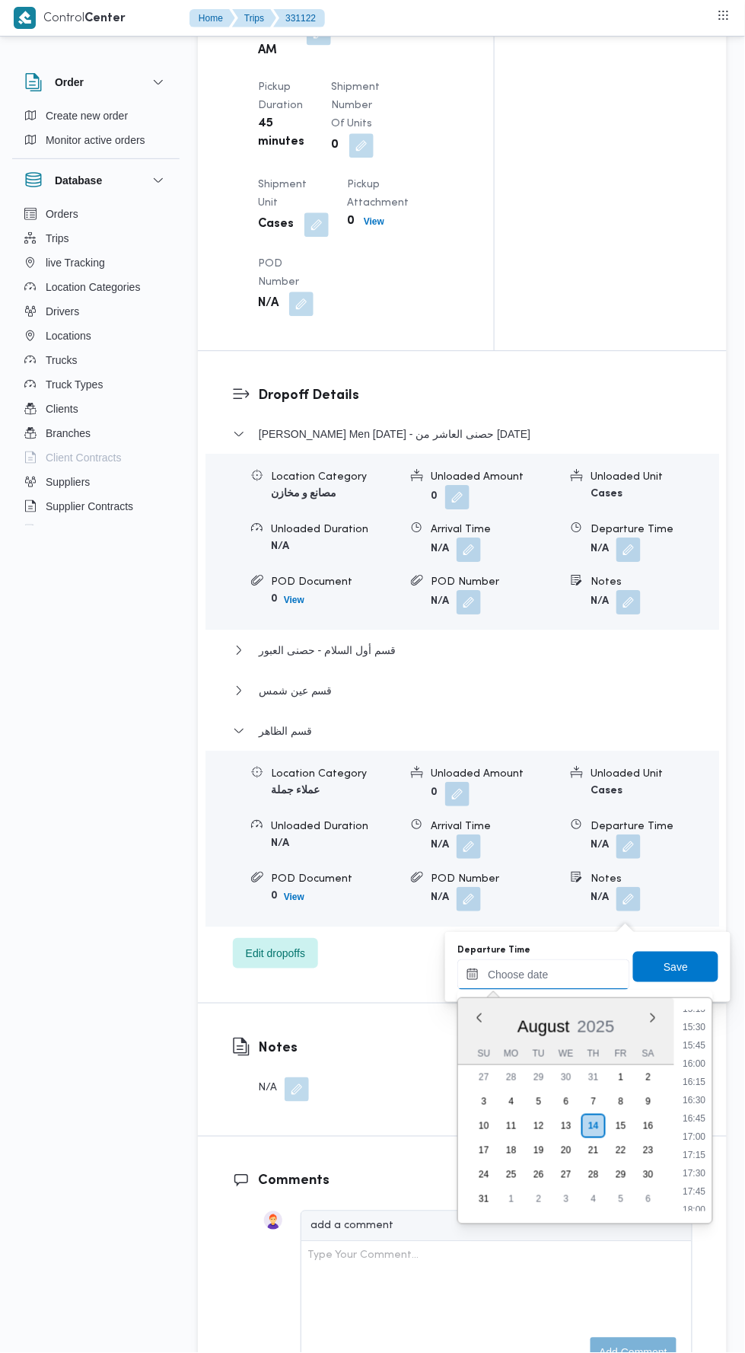
scroll to position [1124, 0]
click at [701, 1097] on li "16:30" at bounding box center [694, 1098] width 35 height 15
type input "14/08/2025 16:30"
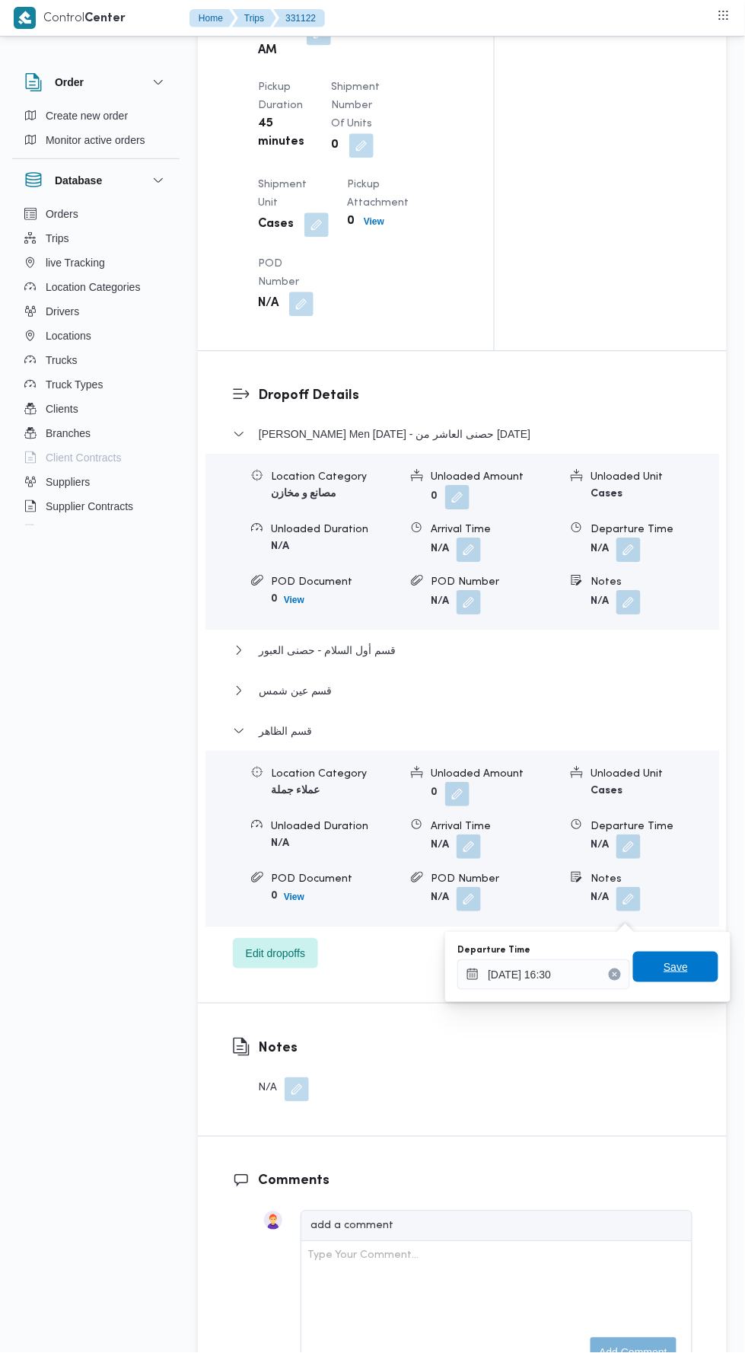
click at [698, 973] on span "Save" at bounding box center [675, 966] width 85 height 30
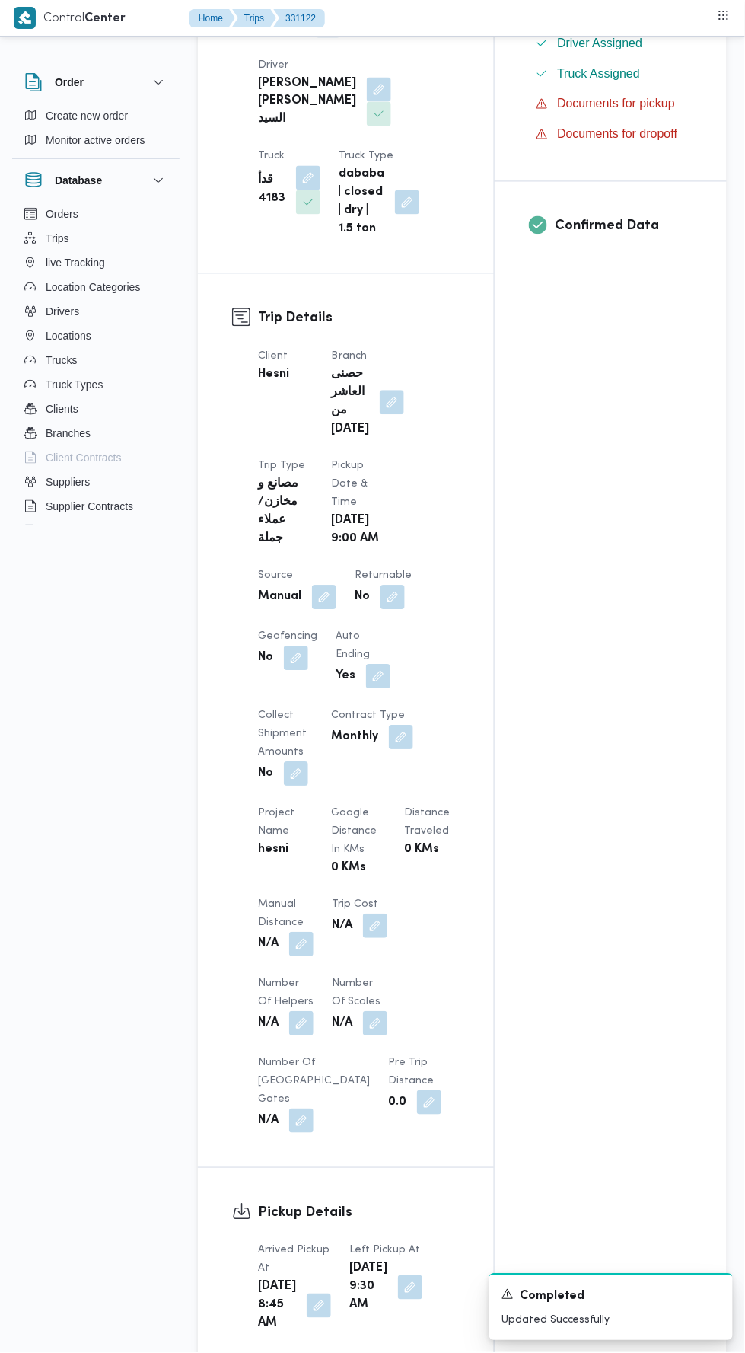
scroll to position [478, 0]
click at [307, 957] on button "button" at bounding box center [301, 945] width 24 height 24
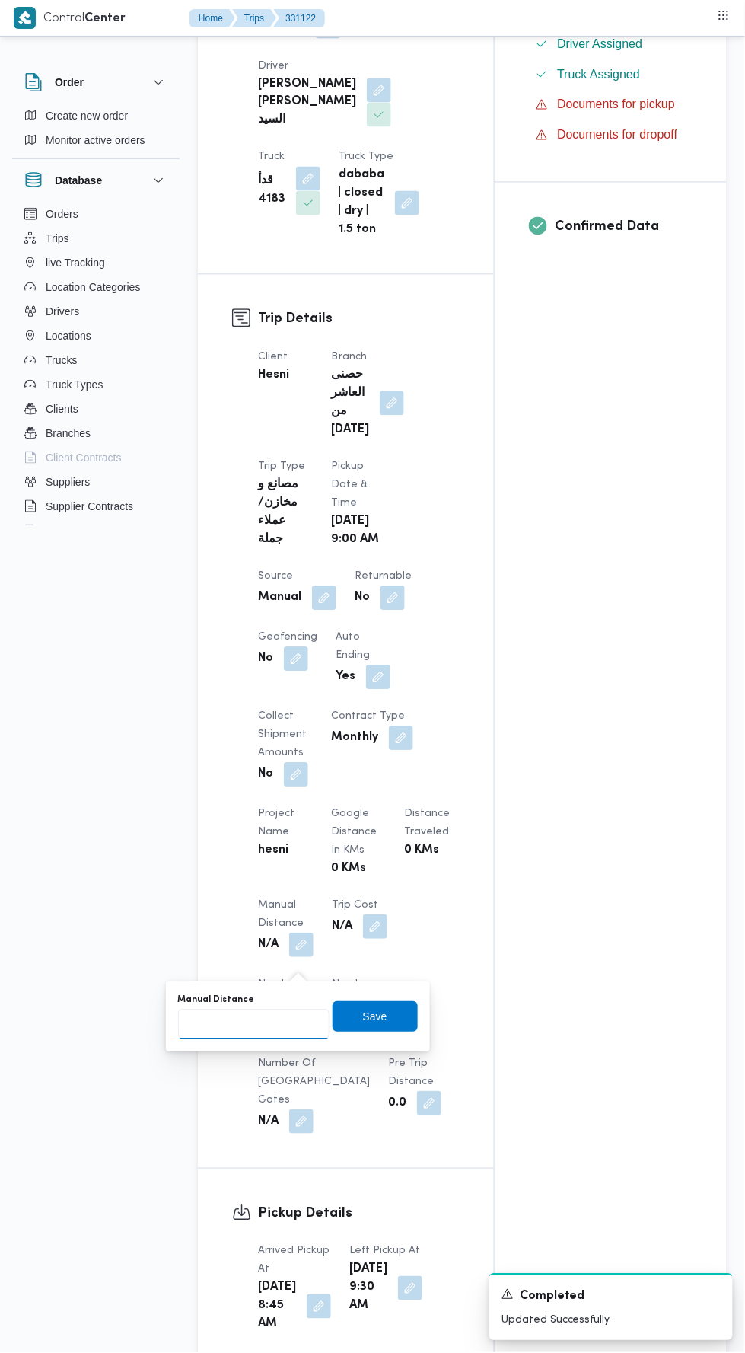
click at [304, 1038] on input "Manual Distance" at bounding box center [253, 1024] width 151 height 30
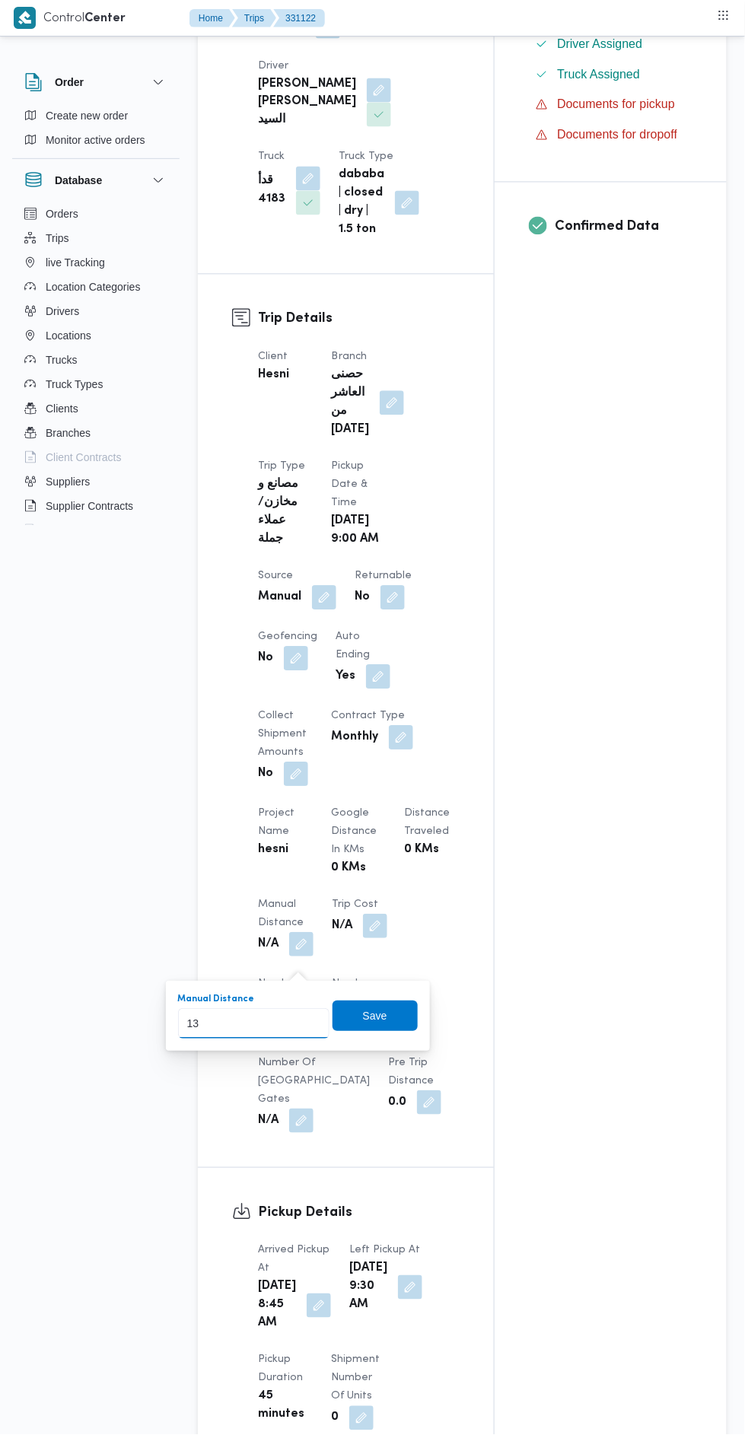
type input "137"
click at [384, 1008] on span "Save" at bounding box center [375, 1017] width 24 height 18
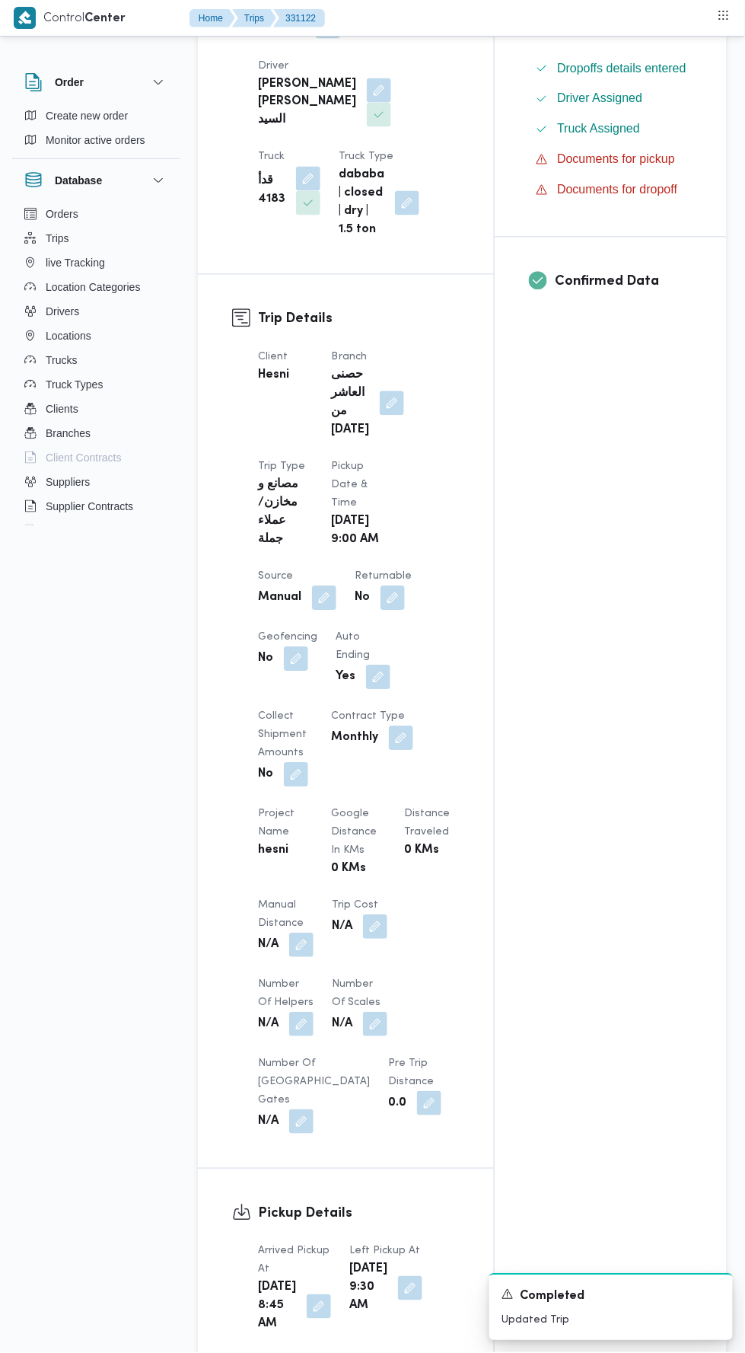
scroll to position [0, 0]
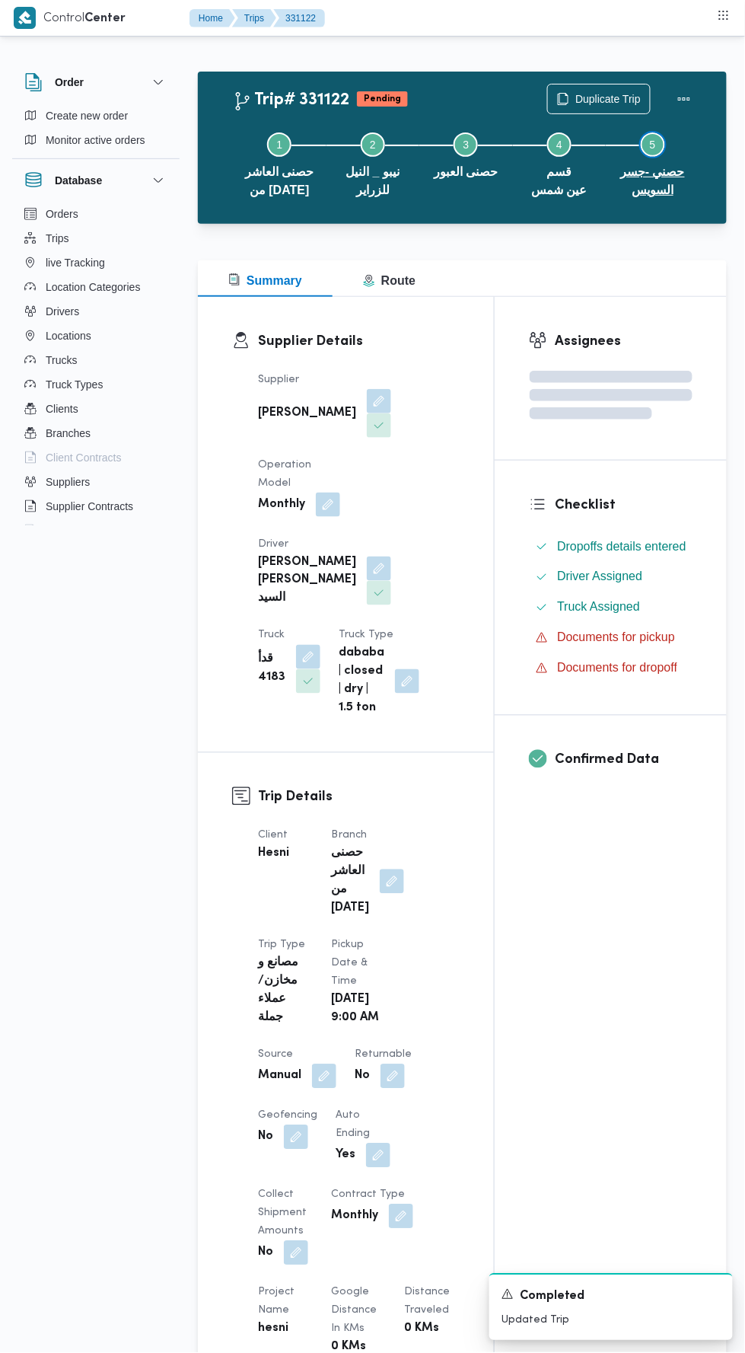
click at [680, 118] on button "Step 5 is incomplete 5 حصني -جسر السويس" at bounding box center [653, 162] width 94 height 97
click at [686, 96] on button "Actions" at bounding box center [684, 99] width 30 height 30
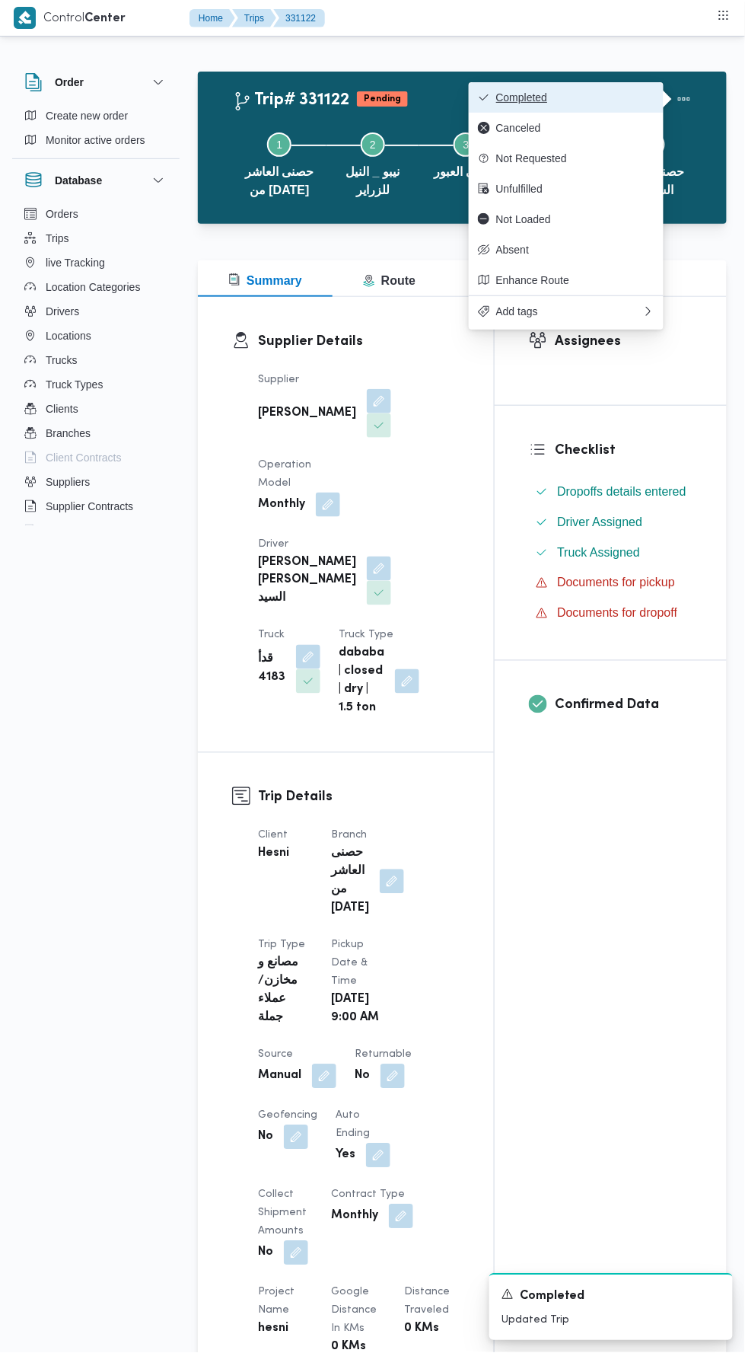
click at [617, 93] on span "Completed" at bounding box center [575, 97] width 158 height 12
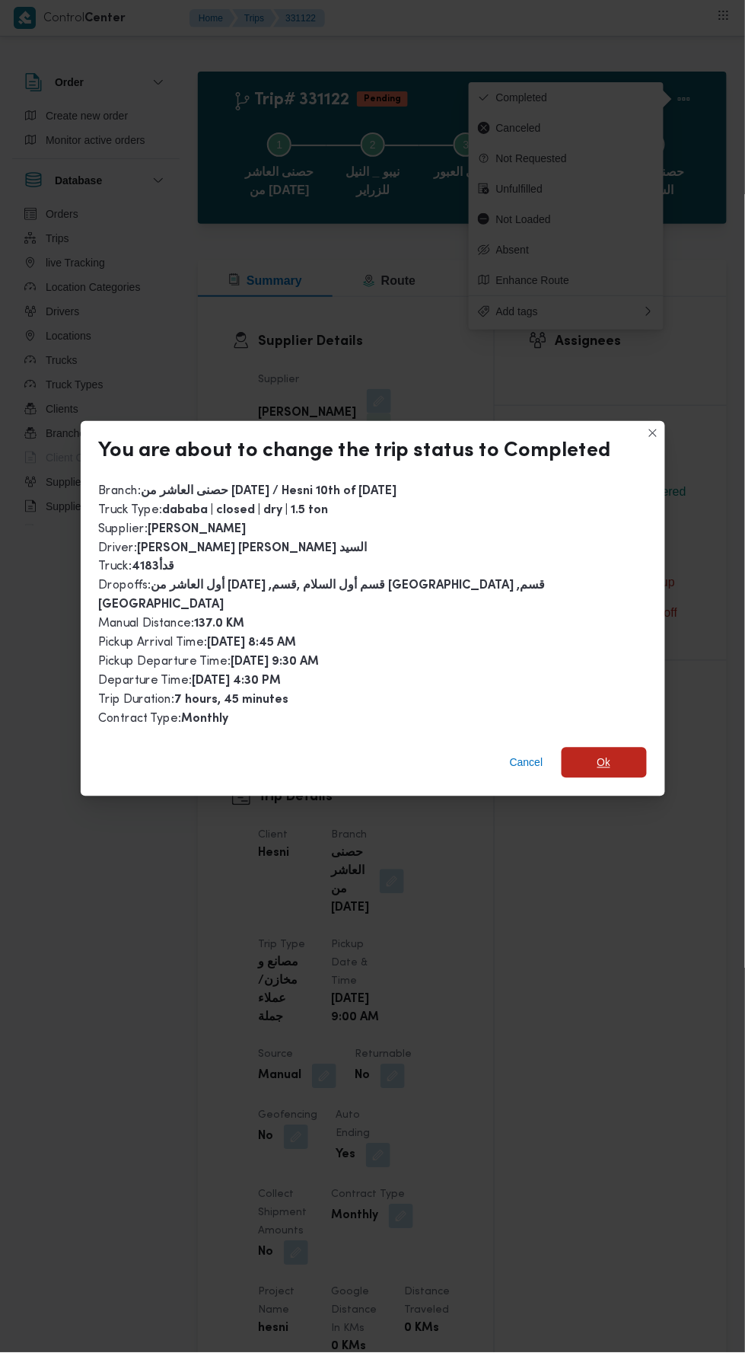
click at [604, 747] on span "Ok" at bounding box center [604, 762] width 85 height 30
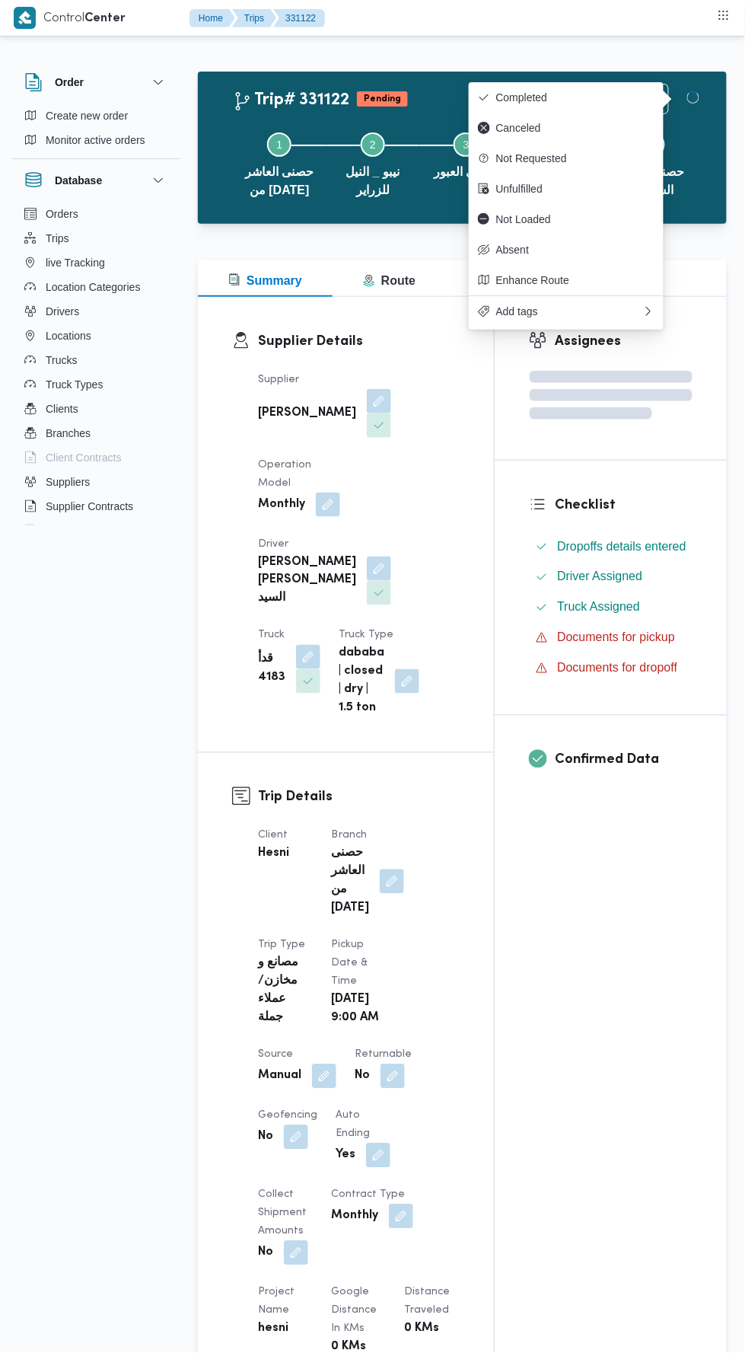
click at [579, 970] on div "Assignees Checklist Dropoffs details entered Driver Assigned Truck Assigned Doc…" at bounding box center [611, 1199] width 232 height 1805
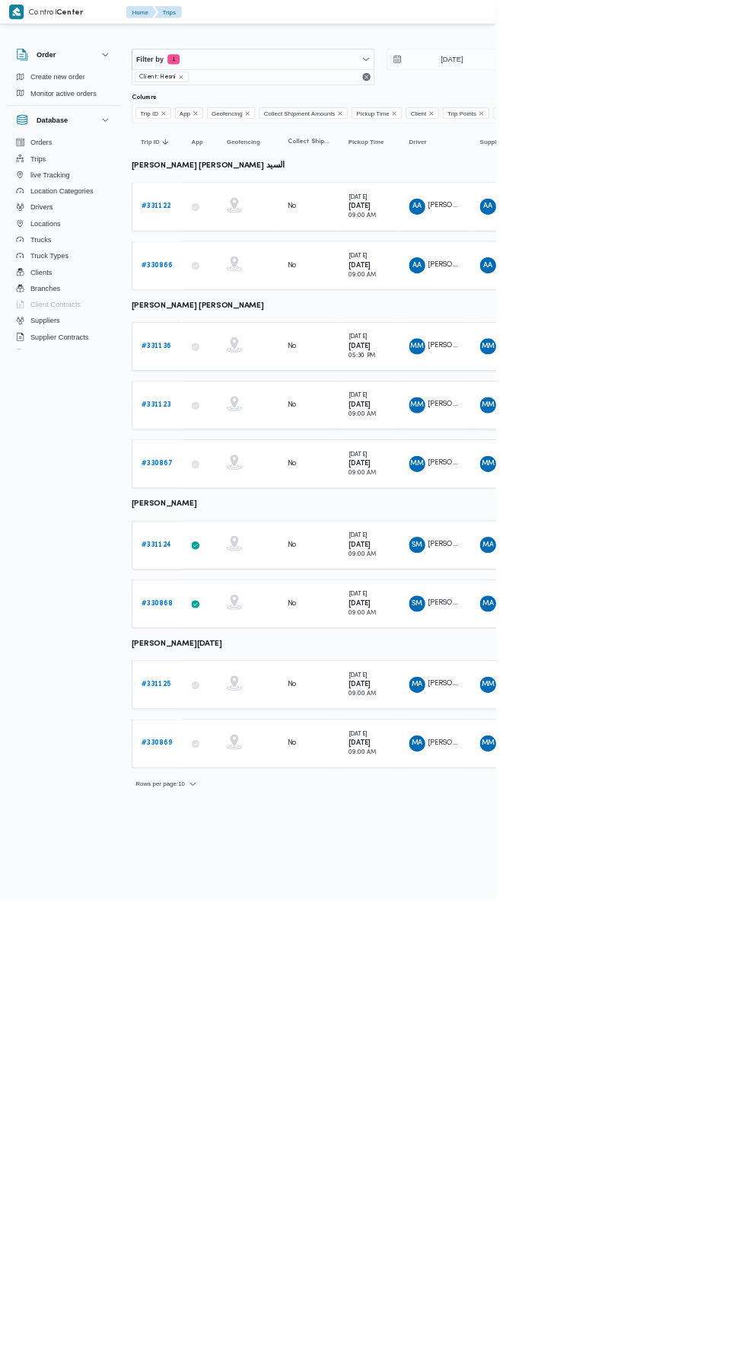
click at [237, 814] on b "# 331124" at bounding box center [234, 819] width 45 height 10
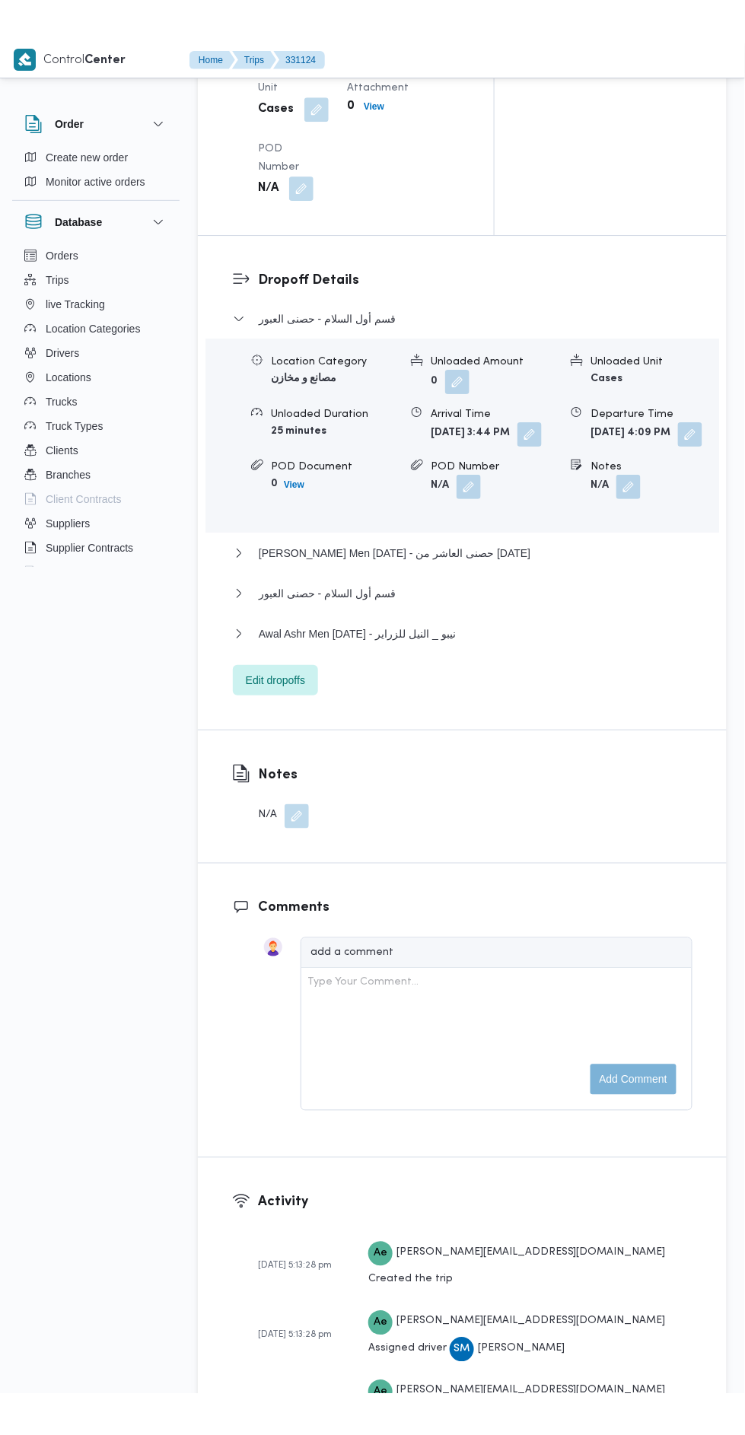
scroll to position [2018, 0]
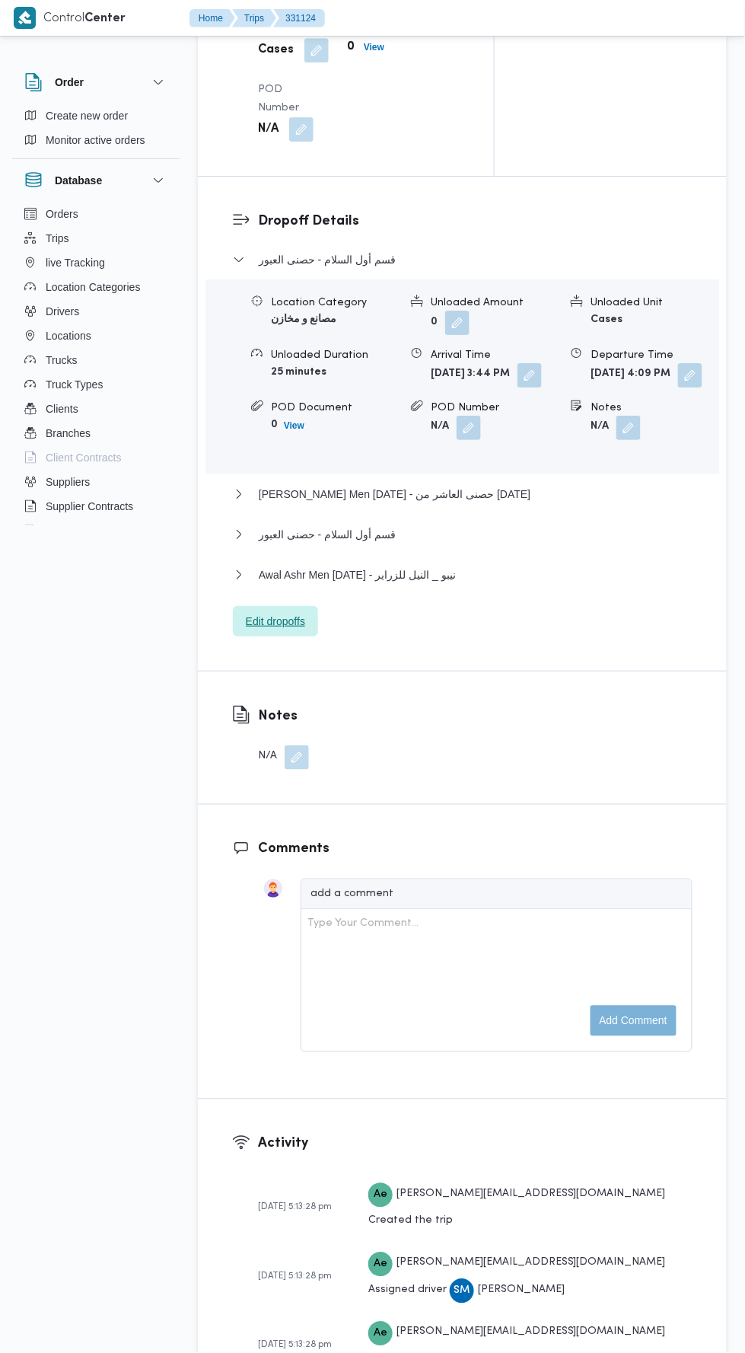
click at [307, 636] on span "Edit dropoffs" at bounding box center [275, 621] width 85 height 30
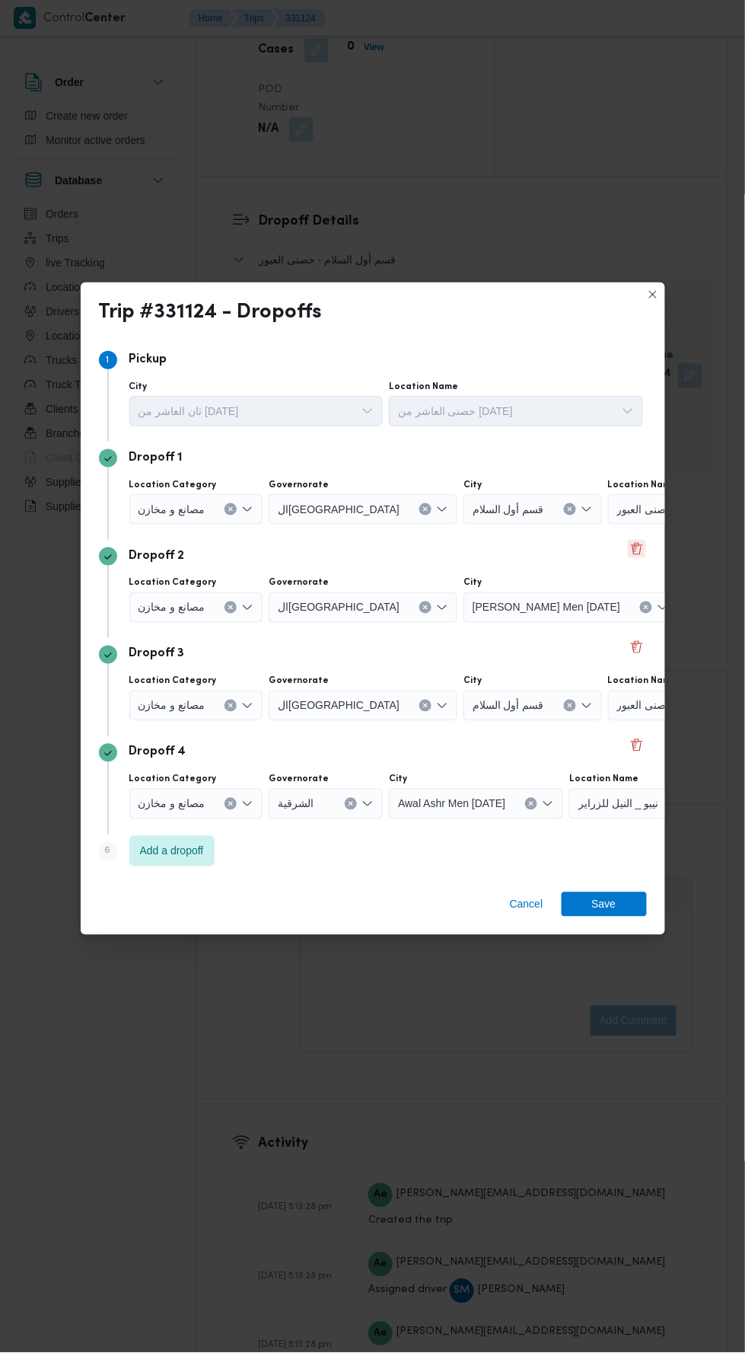
click at [636, 542] on button "Delete" at bounding box center [637, 549] width 18 height 18
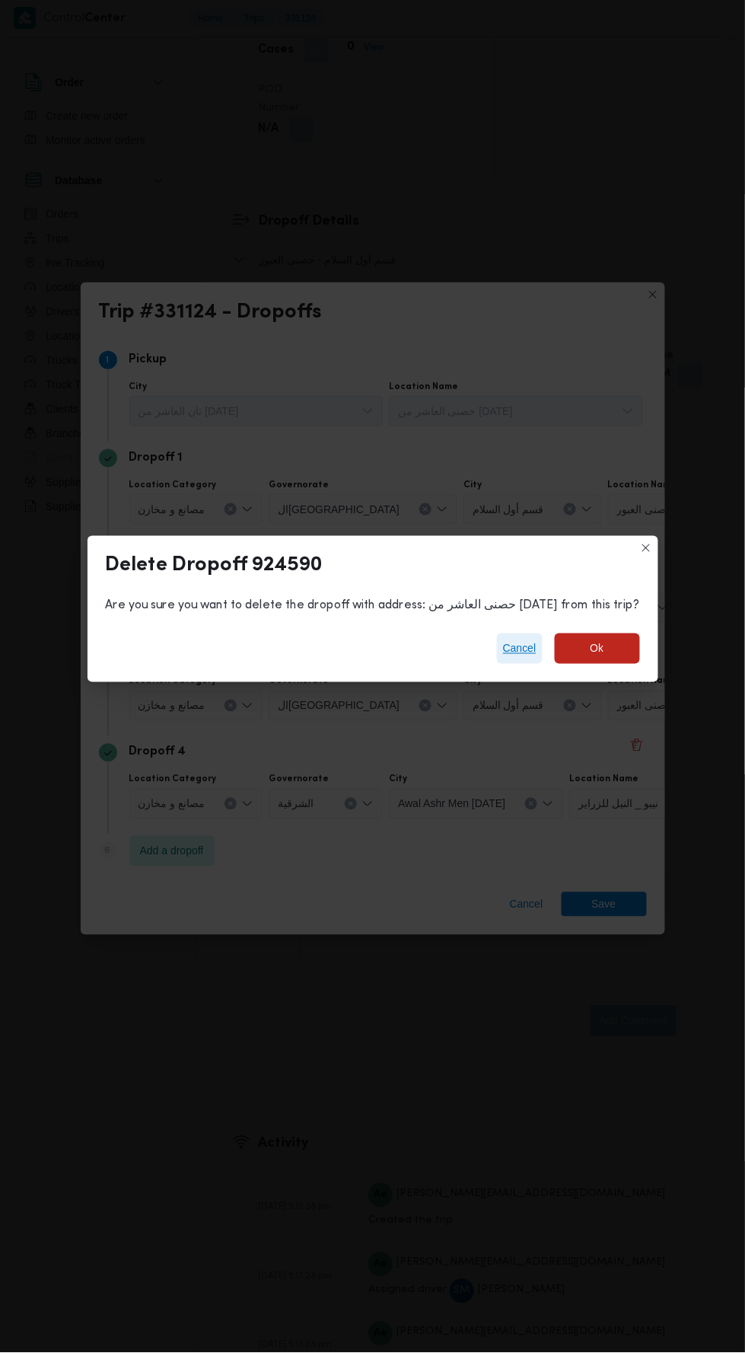
click at [508, 639] on span "Cancel" at bounding box center [519, 648] width 33 height 18
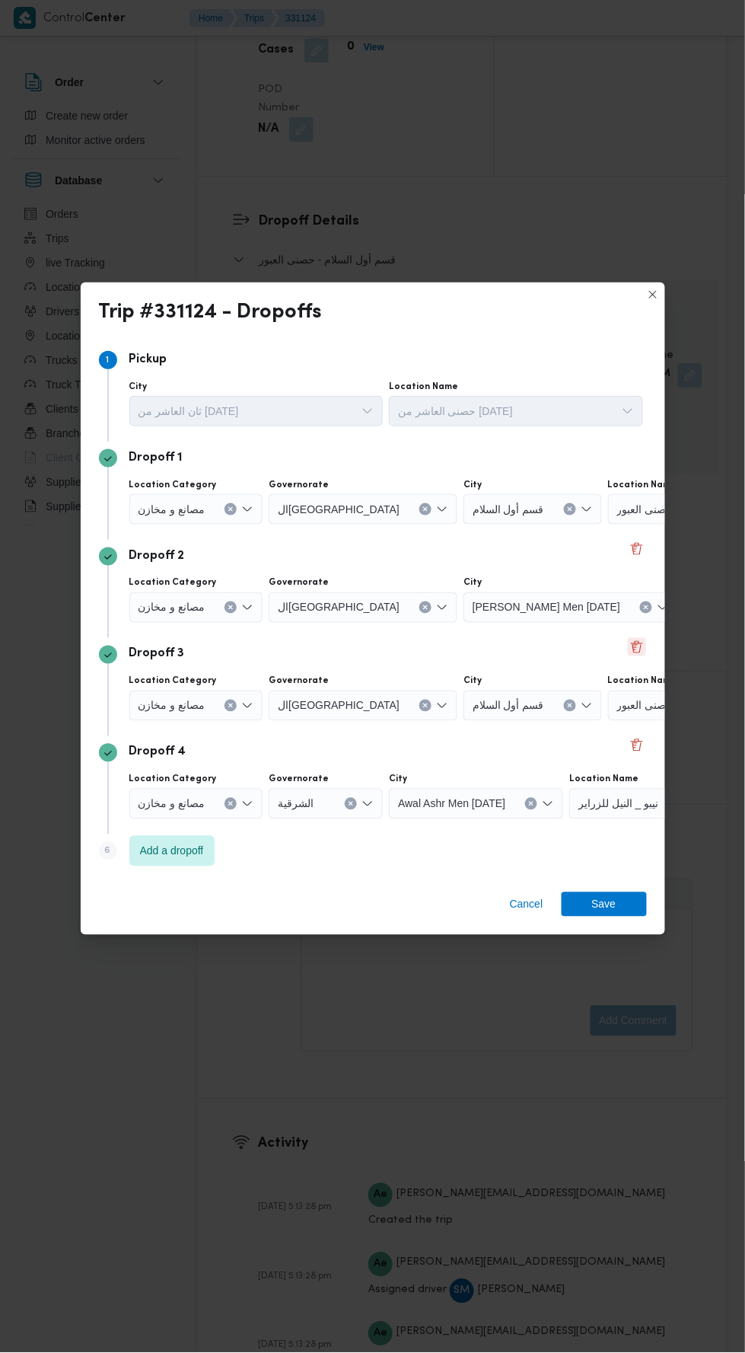
click at [643, 638] on button "Delete" at bounding box center [637, 647] width 18 height 18
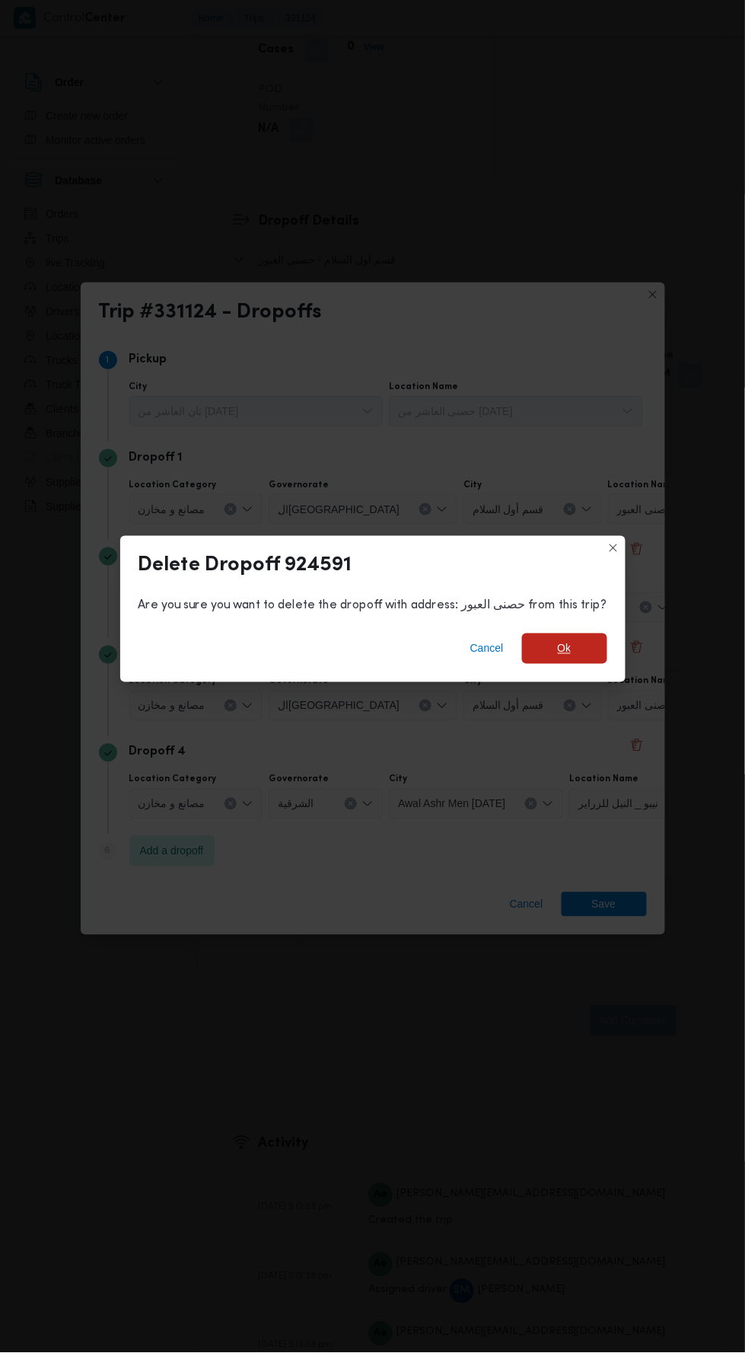
click at [588, 638] on span "Ok" at bounding box center [564, 648] width 85 height 30
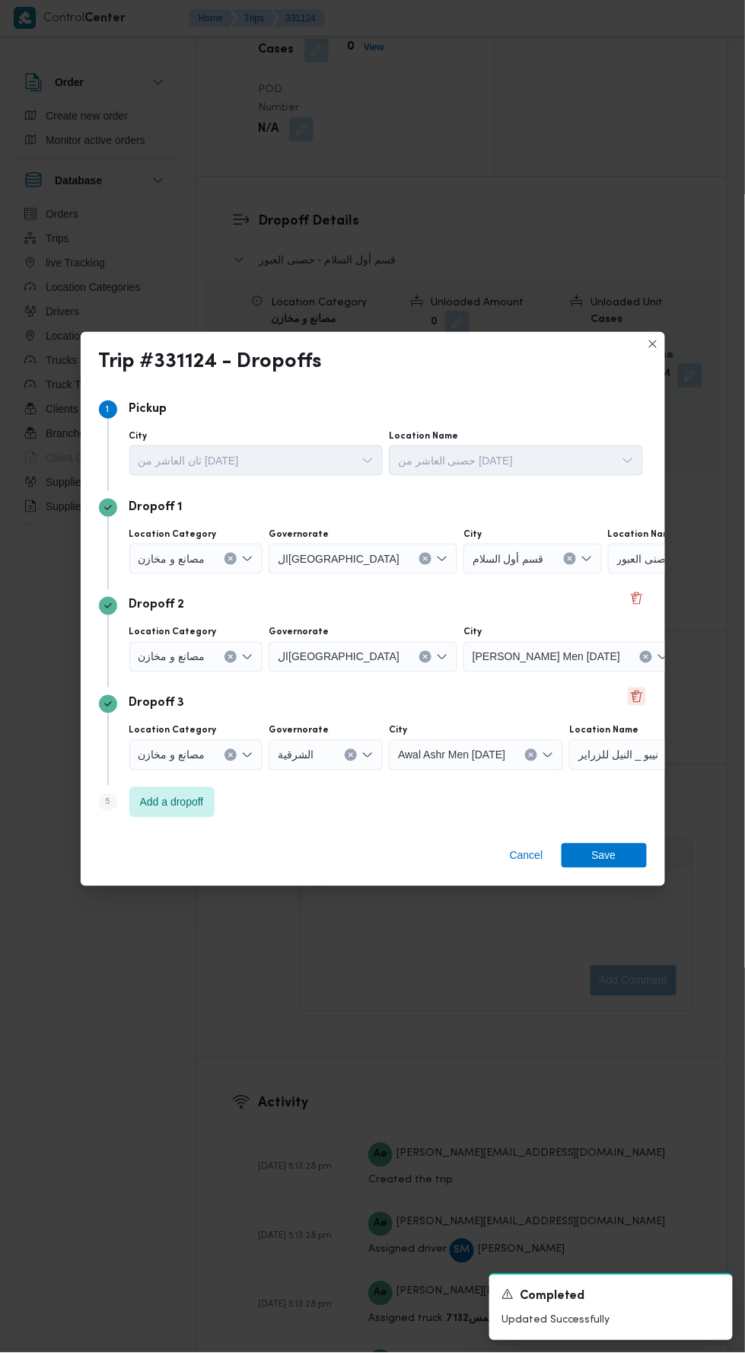
click at [642, 692] on button "Delete" at bounding box center [637, 696] width 18 height 18
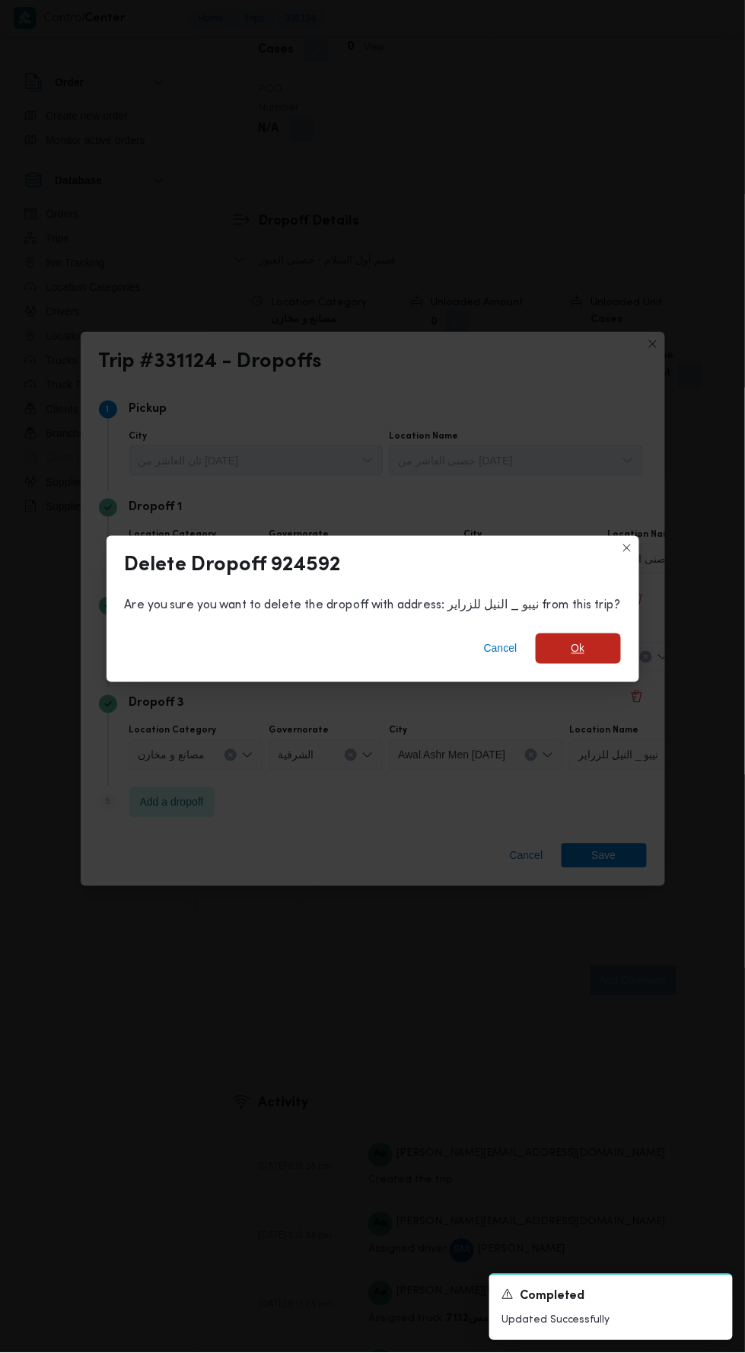
click at [590, 650] on span "Ok" at bounding box center [578, 648] width 85 height 30
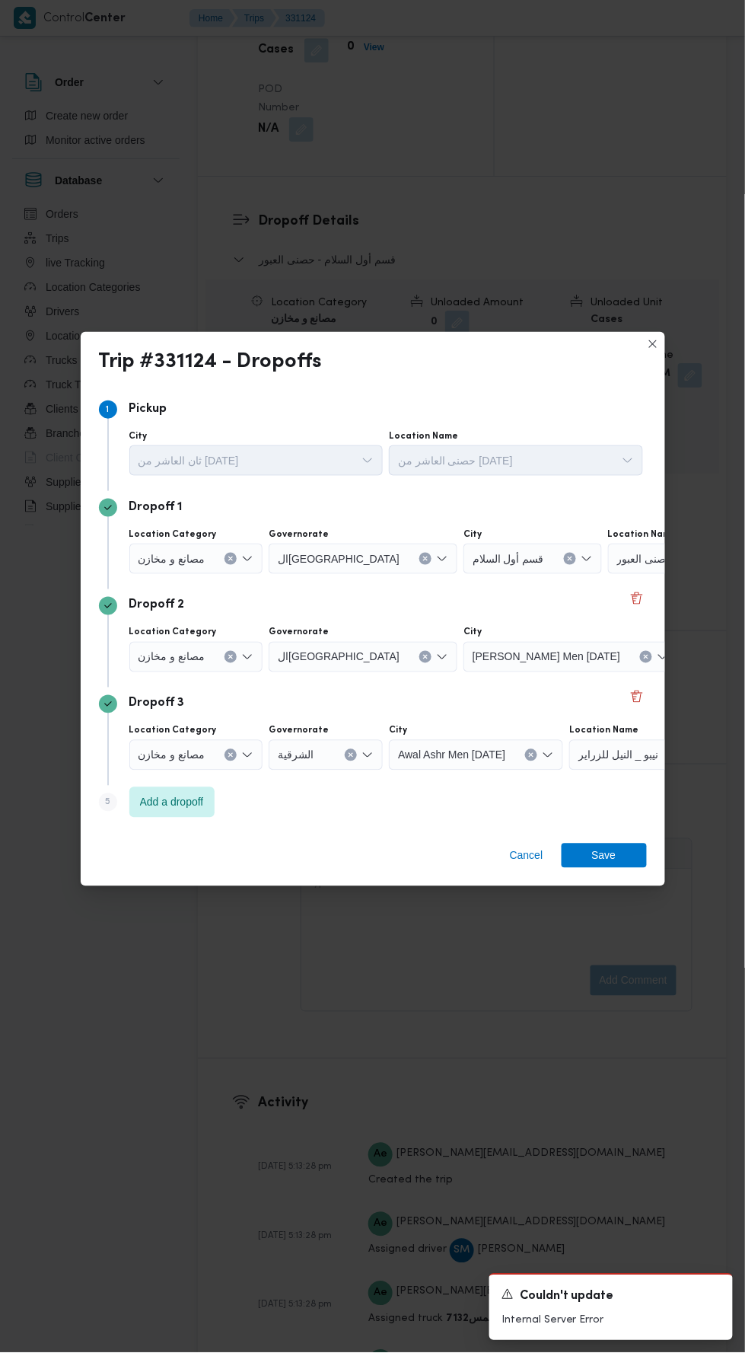
click at [629, 559] on div "حصنى العبور" at bounding box center [703, 558] width 190 height 30
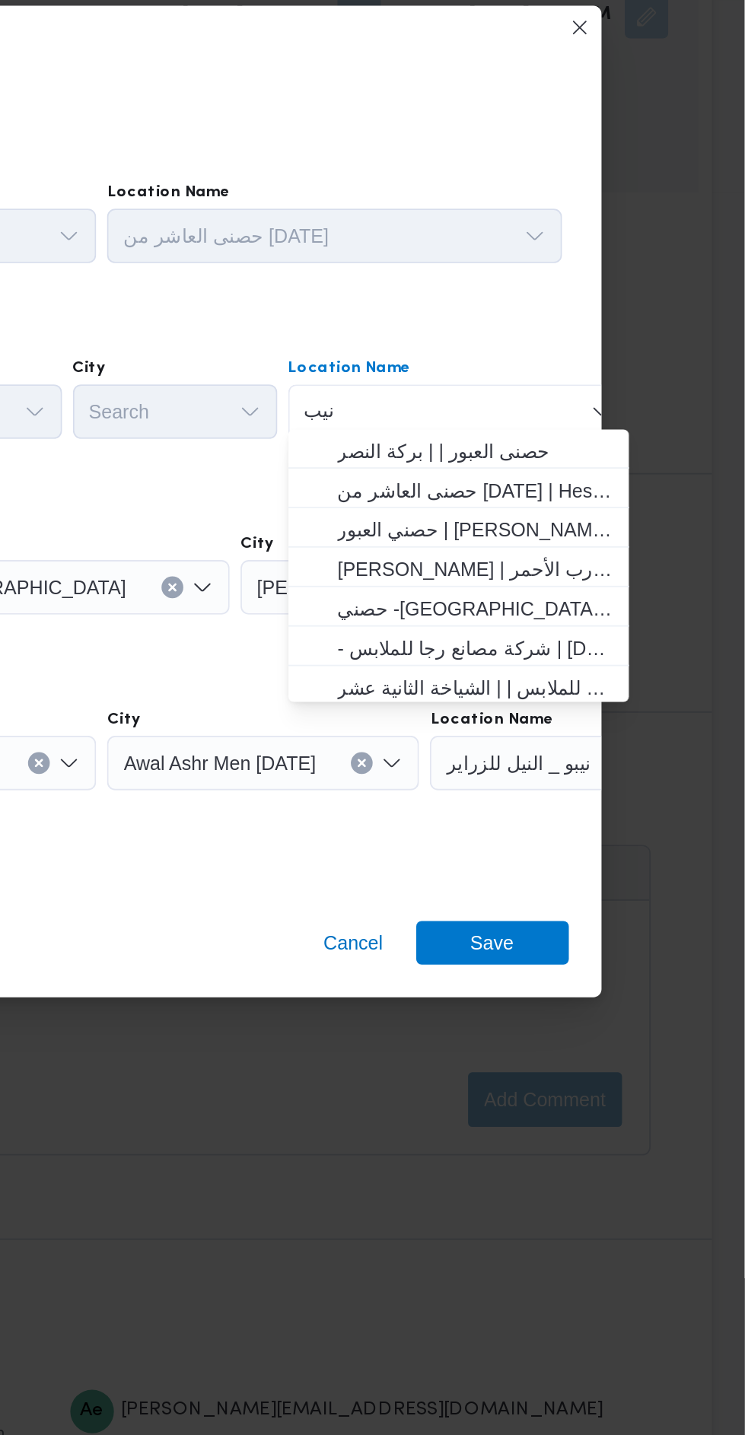
scroll to position [0, 0]
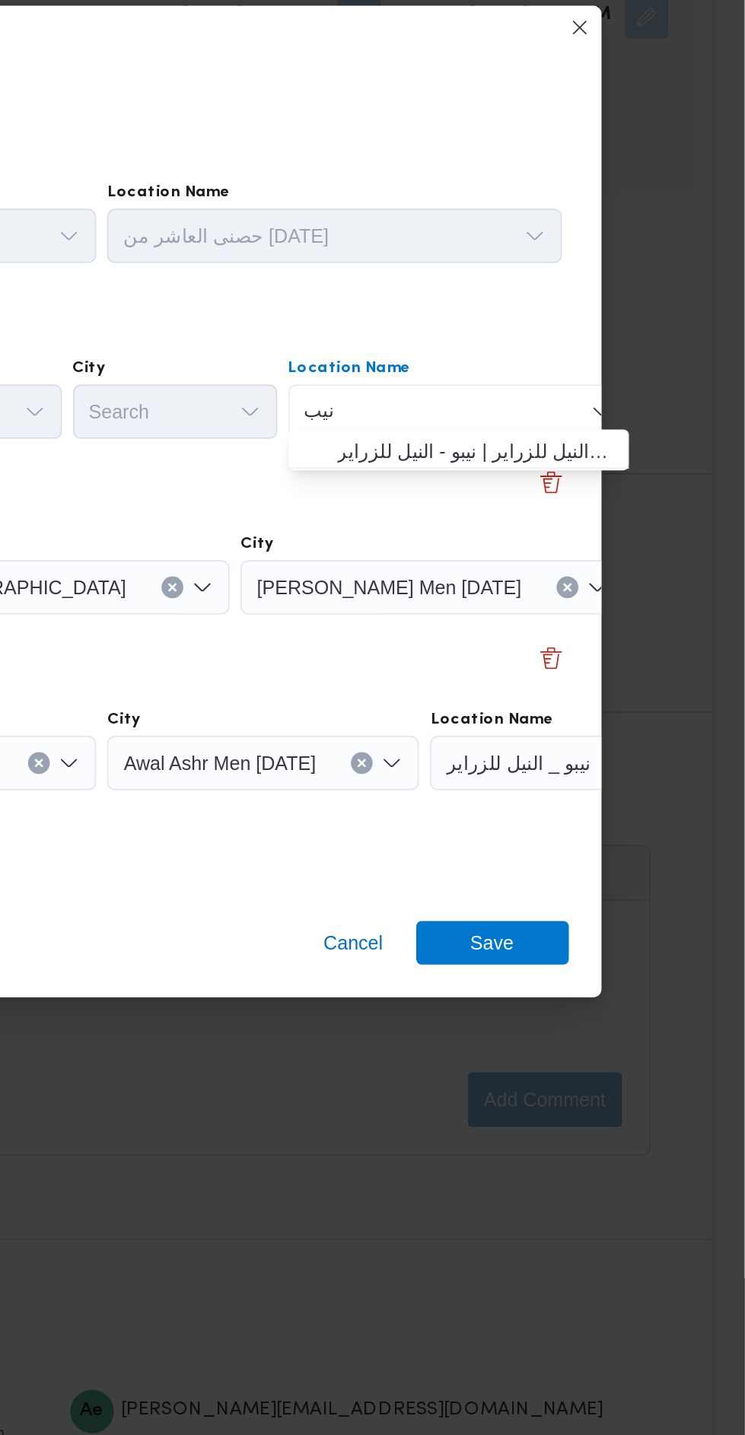
type input "نيب"
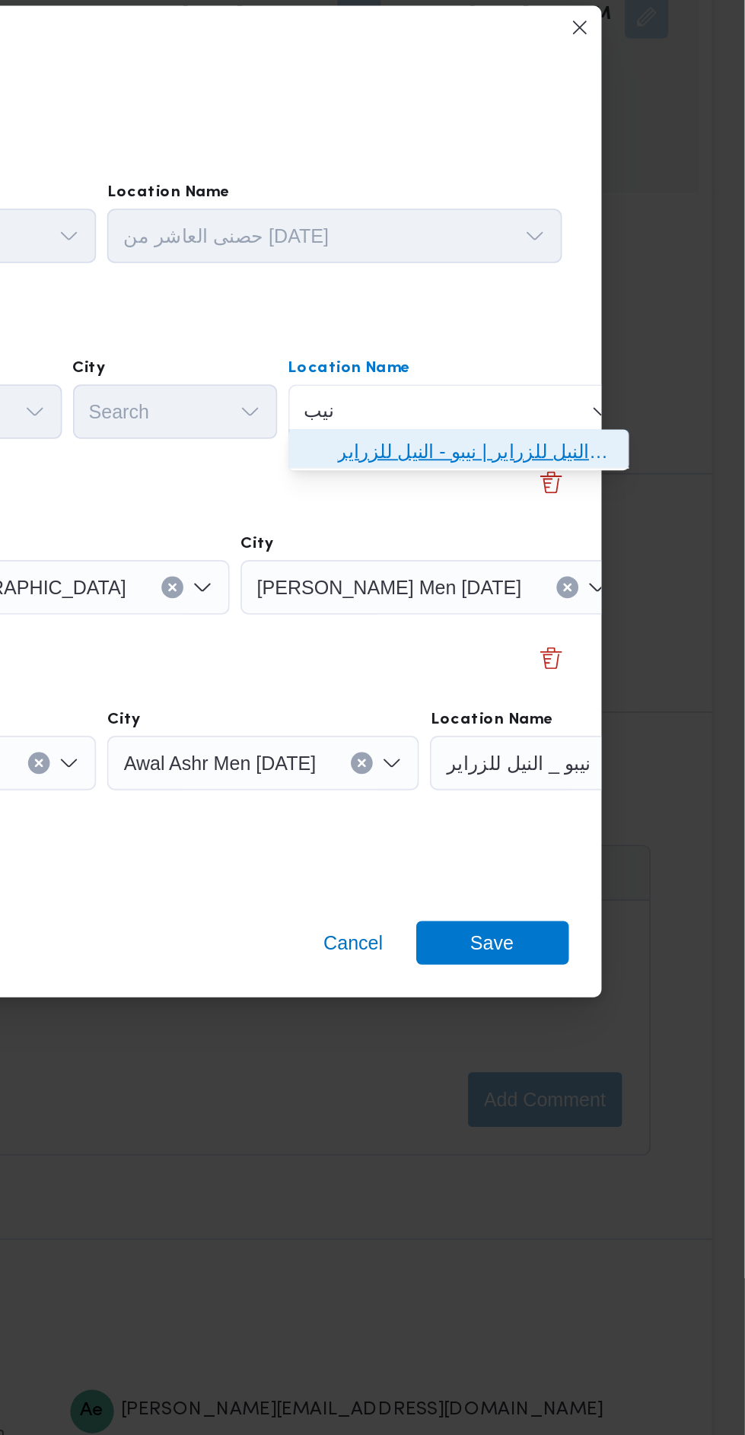
click at [612, 624] on span "نيب و _ النيل للزراير | نيبو - النيل للزراير | null" at bounding box center [595, 618] width 154 height 18
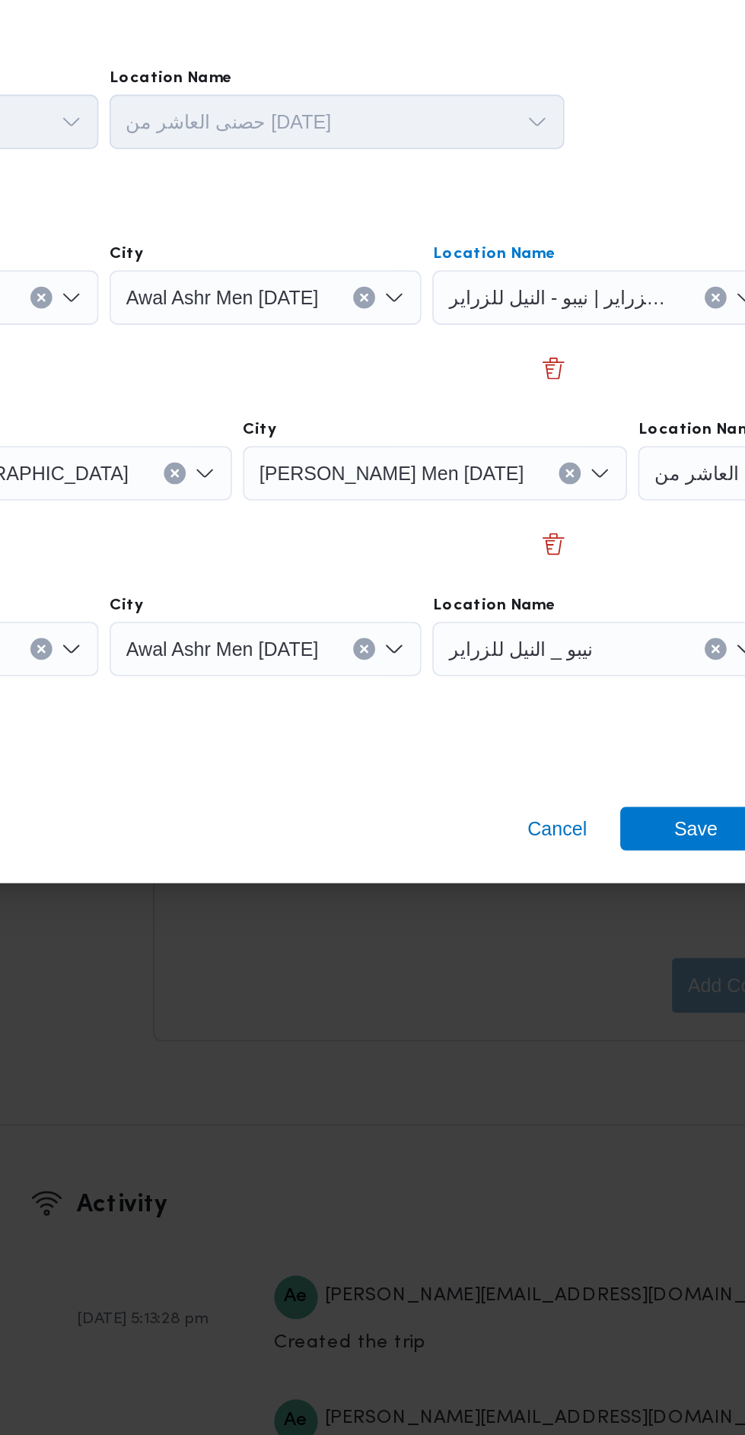
scroll to position [2018, 0]
click at [577, 611] on div "نيبو _ النيل للزراير" at bounding box center [552, 596] width 190 height 30
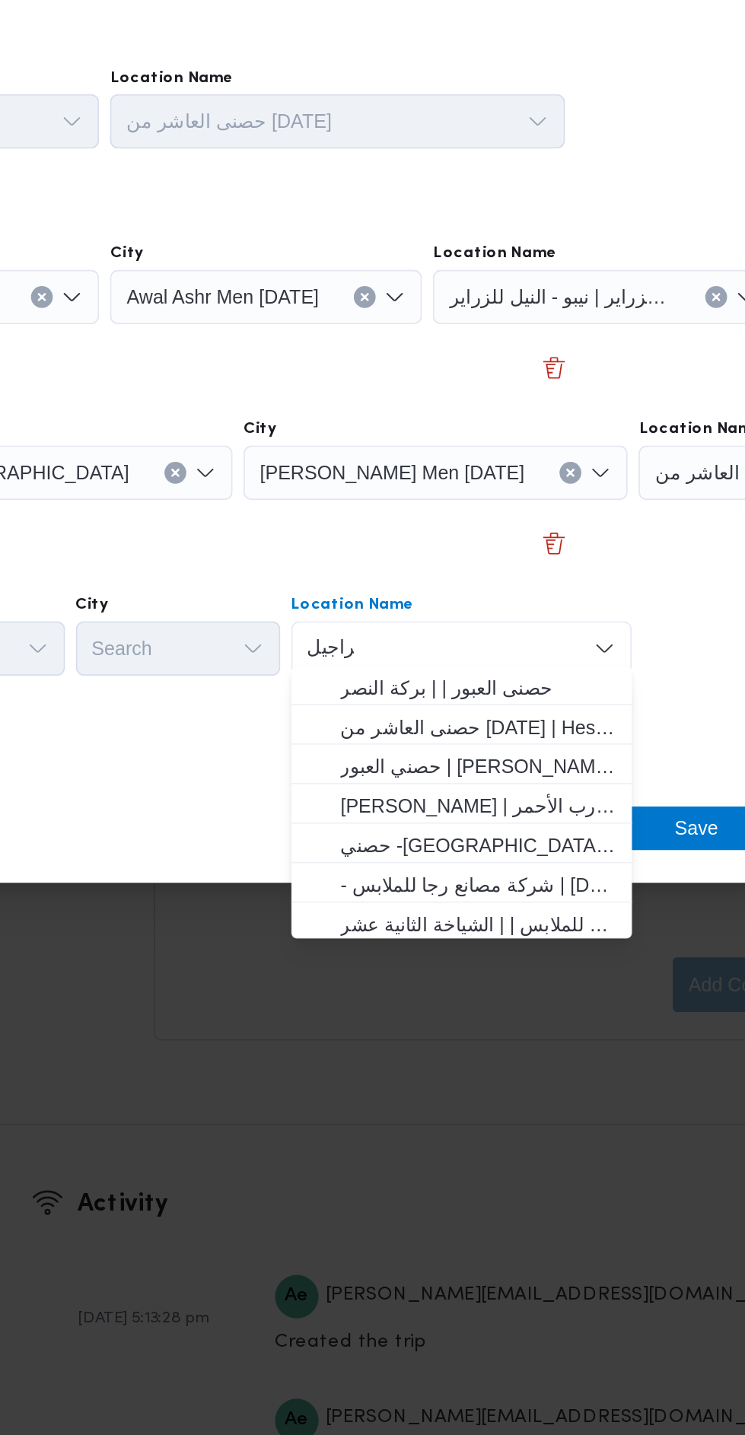
scroll to position [0, 0]
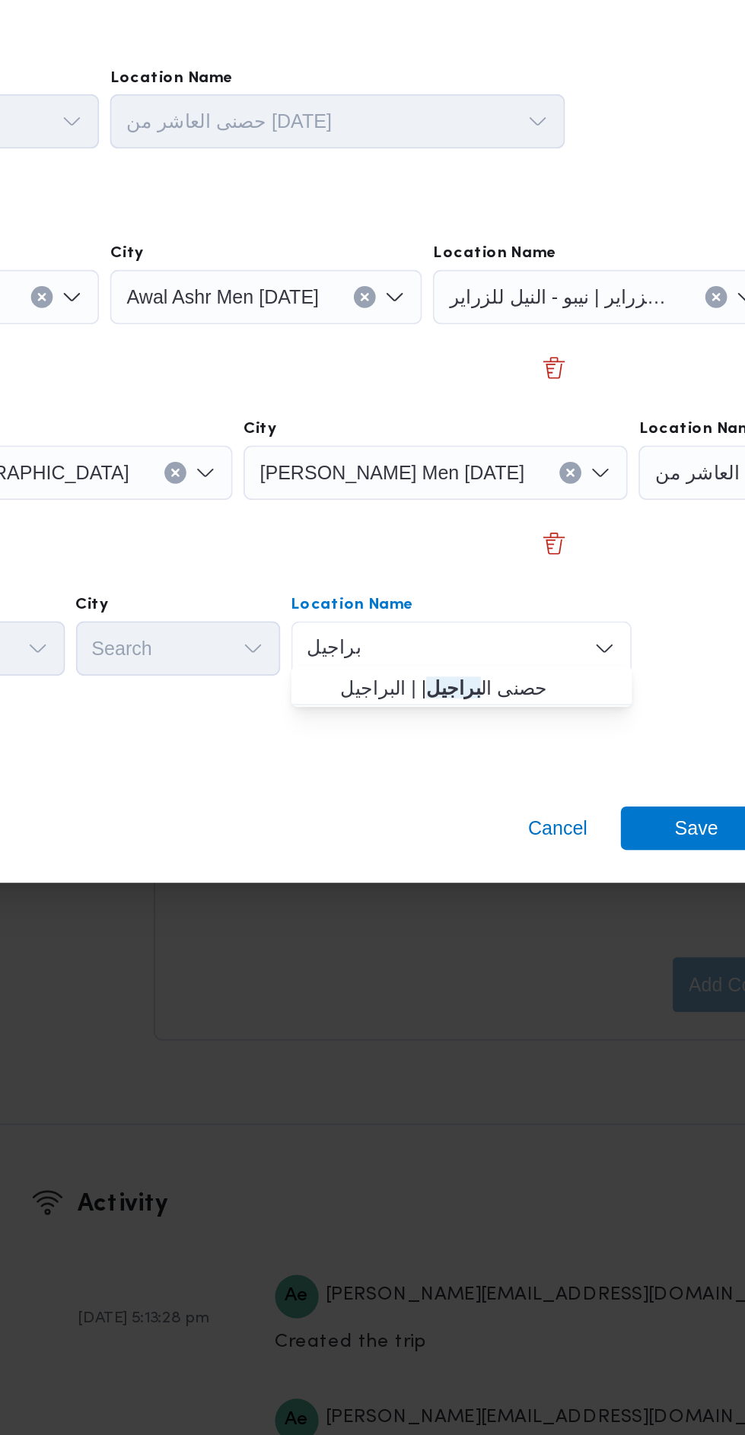
type input "براجيل"
click at [511, 813] on span "حصنى ال براجيل | | البراجيل" at bounding box center [482, 814] width 154 height 18
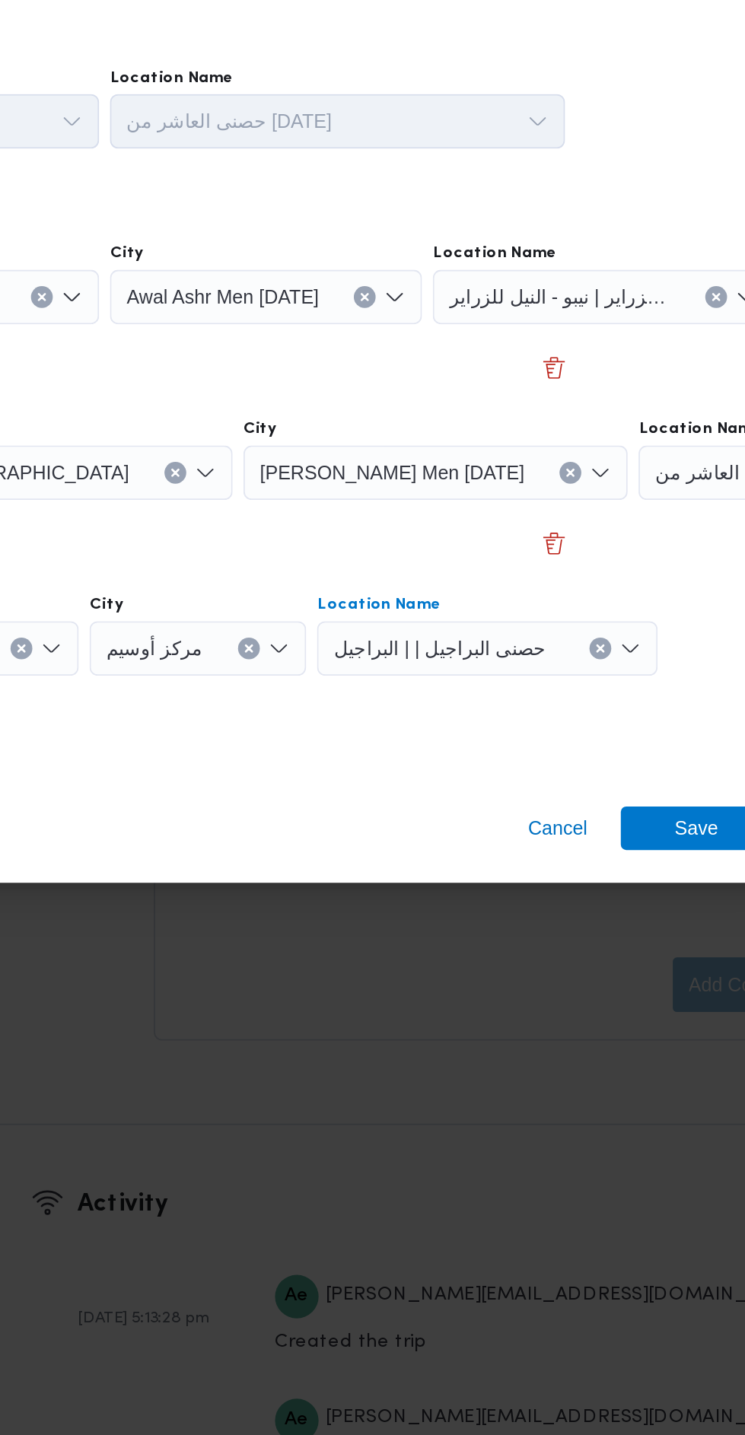
click at [595, 605] on input "Location Name" at bounding box center [596, 596] width 2 height 18
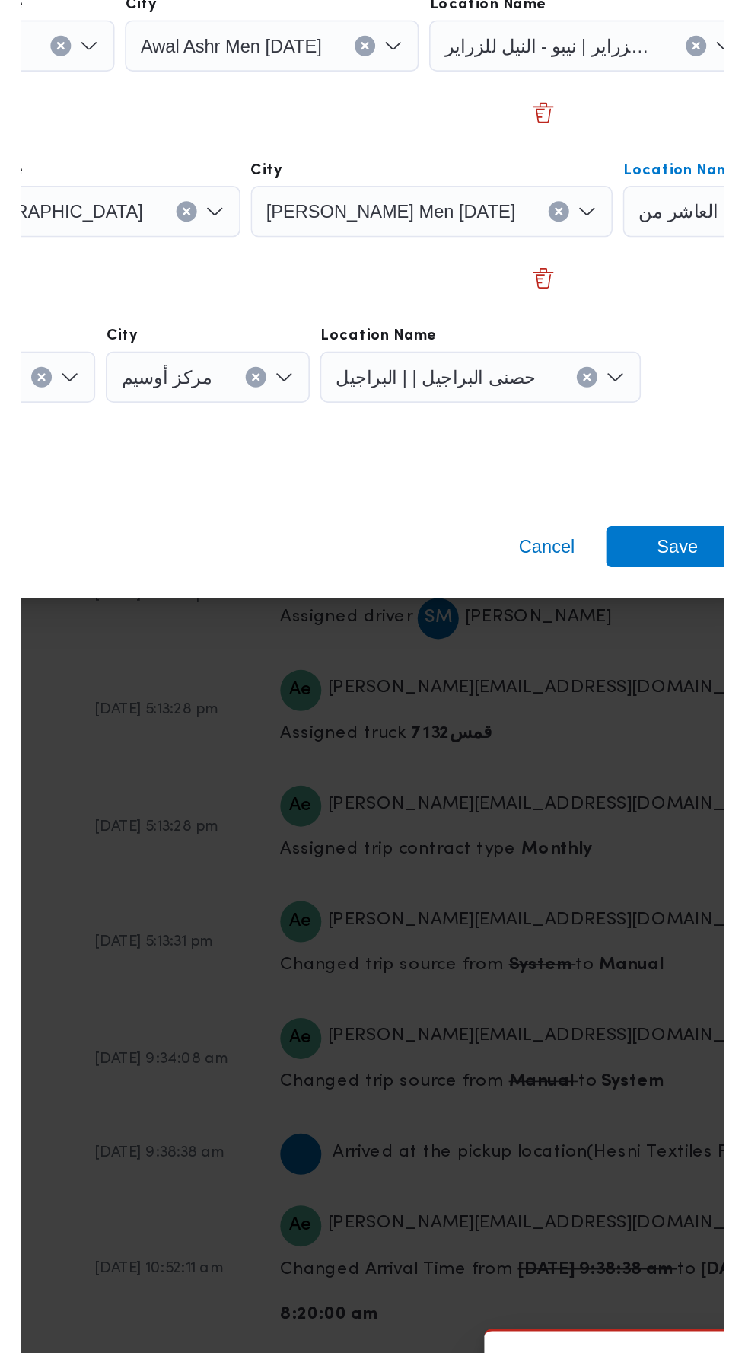
scroll to position [2333, 0]
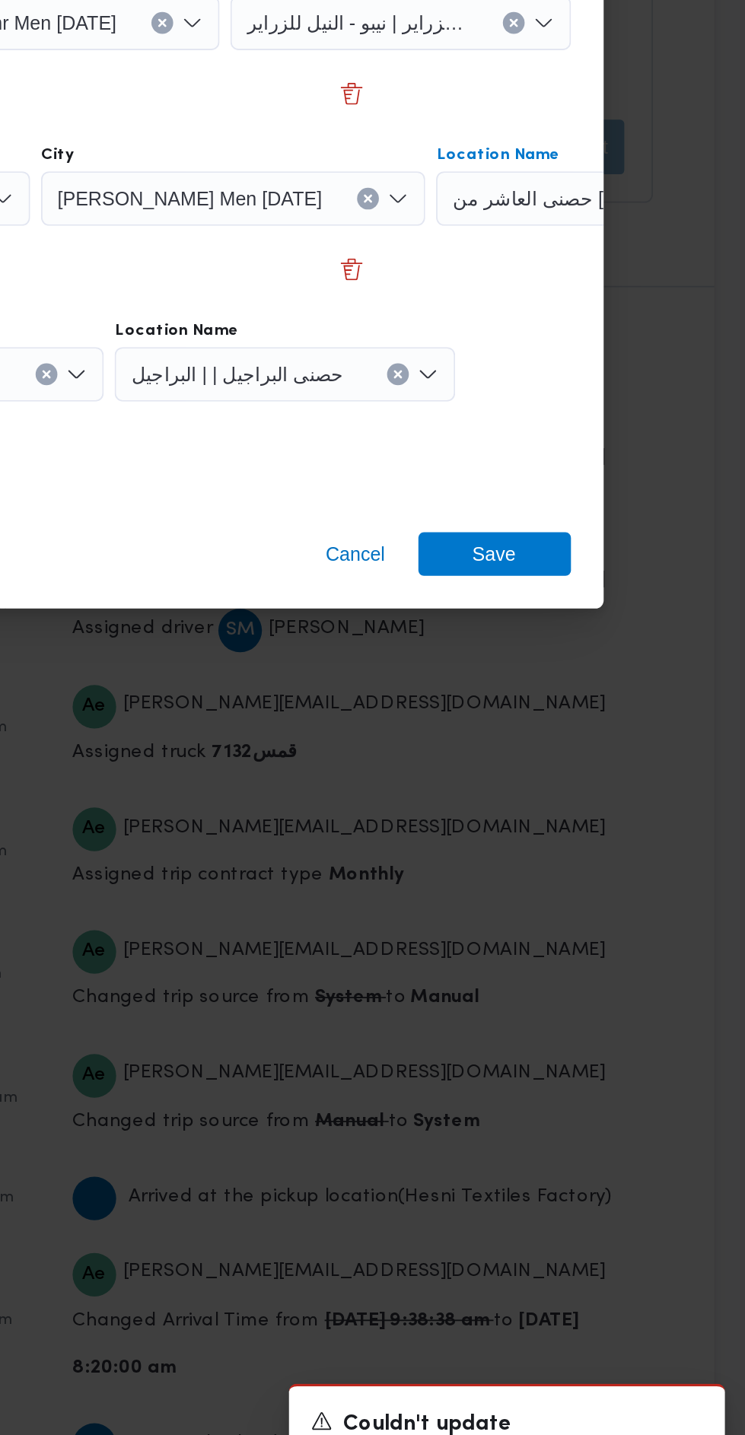
click at [635, 868] on div "Cancel Save" at bounding box center [373, 895] width 585 height 55
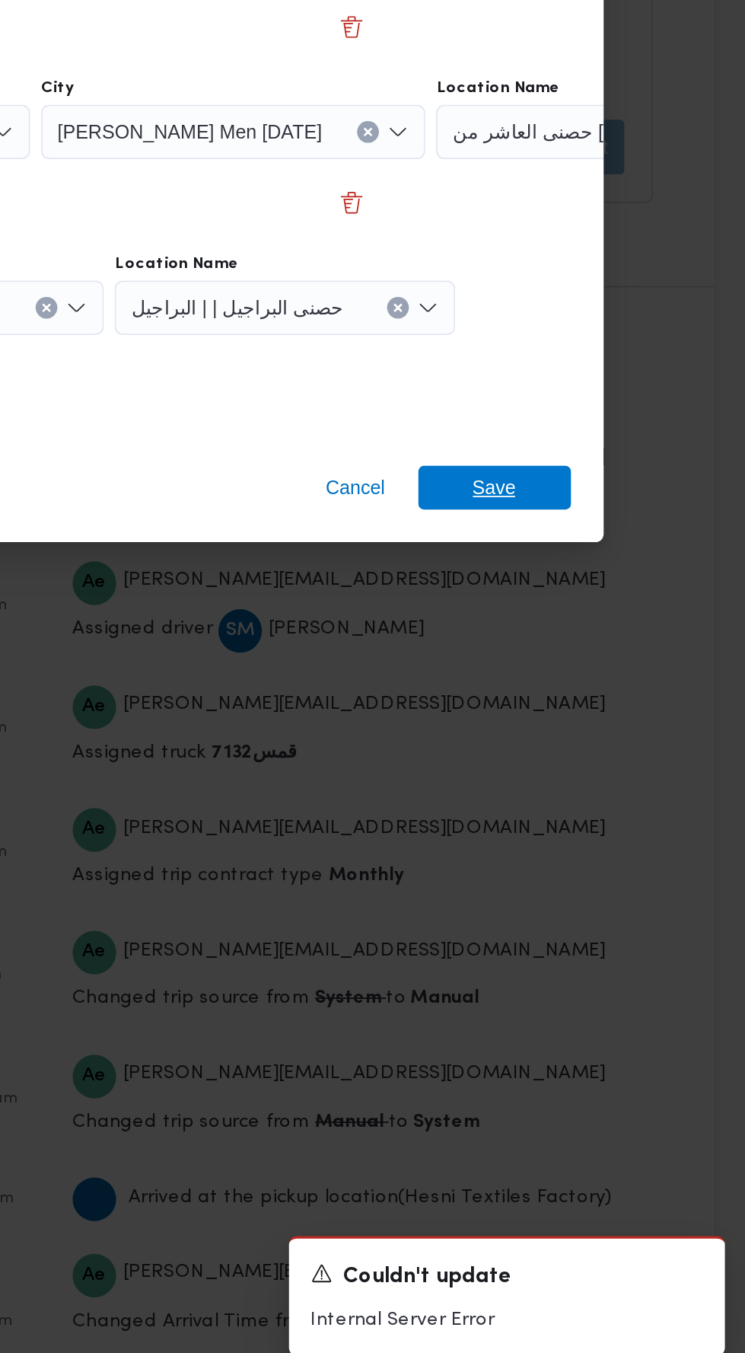
click at [626, 852] on span "Save" at bounding box center [604, 855] width 85 height 24
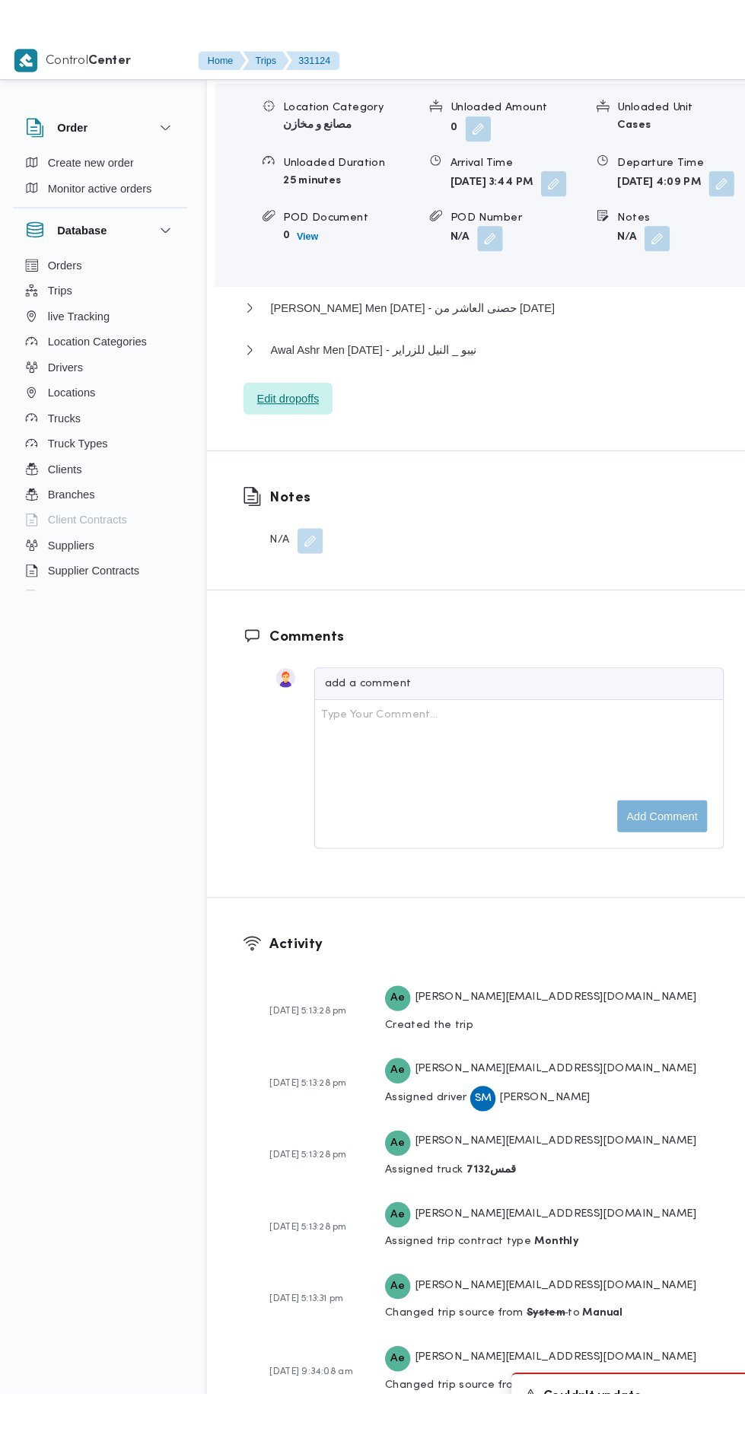
scroll to position [2245, 0]
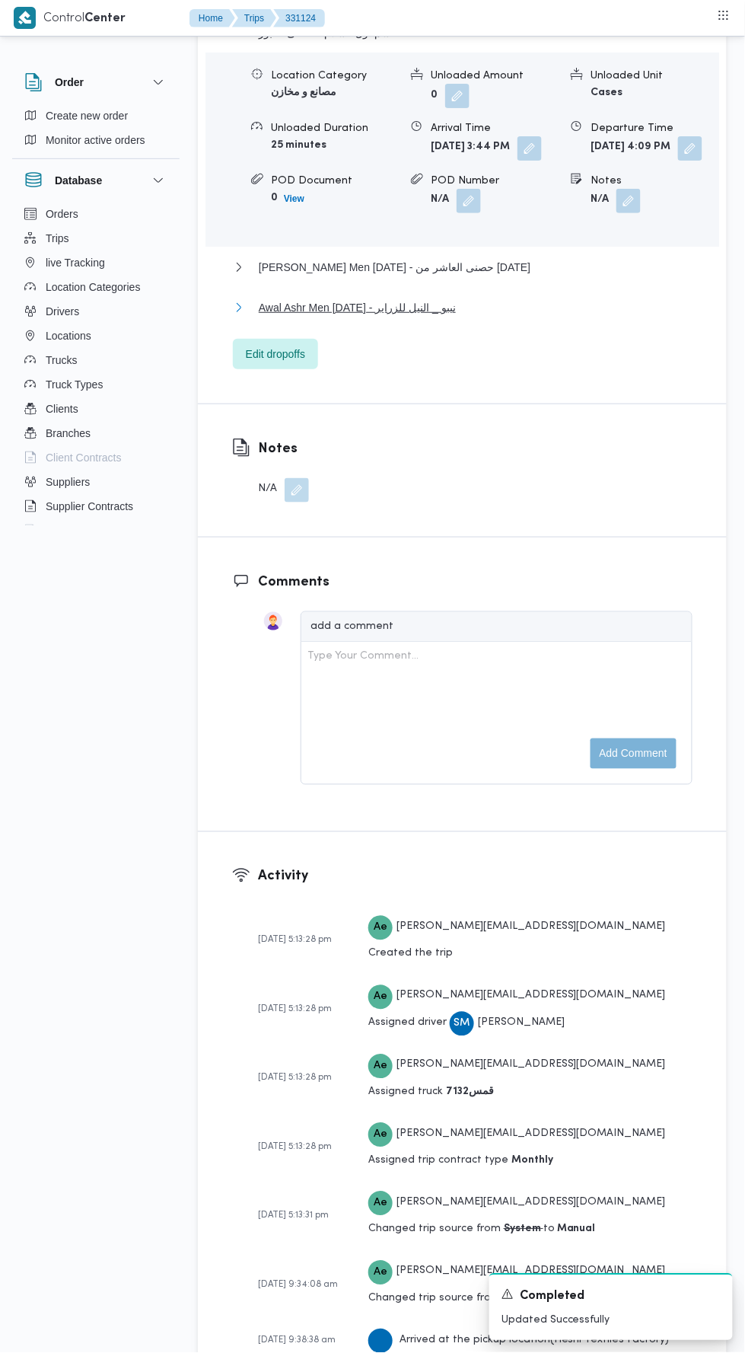
click at [508, 317] on button "Awal Ashr Men Ramadan - نيبو _ النيل للزراير" at bounding box center [463, 307] width 460 height 18
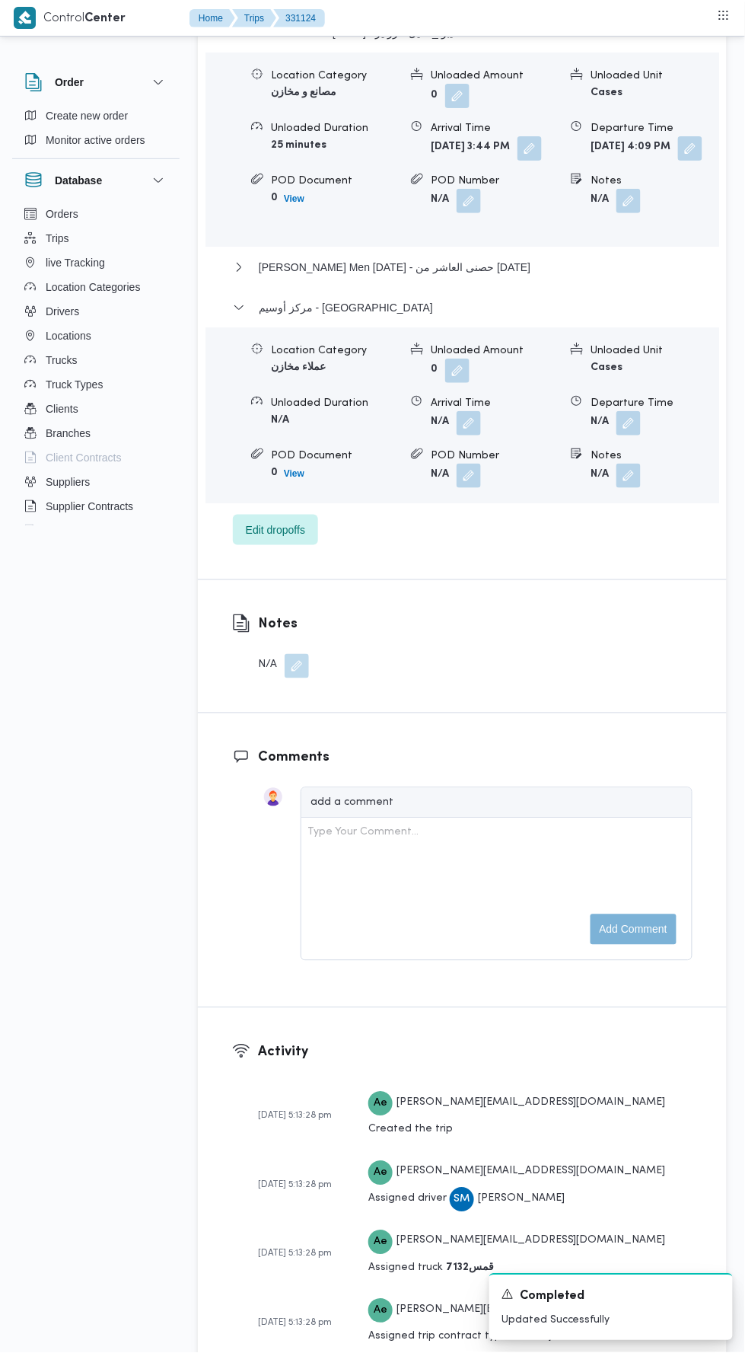
click at [632, 435] on button "button" at bounding box center [629, 423] width 24 height 24
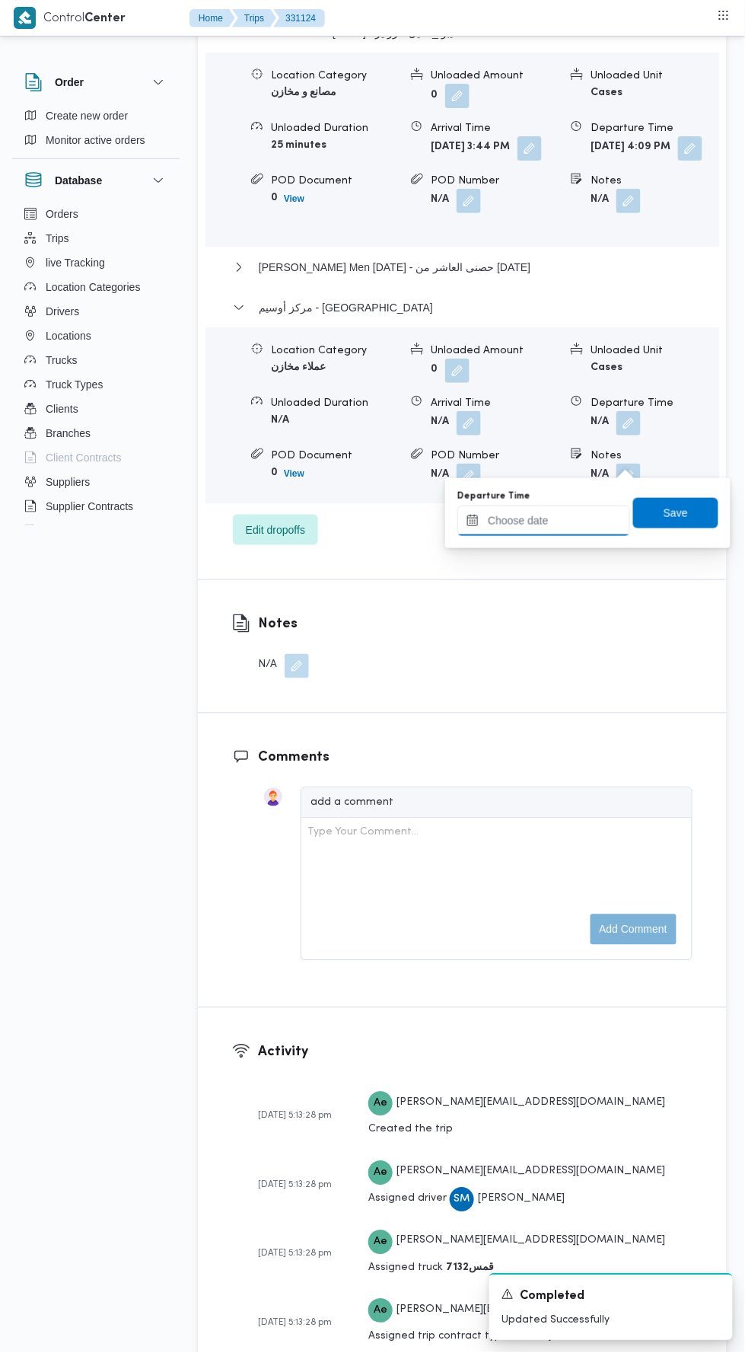
click at [539, 523] on input "Departure Time" at bounding box center [543, 520] width 173 height 30
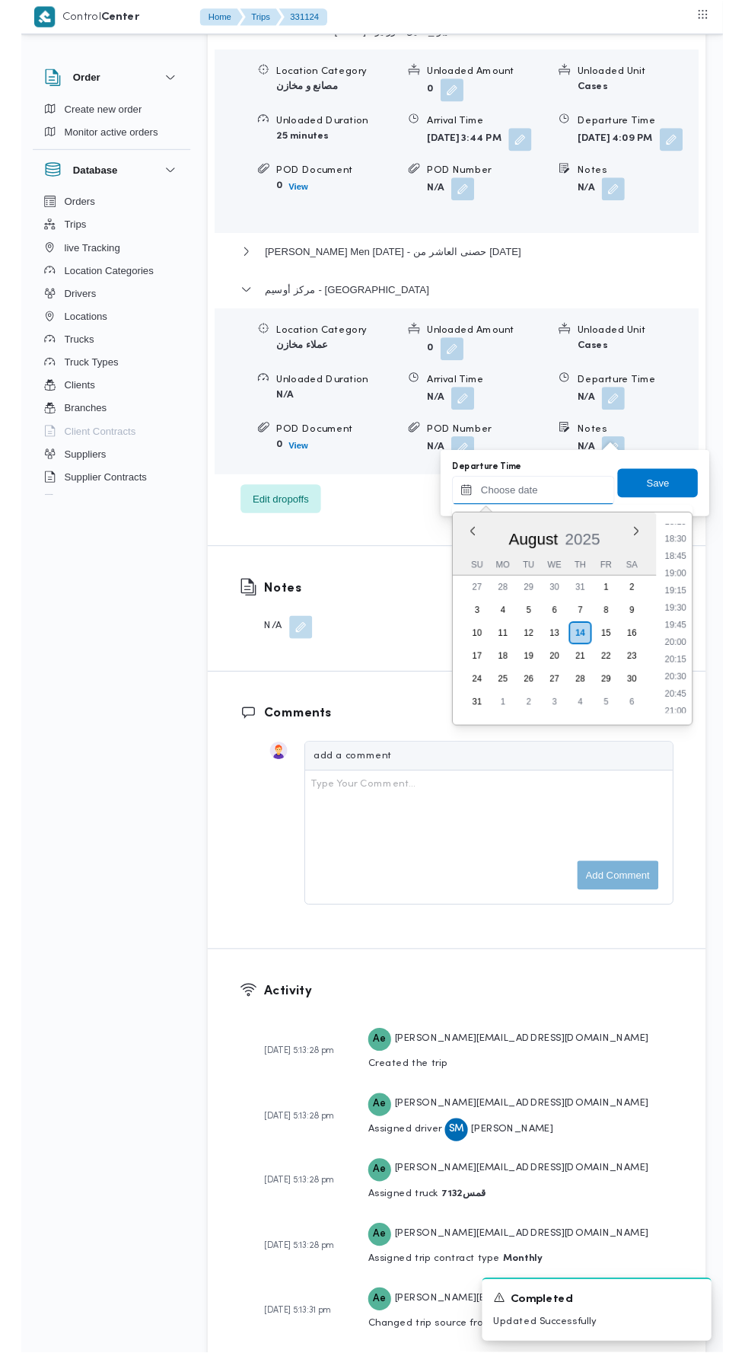
scroll to position [1330, 0]
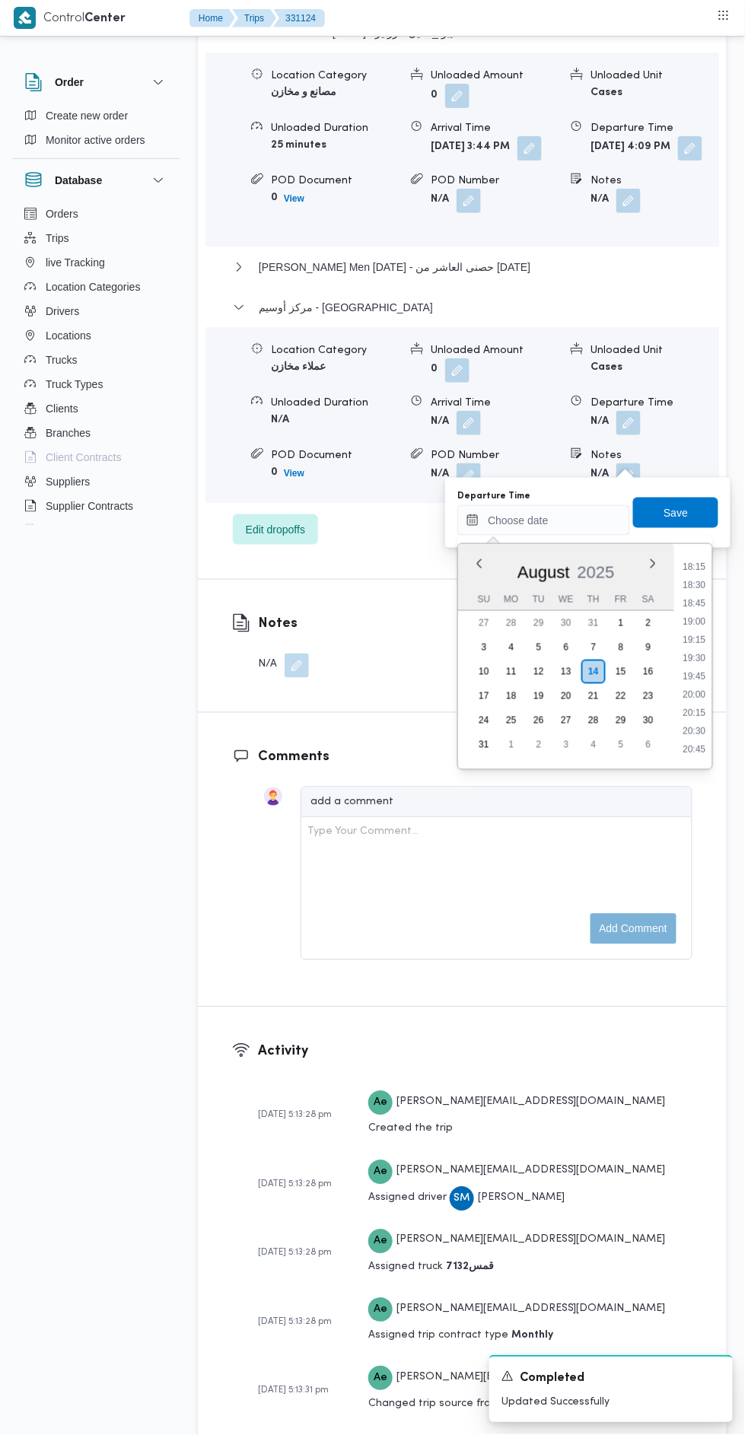
click at [696, 583] on li "18:30" at bounding box center [694, 585] width 35 height 15
type input "14/08/2025 18:30"
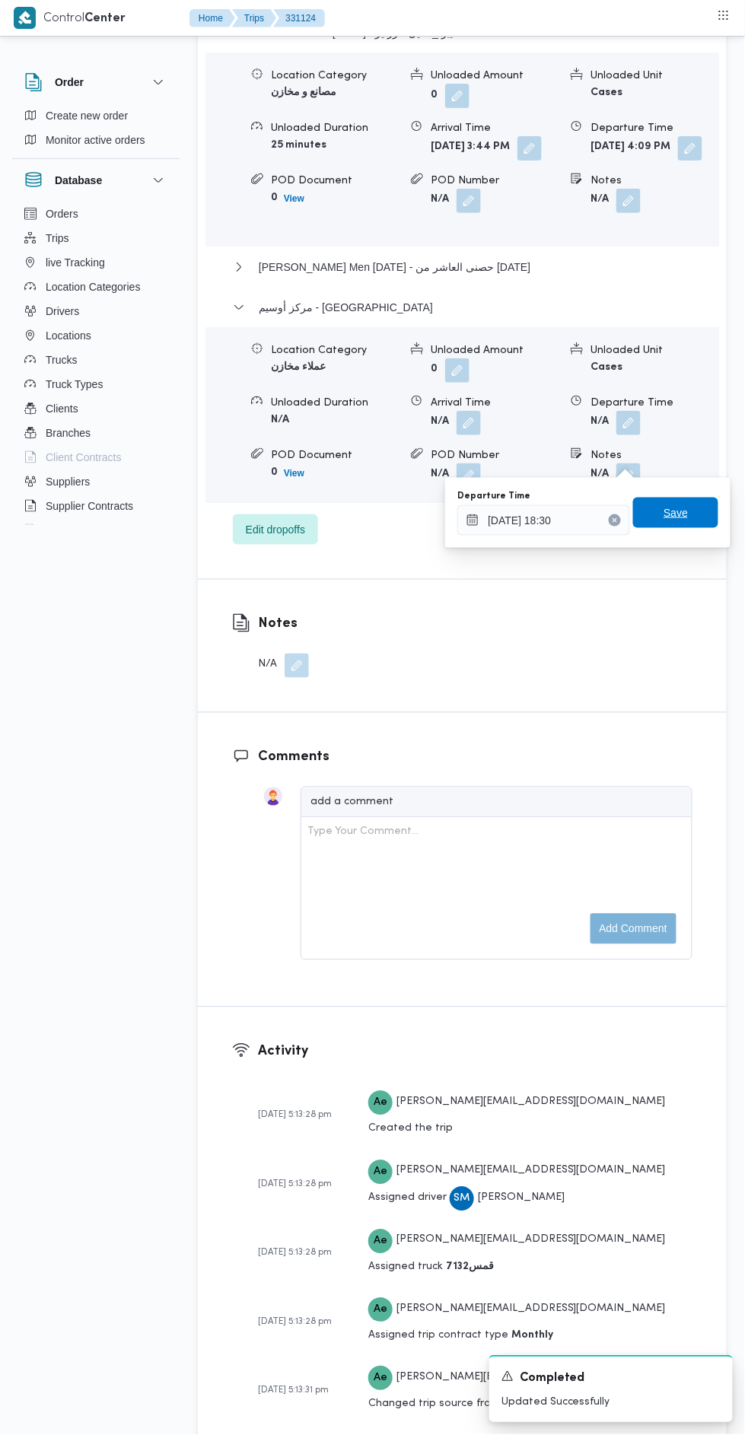
click at [696, 518] on span "Save" at bounding box center [675, 513] width 85 height 30
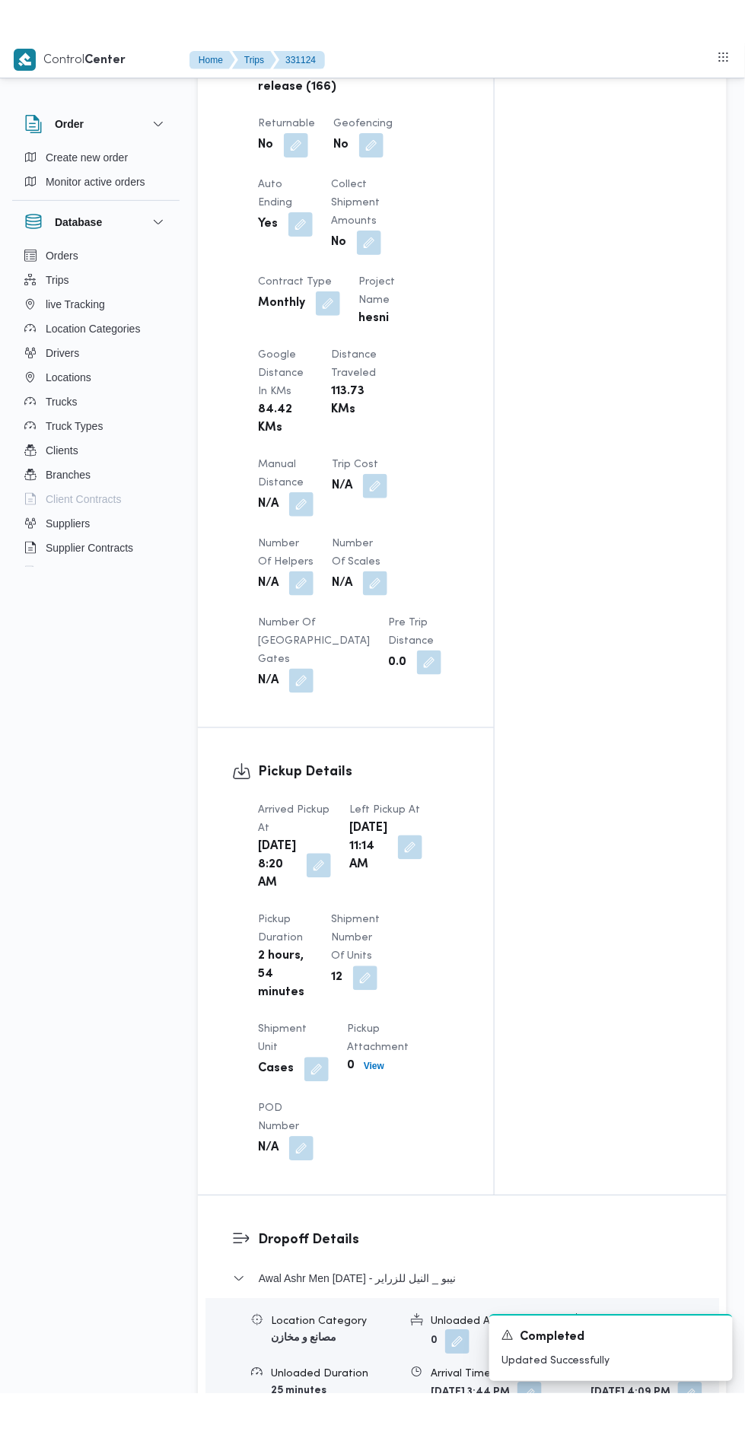
scroll to position [1081, 0]
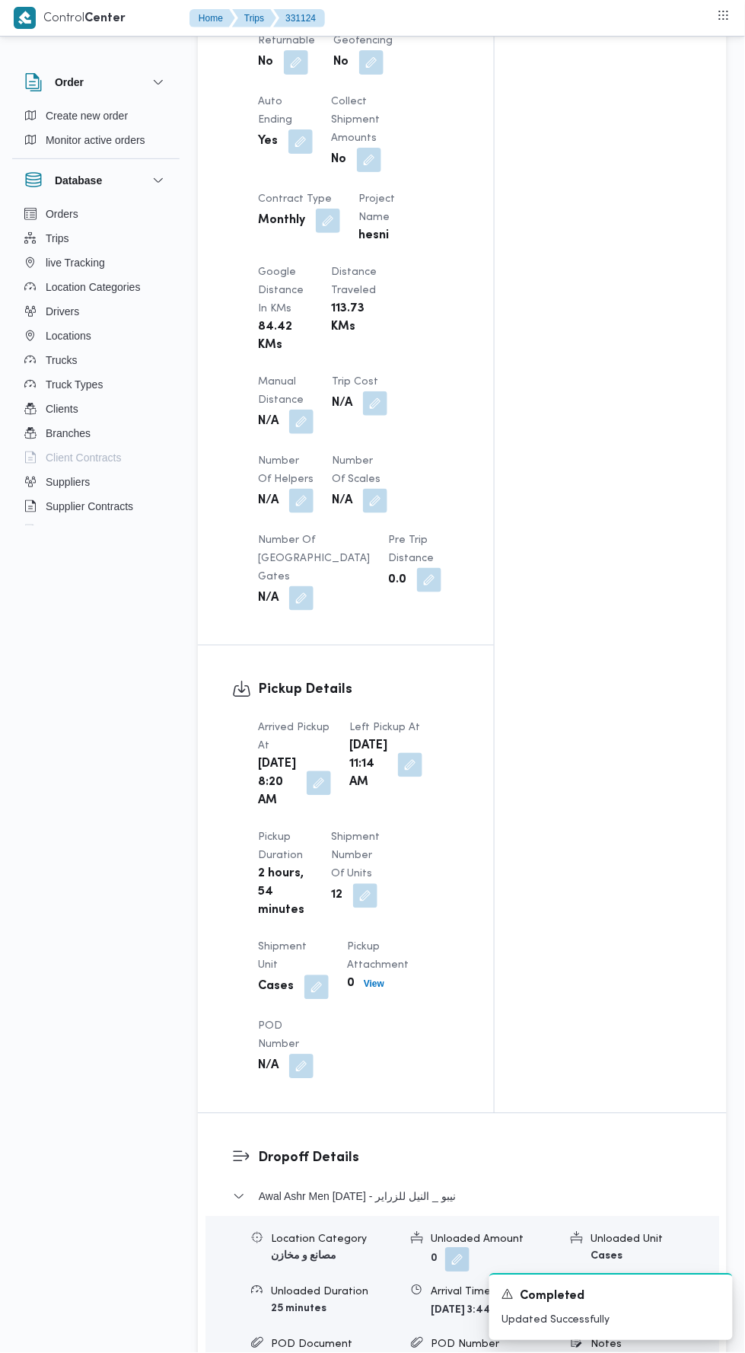
click at [305, 409] on button "button" at bounding box center [301, 421] width 24 height 24
click at [296, 469] on input "Manual Distance" at bounding box center [253, 470] width 151 height 30
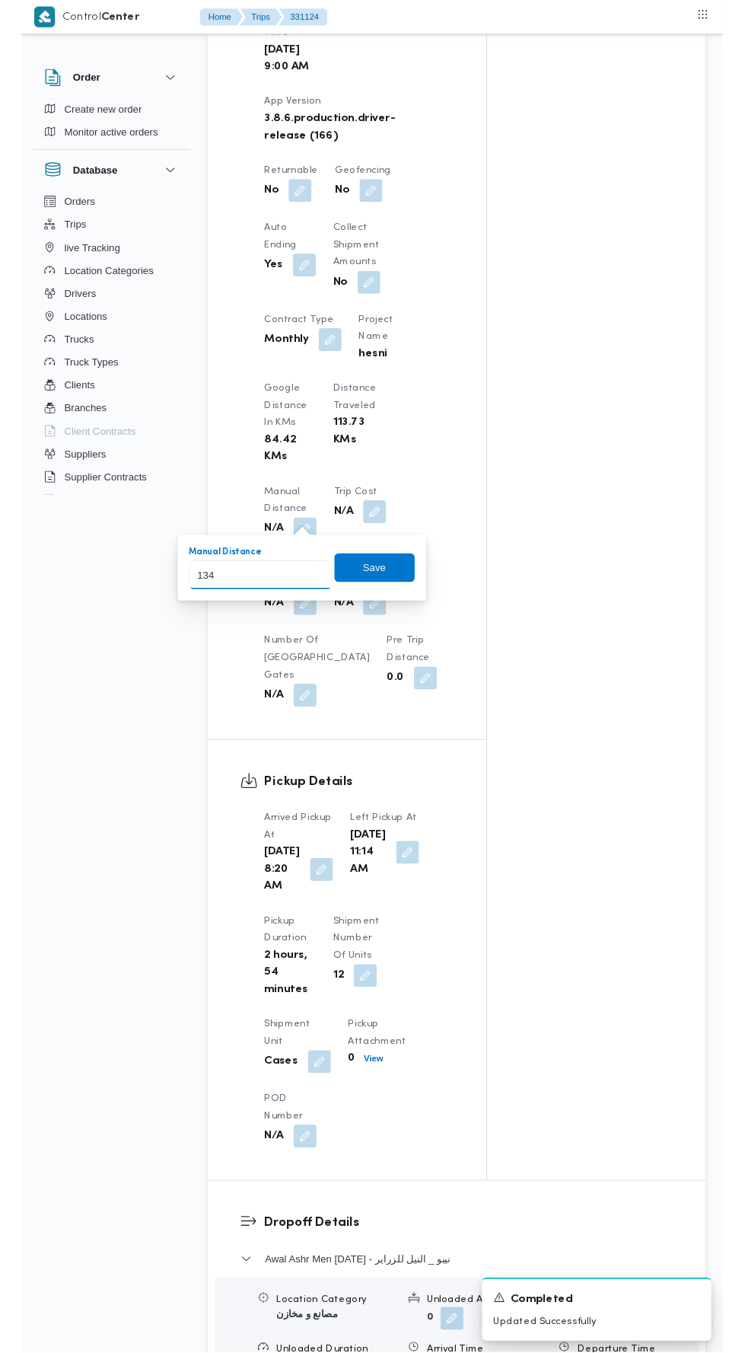
scroll to position [890, 0]
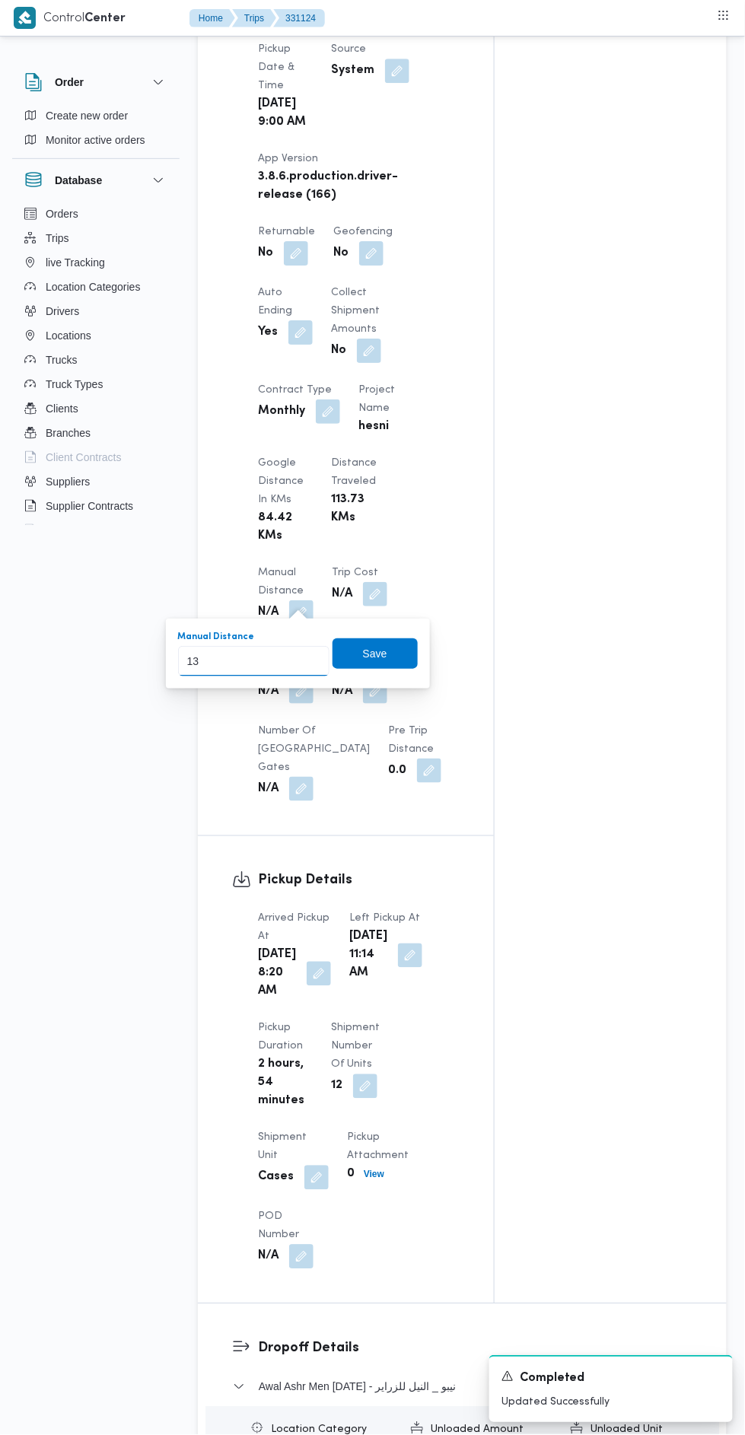
type input "137"
click at [381, 648] on span "Save" at bounding box center [375, 654] width 24 height 18
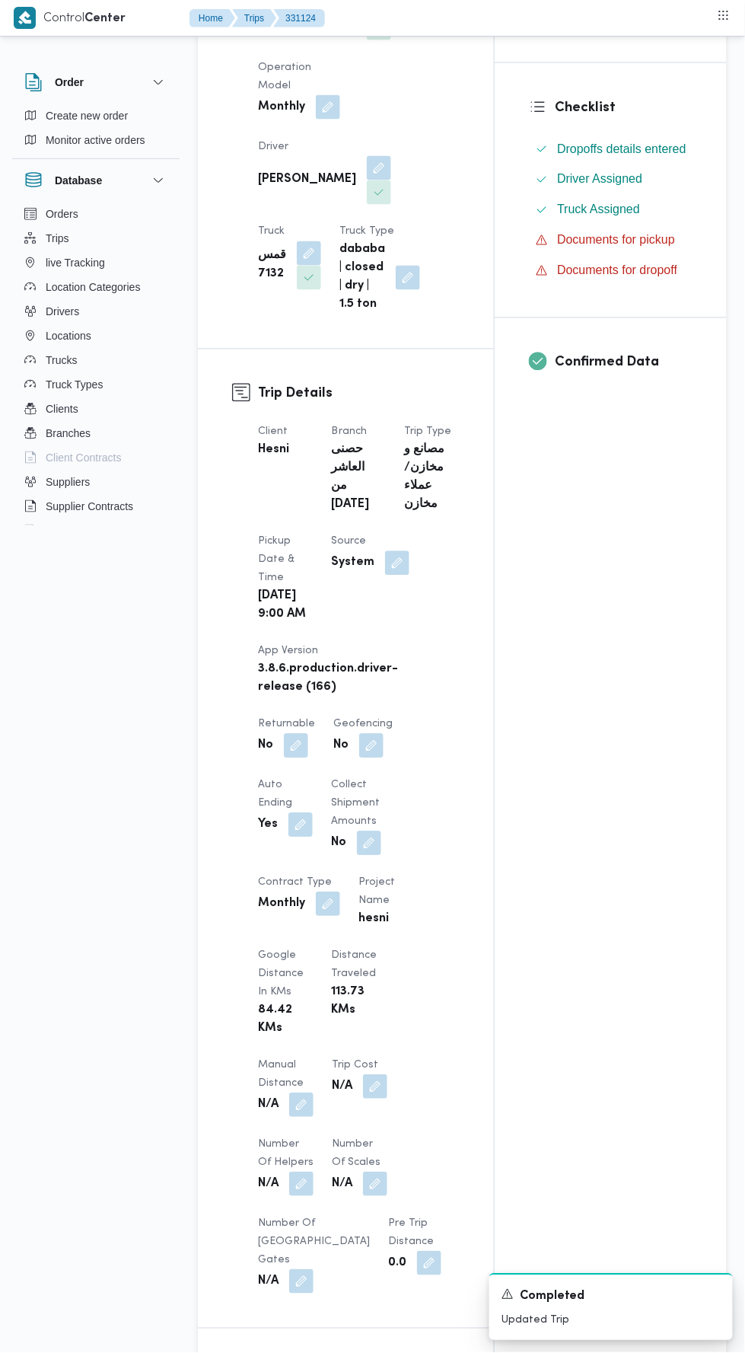
scroll to position [0, 0]
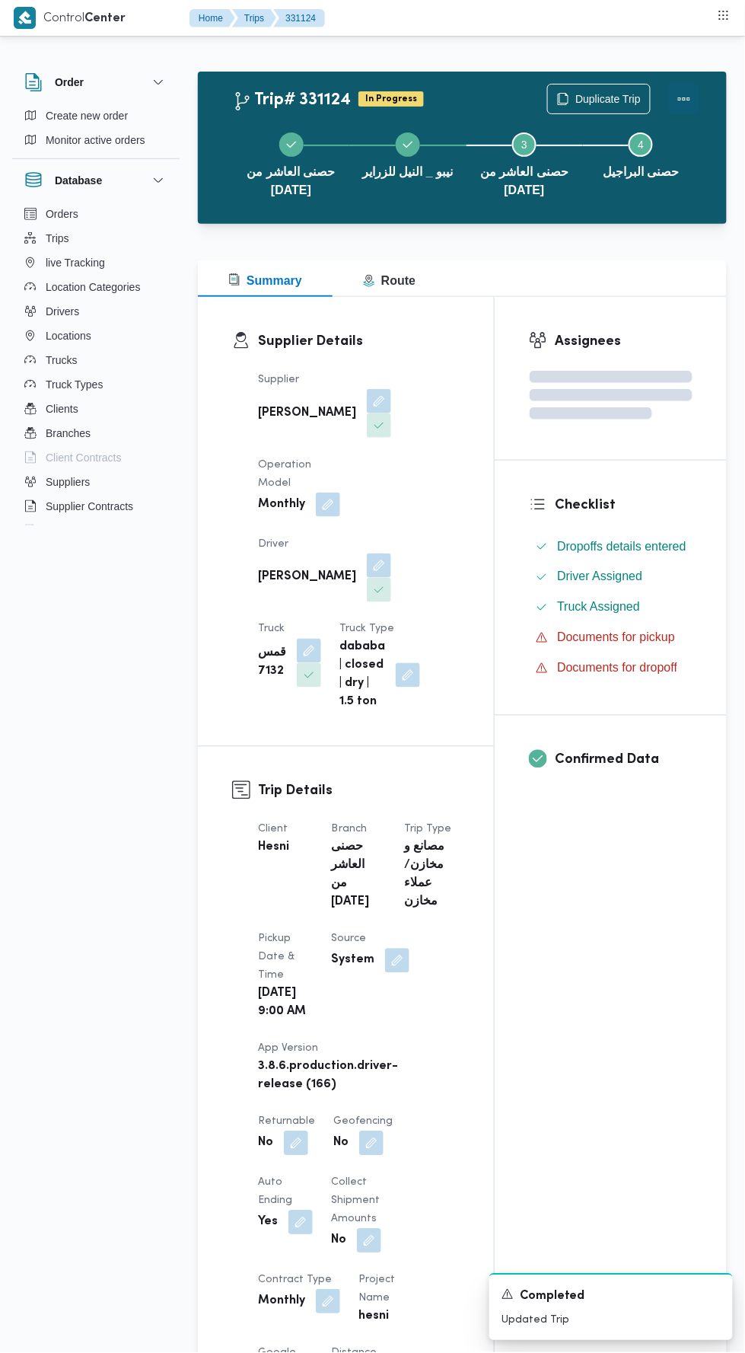
click at [682, 101] on button "Actions" at bounding box center [684, 99] width 30 height 30
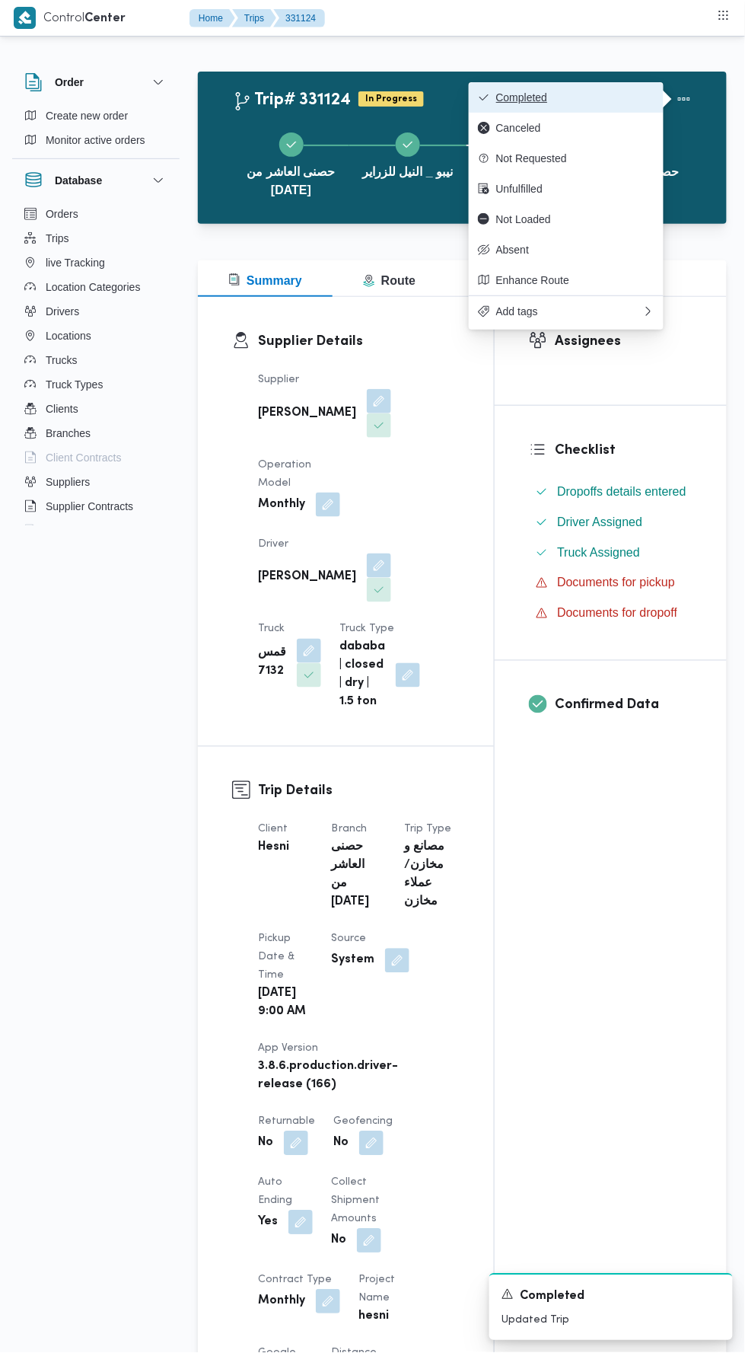
click at [601, 89] on button "Completed" at bounding box center [566, 97] width 195 height 30
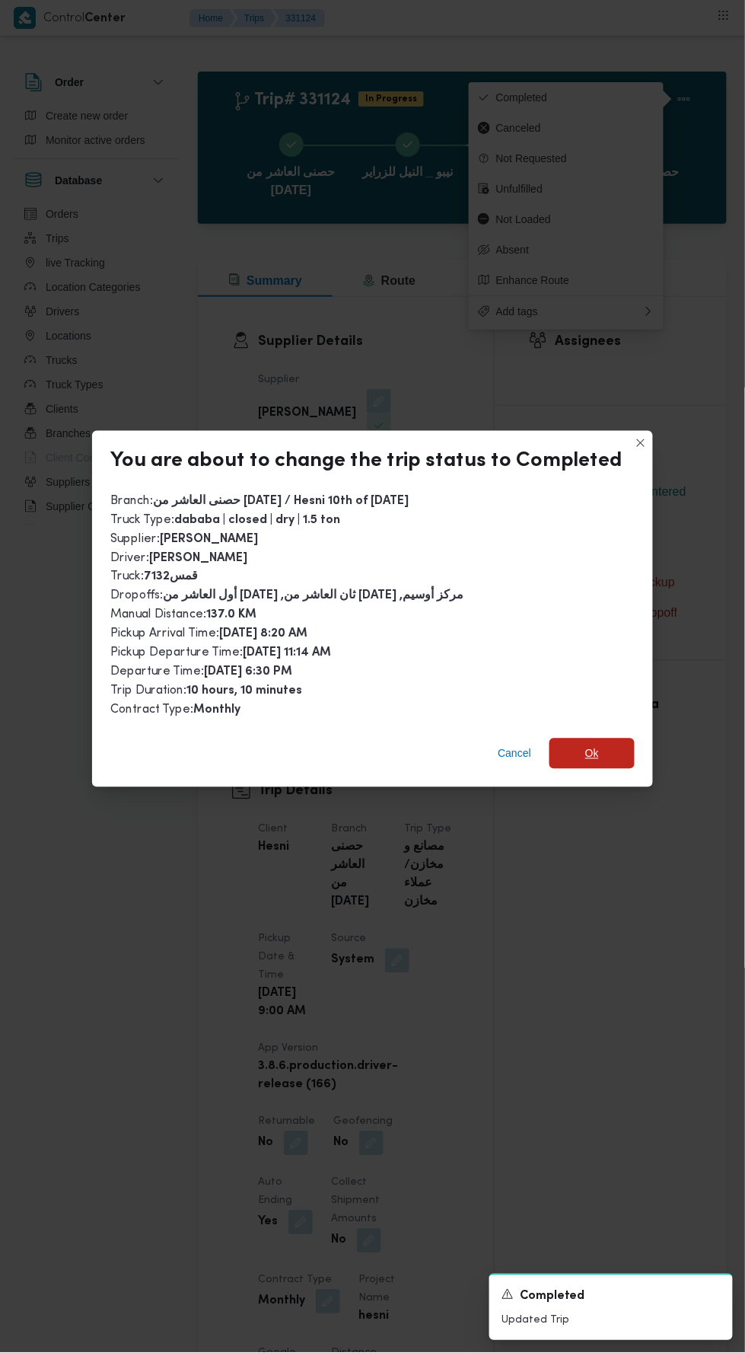
click at [608, 752] on span "Ok" at bounding box center [592, 753] width 85 height 30
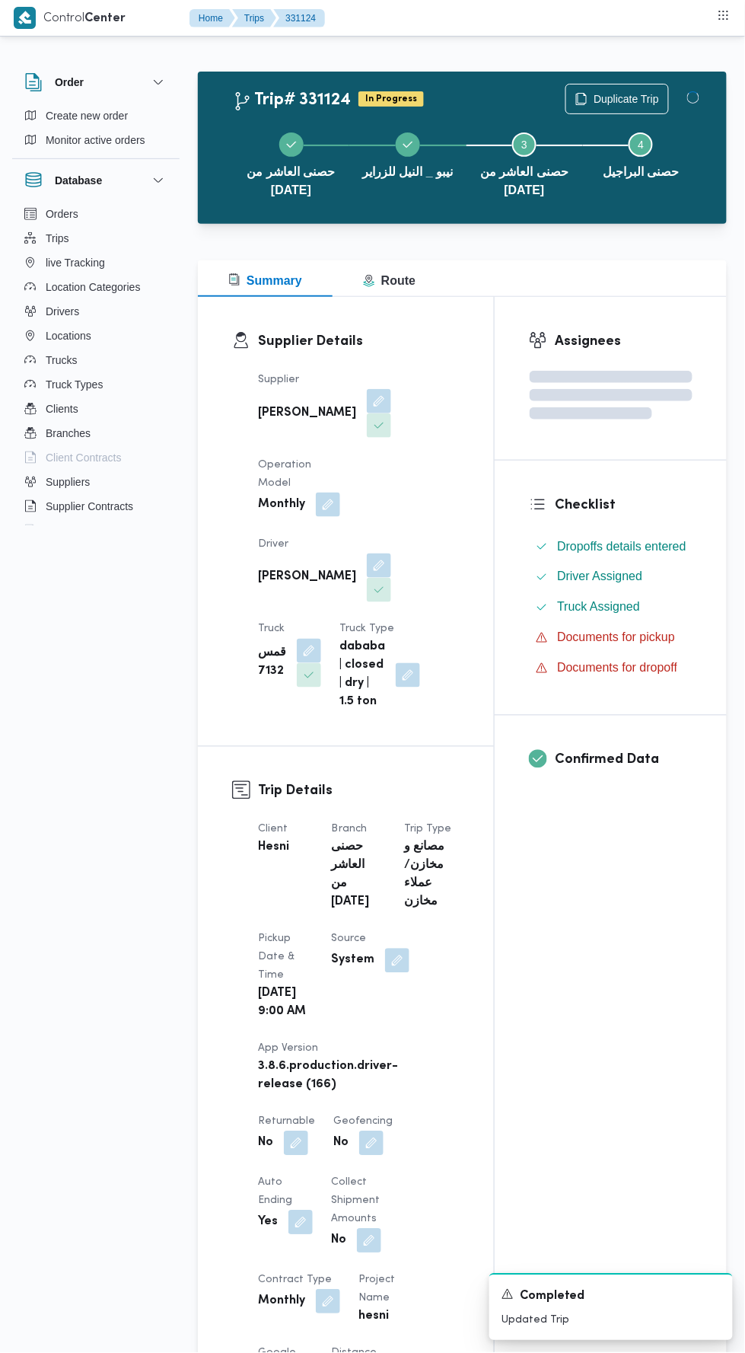
click at [608, 1041] on div "Assignees Checklist Dropoffs details entered Driver Assigned Truck Assigned Doc…" at bounding box center [611, 1245] width 232 height 1897
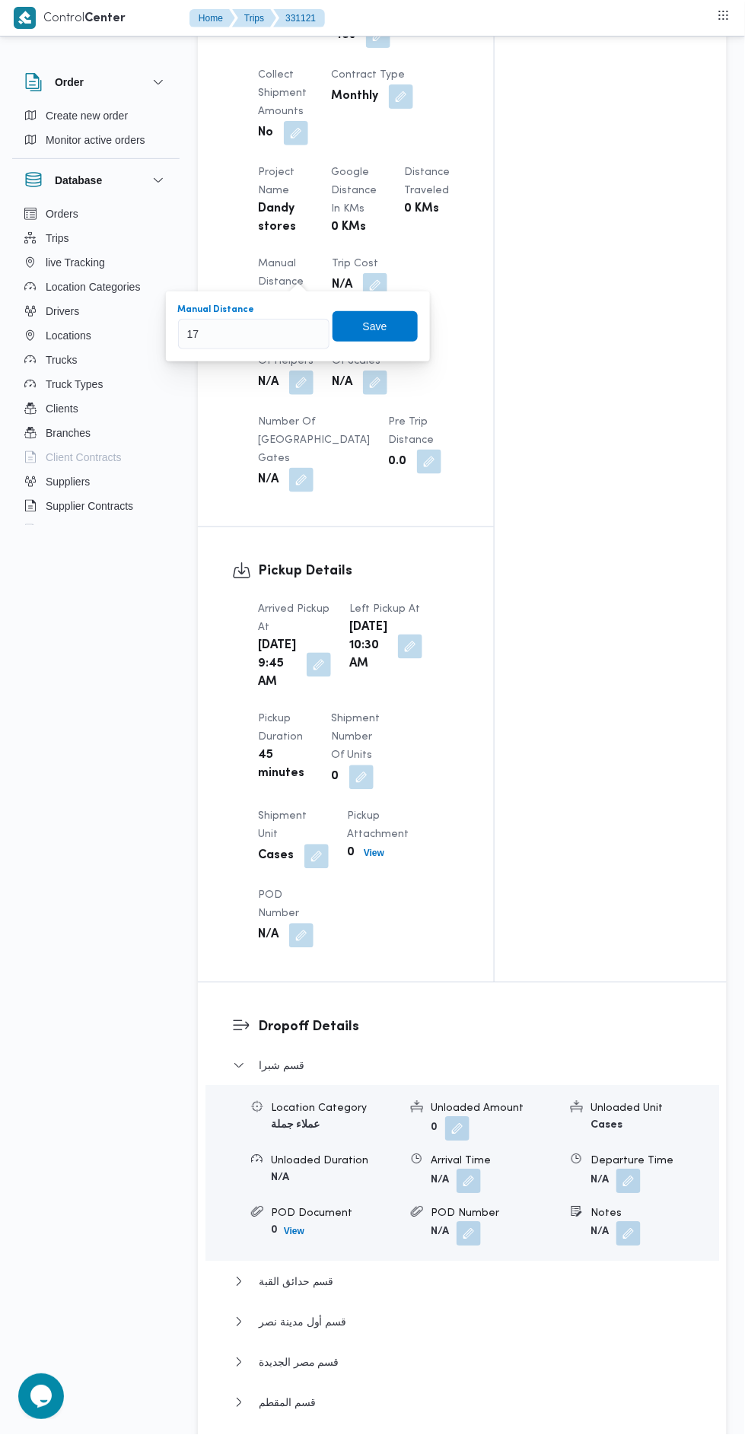
type input "170"
click at [377, 326] on span "Save" at bounding box center [375, 326] width 24 height 18
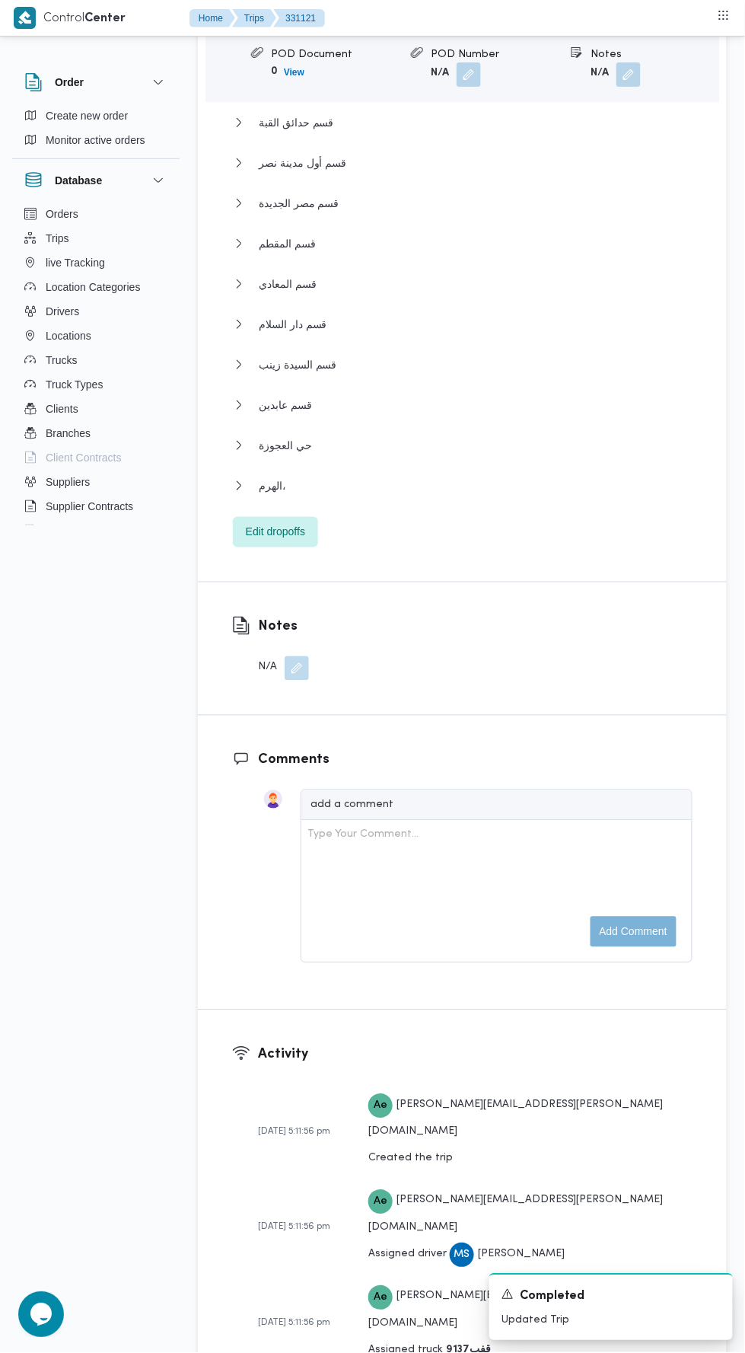
scroll to position [2341, 0]
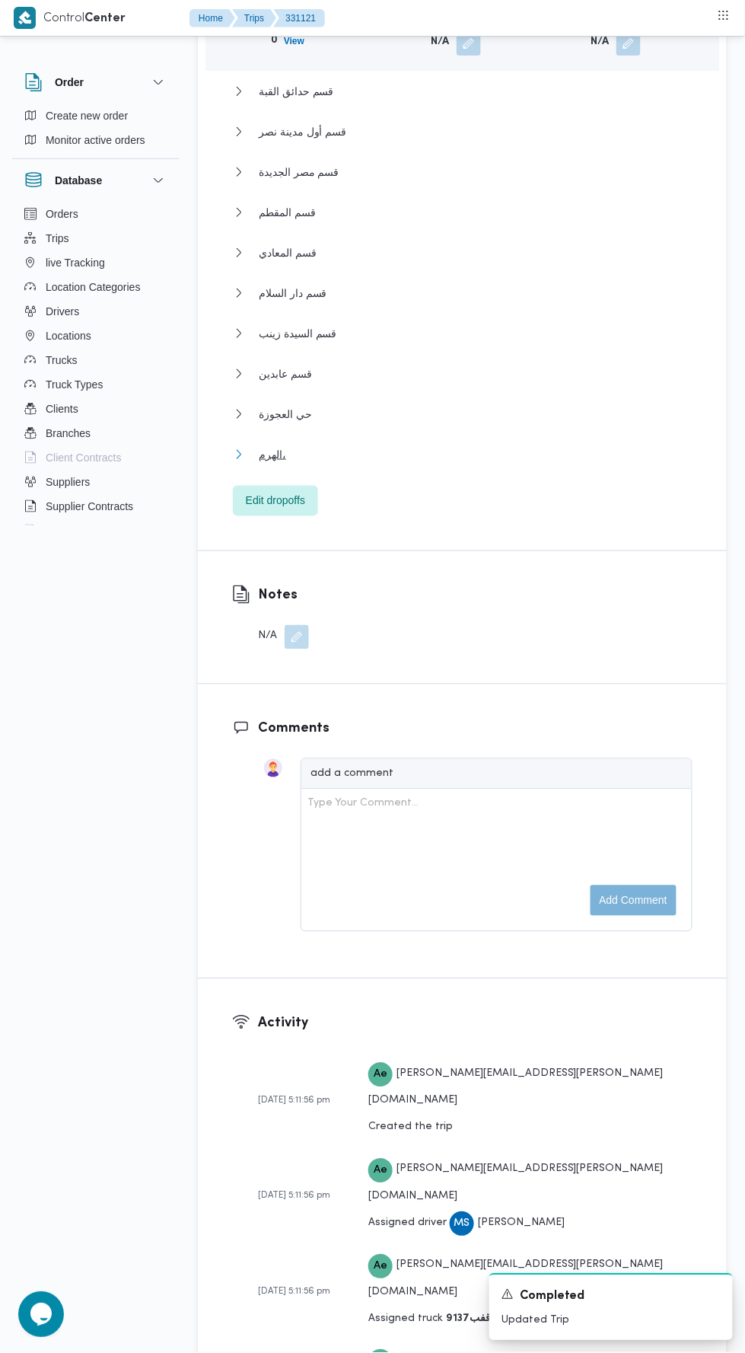
click at [518, 464] on button "الهرم،" at bounding box center [463, 454] width 460 height 18
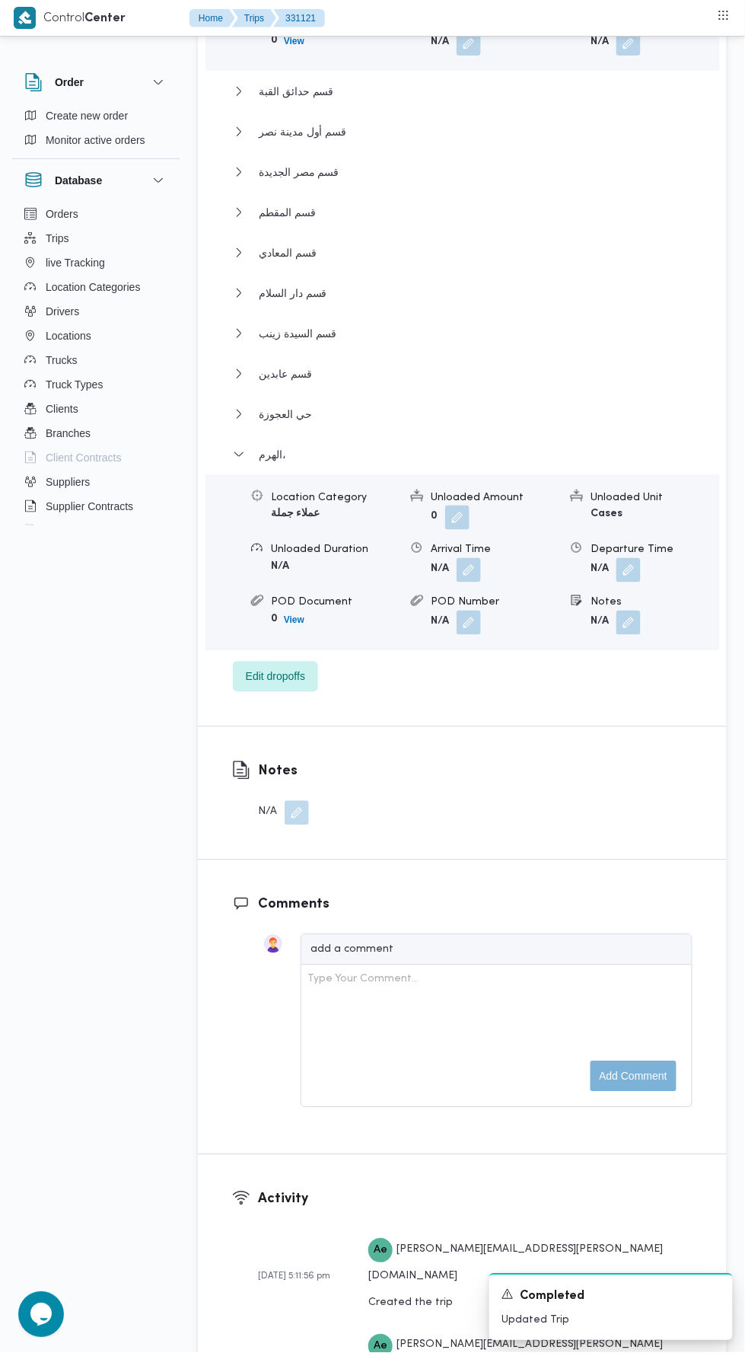
click at [634, 582] on button "button" at bounding box center [629, 570] width 24 height 24
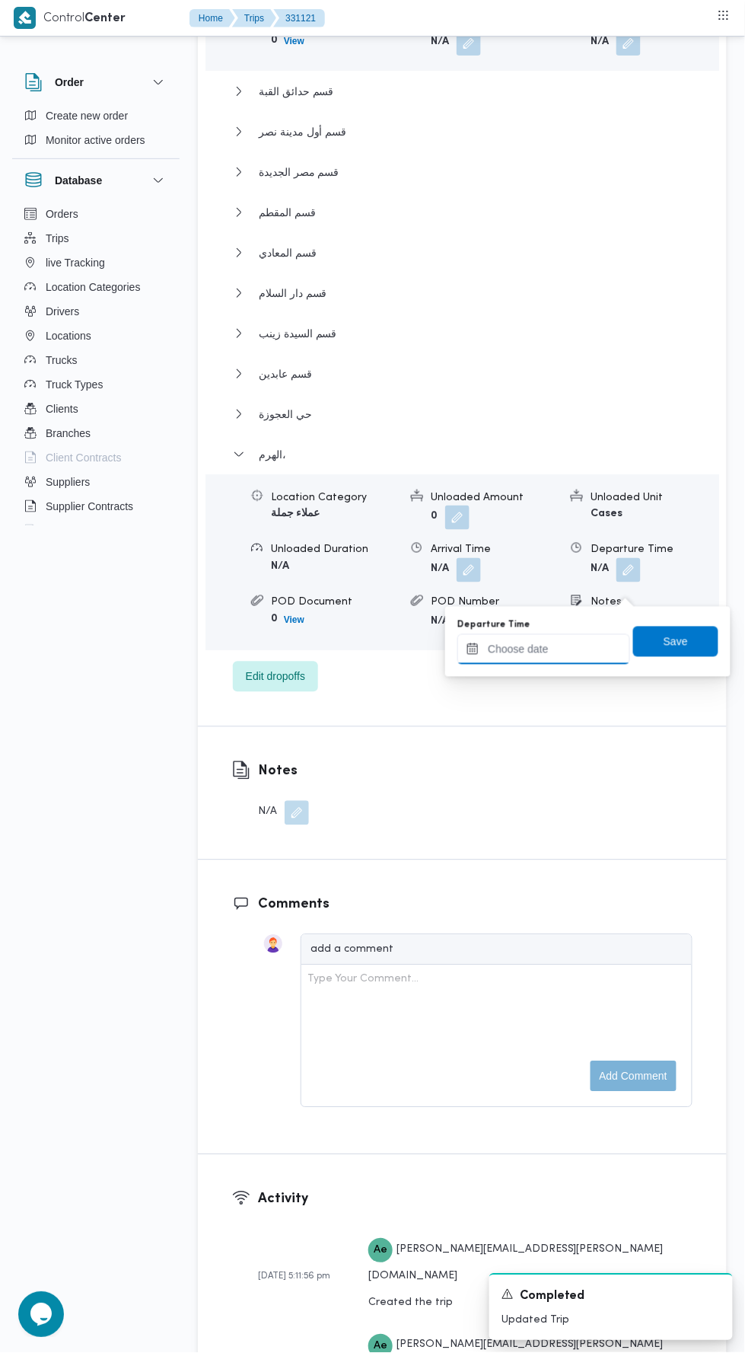
click at [598, 650] on input "Departure Time" at bounding box center [543, 649] width 173 height 30
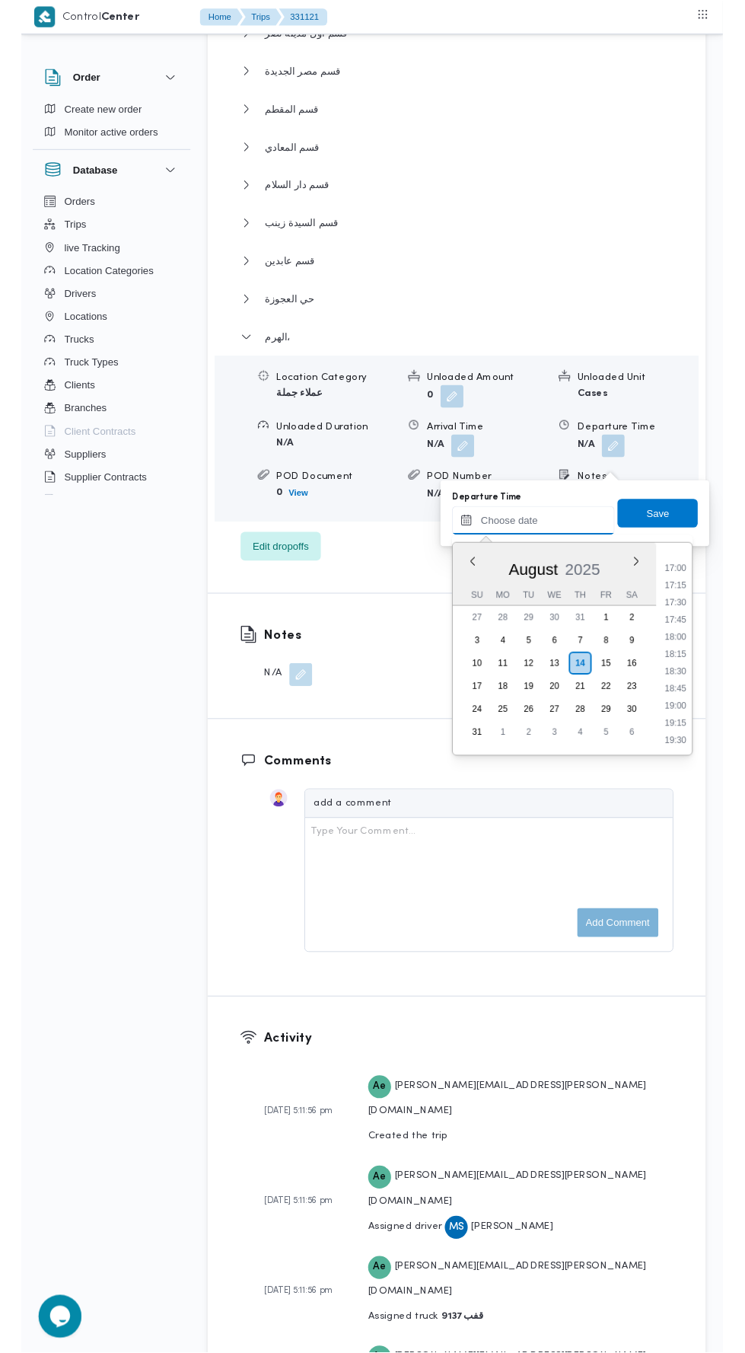
scroll to position [1235, 0]
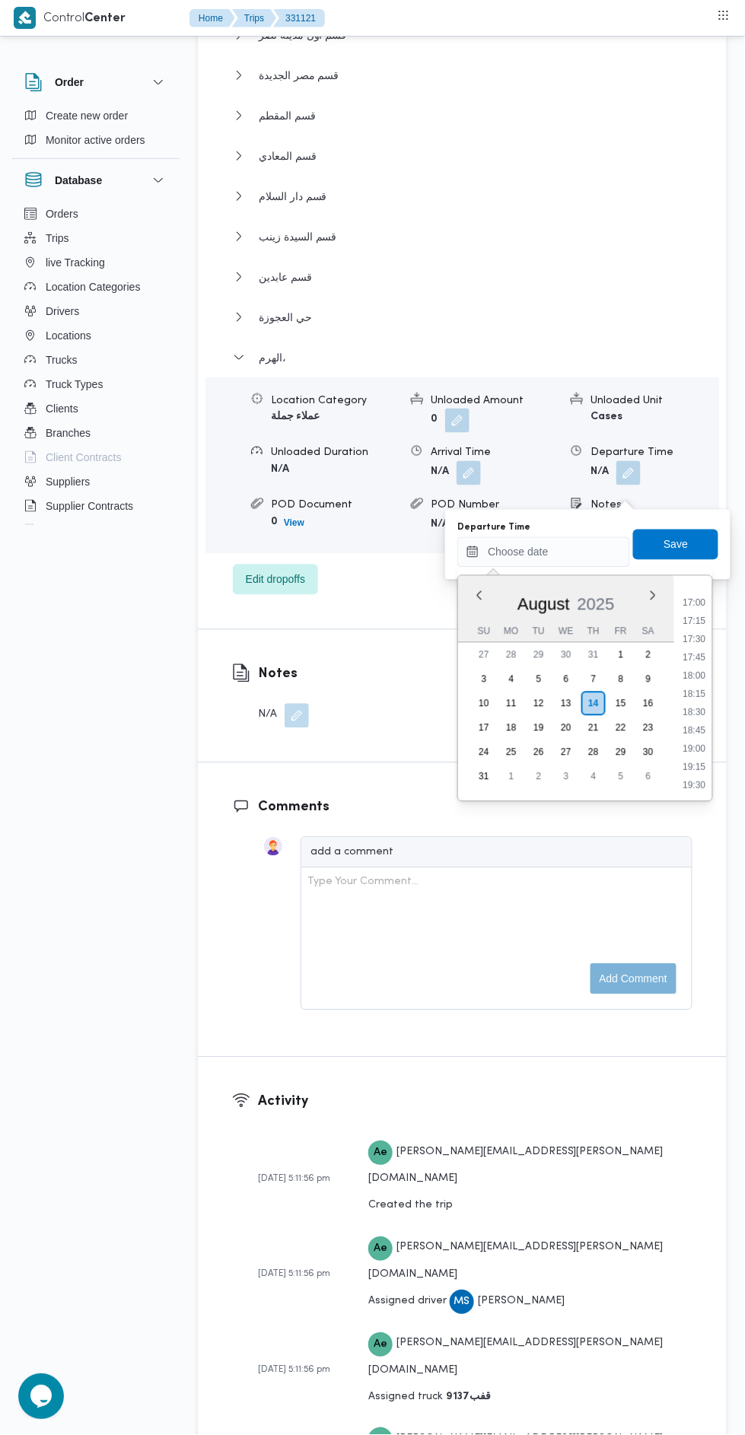
click at [699, 601] on li "17:00" at bounding box center [694, 603] width 35 height 15
type input "14/08/2025 17:00"
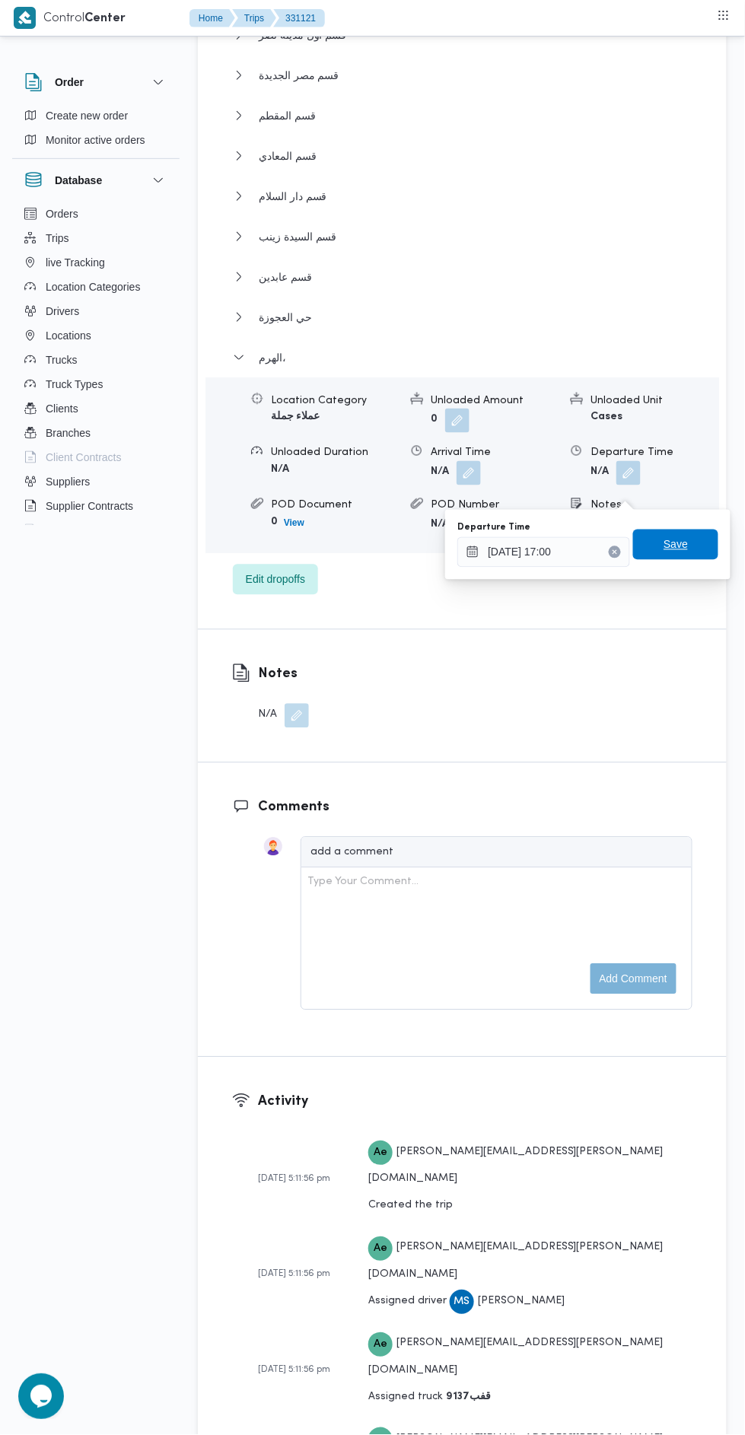
click at [696, 538] on span "Save" at bounding box center [675, 545] width 85 height 30
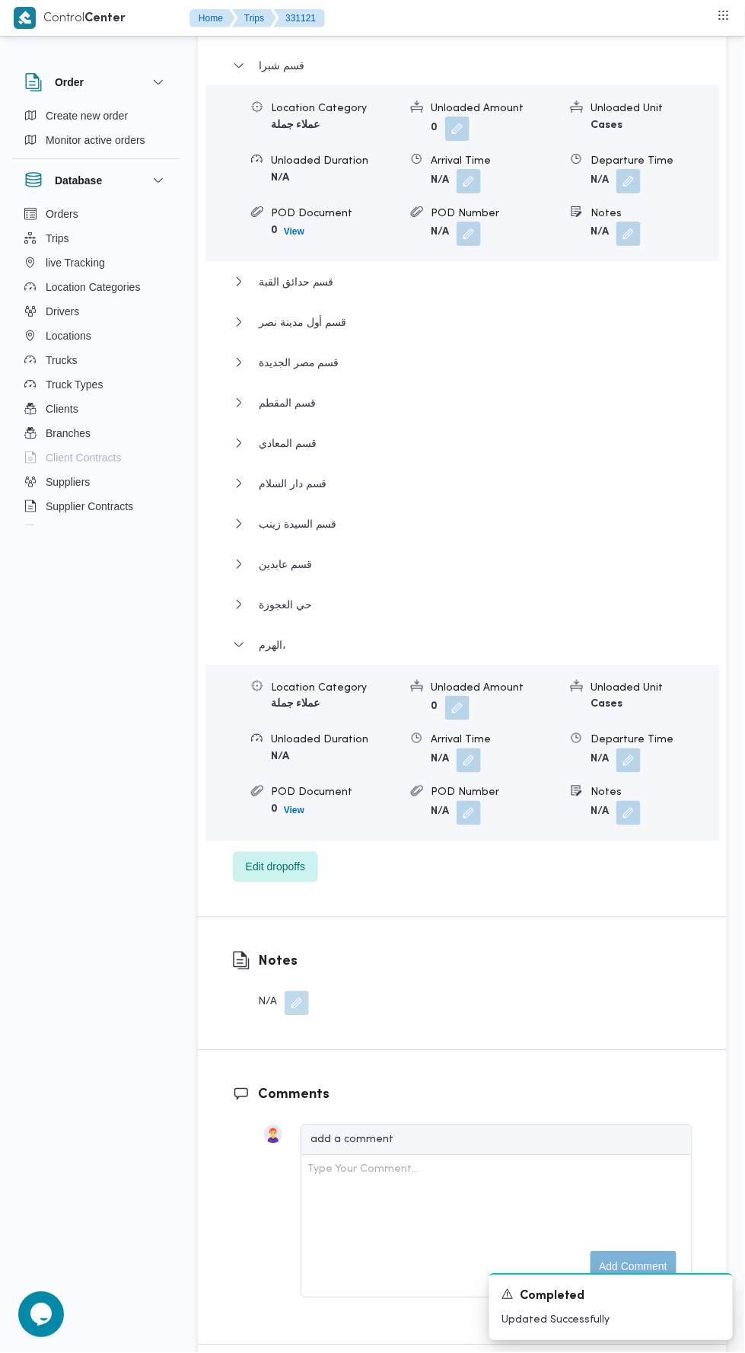
scroll to position [0, 0]
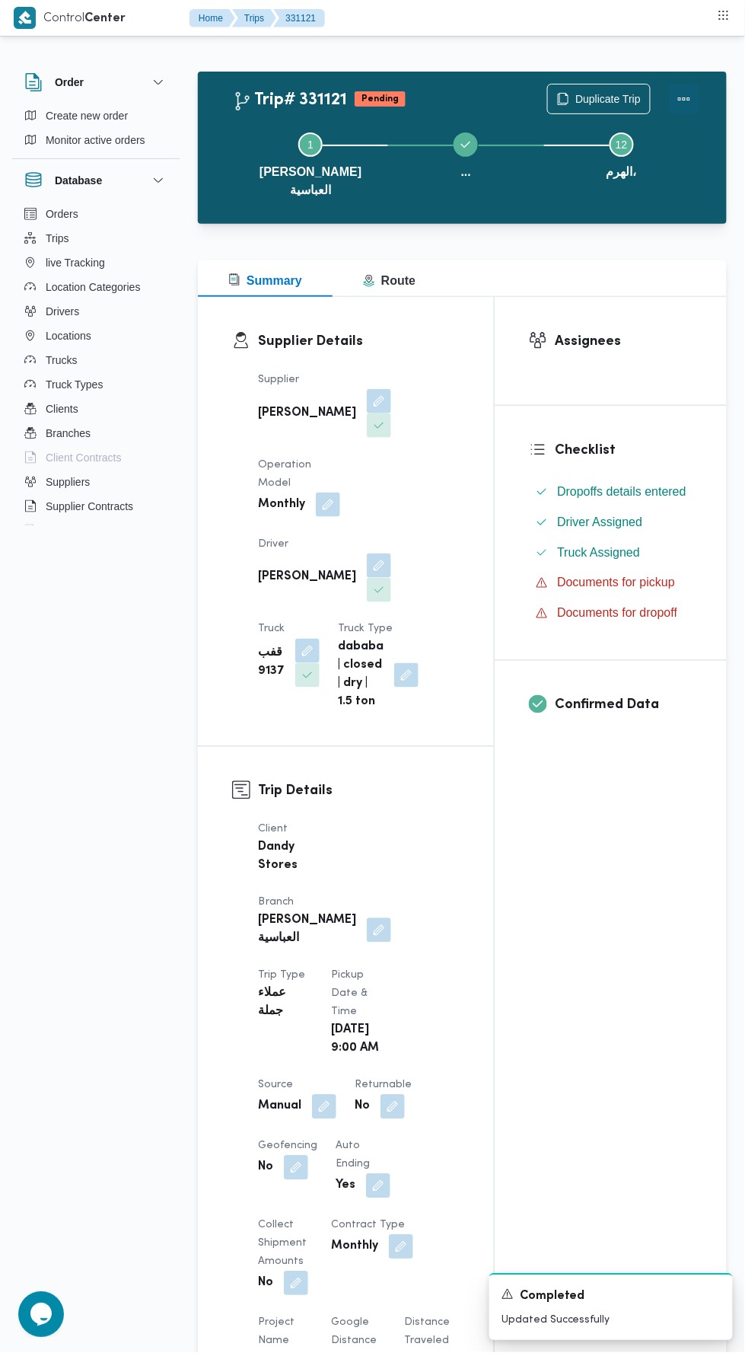
click at [694, 97] on button "Actions" at bounding box center [684, 99] width 30 height 30
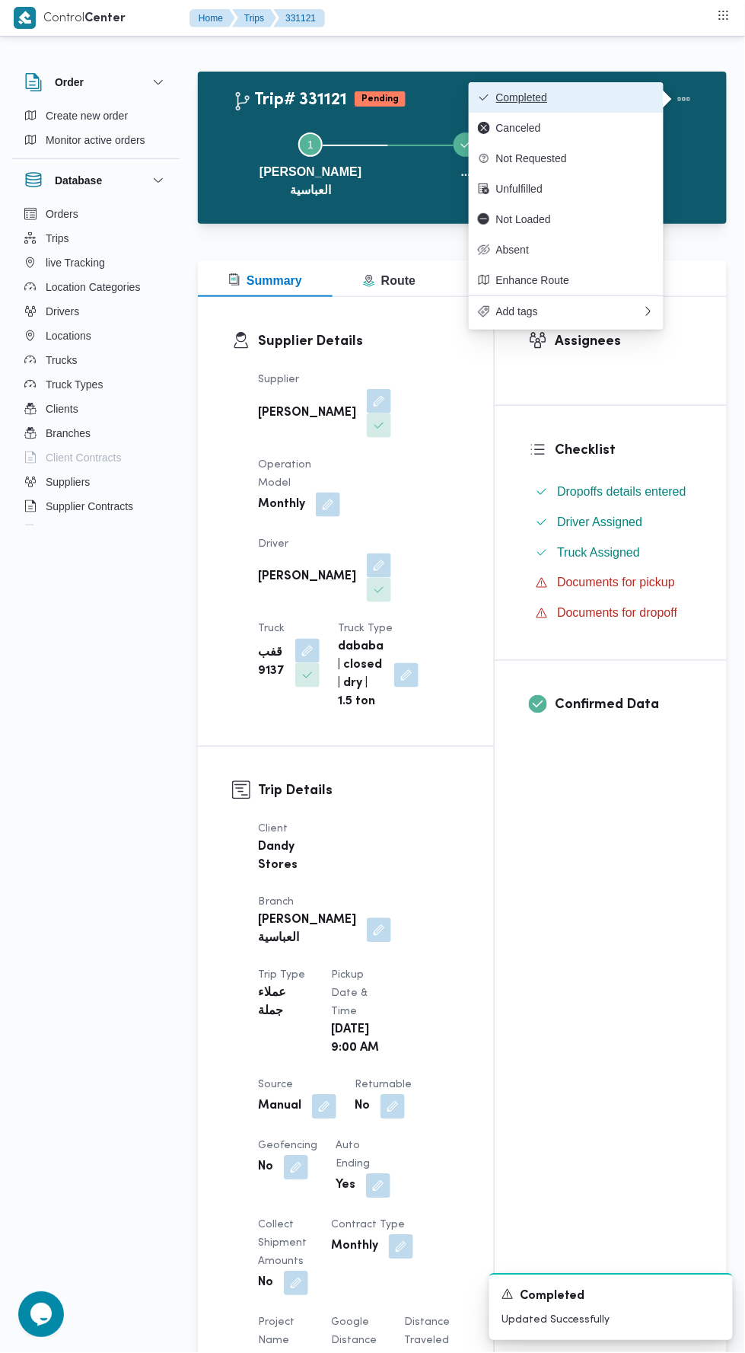
click at [631, 89] on button "Completed" at bounding box center [566, 97] width 195 height 30
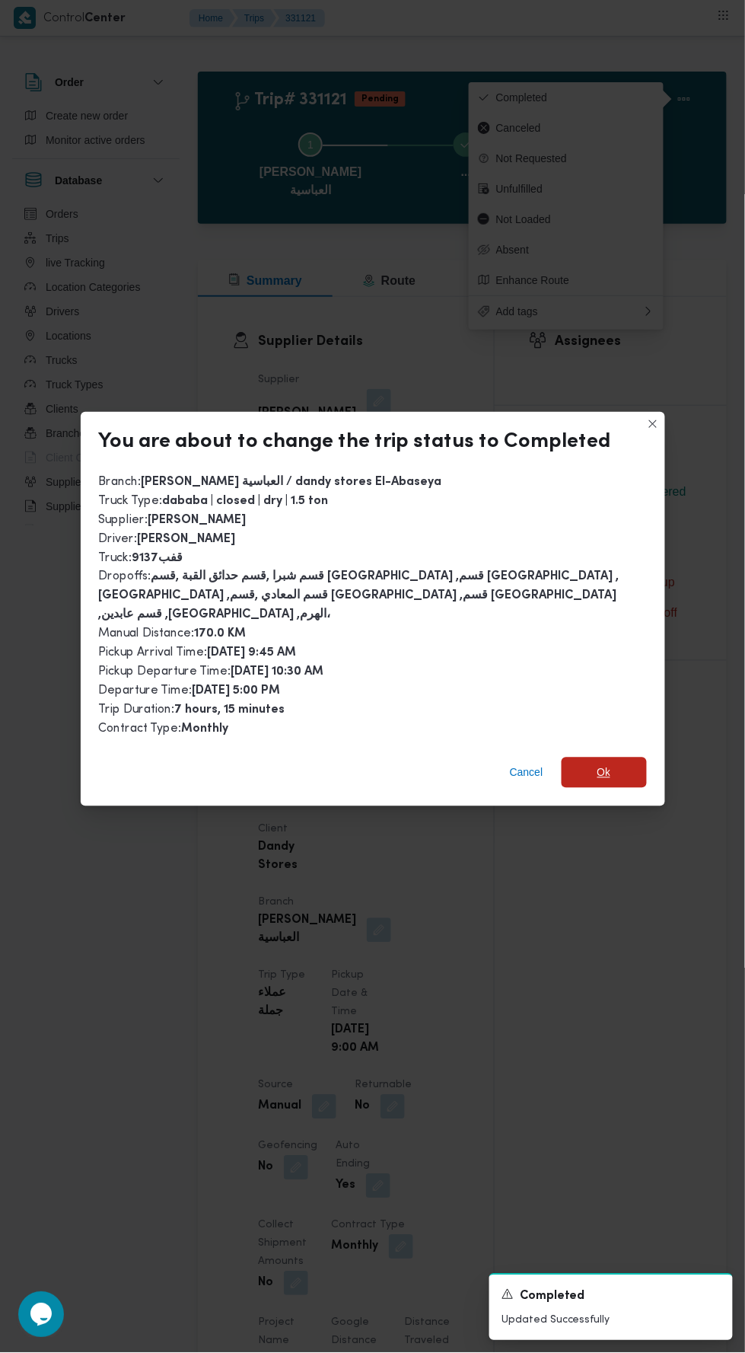
click at [623, 757] on span "Ok" at bounding box center [604, 772] width 85 height 30
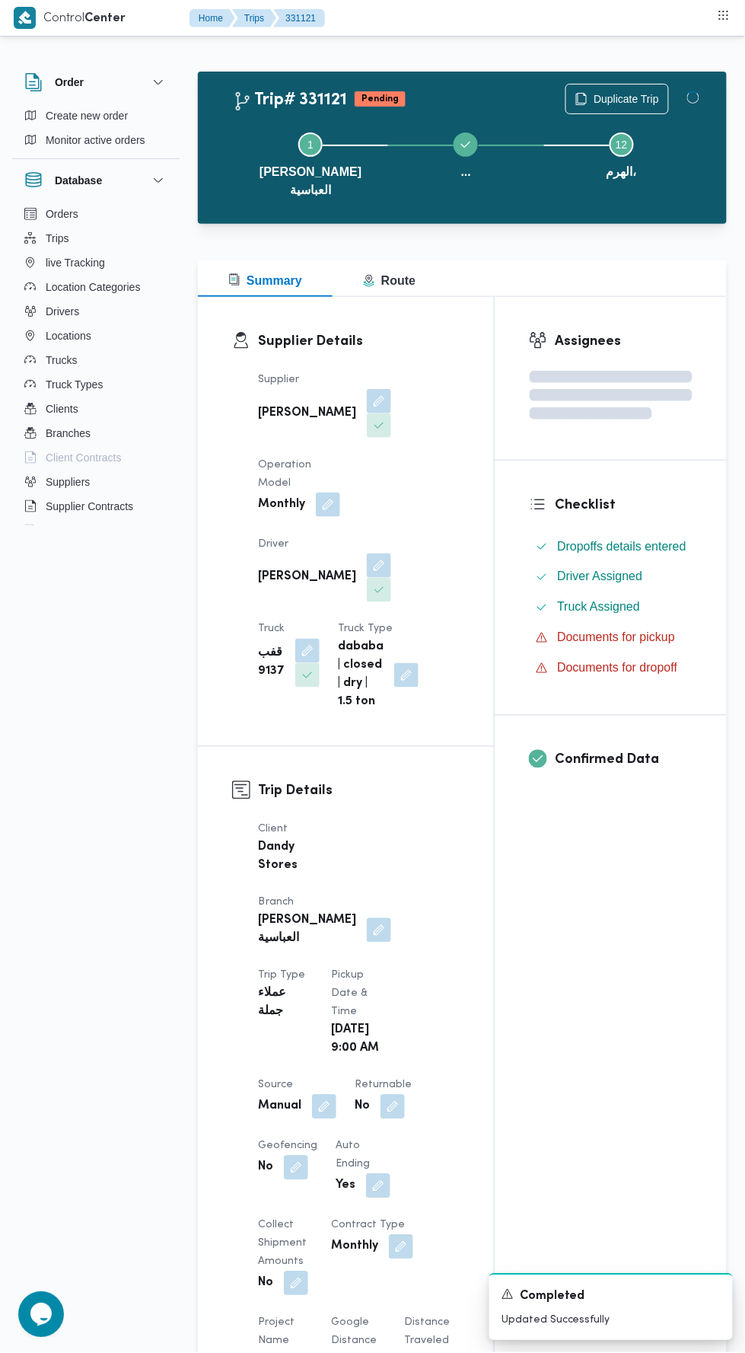
click at [642, 939] on div "Assignees Checklist Dropoffs details entered Driver Assigned Truck Assigned Doc…" at bounding box center [611, 1215] width 232 height 1836
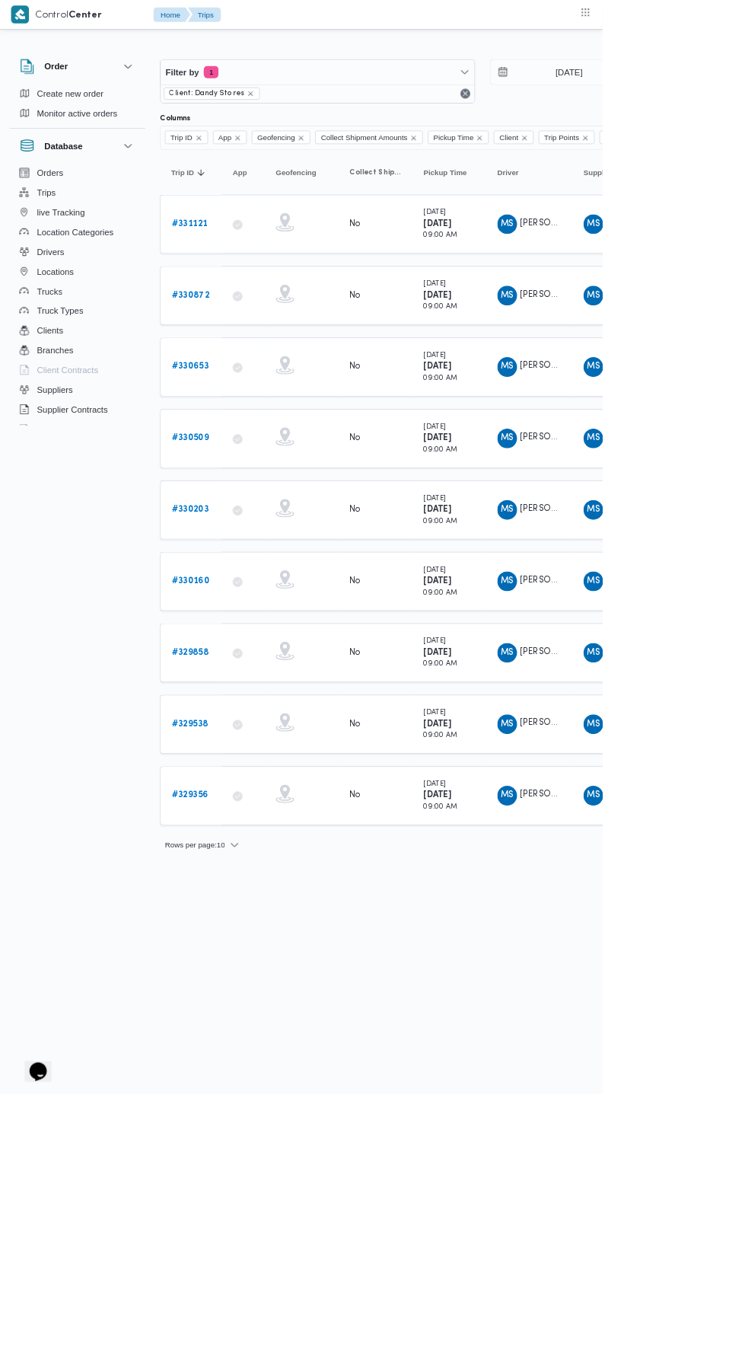
click at [237, 275] on b "# 331121" at bounding box center [234, 277] width 44 height 10
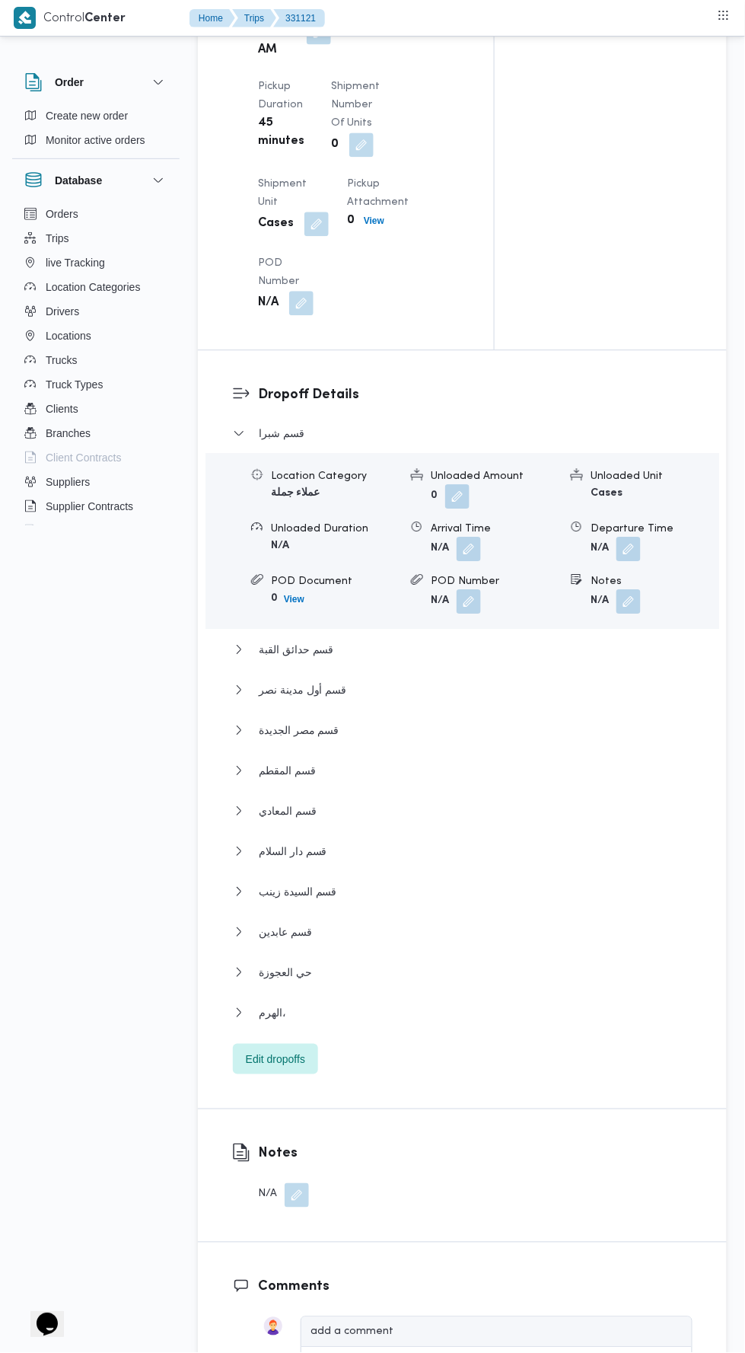
scroll to position [1710, 0]
click at [496, 1021] on button "الهرم،" at bounding box center [463, 1012] width 460 height 18
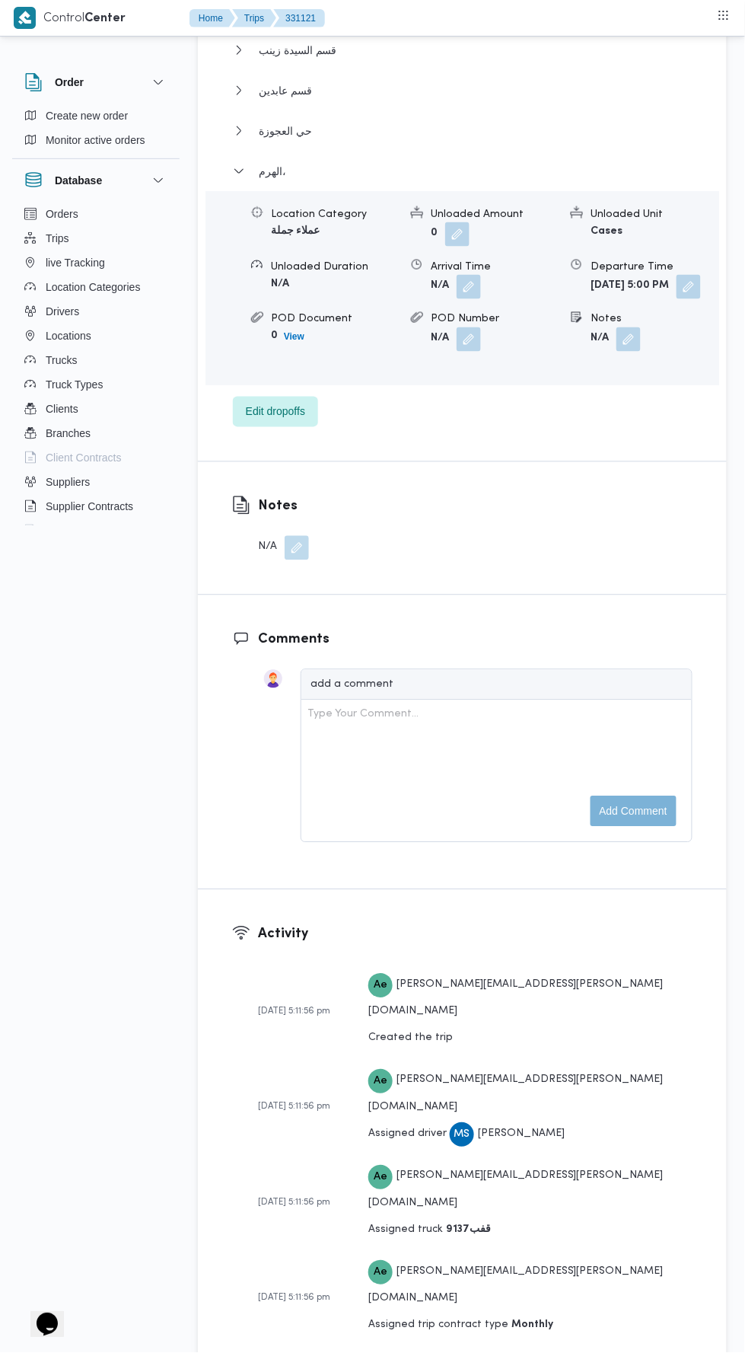
scroll to position [2786, 0]
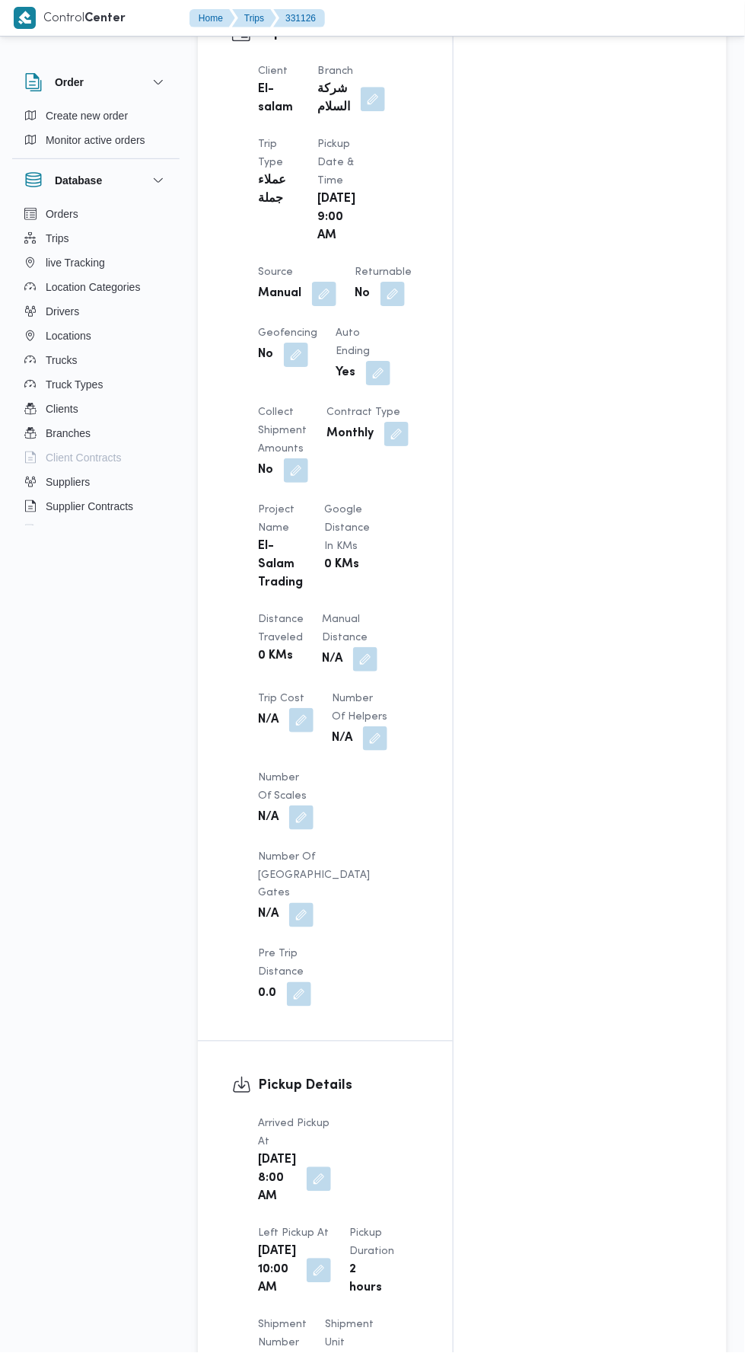
scroll to position [820, 0]
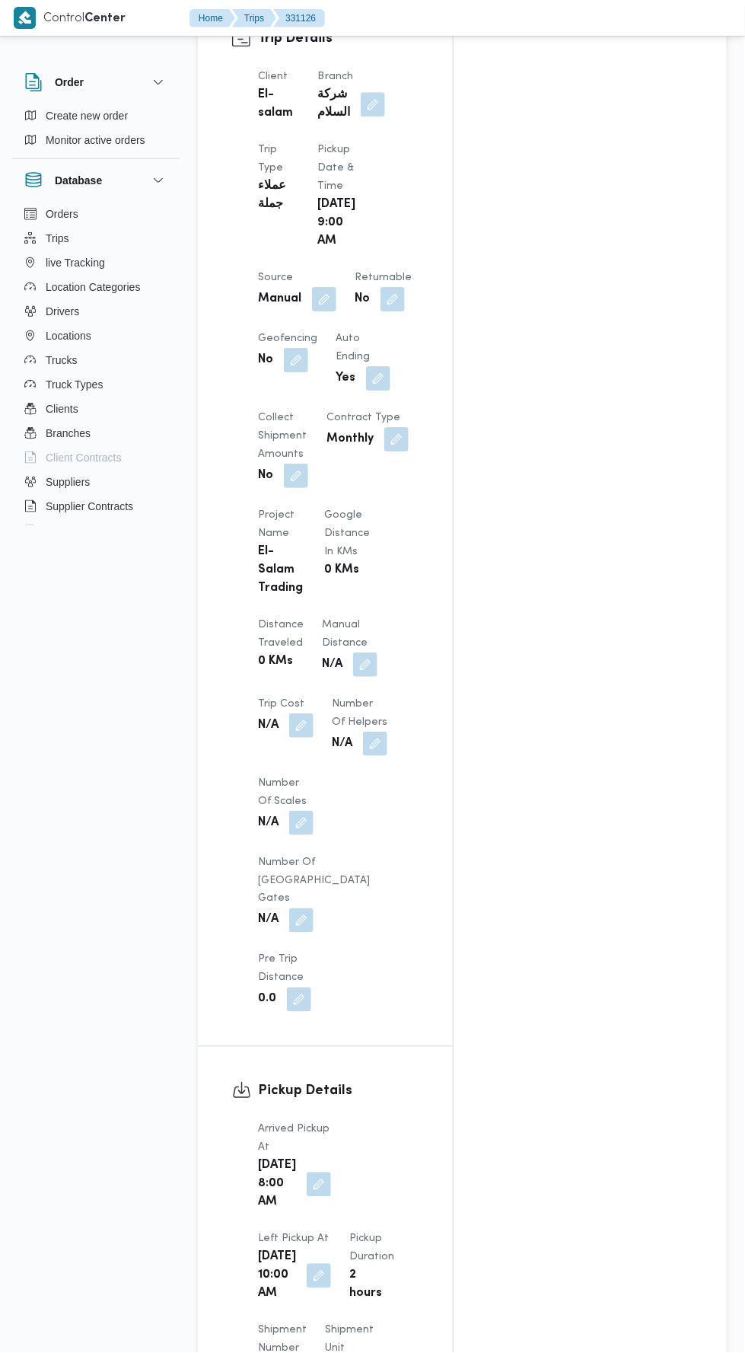
click at [353, 652] on button "button" at bounding box center [365, 664] width 24 height 24
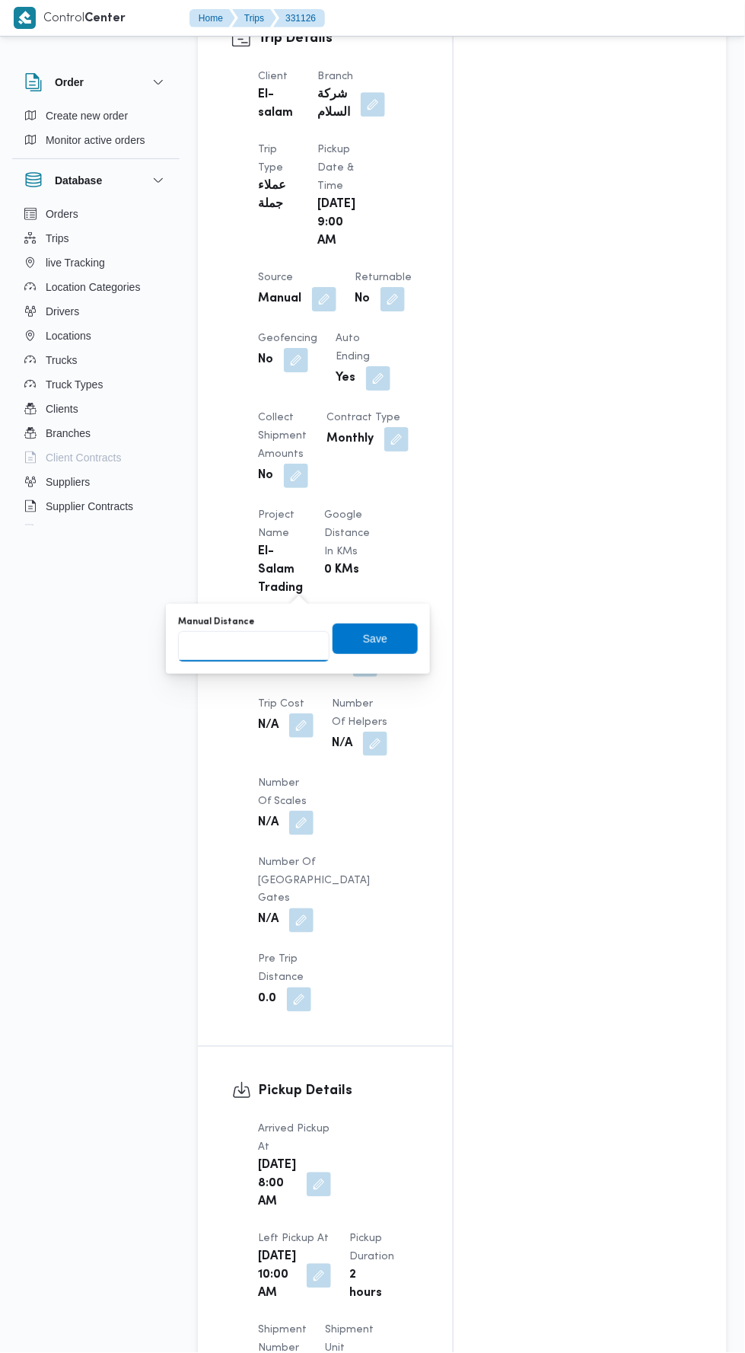
click at [295, 646] on input "Manual Distance" at bounding box center [253, 646] width 151 height 30
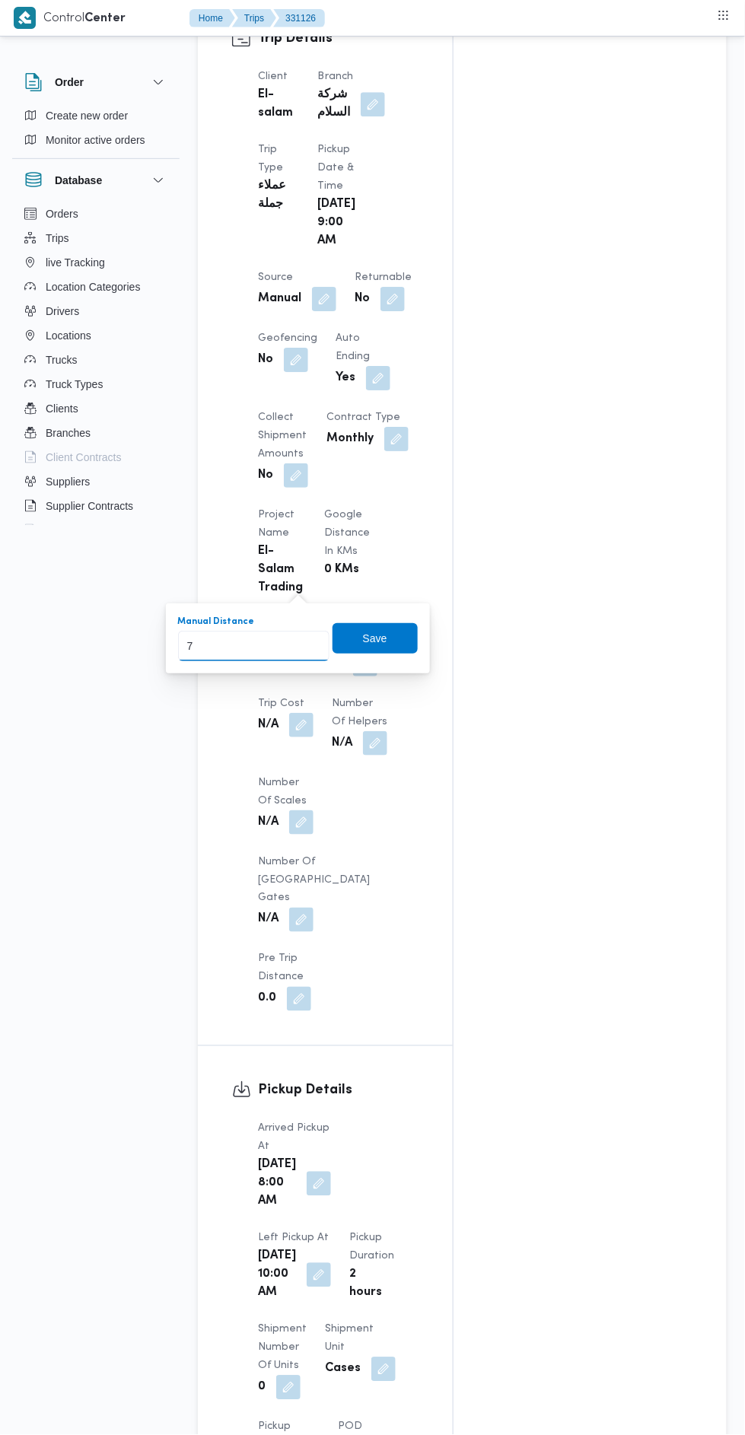
type input "73"
click at [418, 632] on span "Save" at bounding box center [375, 638] width 85 height 30
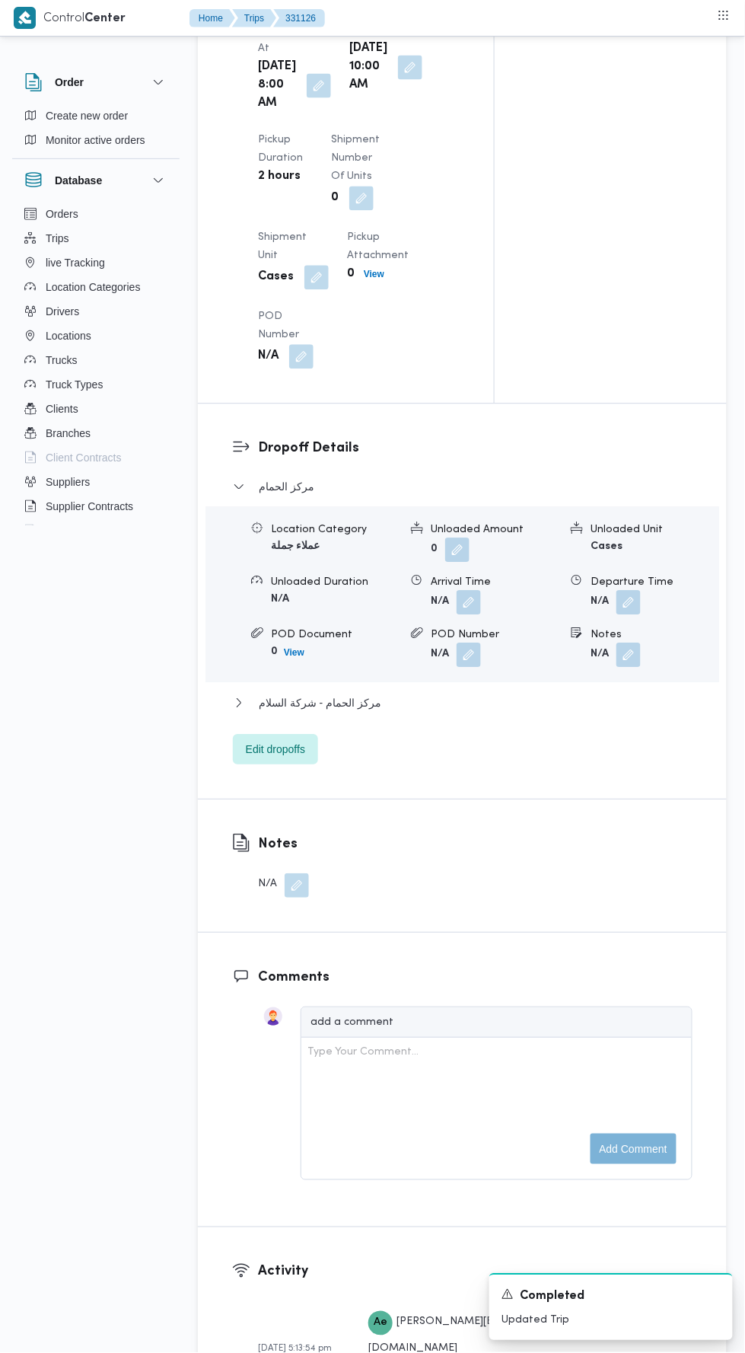
scroll to position [1885, 0]
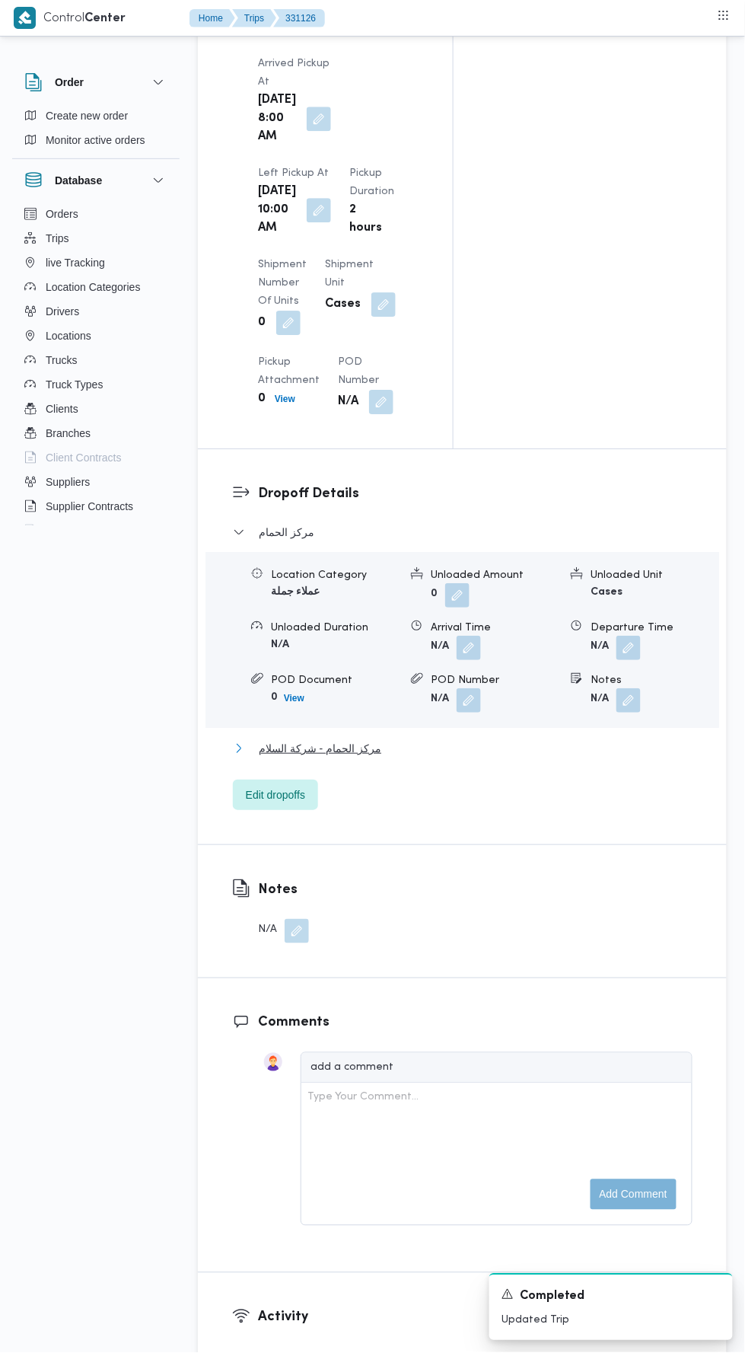
click at [508, 739] on button "مركز الحمام - شركة السلام" at bounding box center [463, 748] width 460 height 18
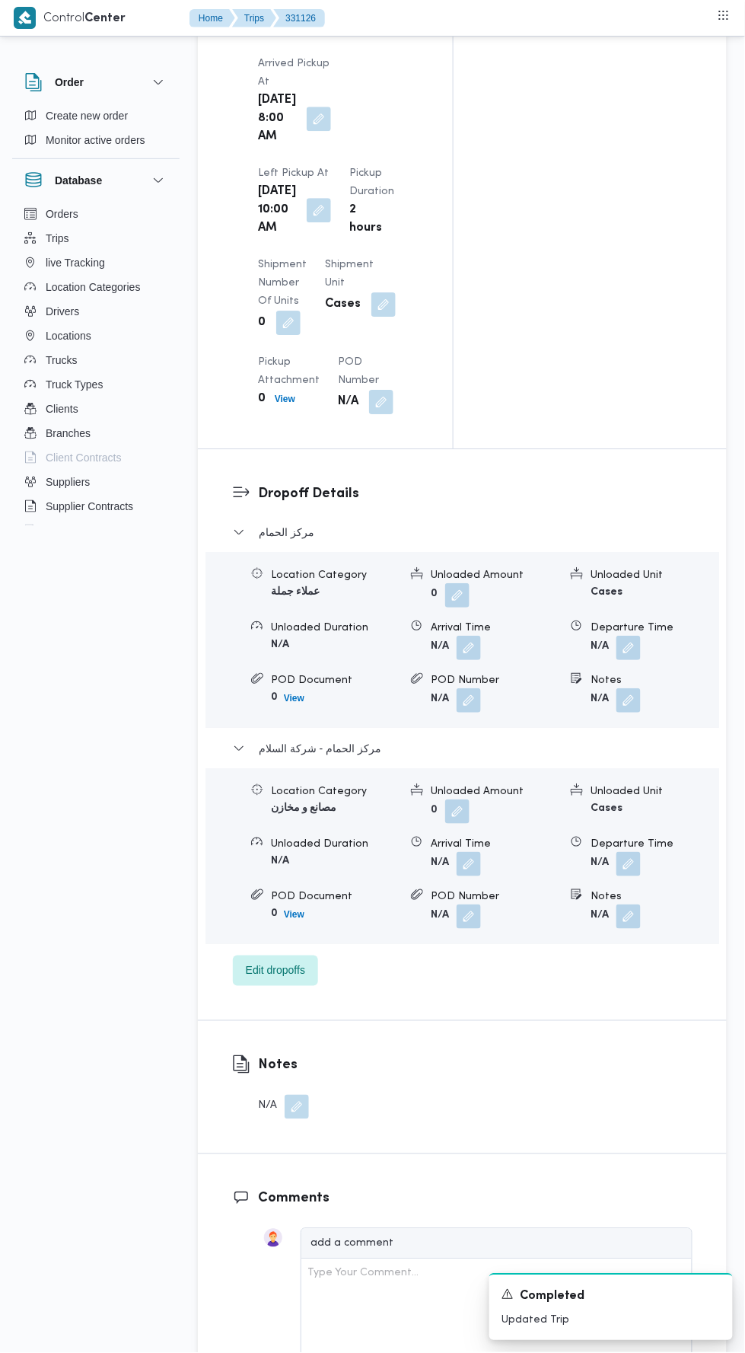
click at [636, 852] on button "button" at bounding box center [629, 864] width 24 height 24
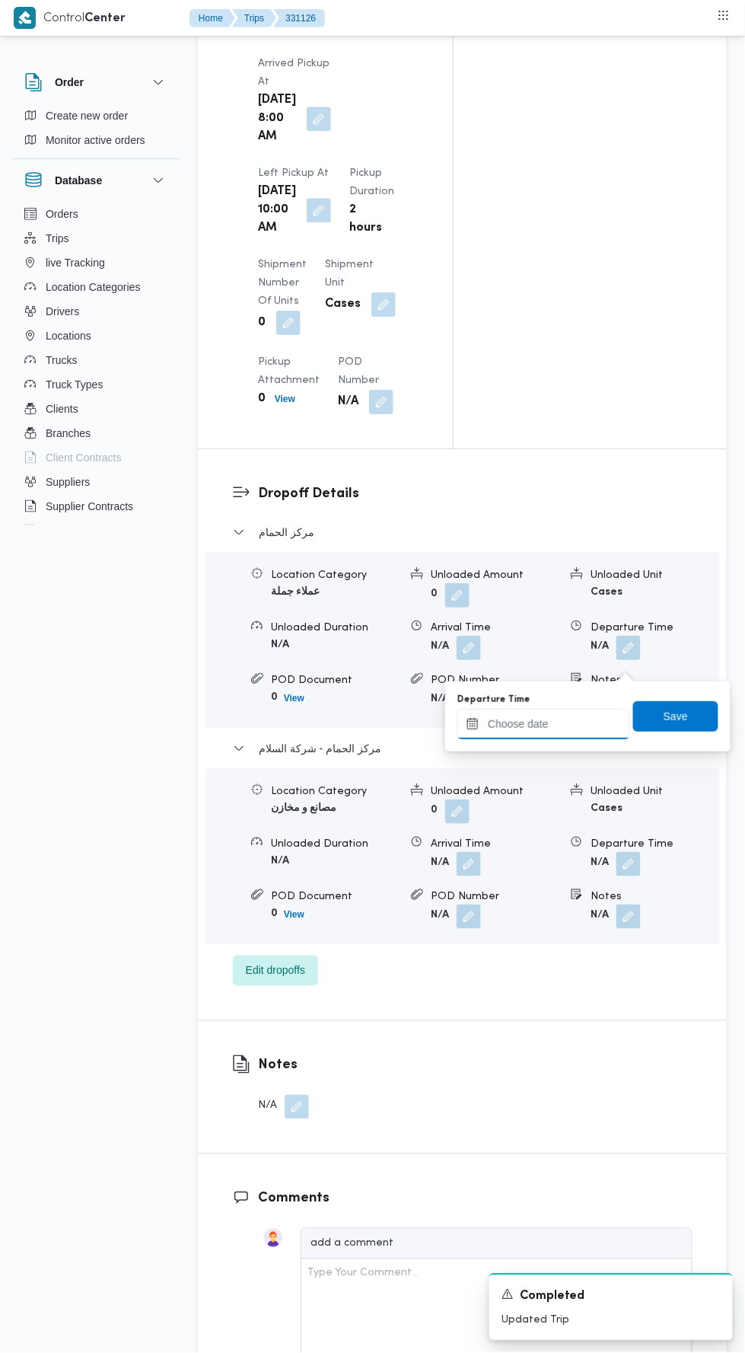
click at [587, 720] on input "Departure Time" at bounding box center [543, 724] width 173 height 30
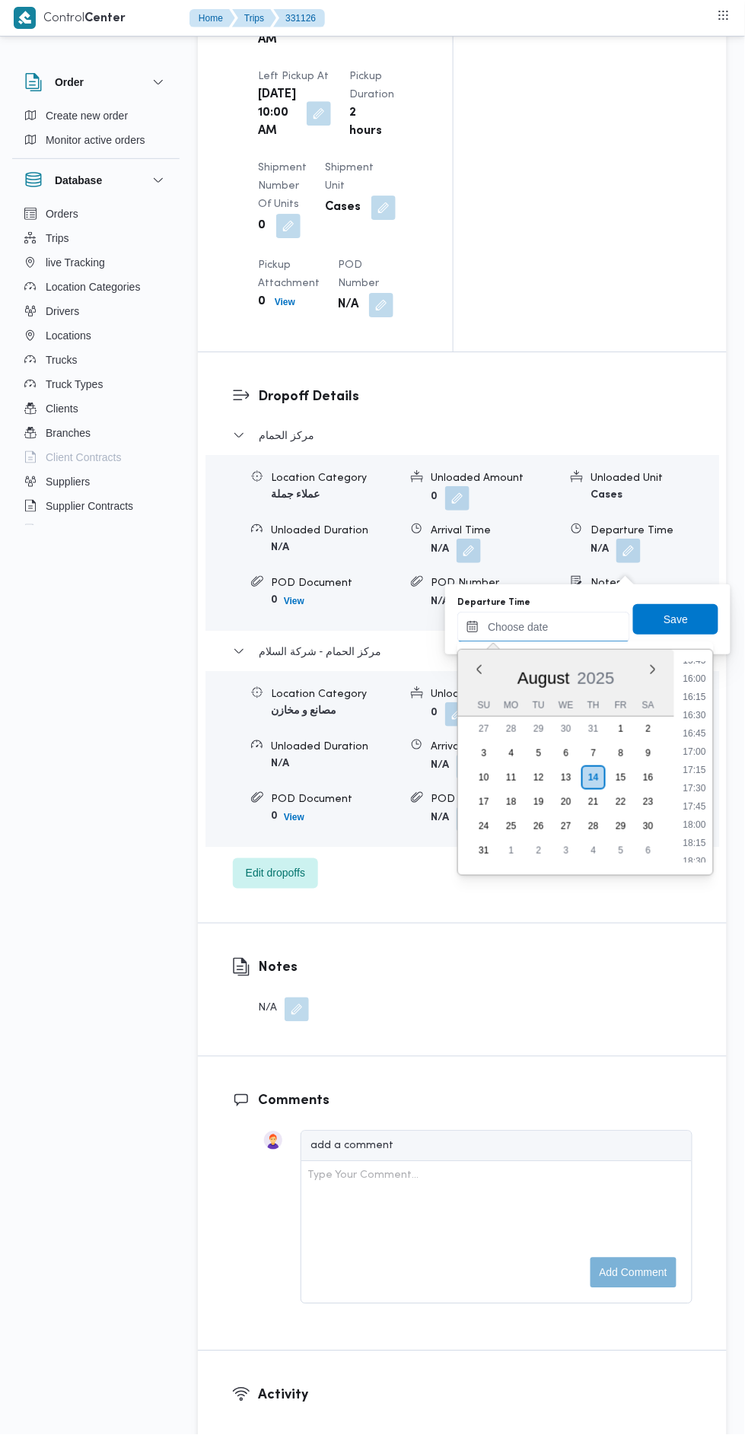
scroll to position [1159, 0]
click at [705, 747] on li "17:00" at bounding box center [695, 752] width 35 height 15
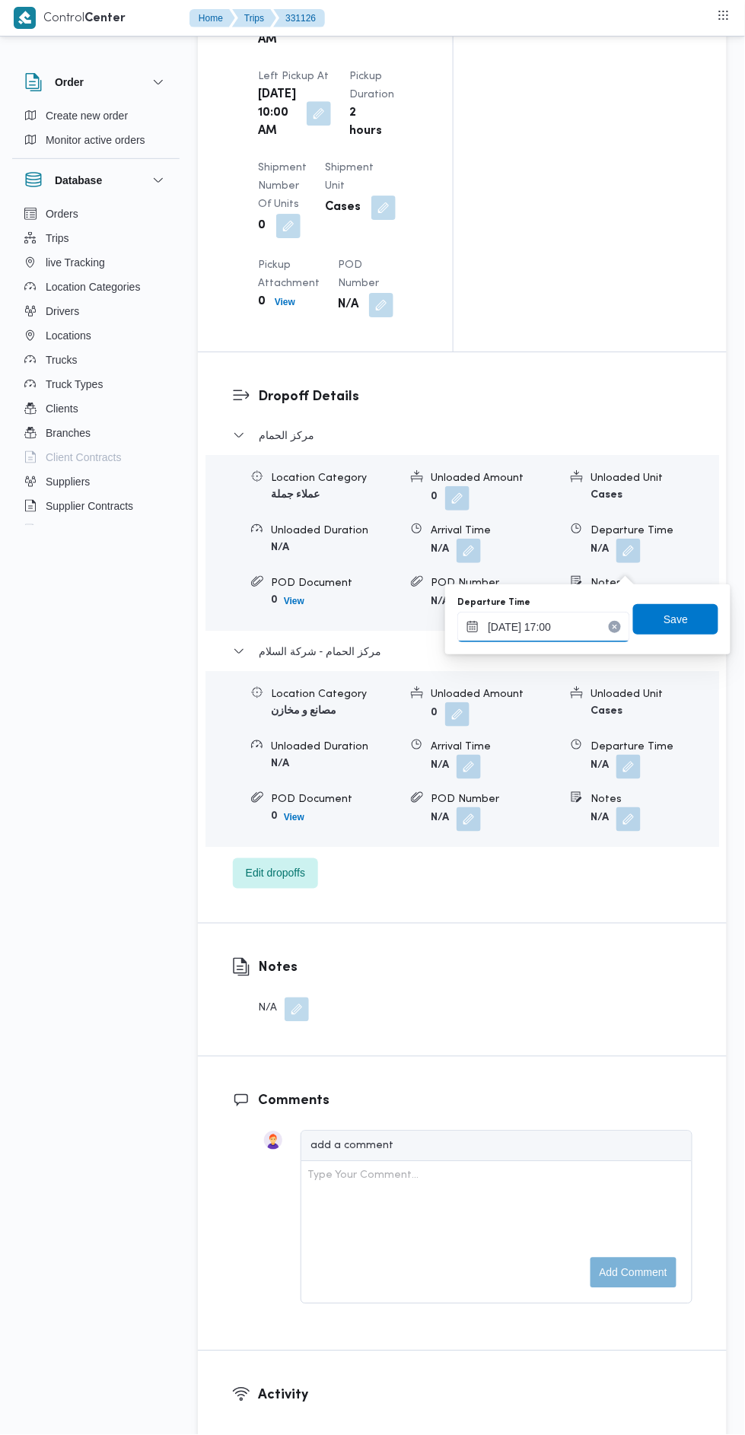
click at [582, 627] on input "[DATE] 17:00" at bounding box center [543, 627] width 173 height 30
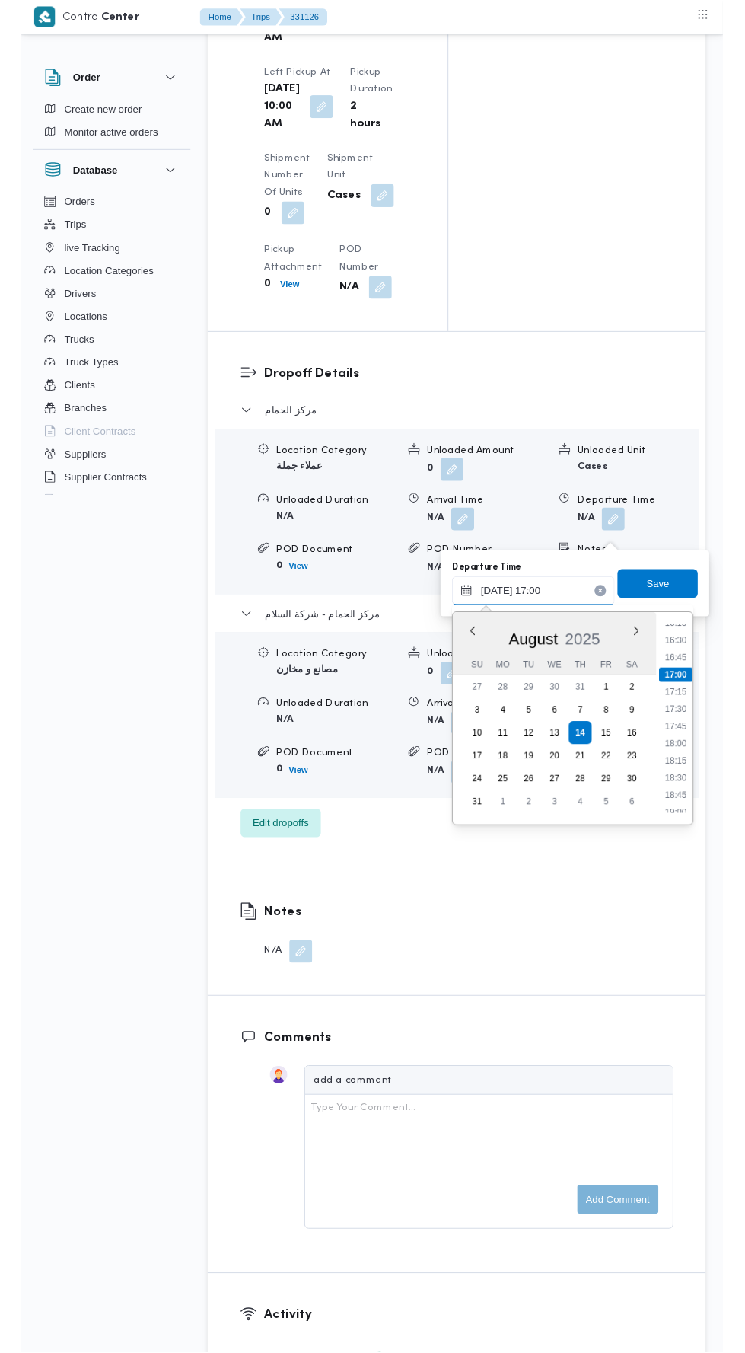
scroll to position [1200, 0]
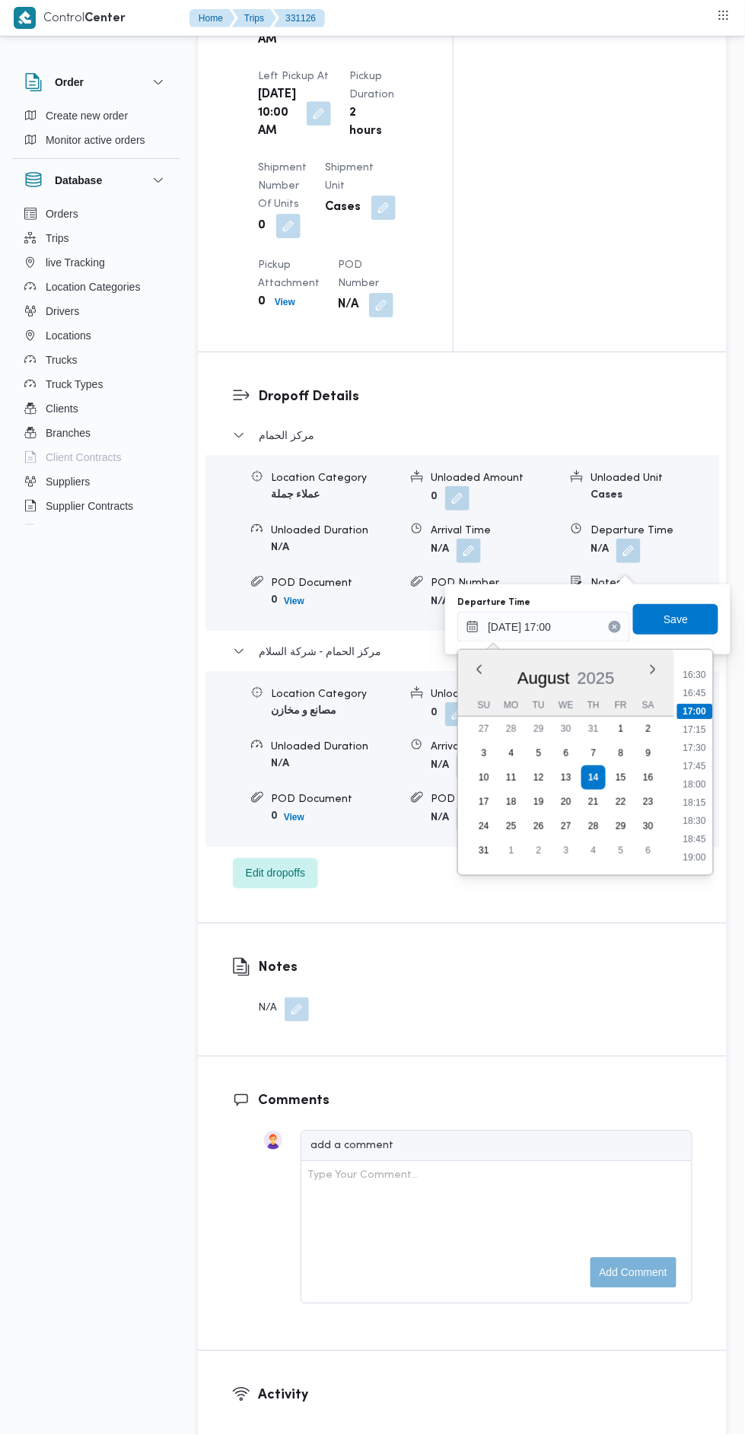
click at [704, 733] on li "17:15" at bounding box center [695, 729] width 35 height 15
type input "[DATE] 17:15"
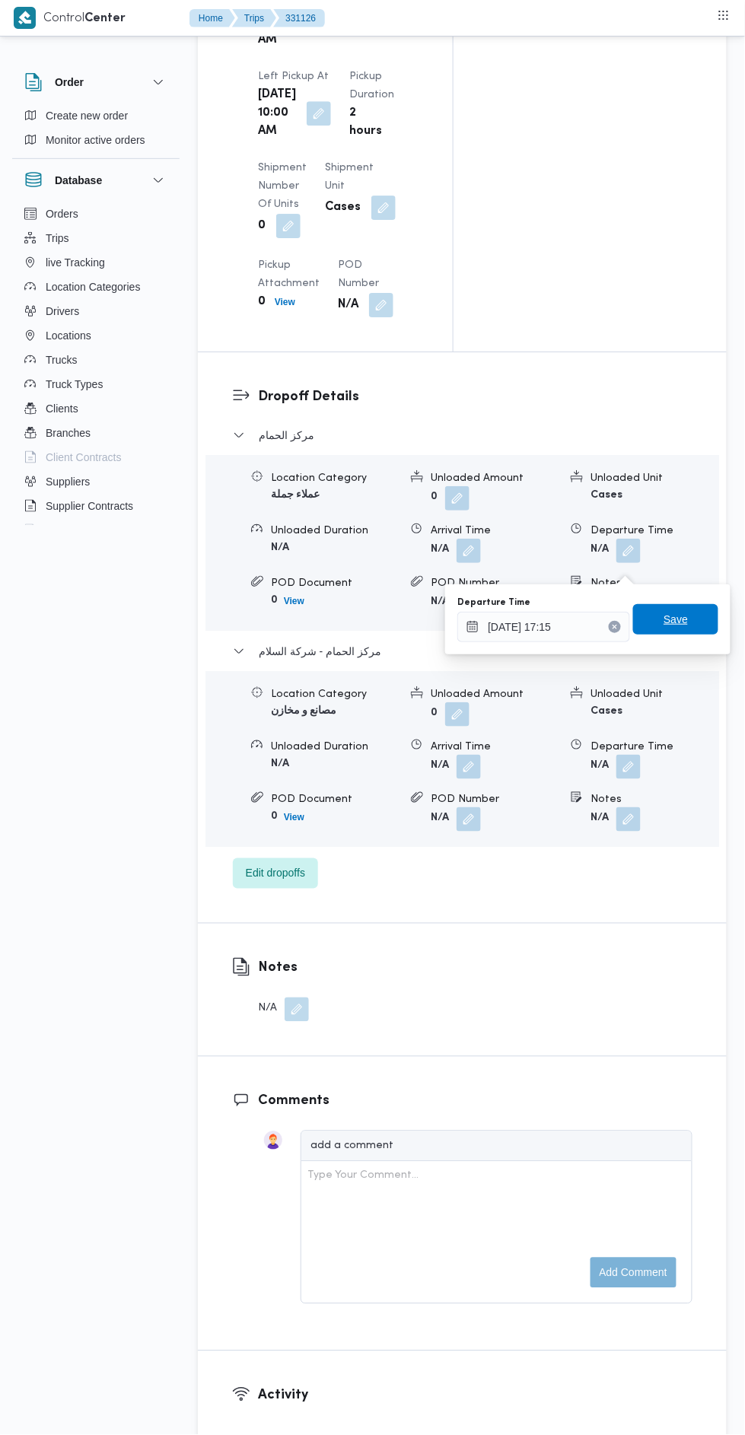
click at [695, 626] on span "Save" at bounding box center [675, 619] width 85 height 30
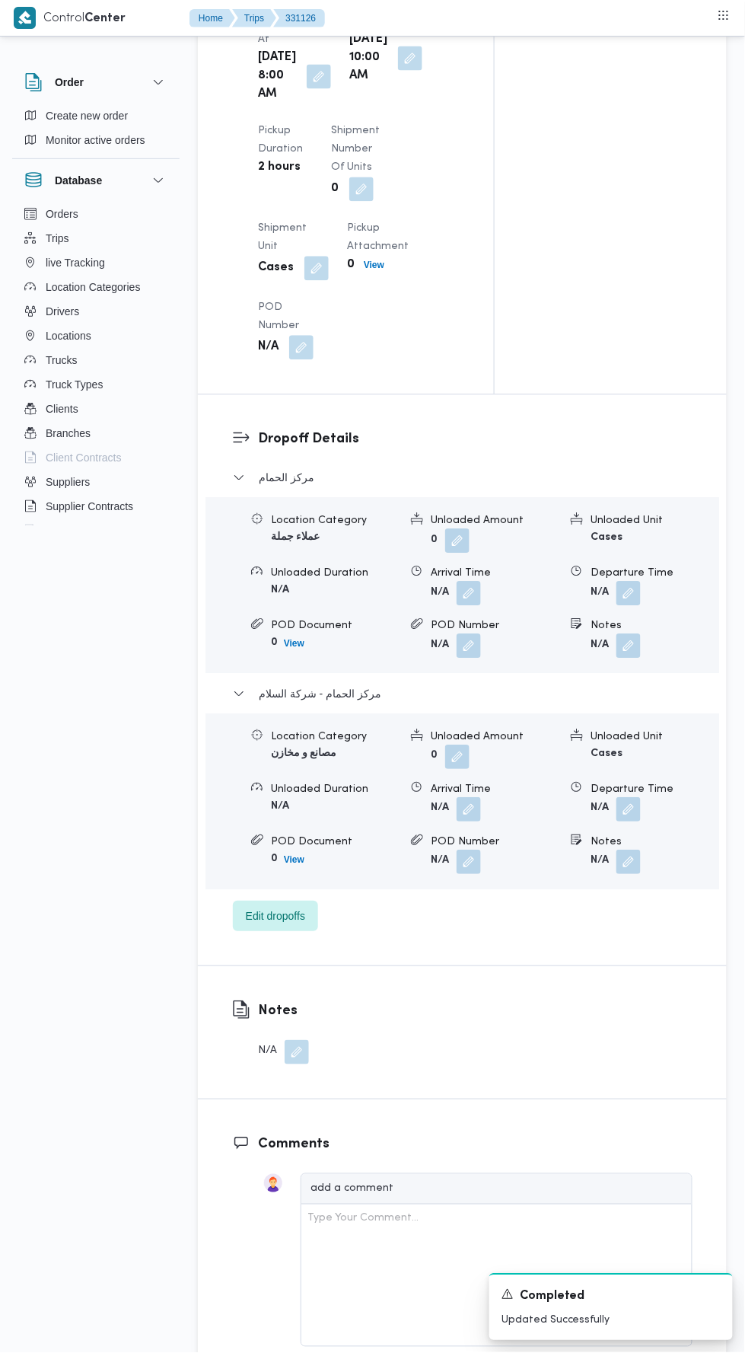
scroll to position [0, 0]
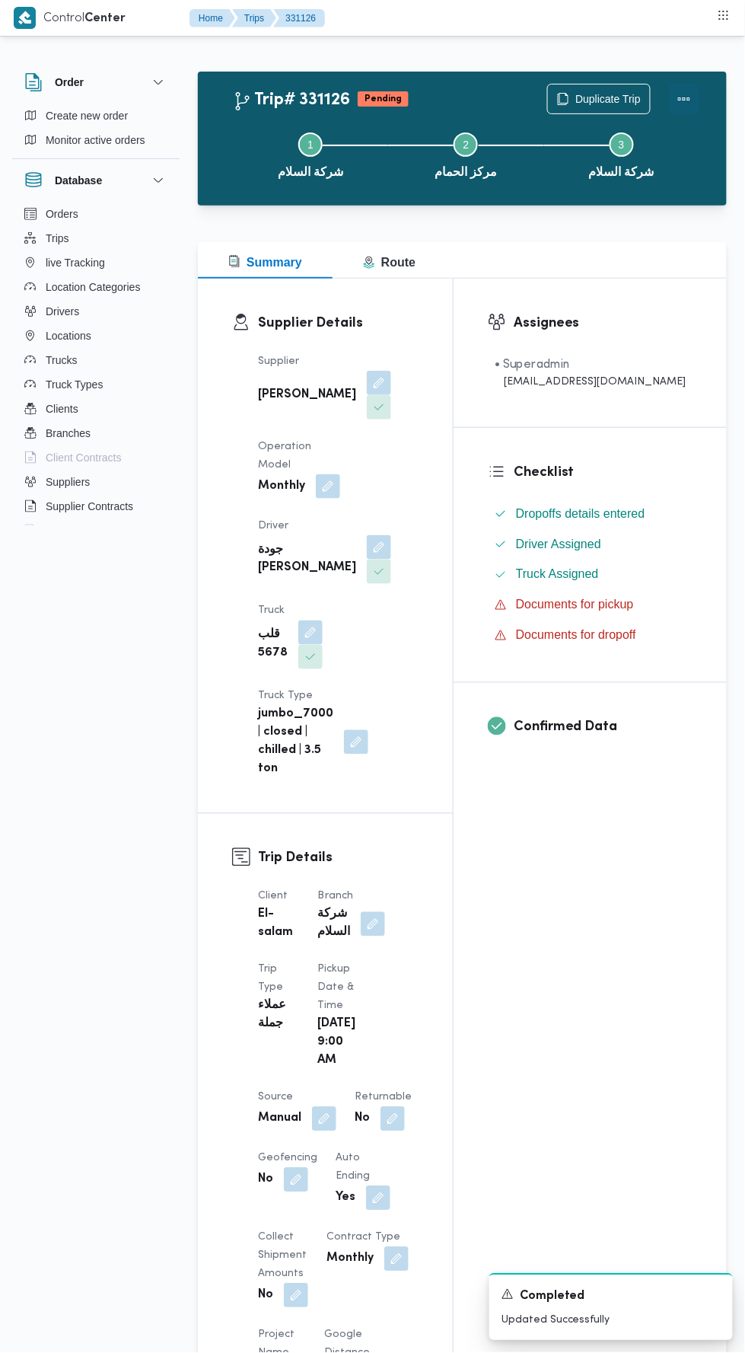
click at [691, 98] on button "Actions" at bounding box center [684, 99] width 30 height 30
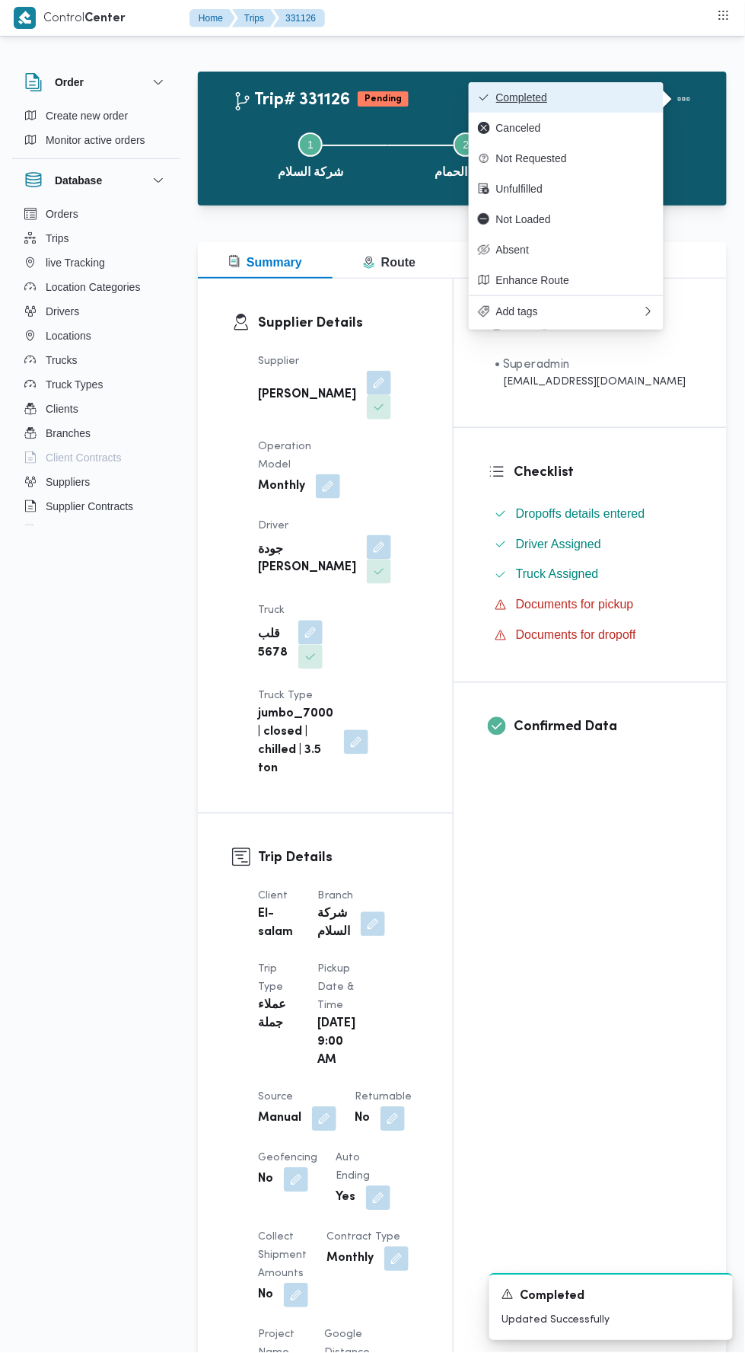
click at [629, 96] on span "Completed" at bounding box center [575, 97] width 158 height 12
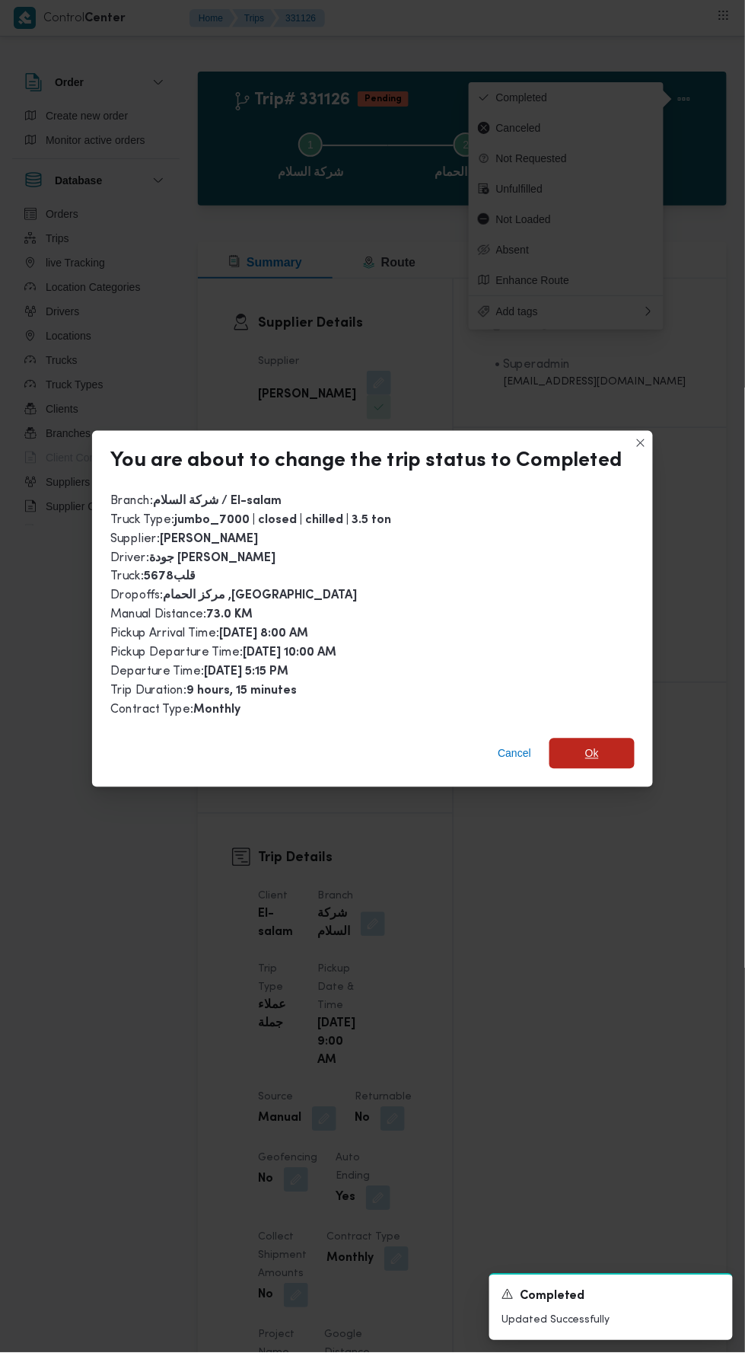
click at [614, 749] on span "Ok" at bounding box center [592, 753] width 85 height 30
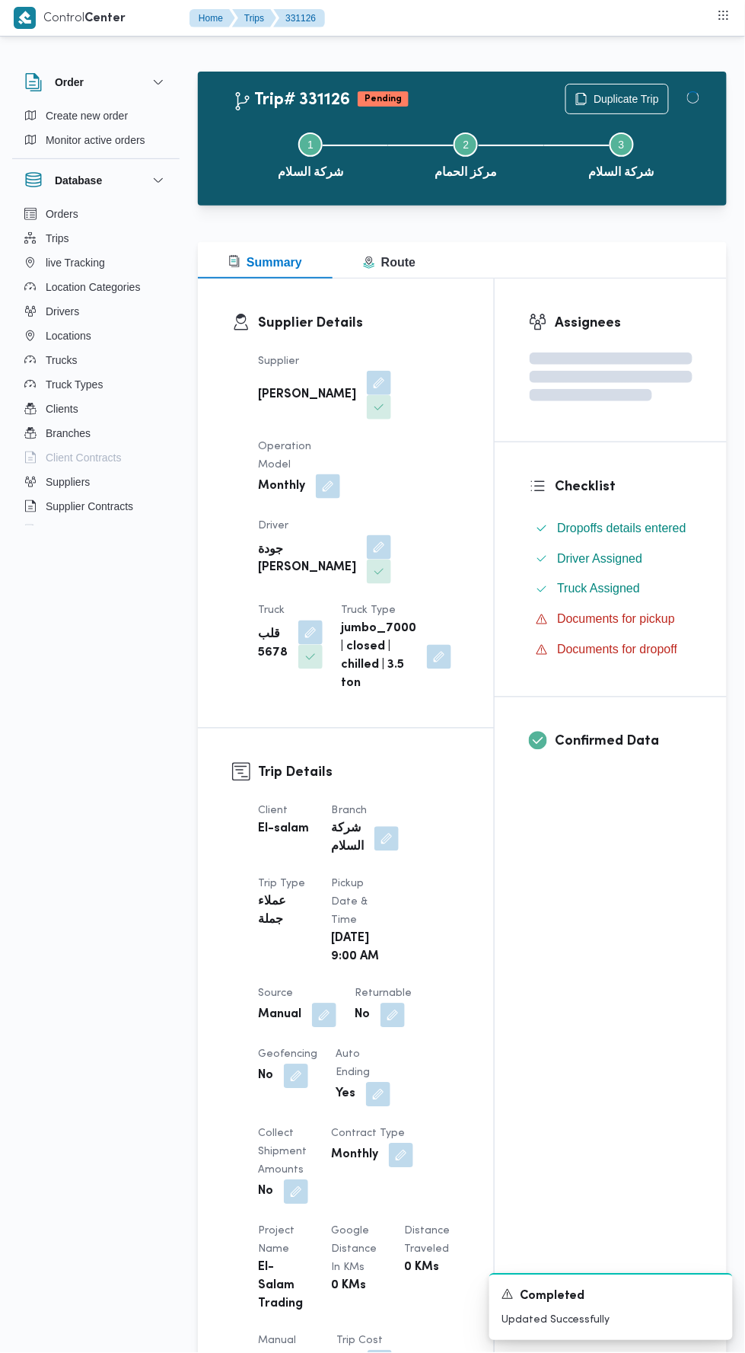
click at [584, 1014] on div "Assignees Checklist Dropoffs details entered Driver Assigned Truck Assigned Doc…" at bounding box center [611, 1169] width 232 height 1781
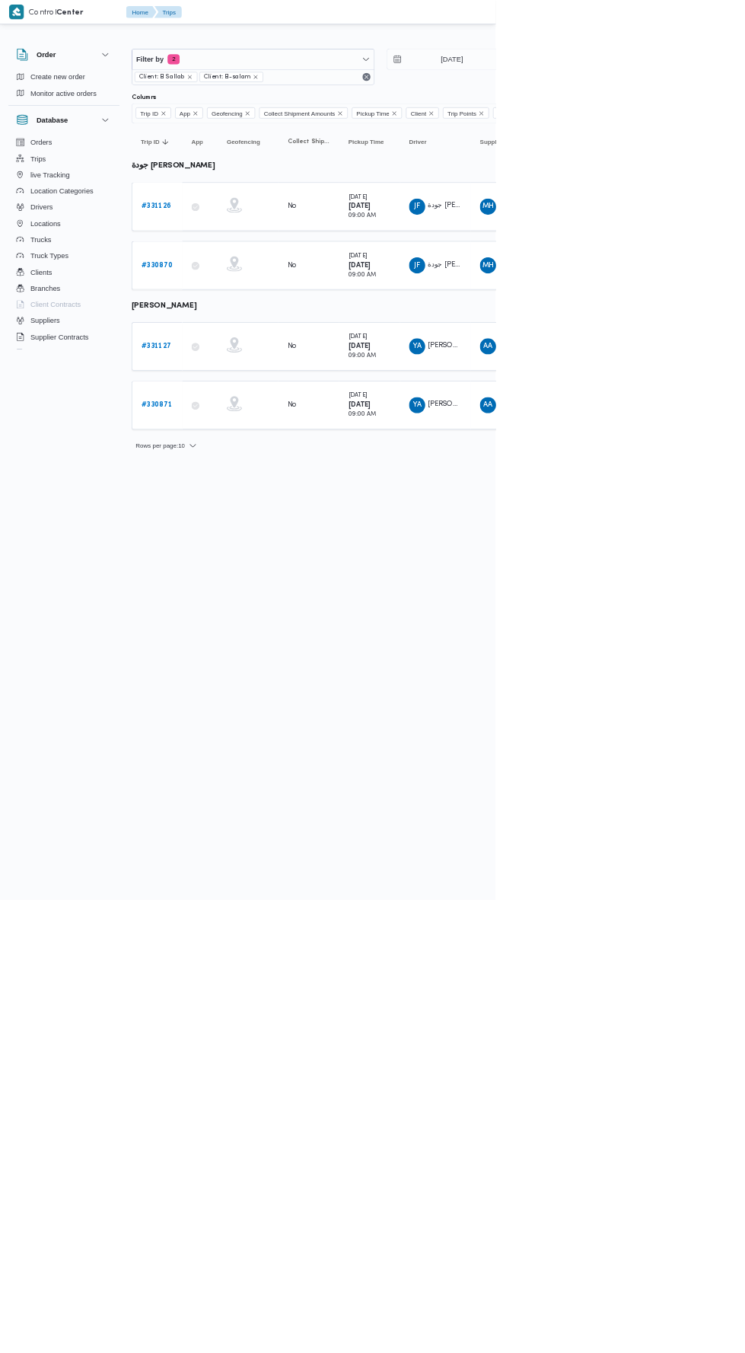
click at [242, 516] on b "# 331127" at bounding box center [234, 520] width 45 height 10
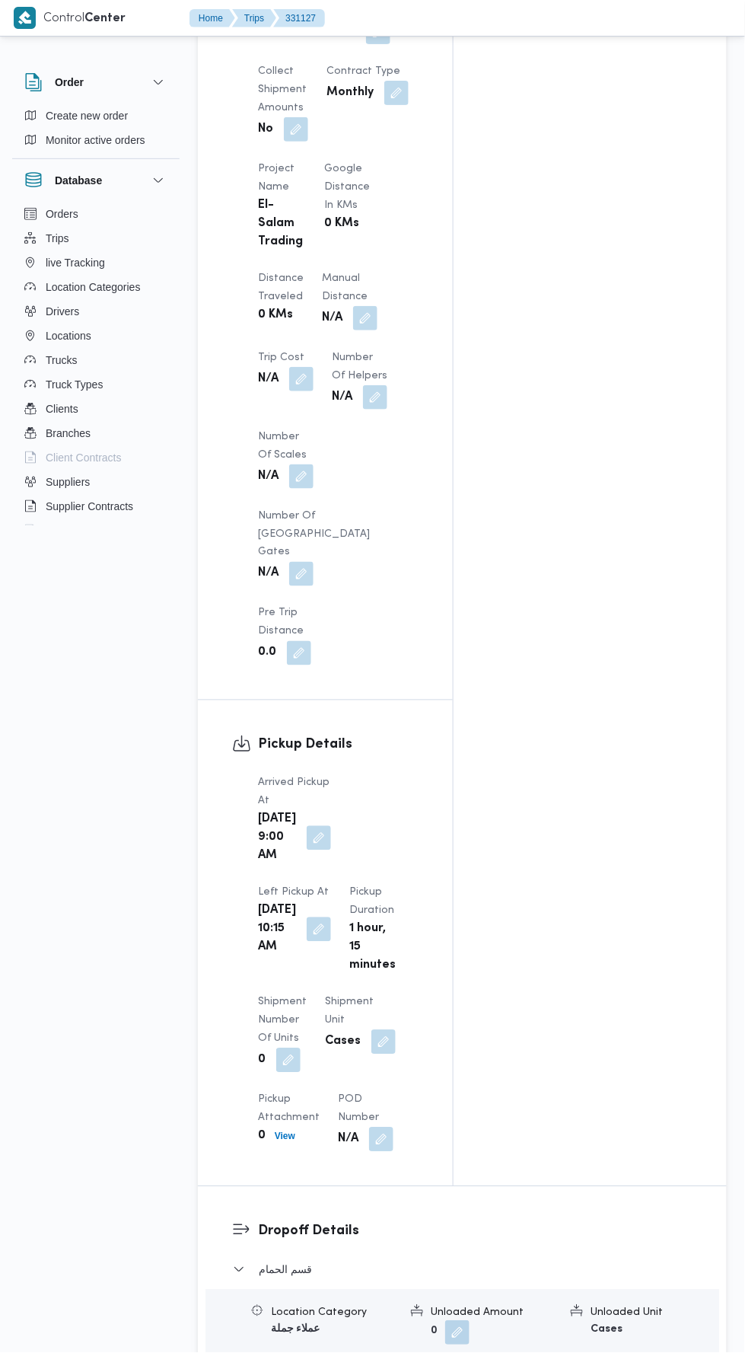
scroll to position [1164, 0]
click at [353, 308] on button "button" at bounding box center [365, 320] width 24 height 24
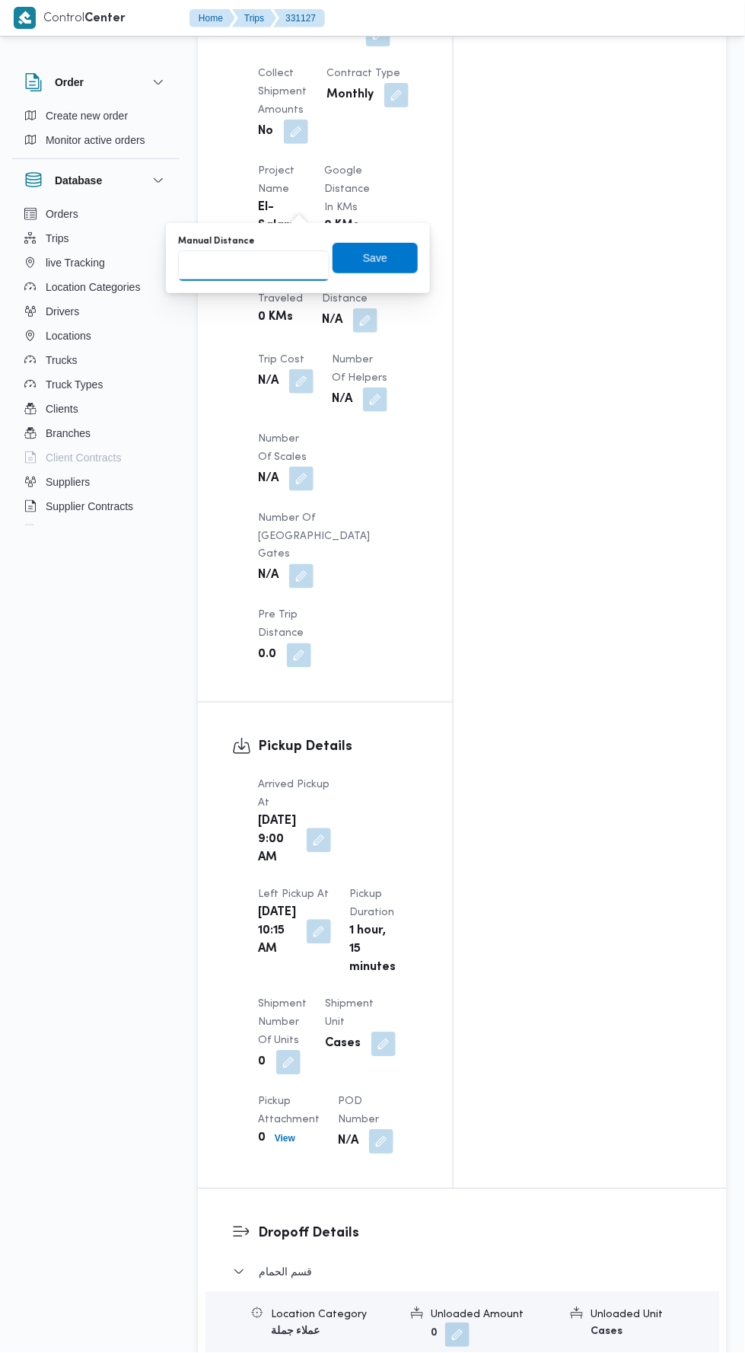
click at [276, 261] on input "Manual Distance" at bounding box center [253, 265] width 151 height 30
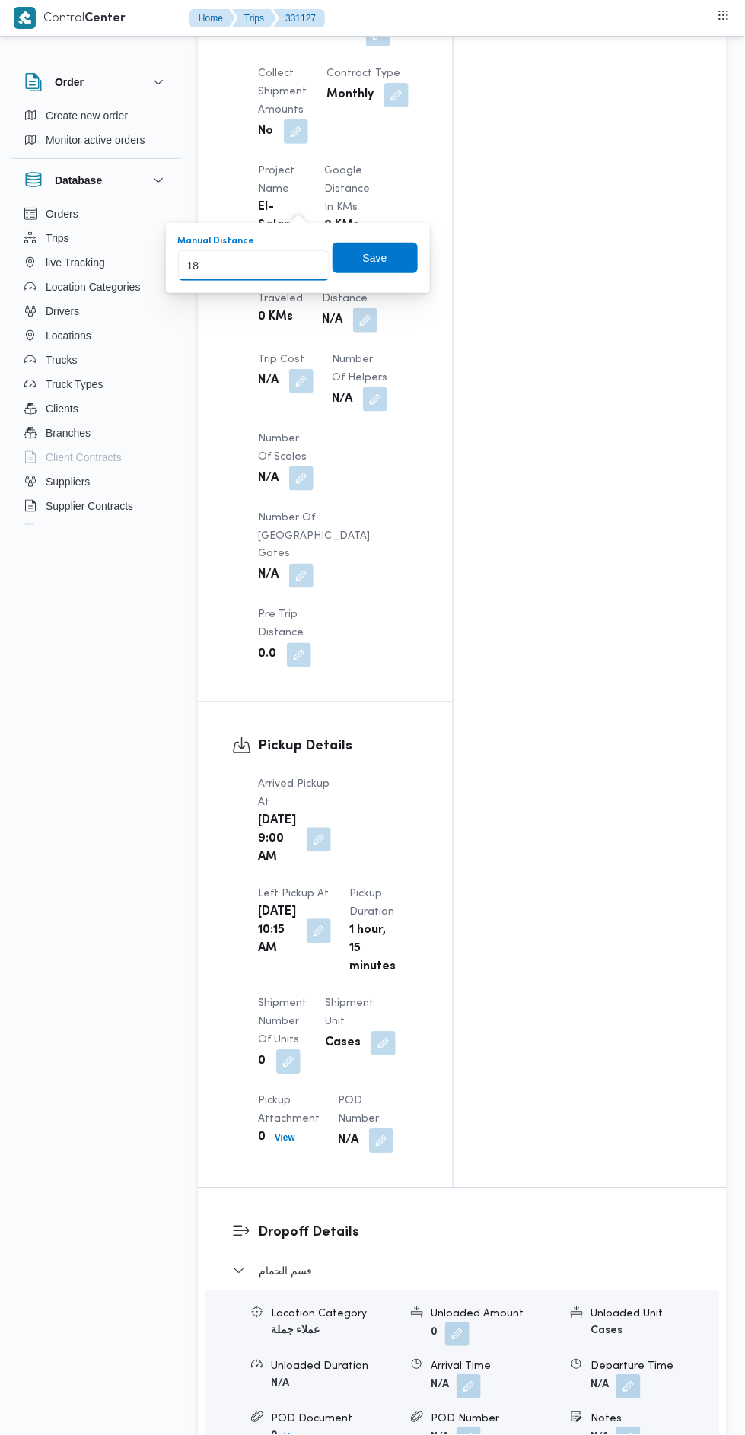
type input "184"
click at [382, 257] on span "Save" at bounding box center [375, 258] width 24 height 18
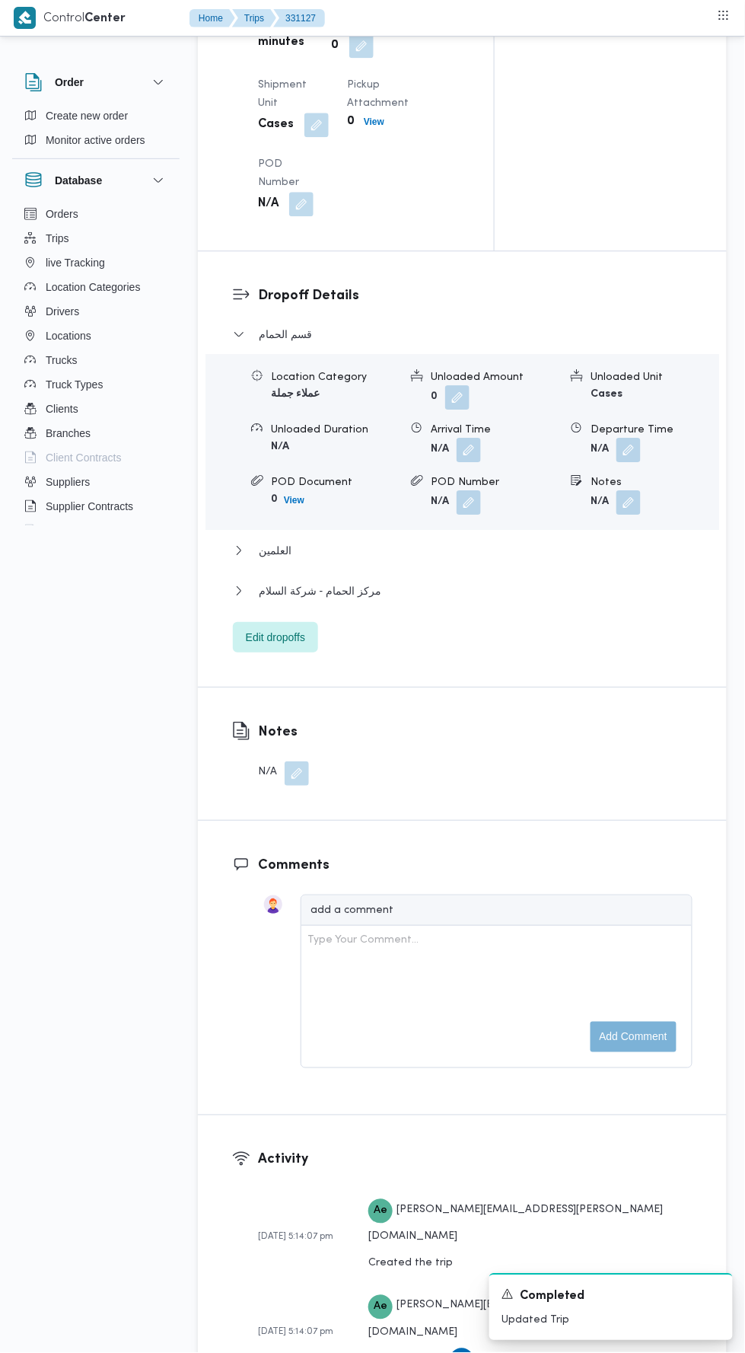
scroll to position [1821, 0]
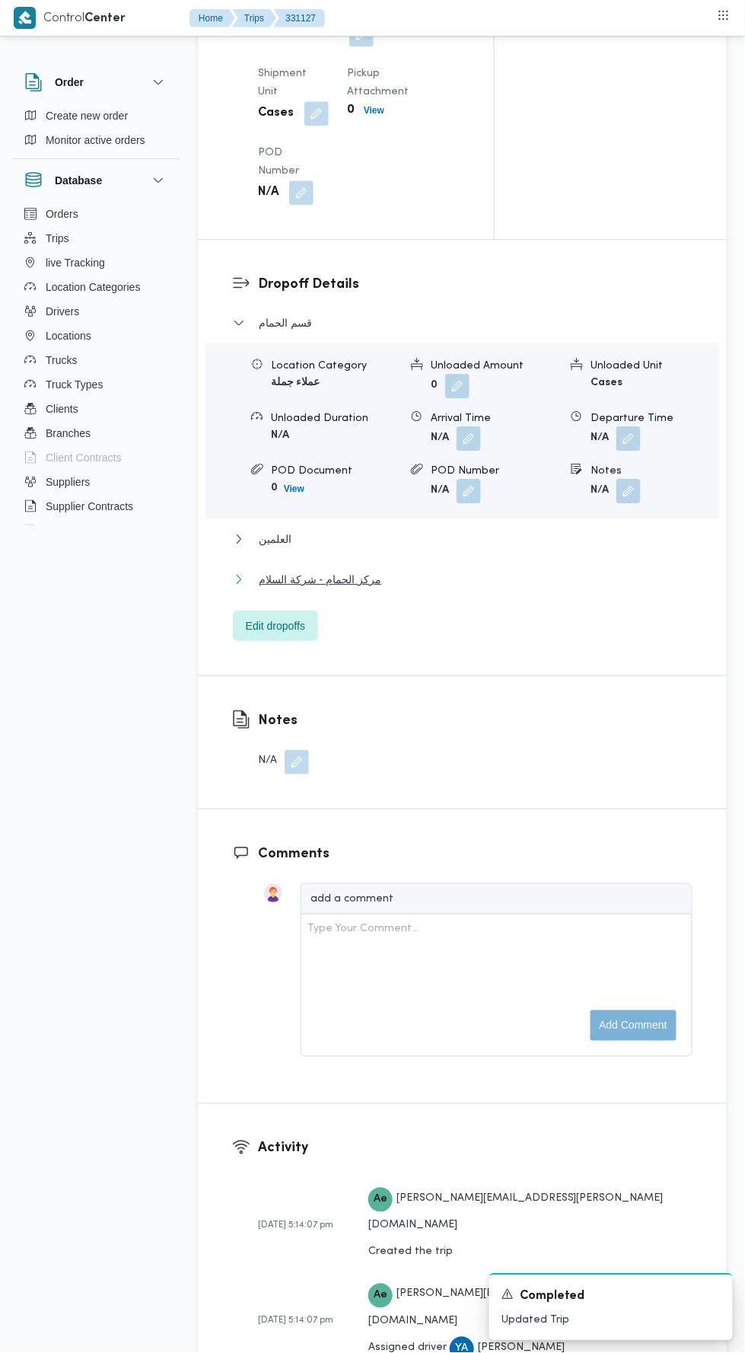
click at [516, 588] on button "مركز الحمام - شركة السلام" at bounding box center [463, 579] width 460 height 18
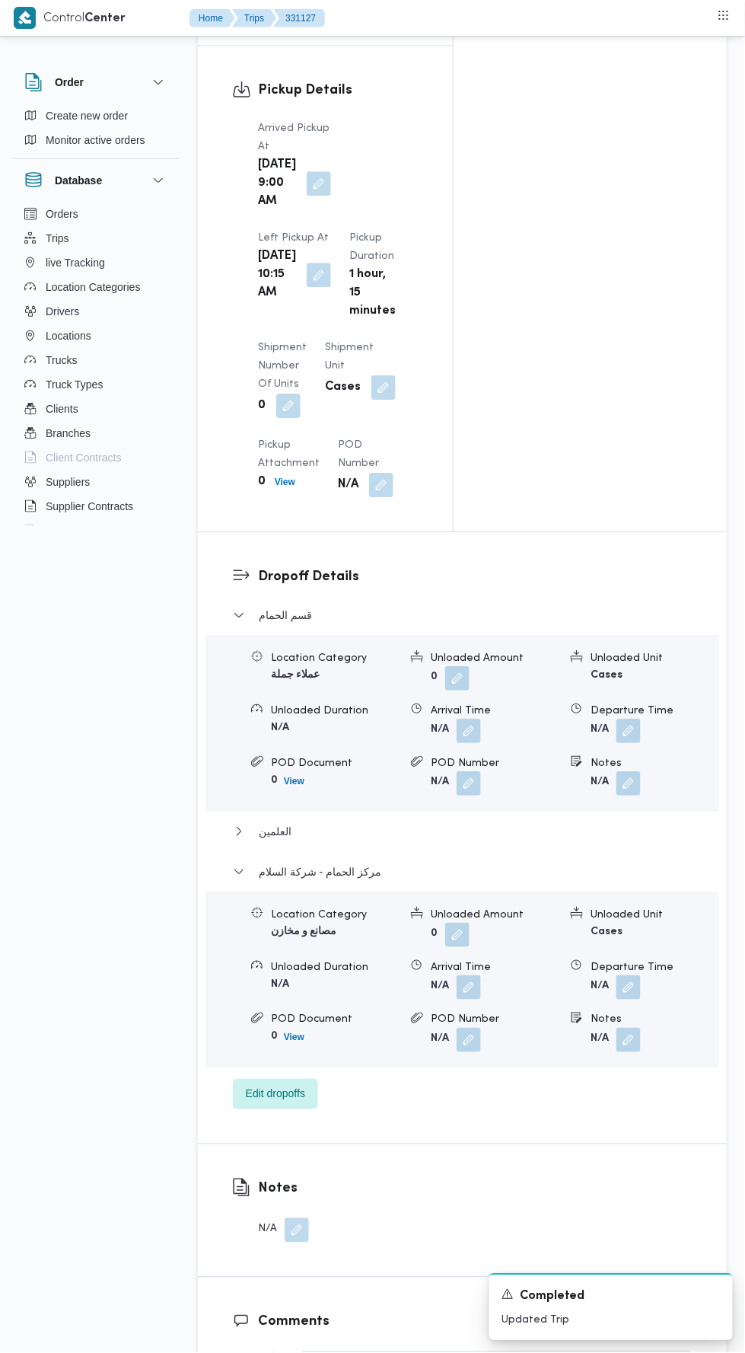
click at [631, 975] on button "button" at bounding box center [629, 987] width 24 height 24
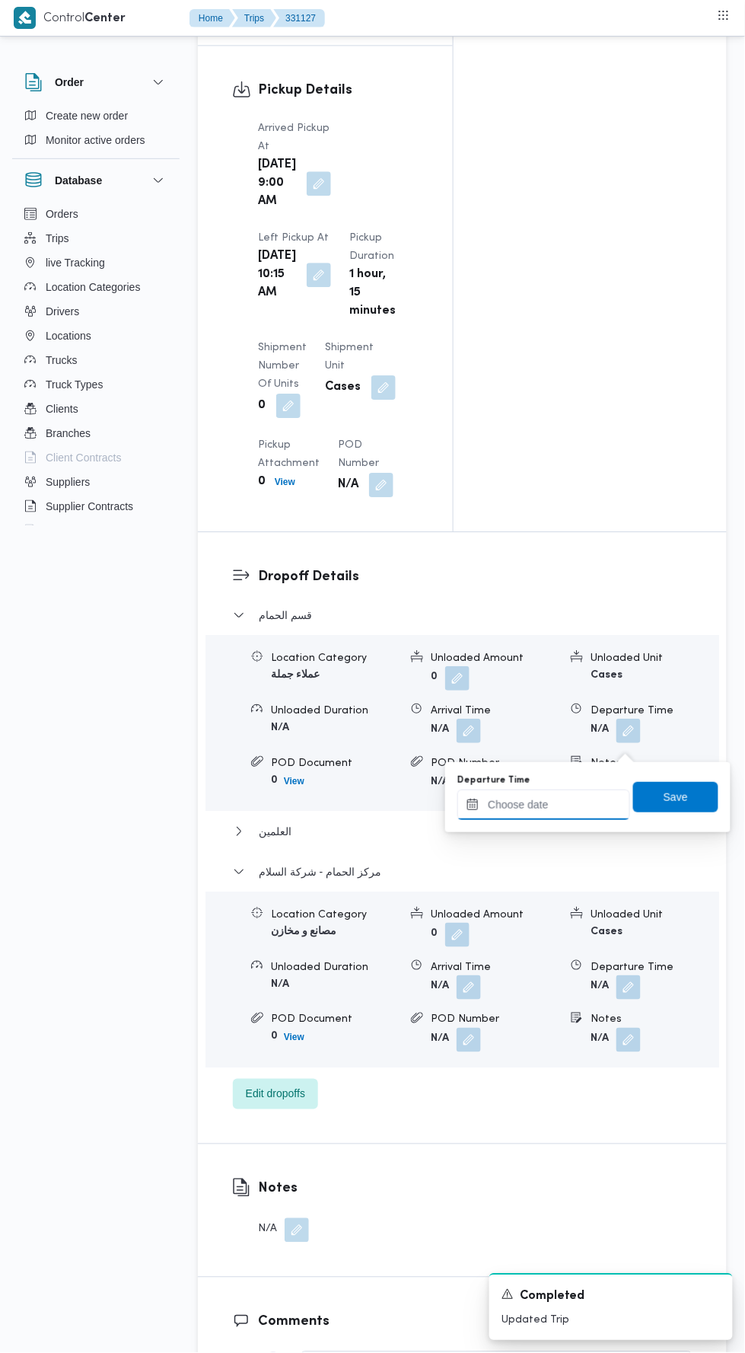
click at [574, 802] on input "Departure Time" at bounding box center [543, 804] width 173 height 30
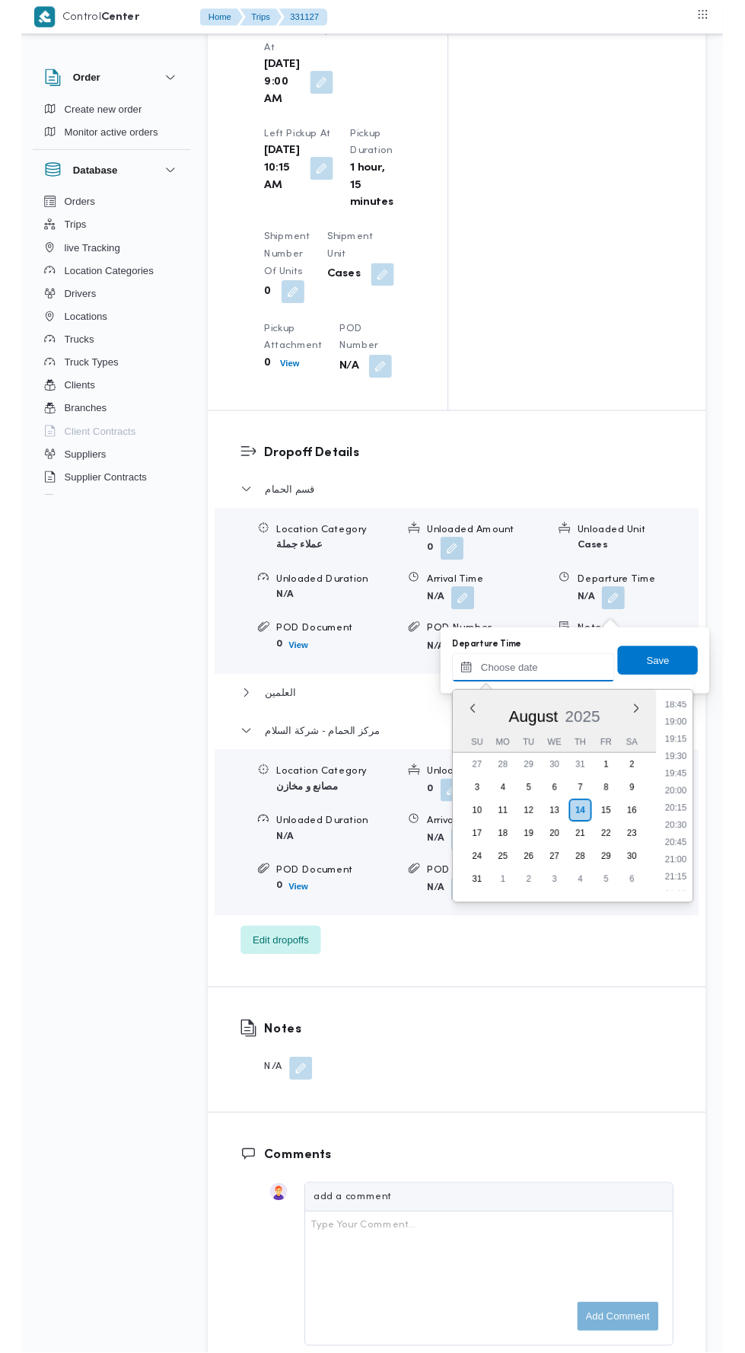
scroll to position [1374, 0]
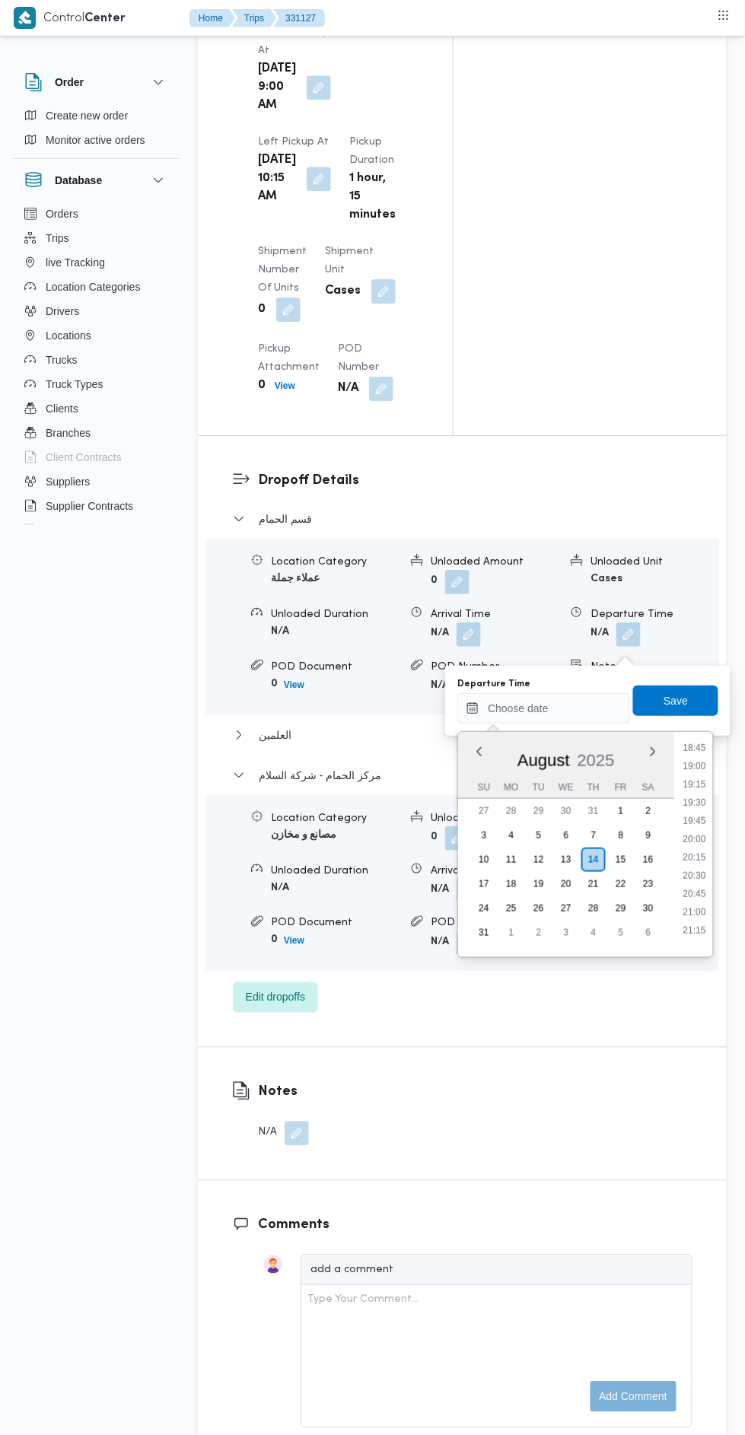
click at [699, 765] on li "19:00" at bounding box center [695, 766] width 35 height 15
type input "[DATE] 19:00"
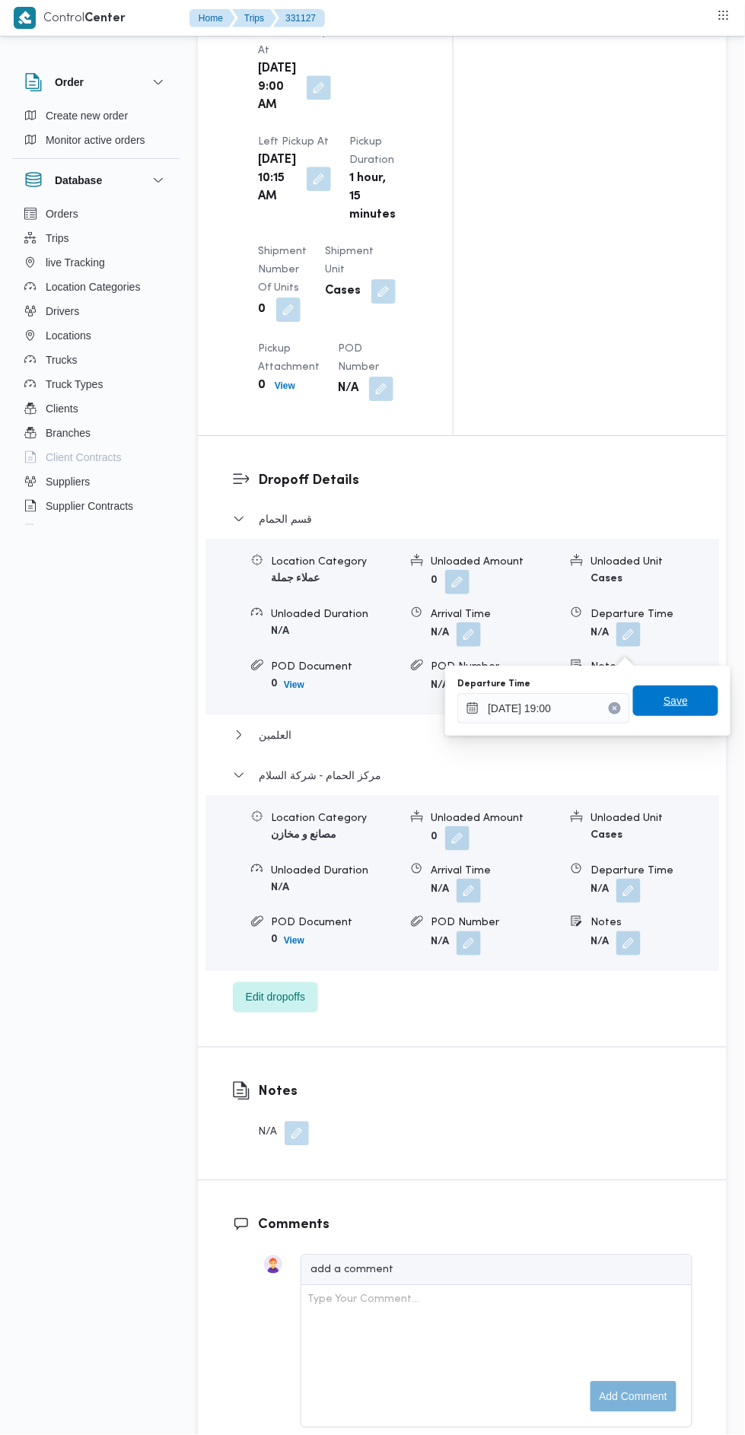
click at [693, 698] on span "Save" at bounding box center [675, 701] width 85 height 30
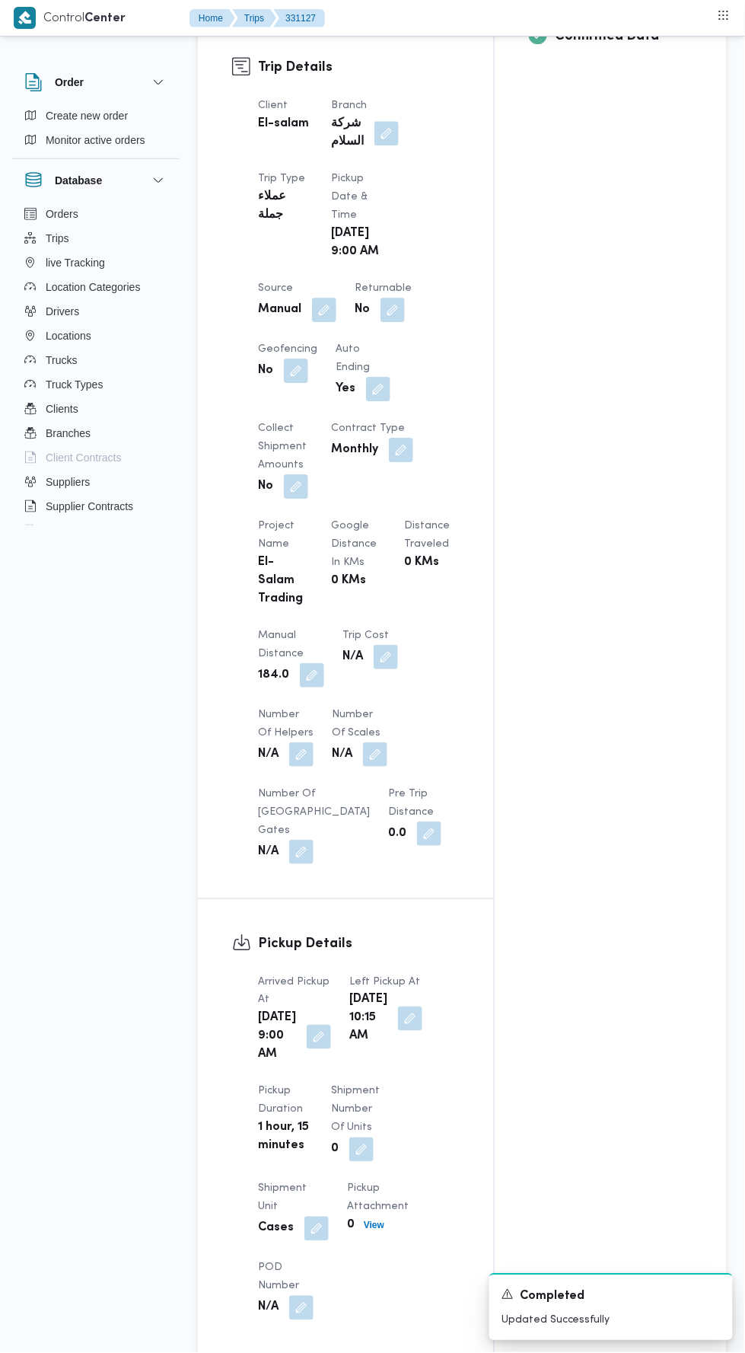
scroll to position [0, 0]
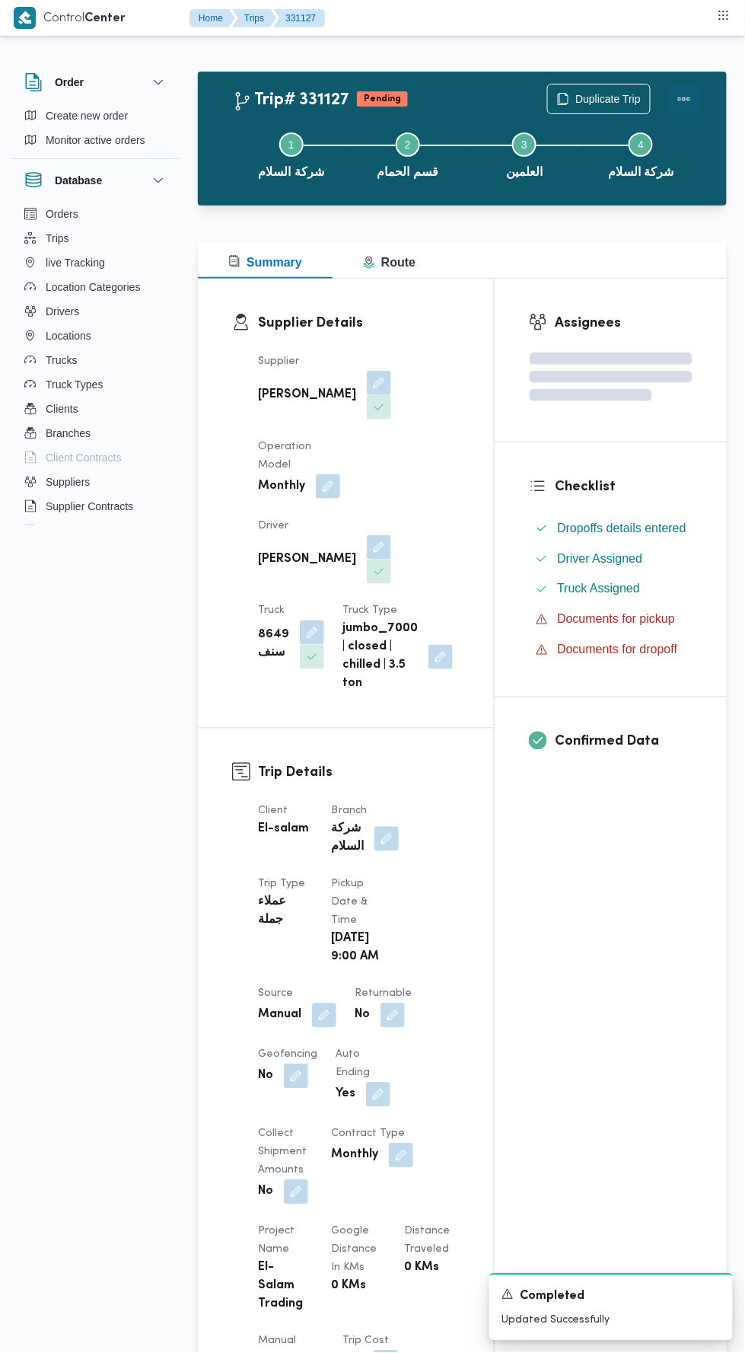
click at [690, 89] on button "Actions" at bounding box center [684, 99] width 30 height 30
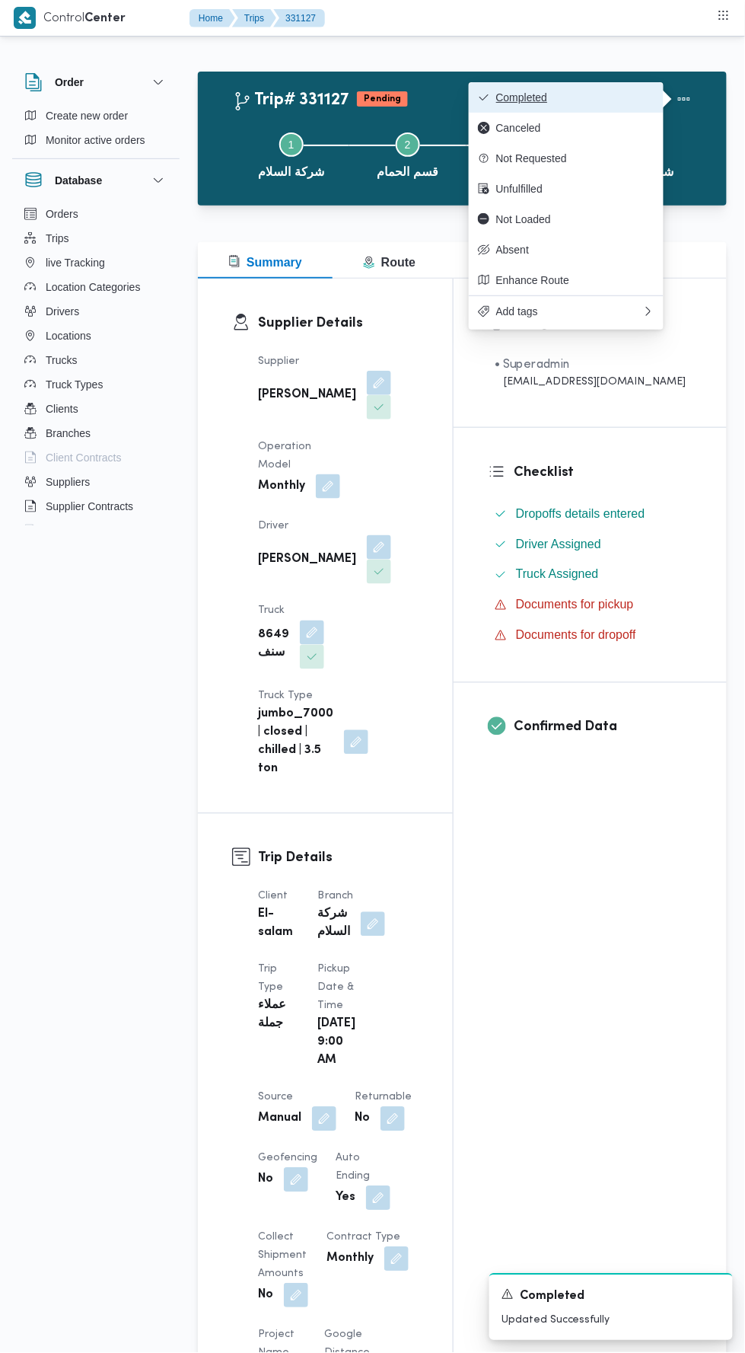
click at [631, 84] on button "Completed" at bounding box center [566, 97] width 195 height 30
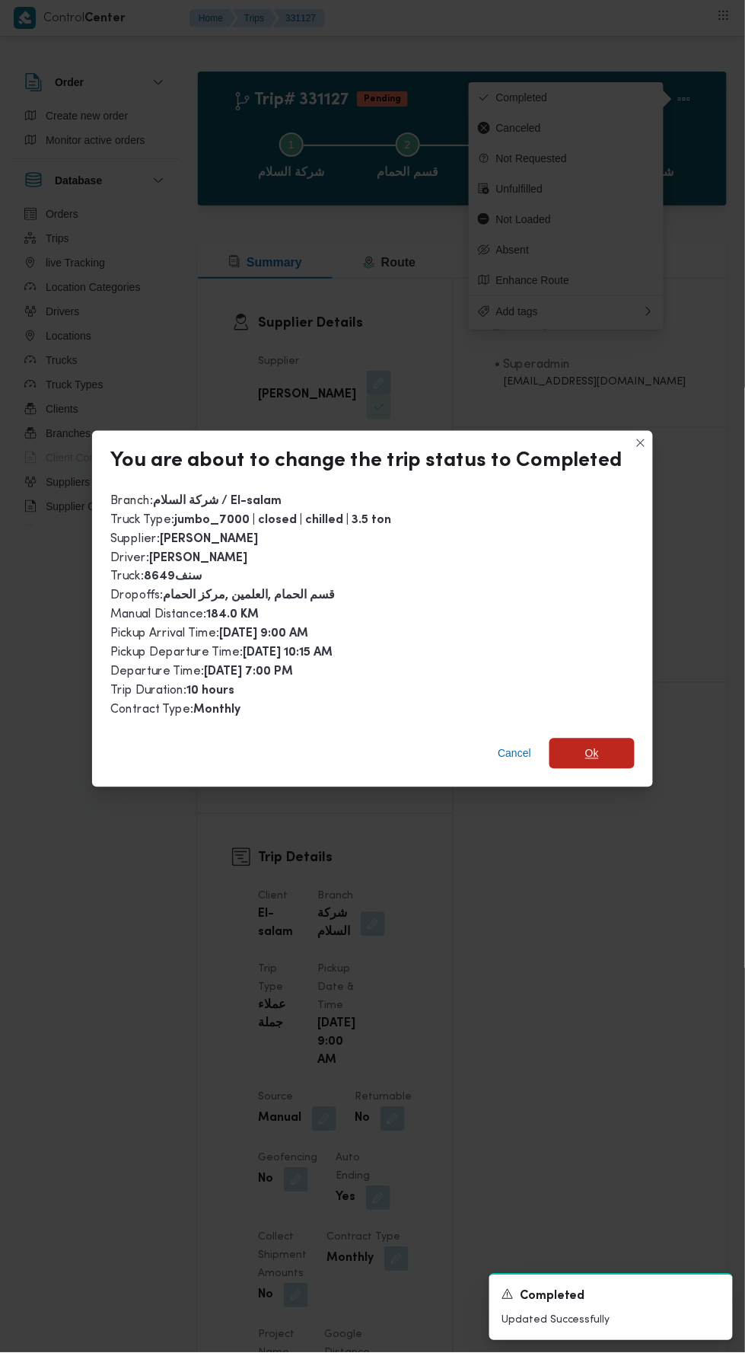
click at [610, 751] on span "Ok" at bounding box center [592, 753] width 85 height 30
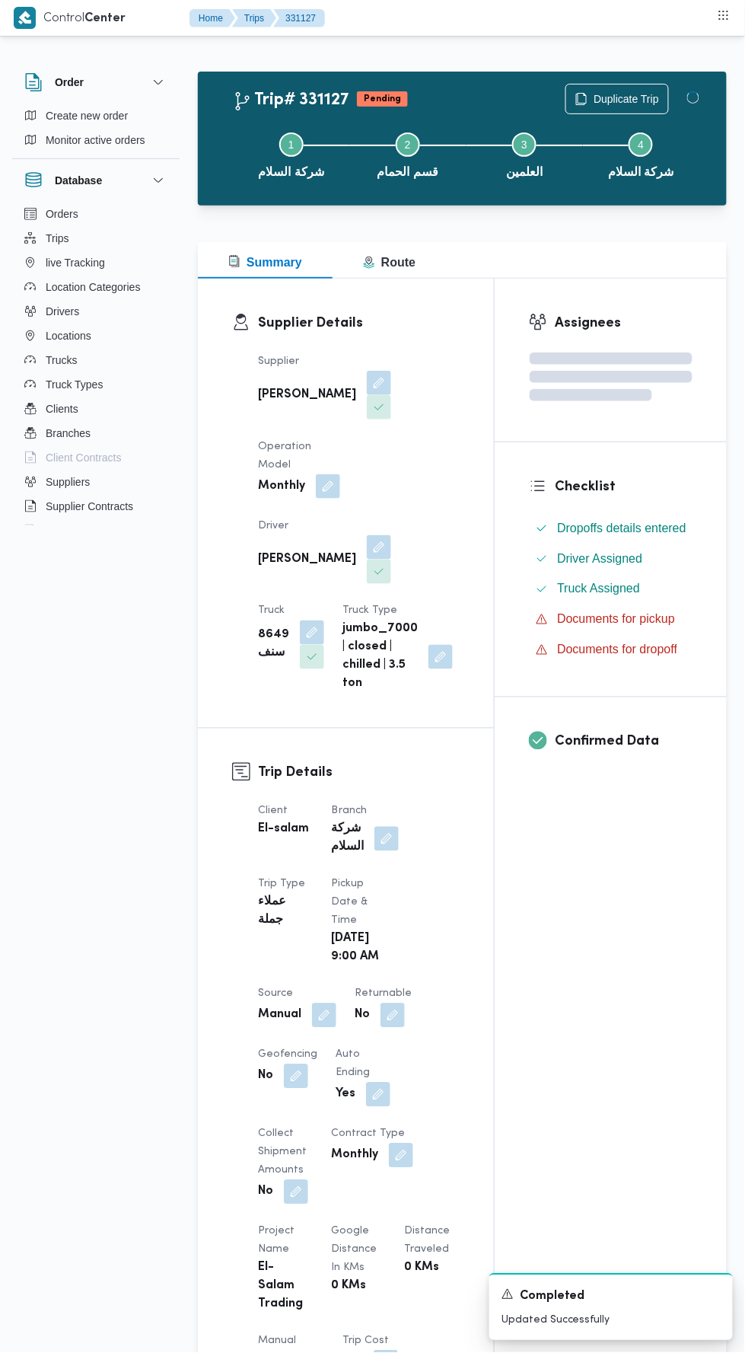
click at [613, 1007] on div "Assignees Checklist Dropoffs details entered Driver Assigned Truck Assigned Doc…" at bounding box center [611, 1169] width 232 height 1781
